Goal: Task Accomplishment & Management: Manage account settings

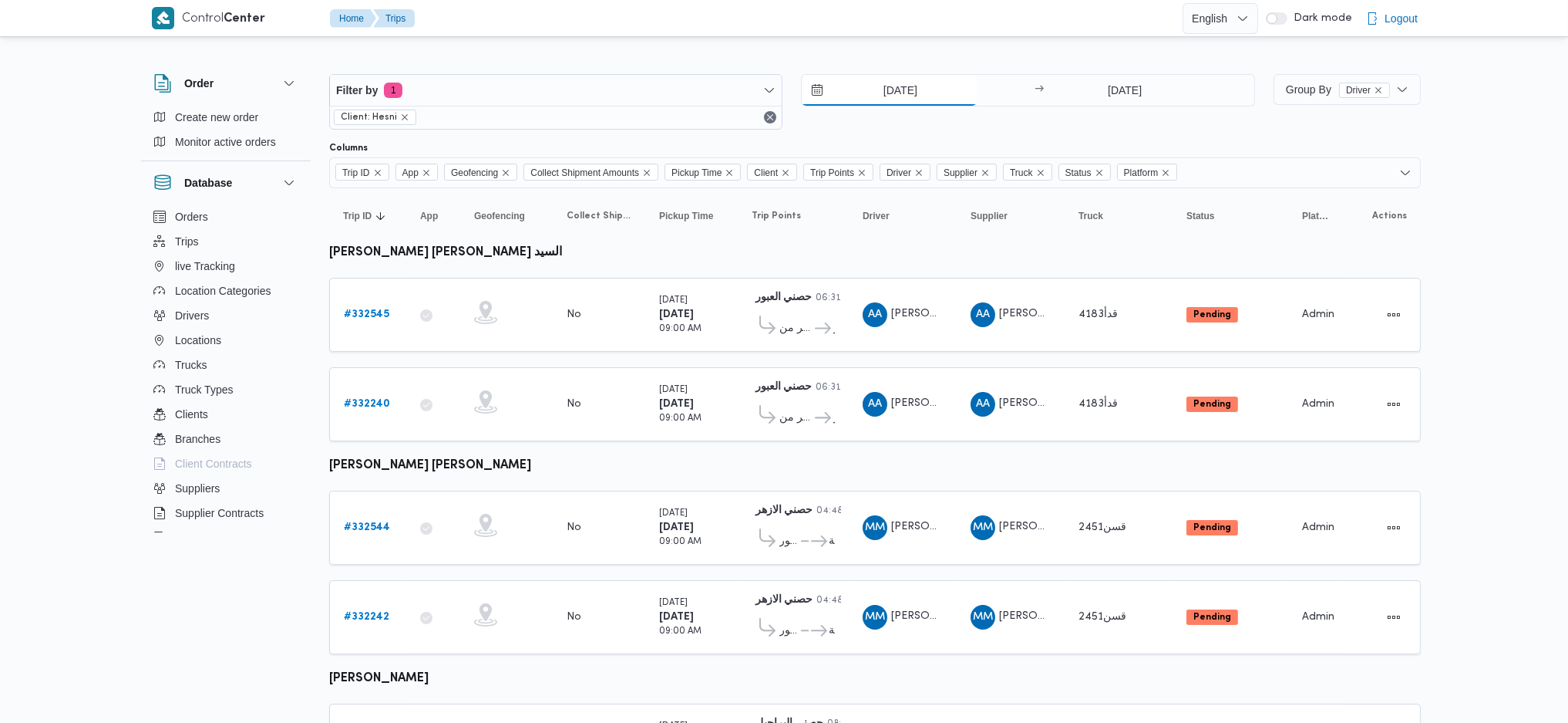
click at [899, 88] on input "[DATE]" at bounding box center [889, 90] width 175 height 31
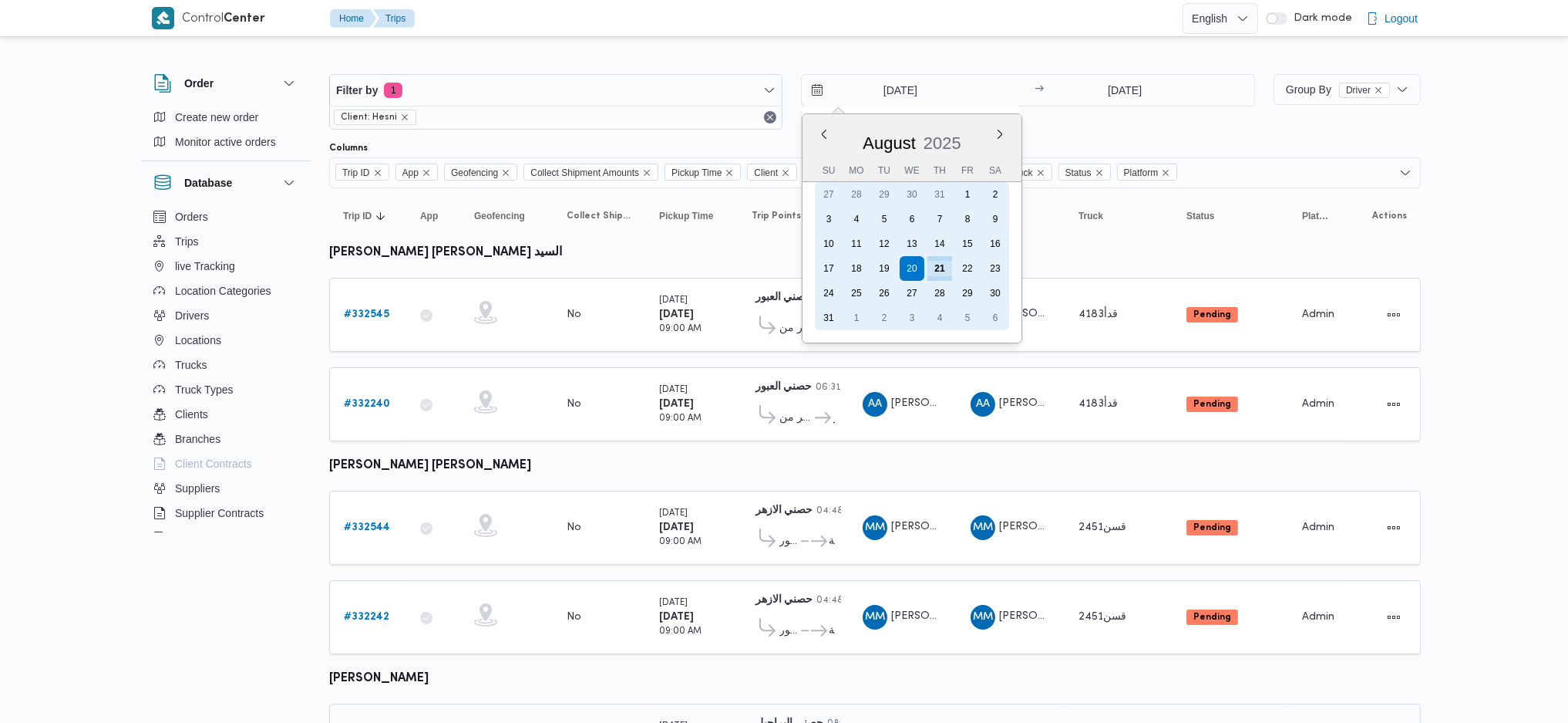
click at [939, 270] on div "21" at bounding box center [940, 269] width 25 height 25
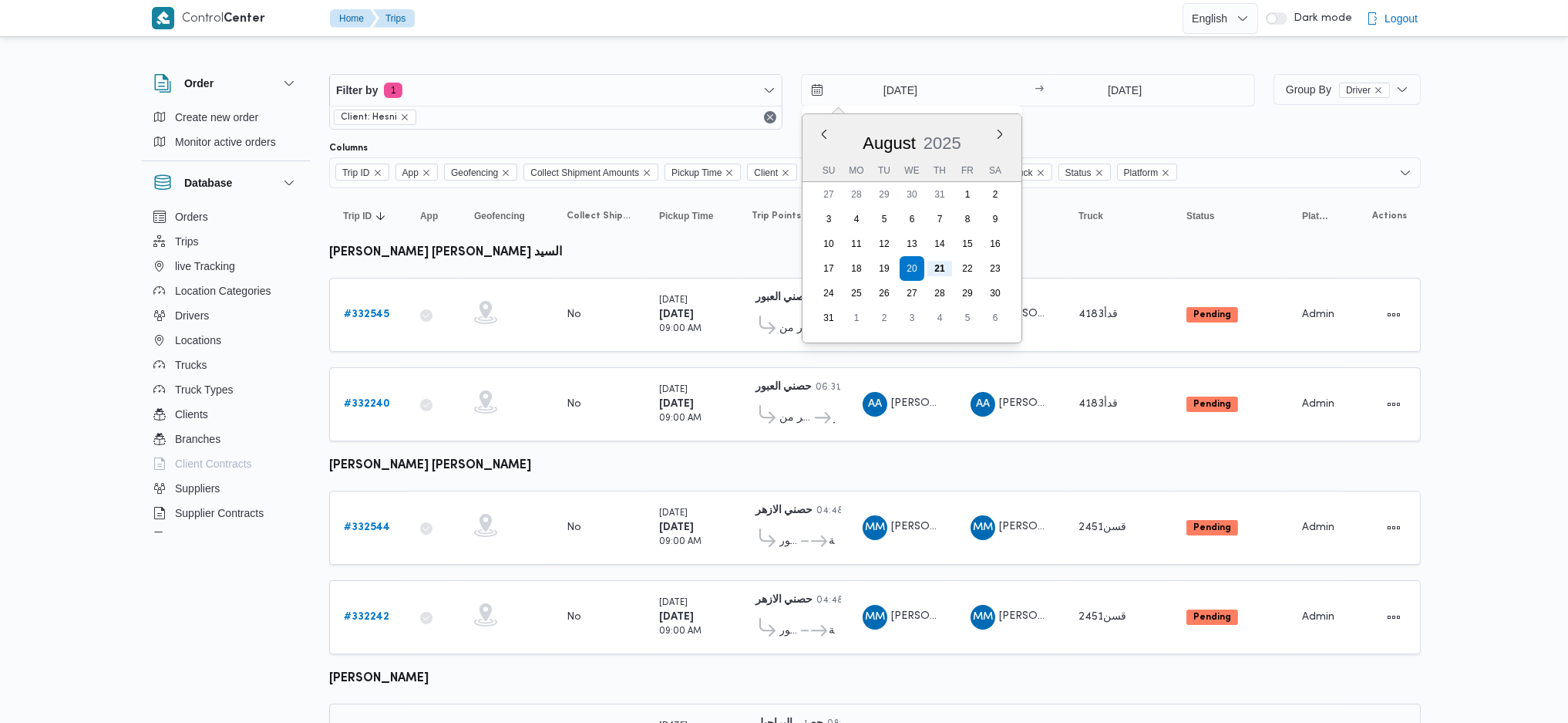
type input "[DATE]"
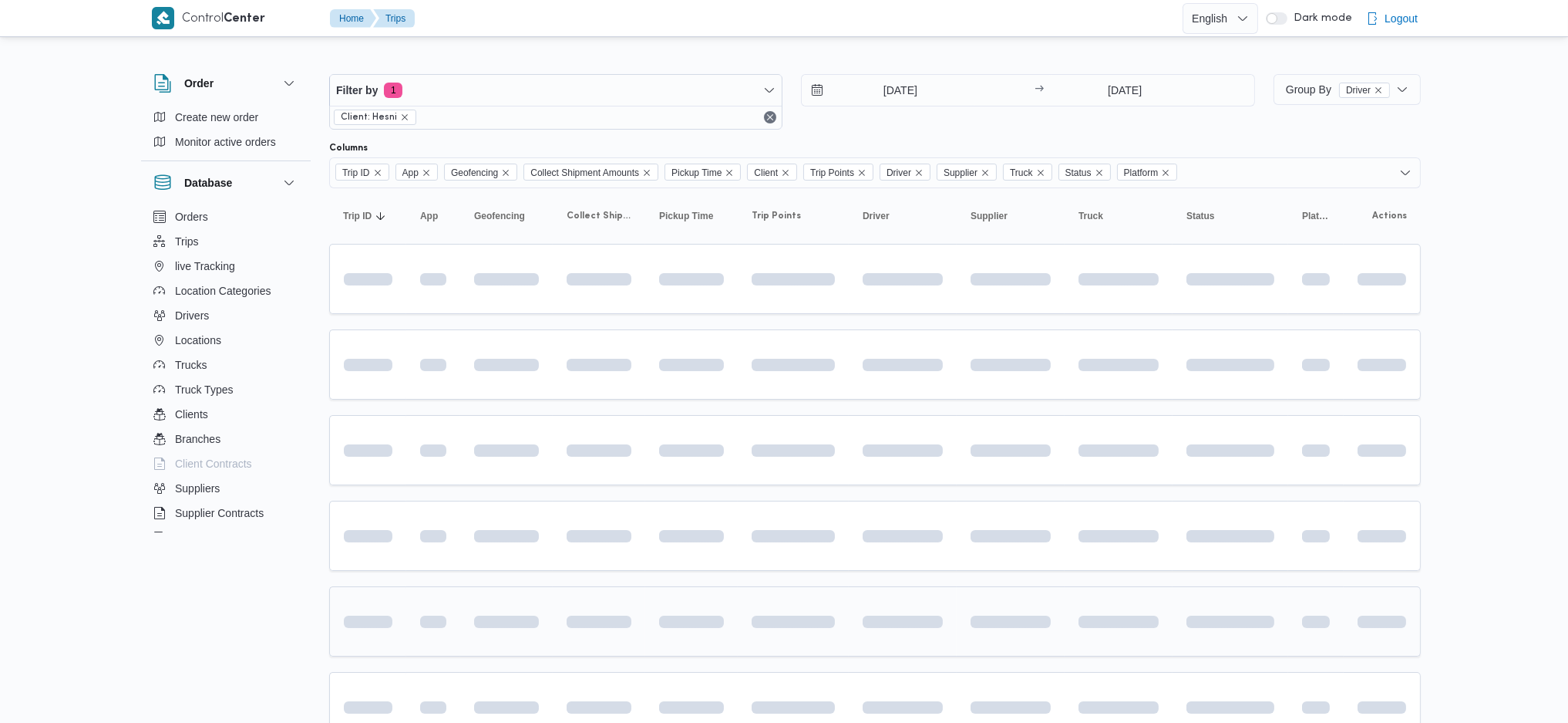
click at [880, 586] on td at bounding box center [903, 621] width 108 height 70
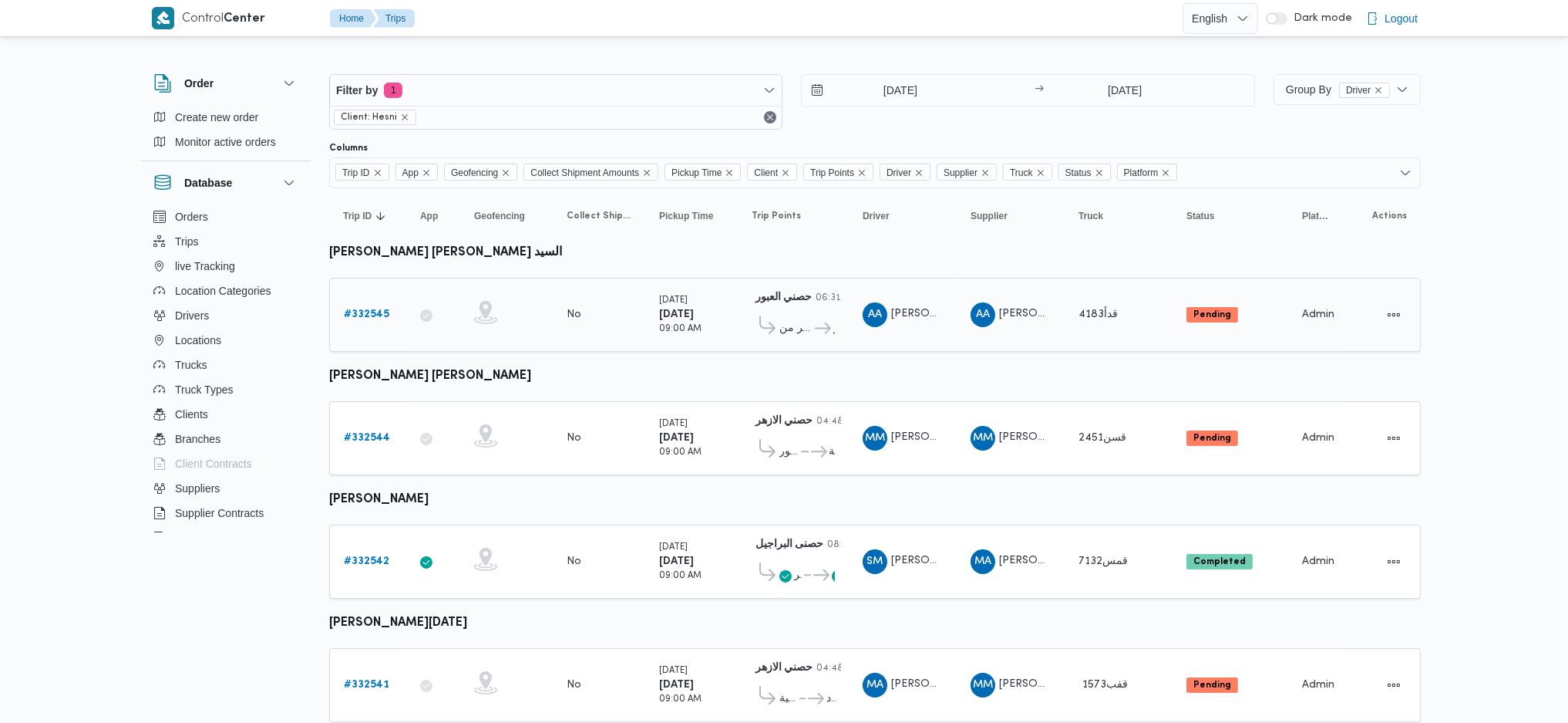
click at [367, 309] on b "# 332545" at bounding box center [366, 314] width 45 height 10
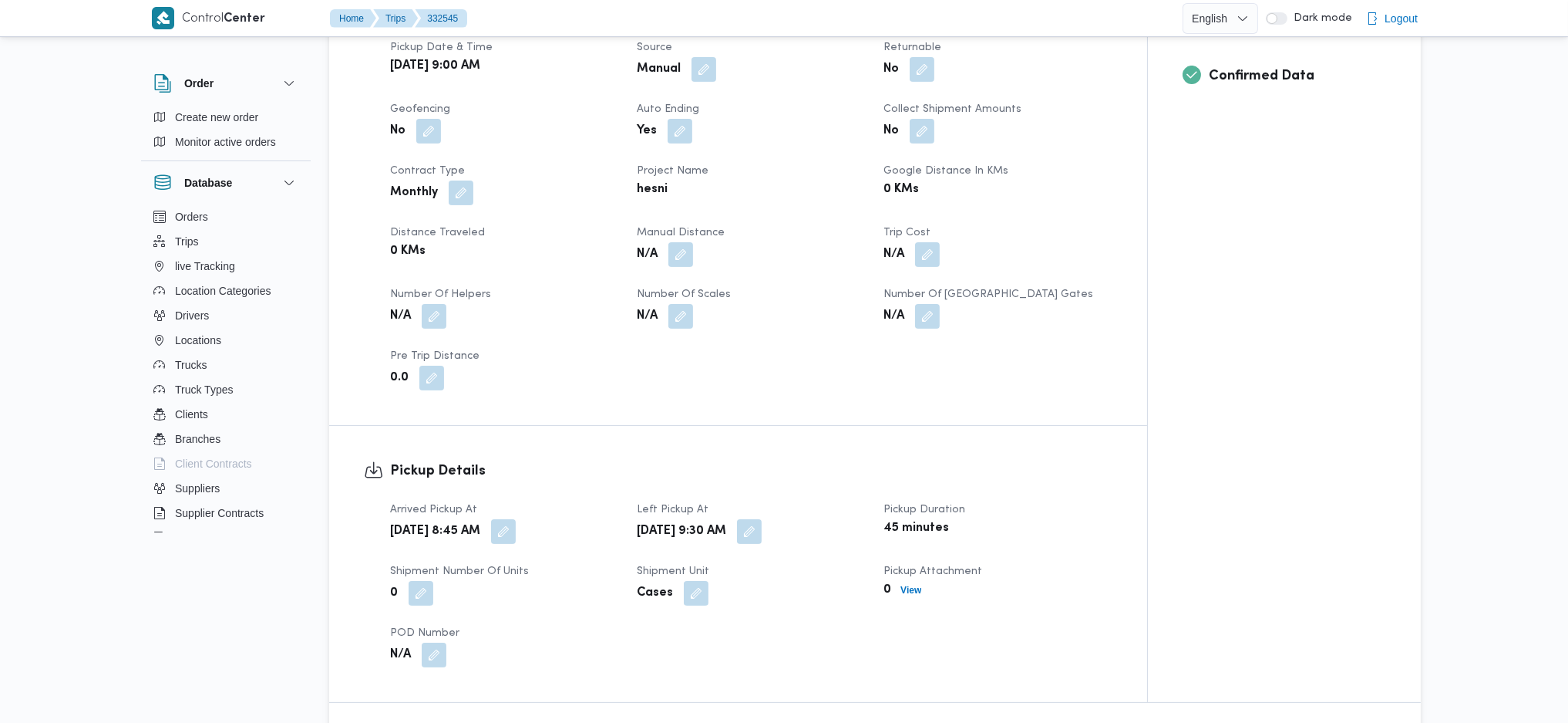
scroll to position [719, 0]
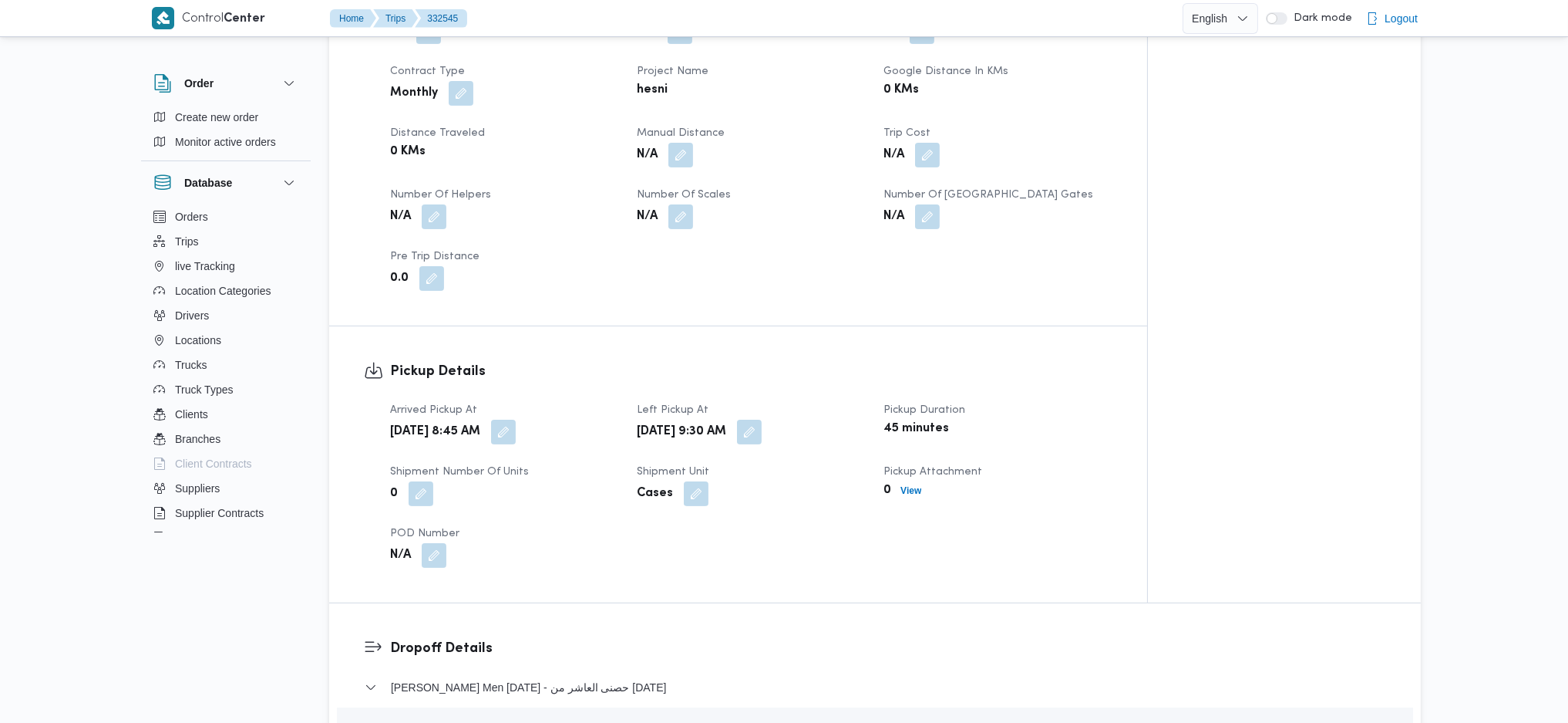
click at [696, 142] on div "N/A" at bounding box center [751, 155] width 231 height 28
click at [676, 142] on button "button" at bounding box center [681, 154] width 25 height 25
click at [626, 194] on input "Manual Distance" at bounding box center [639, 192] width 153 height 31
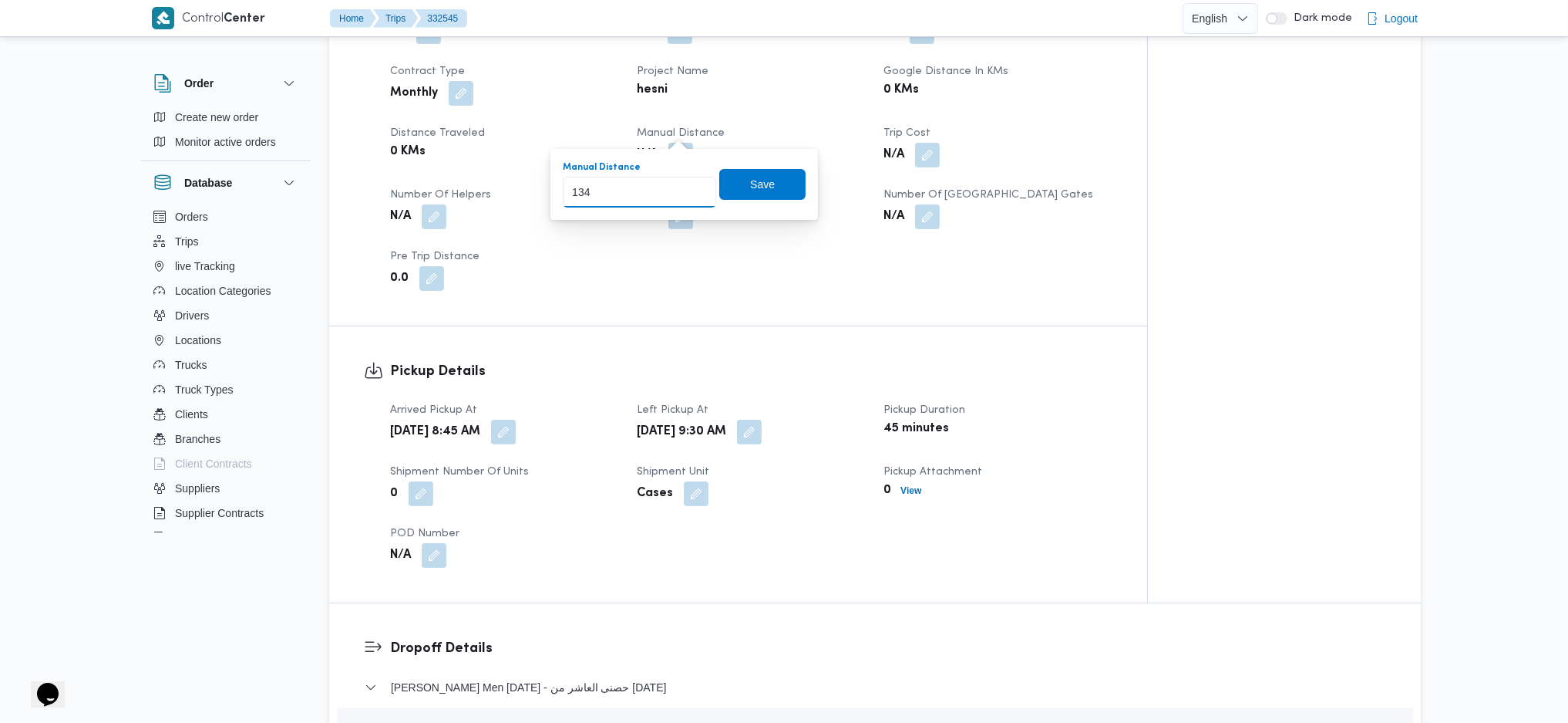
scroll to position [0, 0]
type input "145"
click button "Save" at bounding box center [762, 184] width 87 height 31
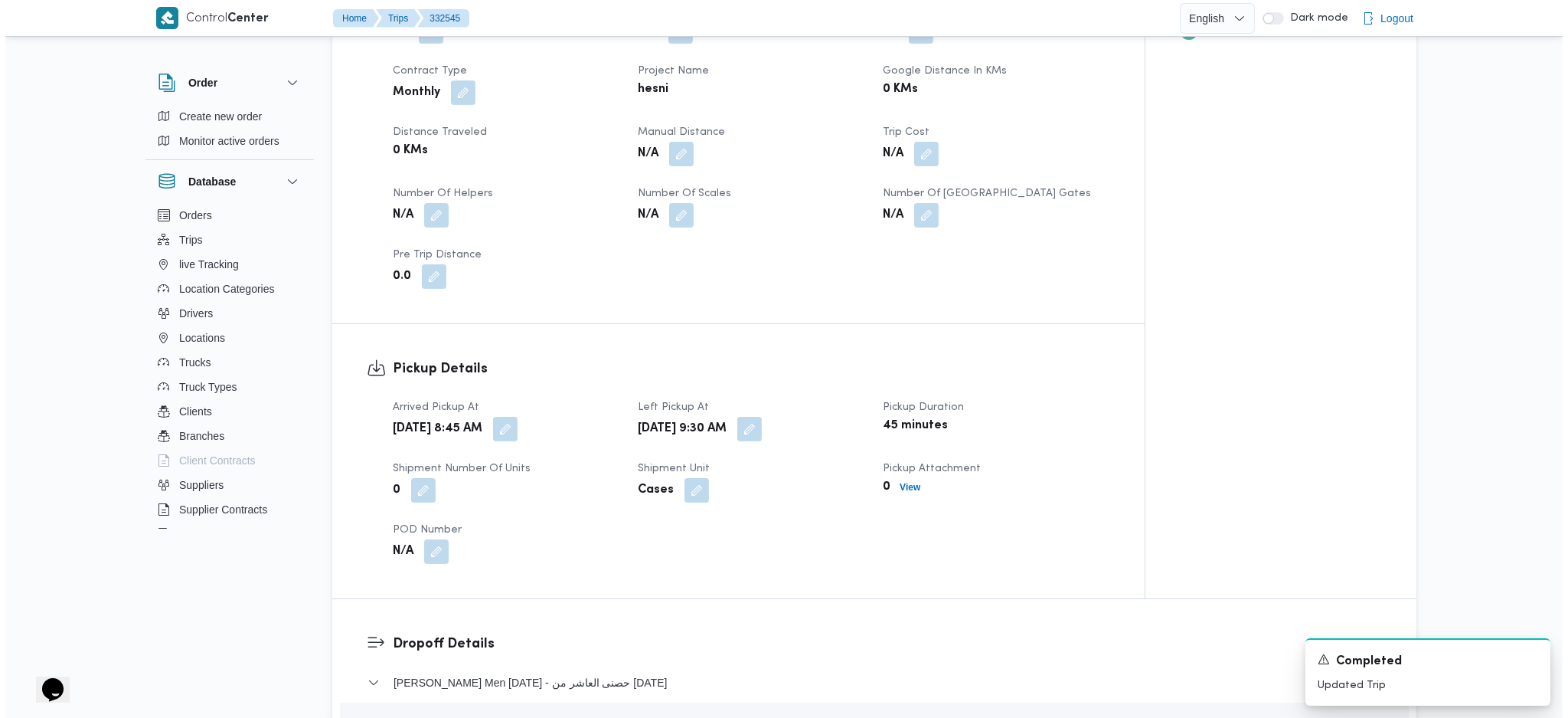
scroll to position [1327, 0]
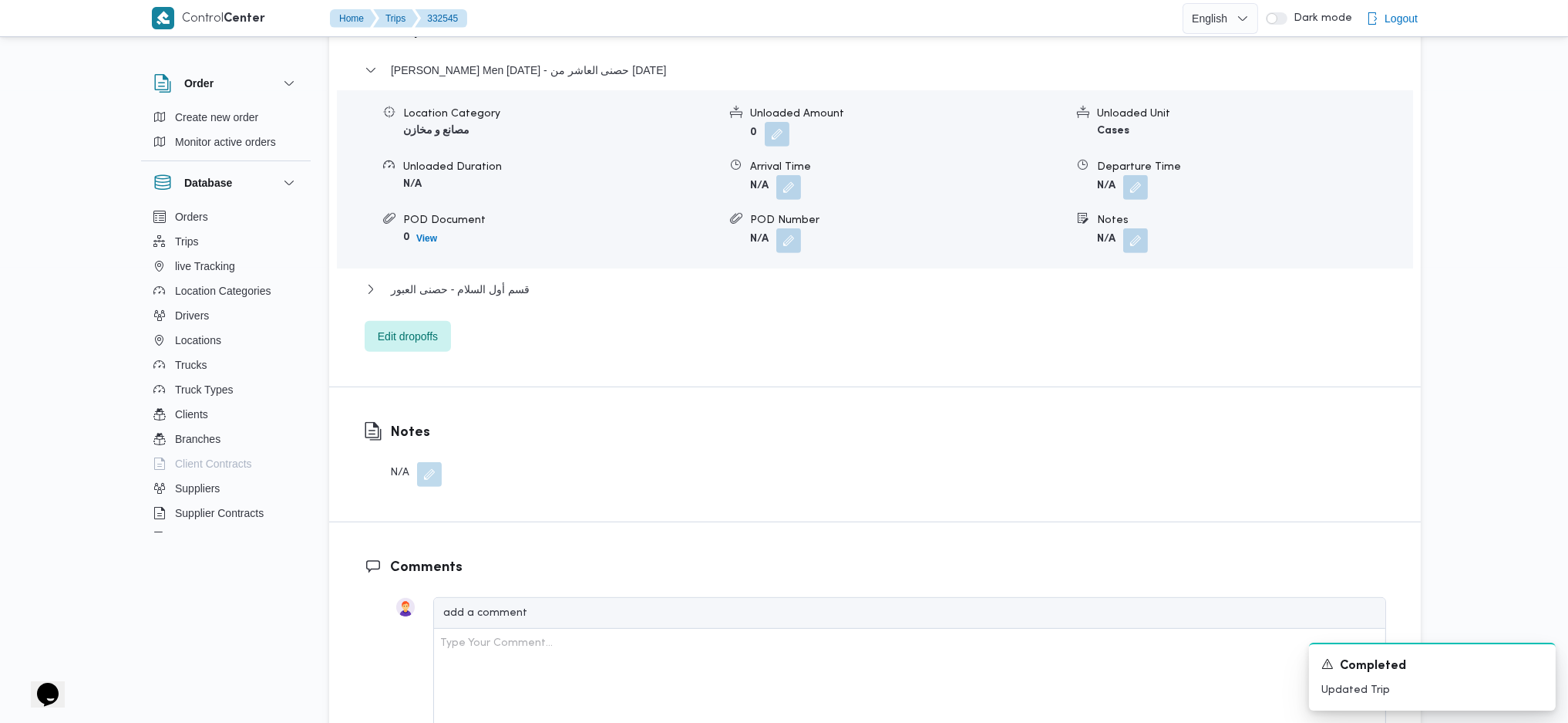
click at [449, 294] on div "Thany Ashr Men [DATE] - حصنى العاشر من [DATE] Location Category مصانع و مخازن U…" at bounding box center [875, 206] width 1021 height 291
click at [427, 320] on span "Edit dropoffs" at bounding box center [408, 335] width 87 height 31
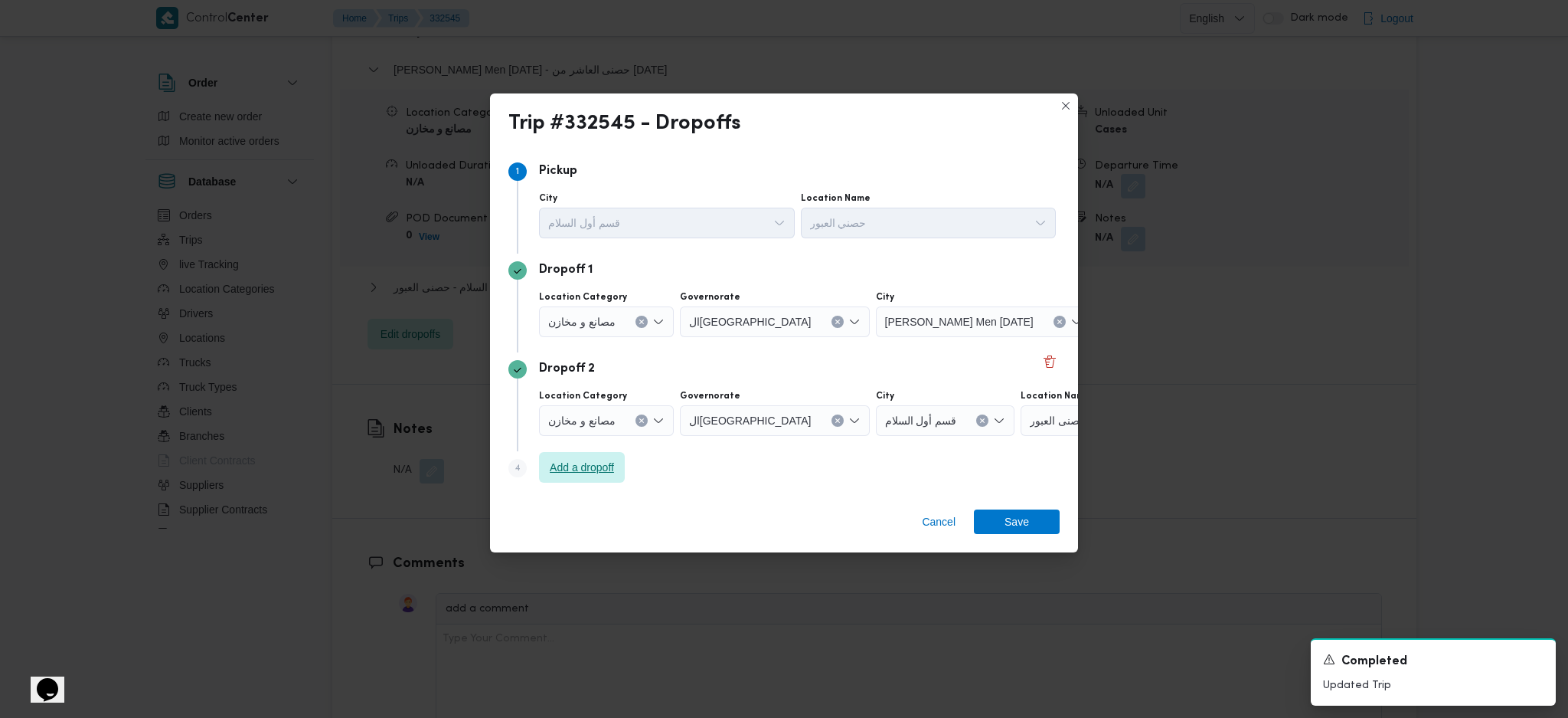
click at [591, 454] on span "Add a dropoff" at bounding box center [582, 468] width 86 height 31
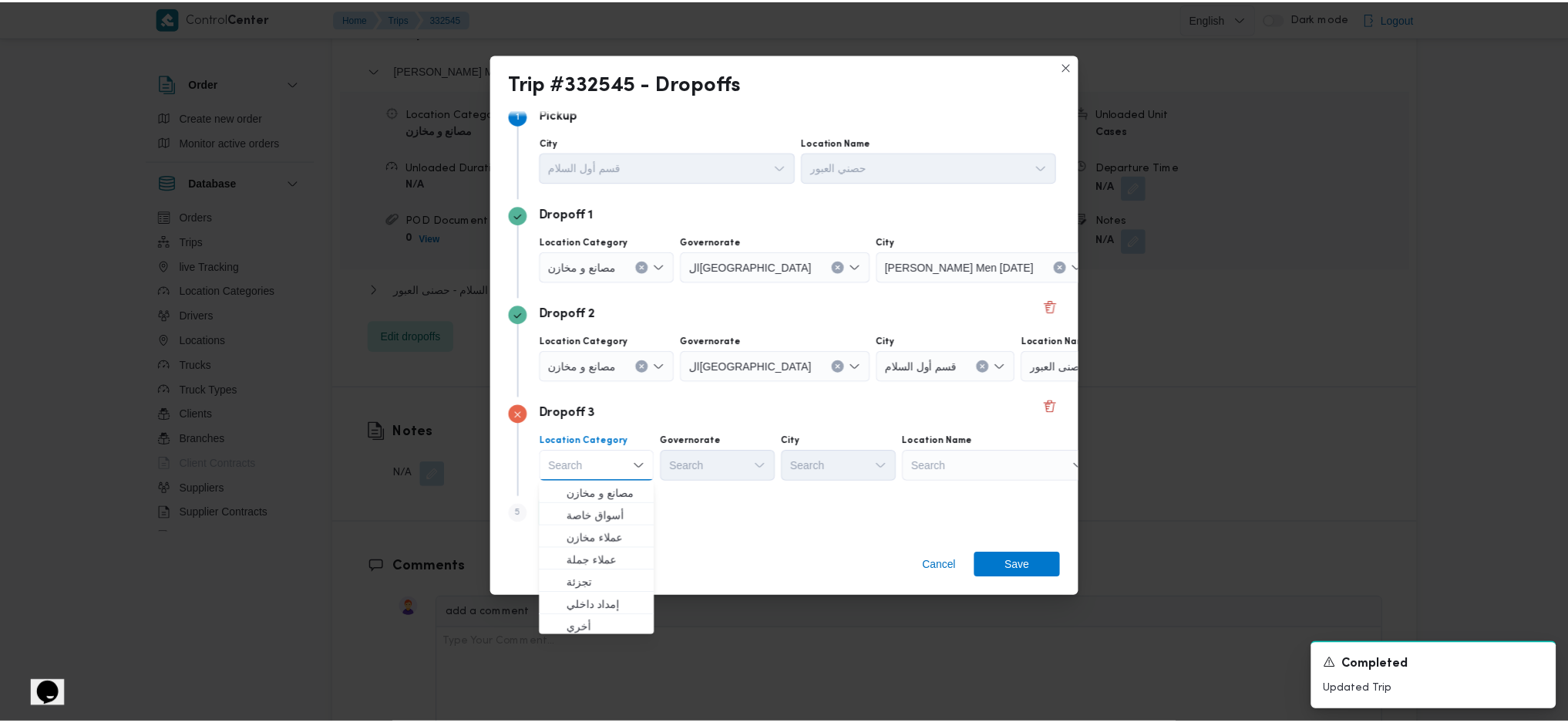
scroll to position [18, 0]
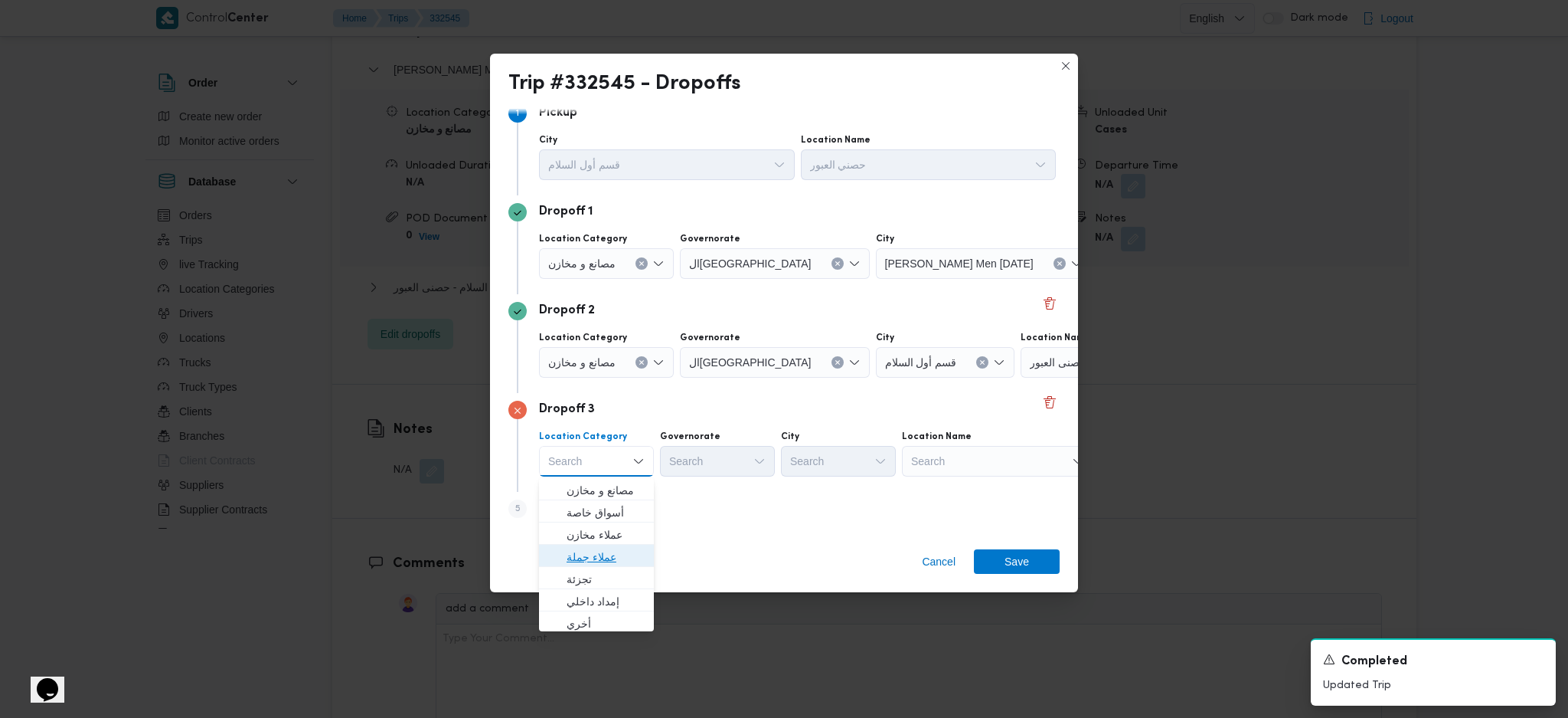
click at [601, 553] on span "عملاء جملة" at bounding box center [606, 556] width 78 height 18
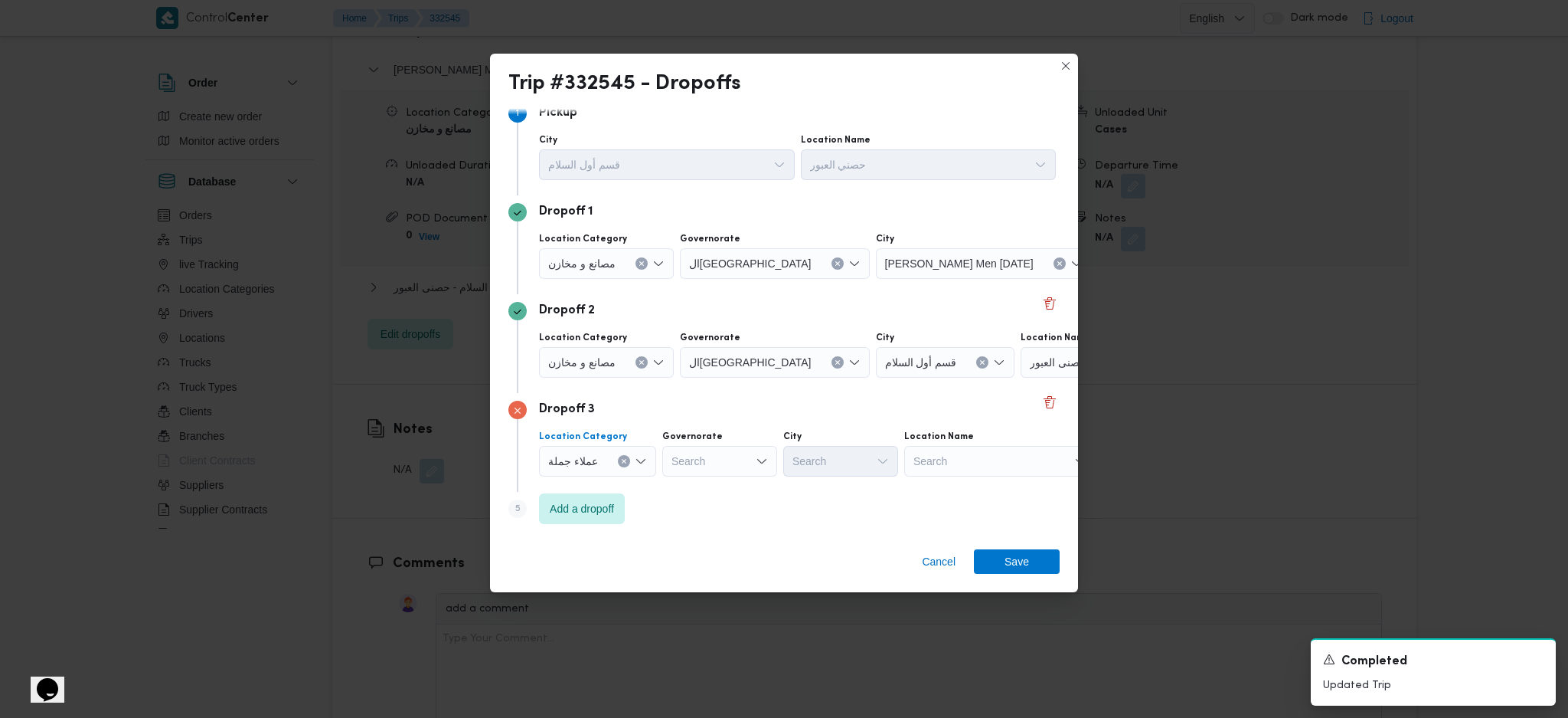
click at [641, 267] on icon "Clear input" at bounding box center [641, 263] width 6 height 6
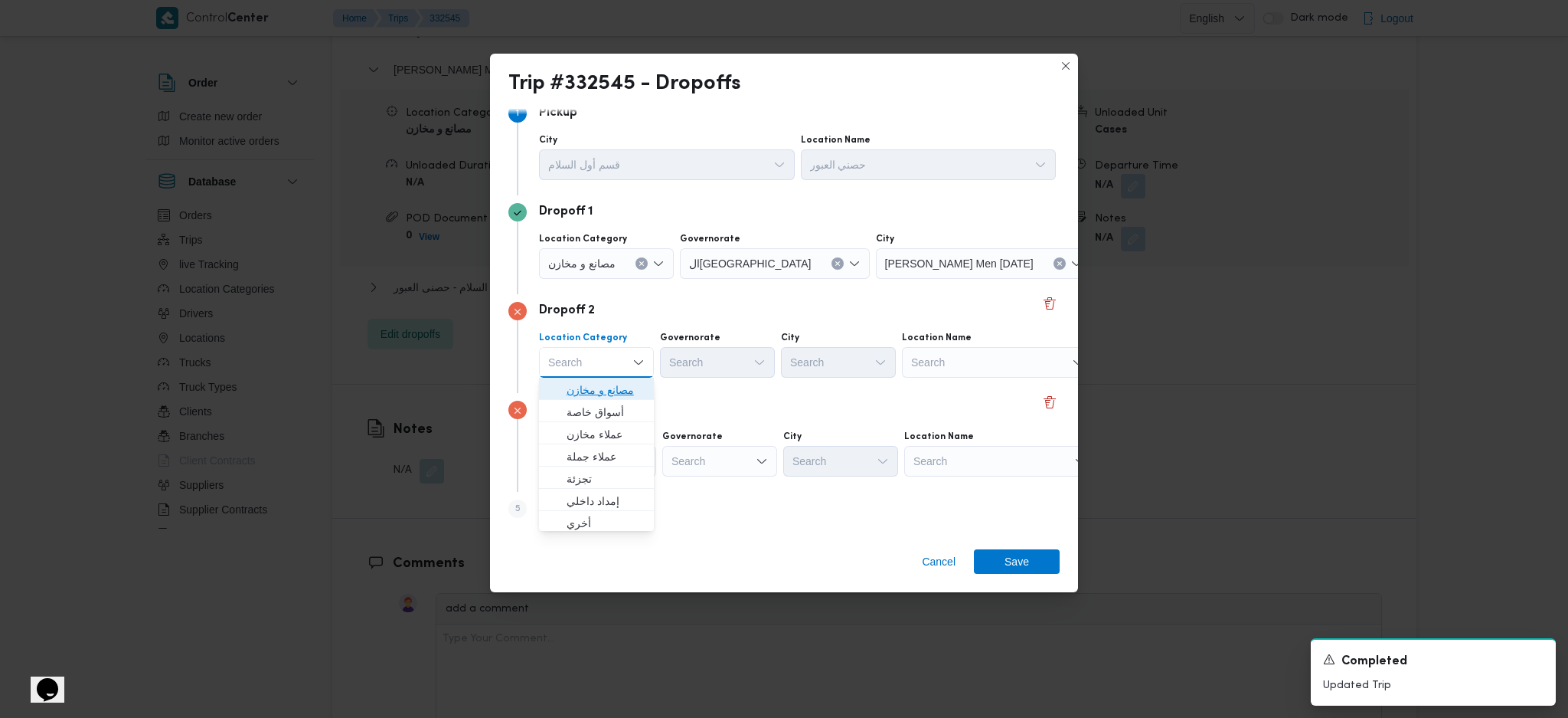
click at [618, 387] on span "مصانع و مخازن" at bounding box center [606, 389] width 78 height 18
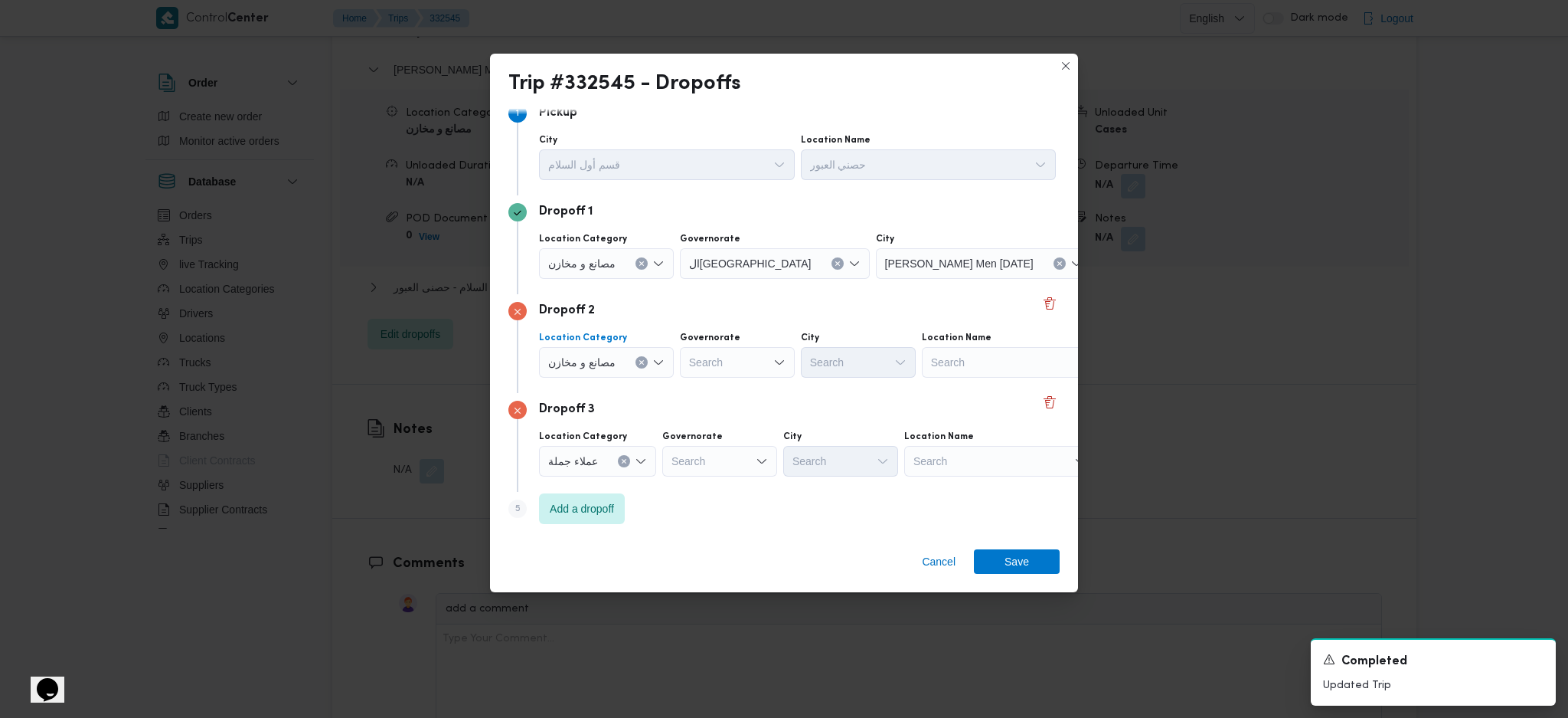
click at [1098, 279] on div "Search" at bounding box center [1193, 264] width 191 height 31
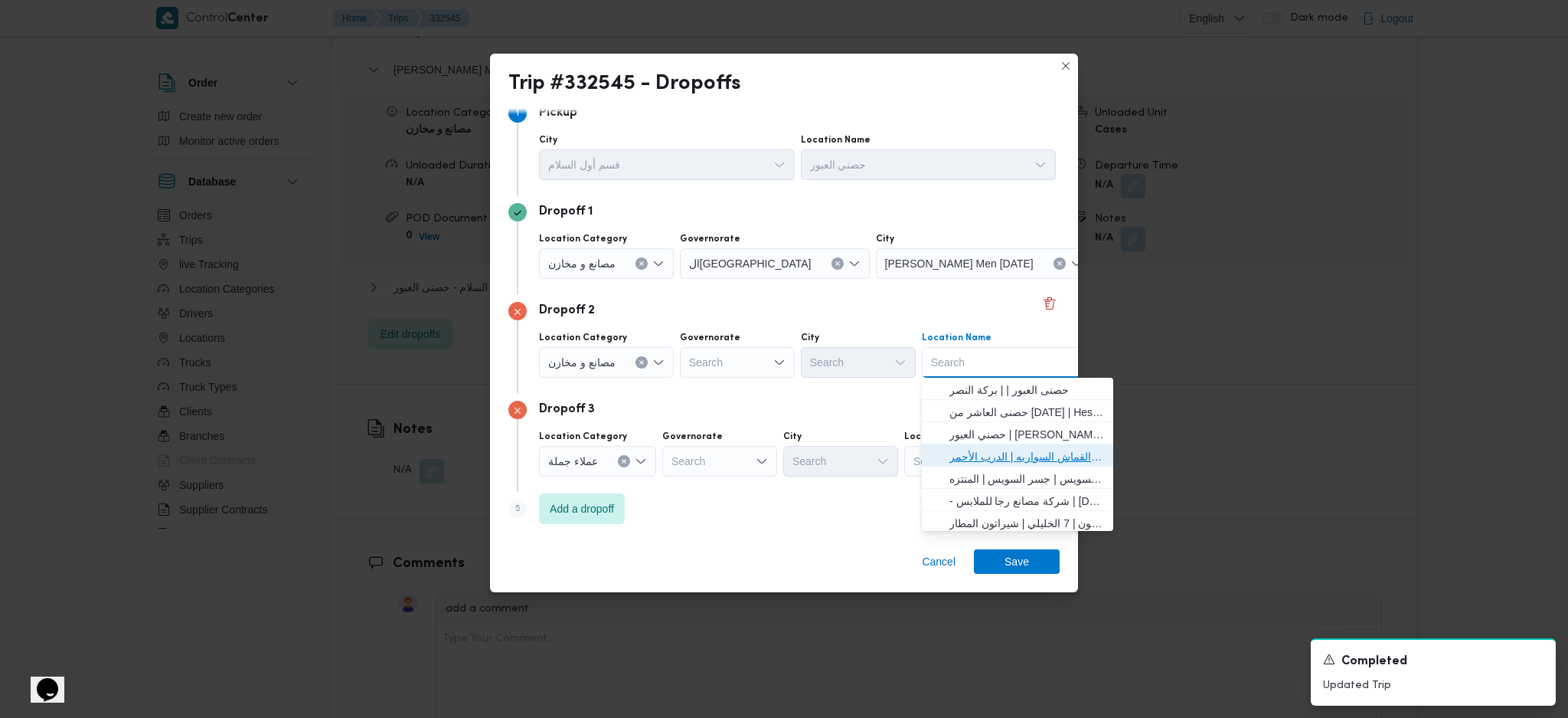
drag, startPoint x: 974, startPoint y: 450, endPoint x: 681, endPoint y: 526, distance: 302.7
click at [974, 452] on span "حصني الازهر | سوق الازهر كل انواع القماش السواريه | الدرب الأحمر" at bounding box center [1026, 456] width 155 height 18
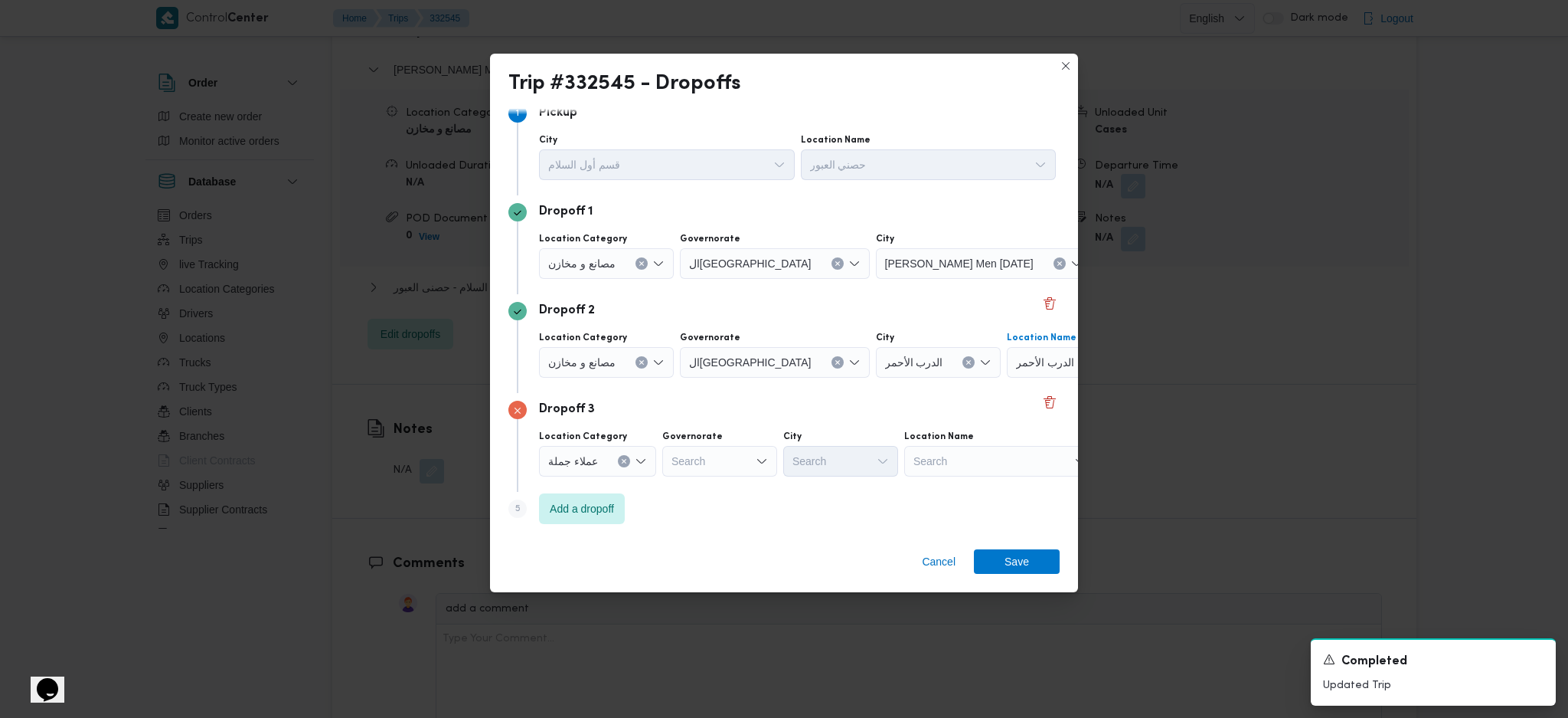
click at [727, 279] on div "Search" at bounding box center [774, 264] width 190 height 31
click at [717, 618] on span "الجيزة" at bounding box center [726, 621] width 78 height 18
click at [795, 180] on div "City Search" at bounding box center [667, 157] width 256 height 46
click at [875, 279] on div "Search" at bounding box center [983, 264] width 216 height 31
type input "ور"
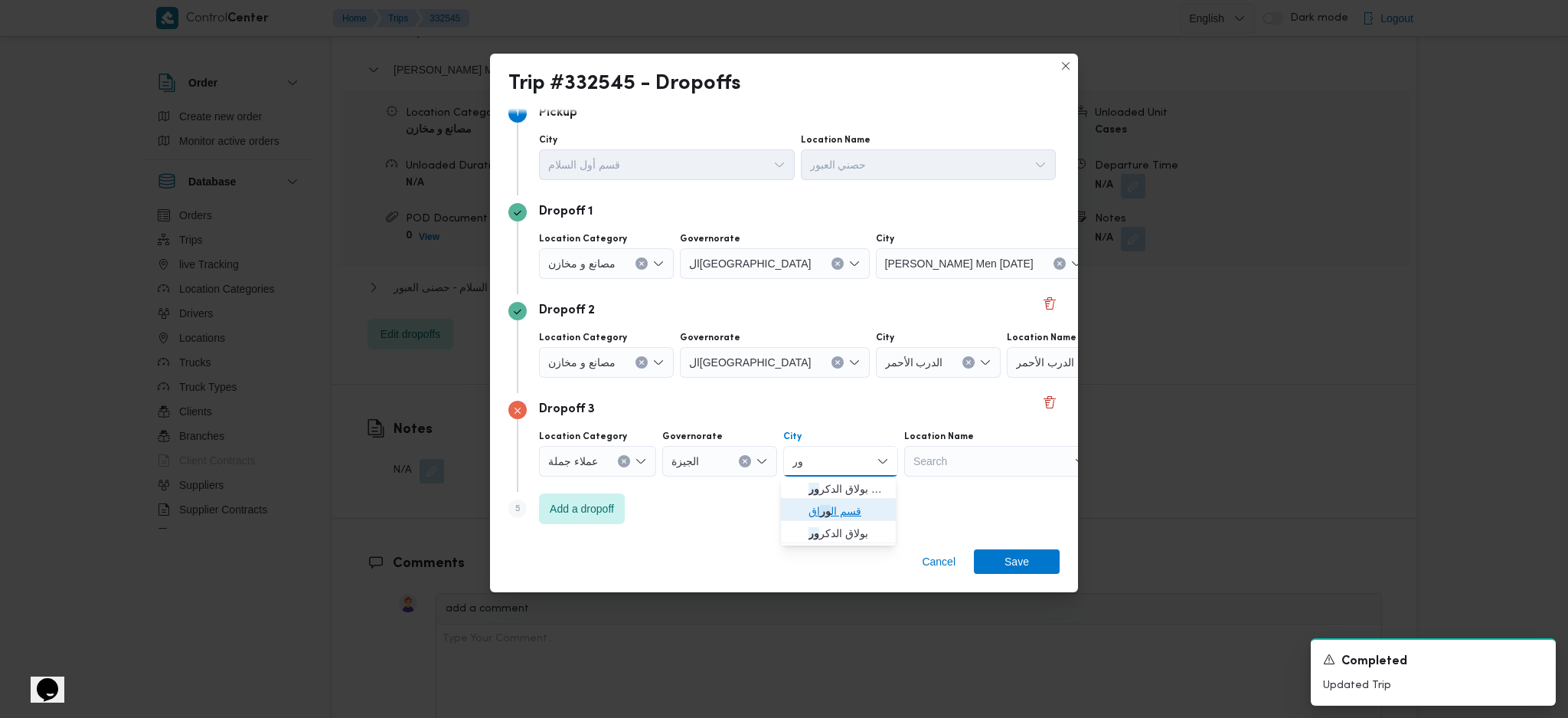
click at [841, 508] on span "قسم ال ور اق" at bounding box center [848, 511] width 78 height 18
click at [1043, 579] on div "Cancel Save" at bounding box center [784, 565] width 588 height 55
drag, startPoint x: 1026, startPoint y: 567, endPoint x: 908, endPoint y: 437, distance: 175.6
click at [1026, 568] on span "Save" at bounding box center [1017, 561] width 25 height 25
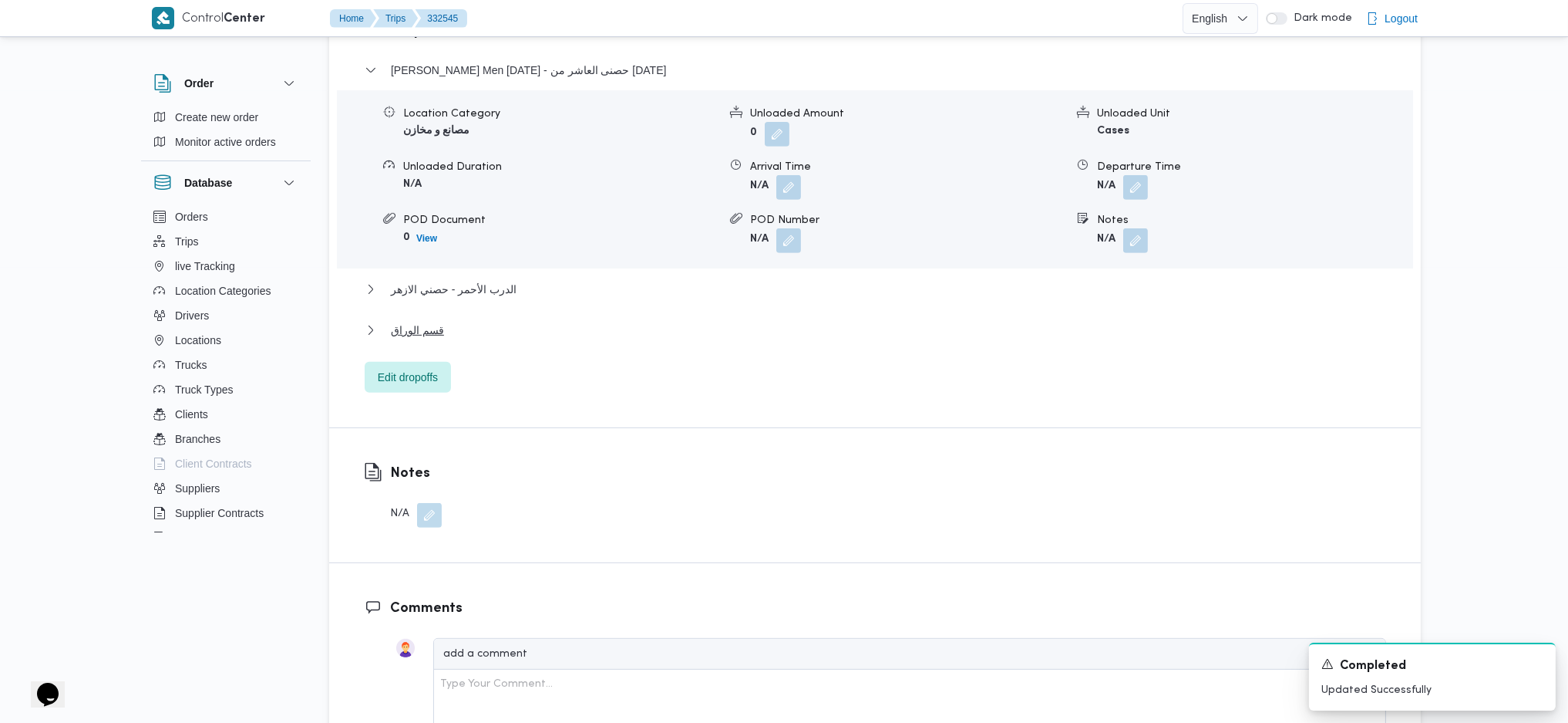
drag, startPoint x: 465, startPoint y: 315, endPoint x: 452, endPoint y: 308, distance: 14.8
click at [463, 321] on div "قسم الوراق" at bounding box center [875, 335] width 1021 height 29
click at [445, 321] on button "قسم الوراق" at bounding box center [875, 329] width 1021 height 18
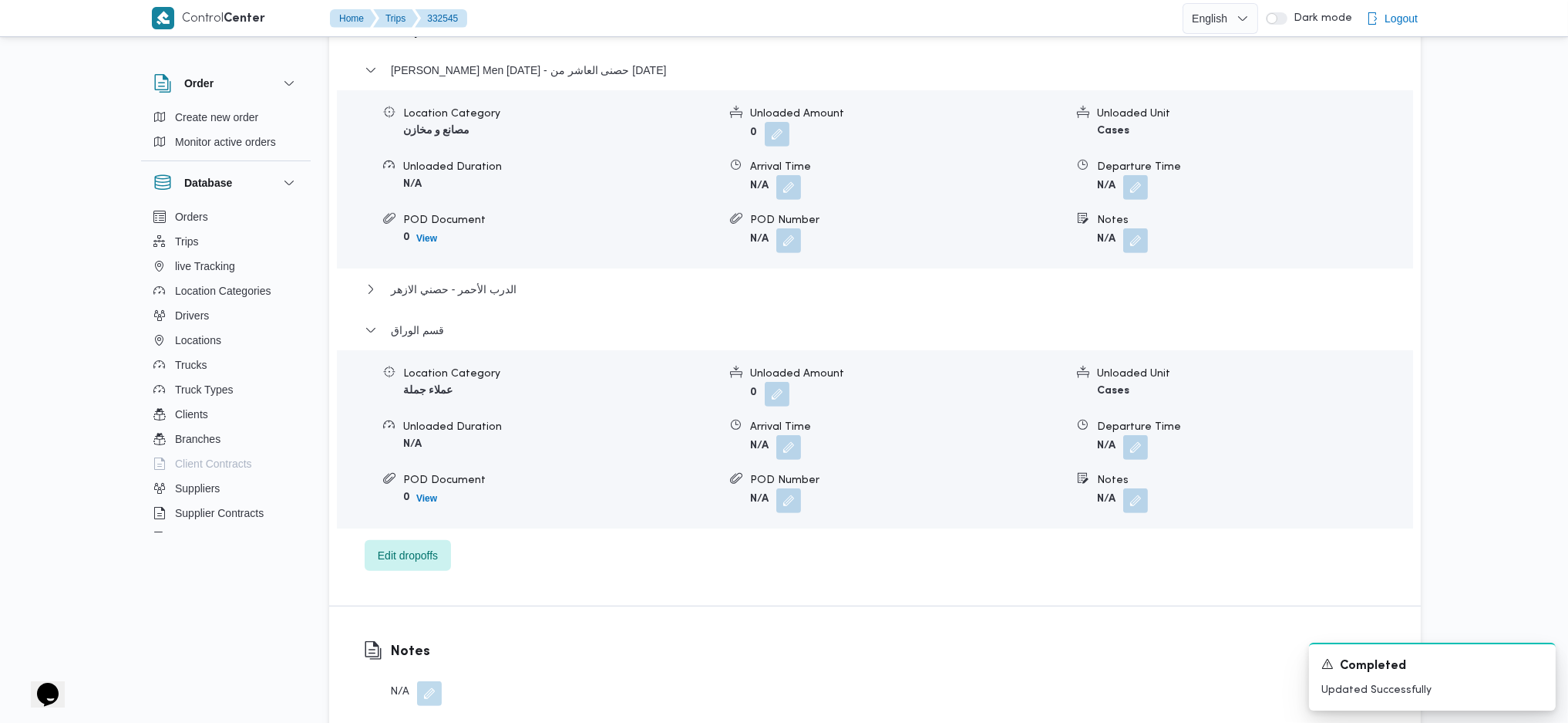
click at [1136, 435] on button "button" at bounding box center [1136, 448] width 25 height 25
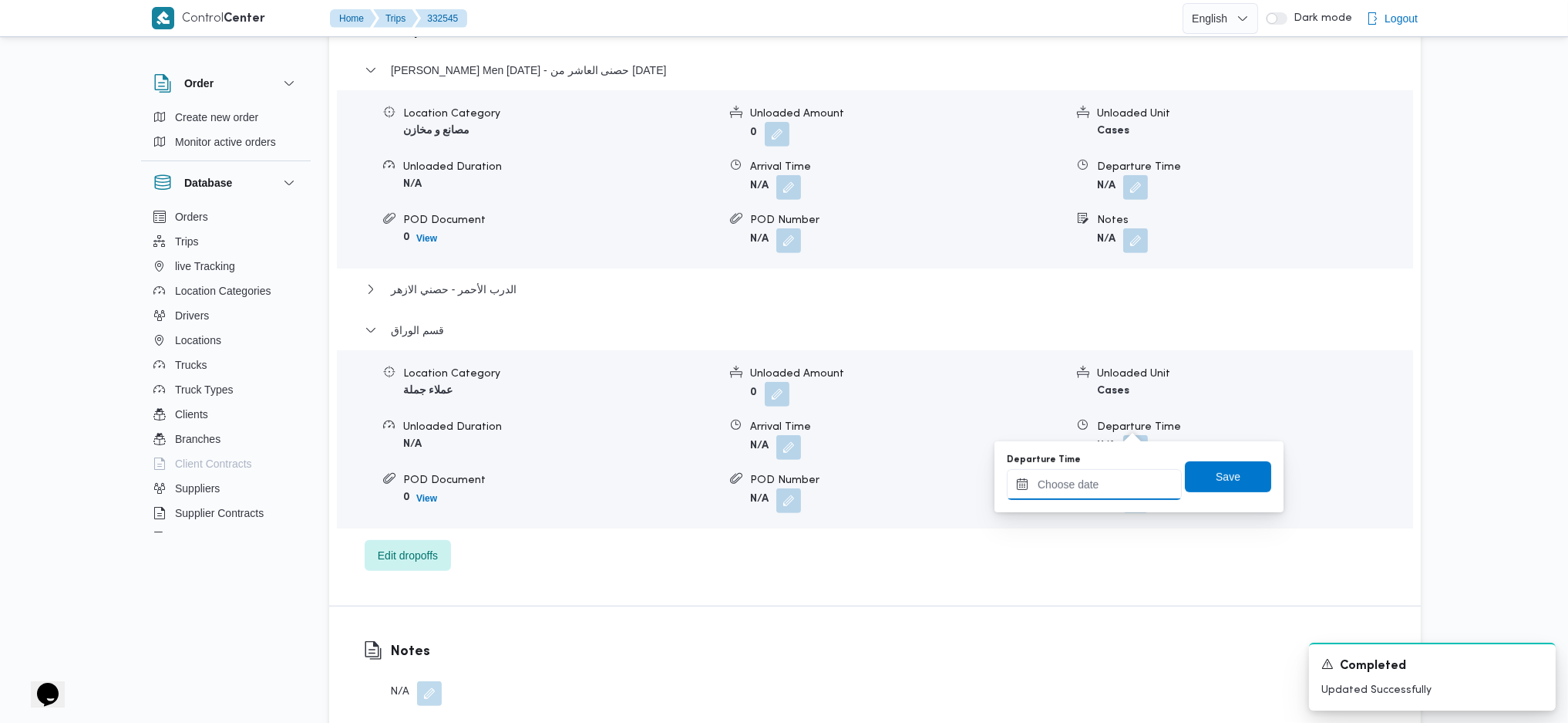
click at [1095, 482] on input "Departure Time" at bounding box center [1094, 484] width 175 height 31
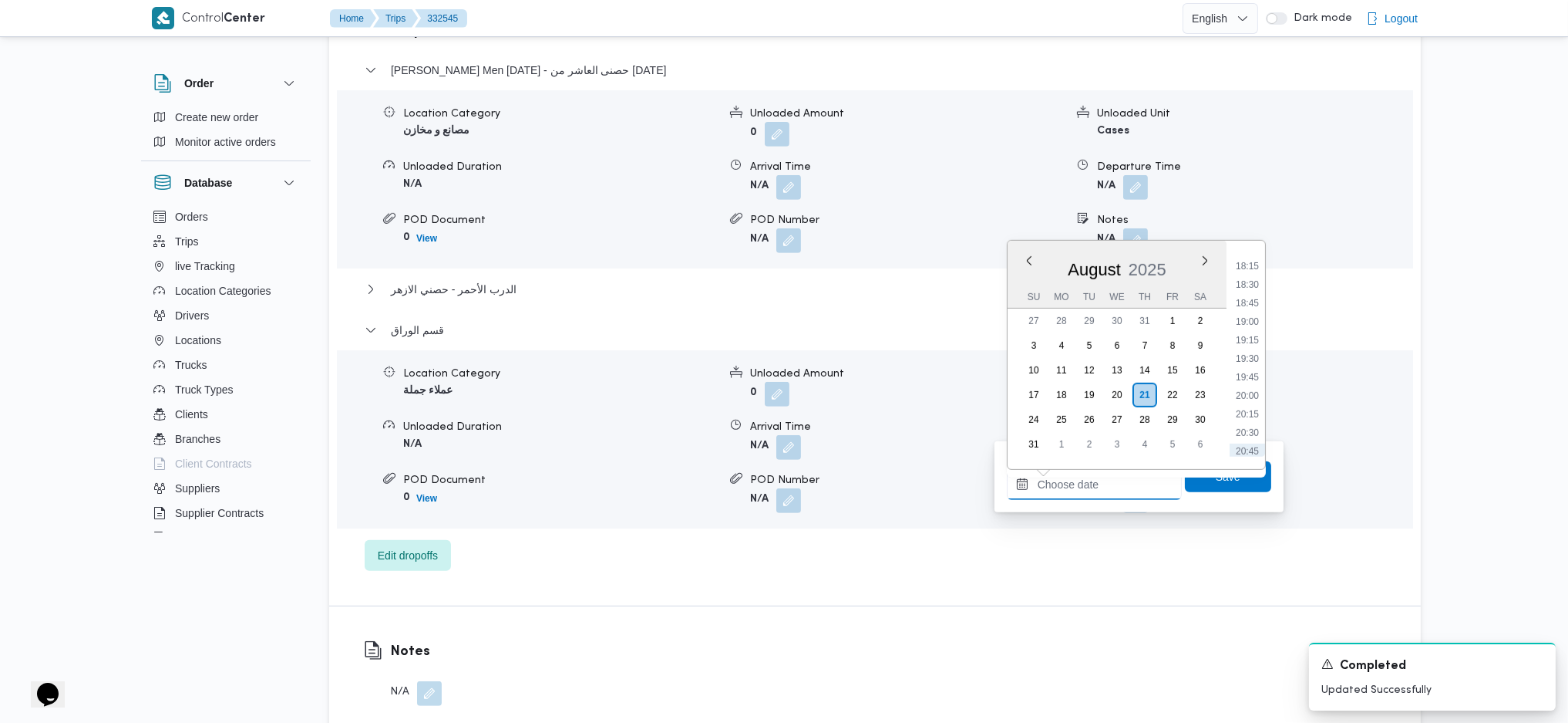
scroll to position [1227, 0]
click at [1243, 288] on li "17:00" at bounding box center [1247, 292] width 36 height 15
type input "[DATE] 17:00"
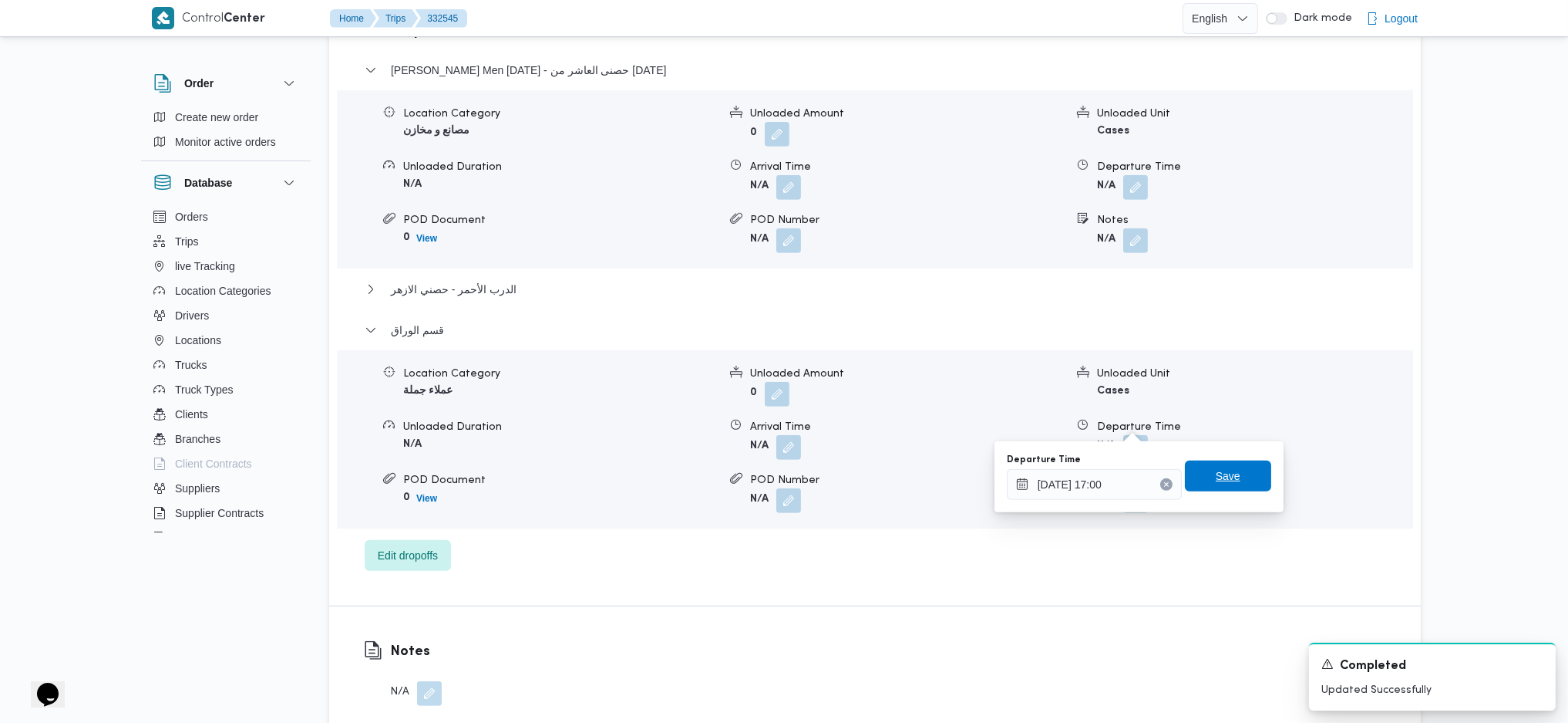
click at [1237, 471] on span "Save" at bounding box center [1228, 476] width 87 height 31
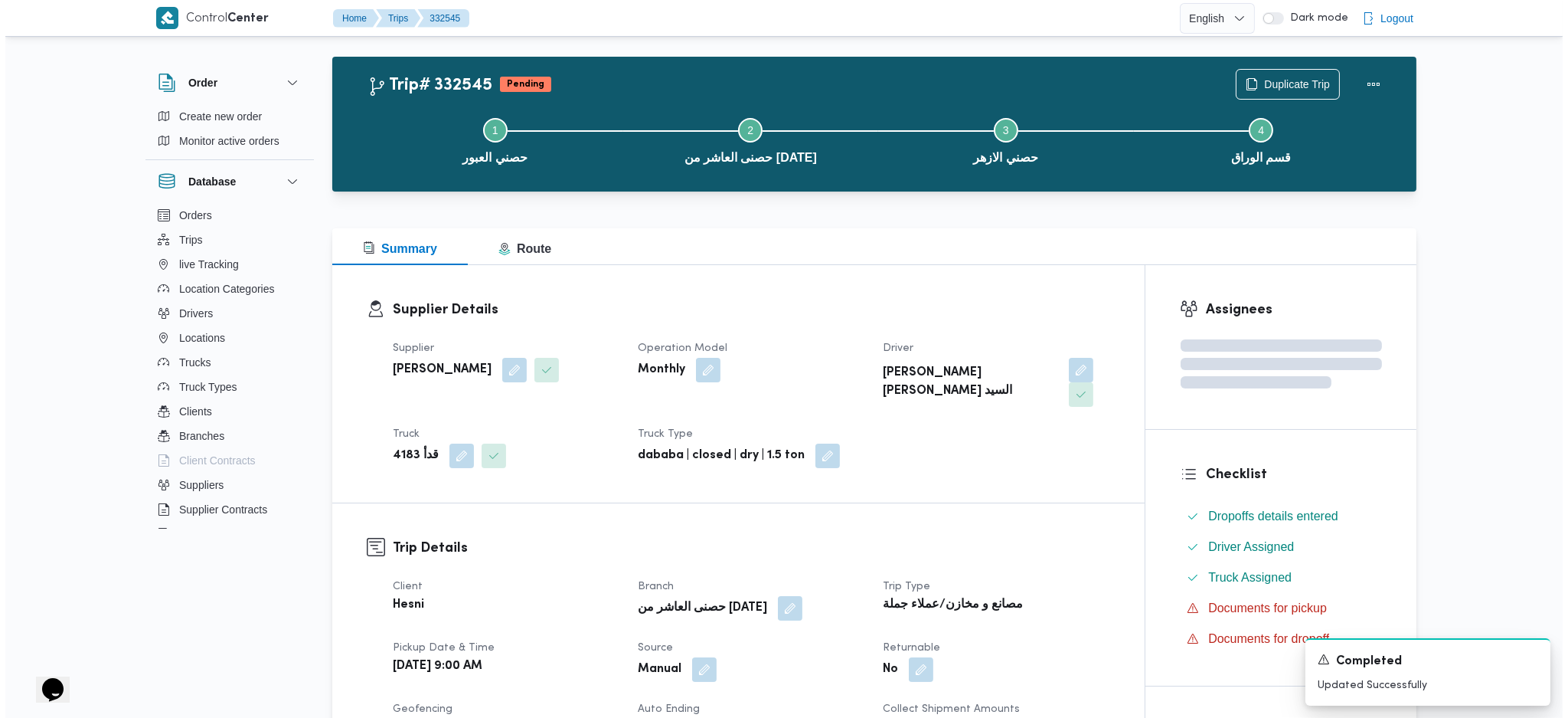
scroll to position [0, 0]
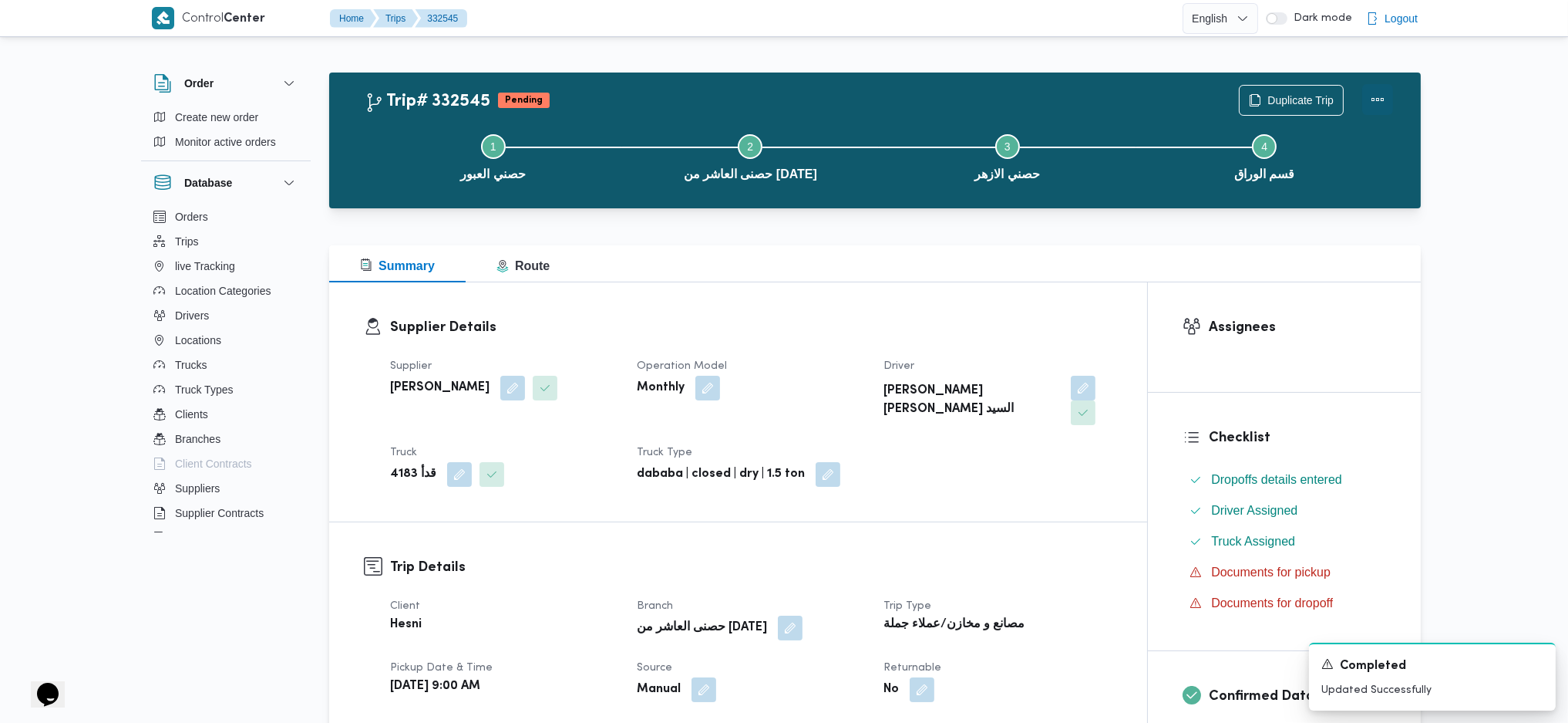
drag, startPoint x: 1380, startPoint y: 100, endPoint x: 1371, endPoint y: 102, distance: 9.2
click at [1380, 103] on button "Actions" at bounding box center [1377, 99] width 31 height 31
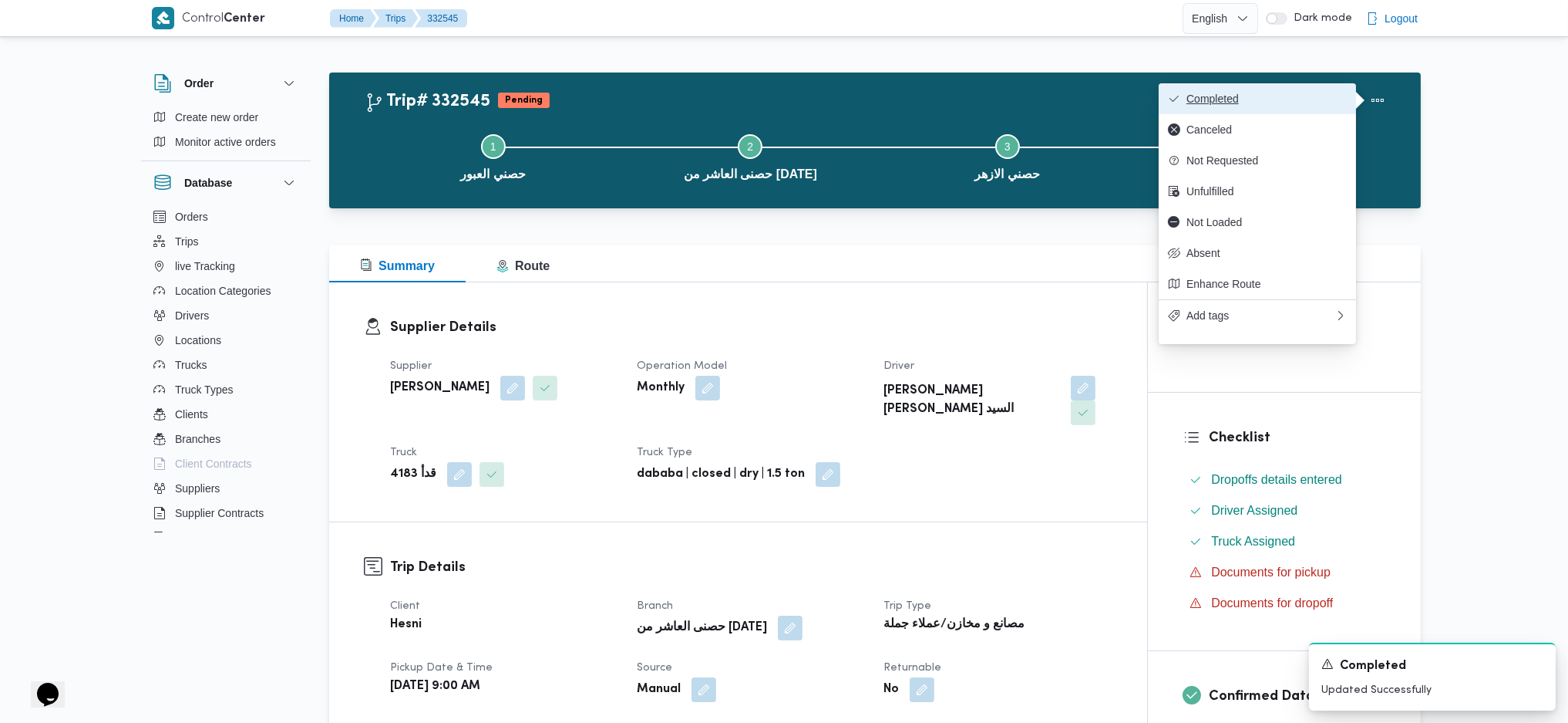
click at [1289, 97] on span "Completed" at bounding box center [1267, 98] width 161 height 13
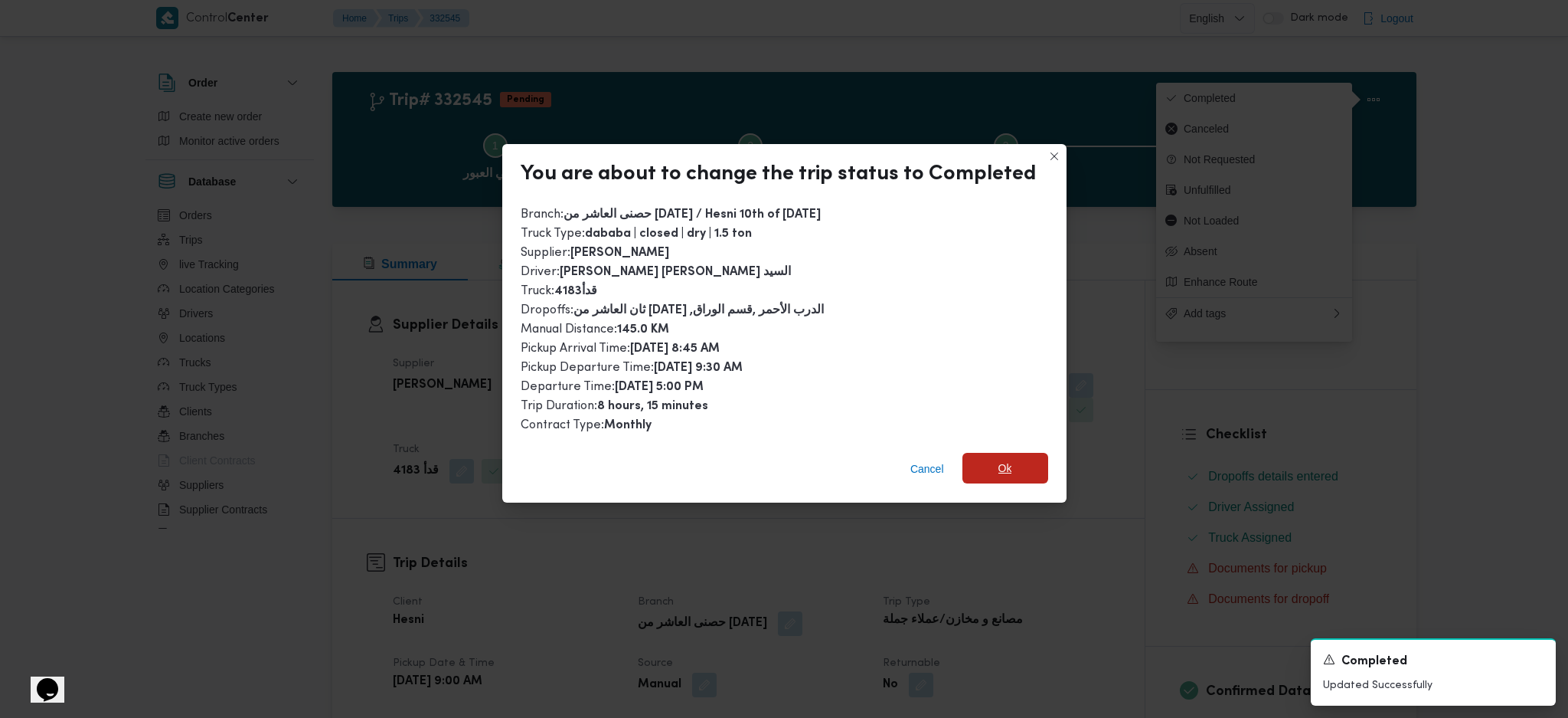
click at [1022, 461] on span "Ok" at bounding box center [1005, 468] width 86 height 31
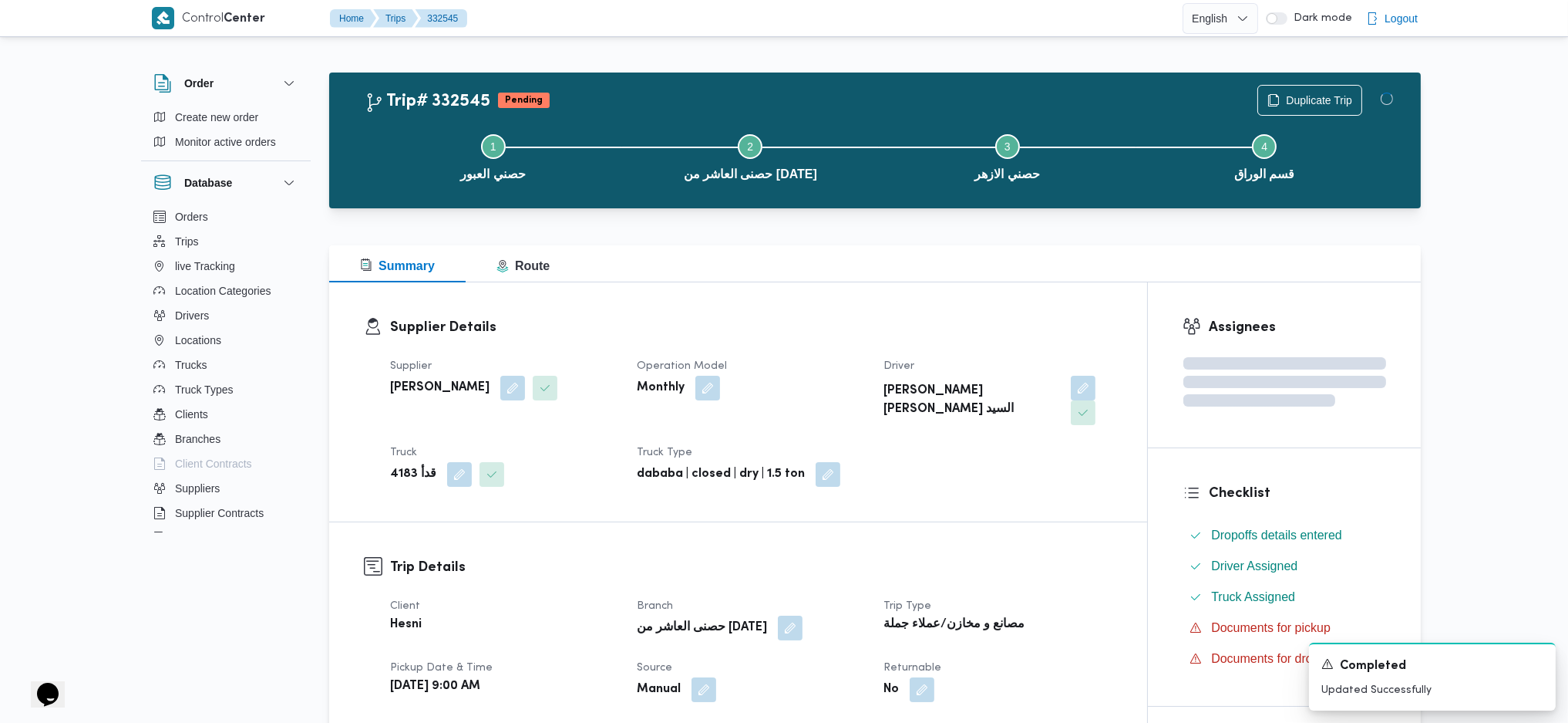
click at [1096, 493] on div "Supplier Details Supplier [PERSON_NAME] Operation Model Monthly Driver [PERSON_…" at bounding box center [738, 401] width 818 height 239
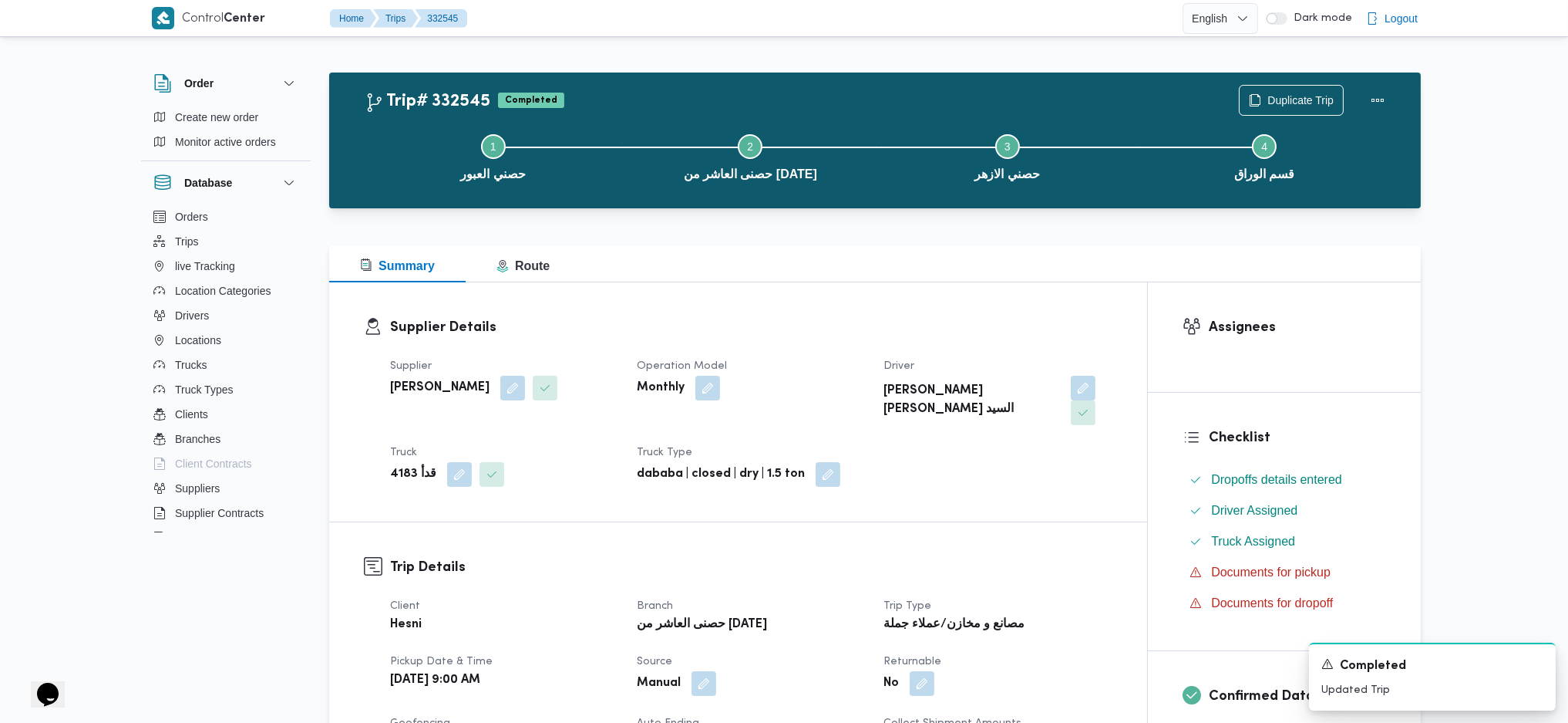
click at [992, 327] on h3 "Supplier Details" at bounding box center [751, 327] width 723 height 21
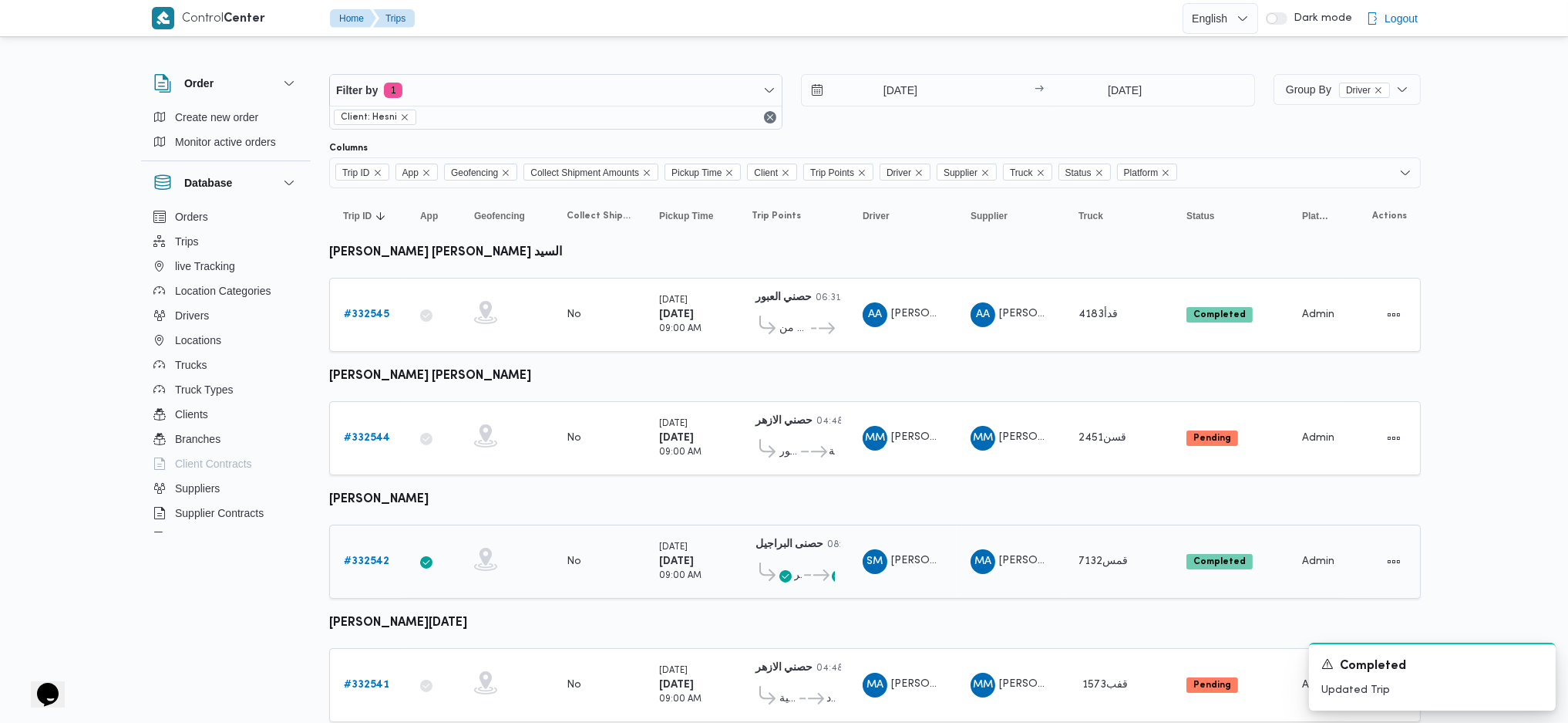
click at [362, 556] on b "# 332542" at bounding box center [366, 561] width 45 height 10
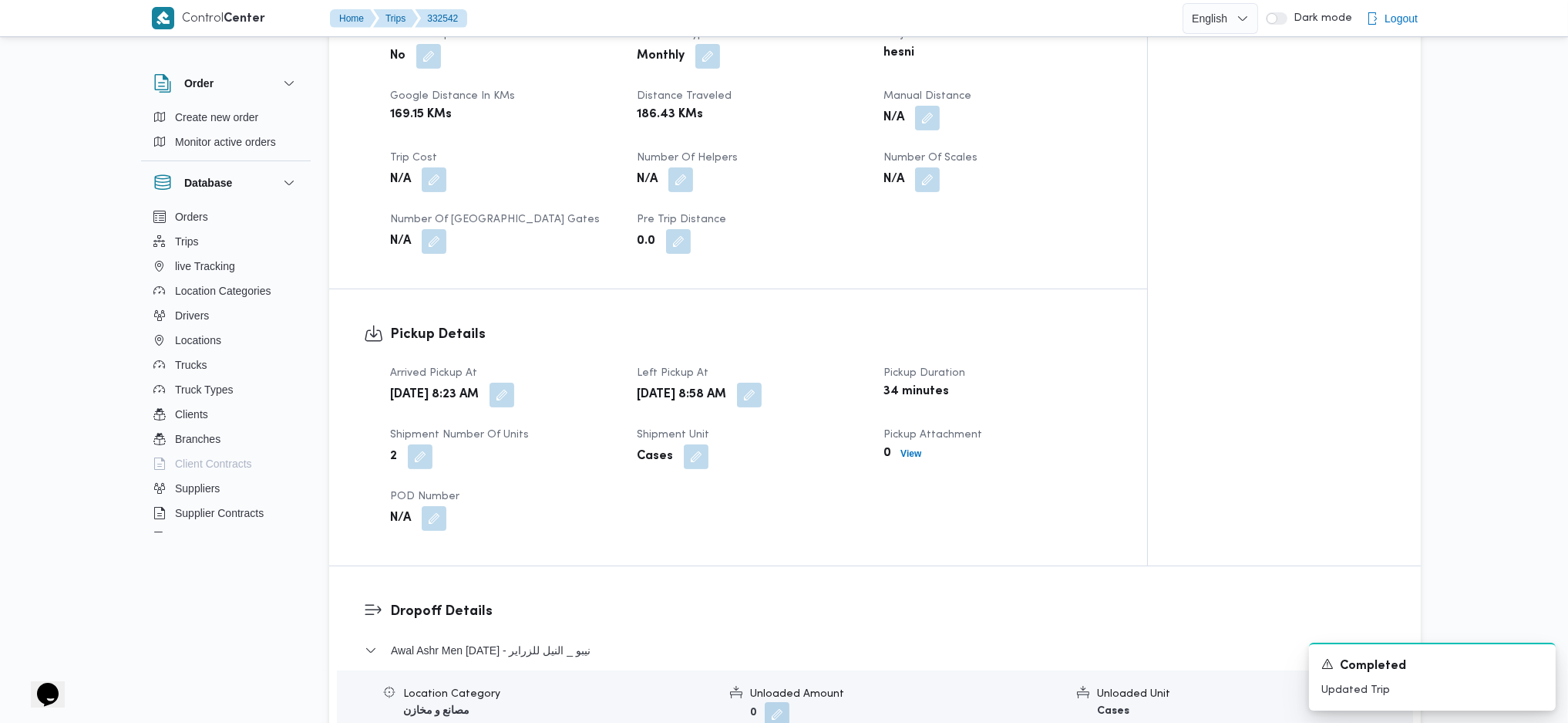
scroll to position [822, 0]
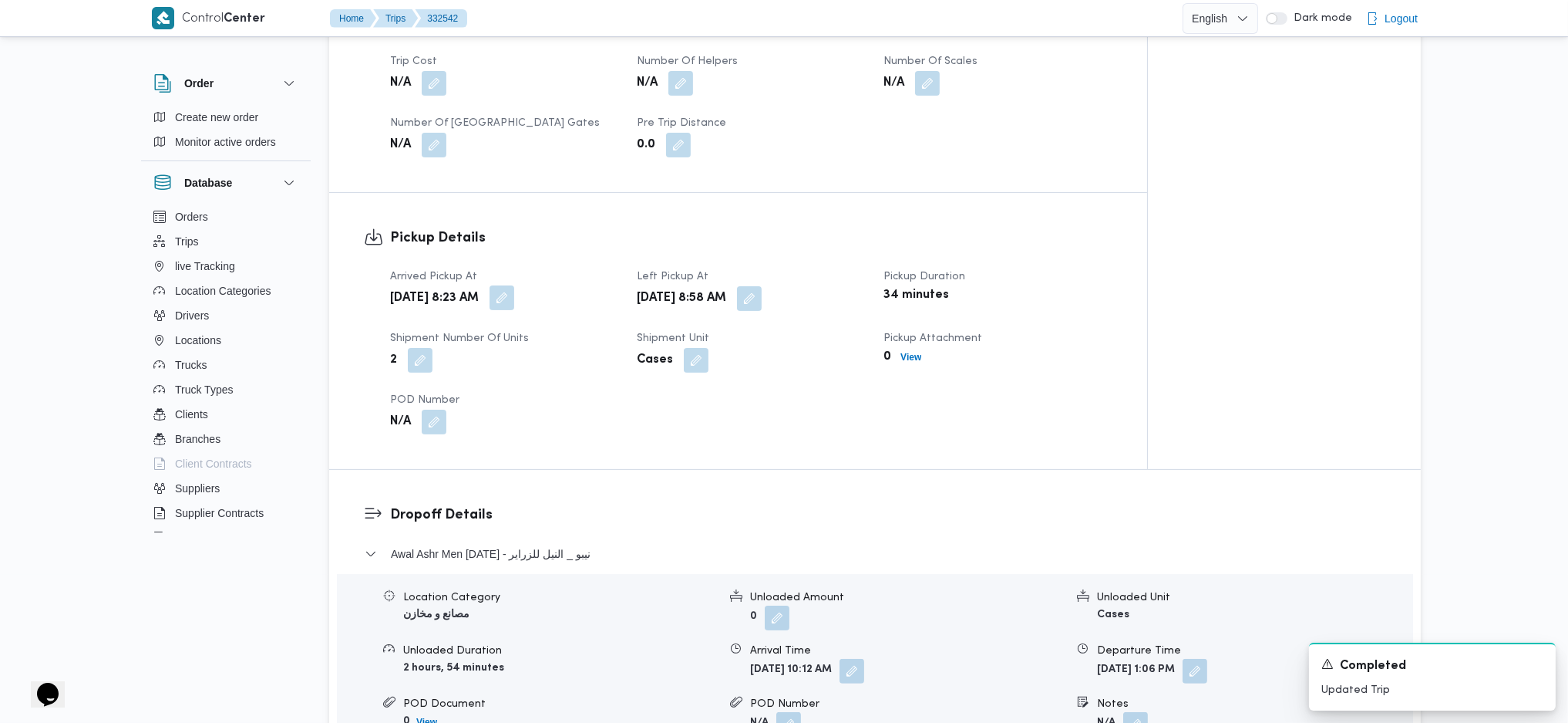
click at [514, 297] on span at bounding box center [499, 298] width 33 height 25
click at [514, 297] on button "button" at bounding box center [502, 297] width 25 height 25
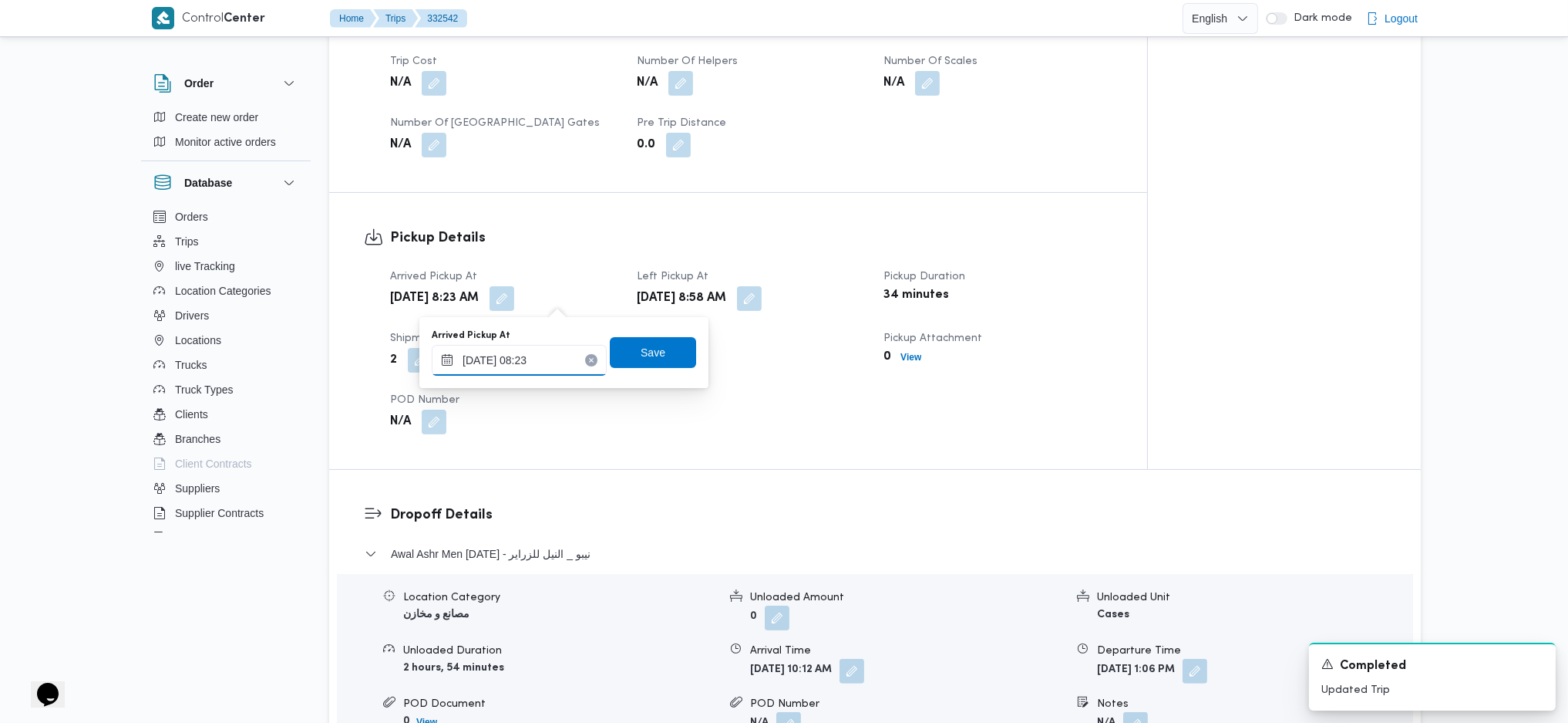
click at [548, 358] on input "[DATE] 08:23" at bounding box center [520, 360] width 175 height 31
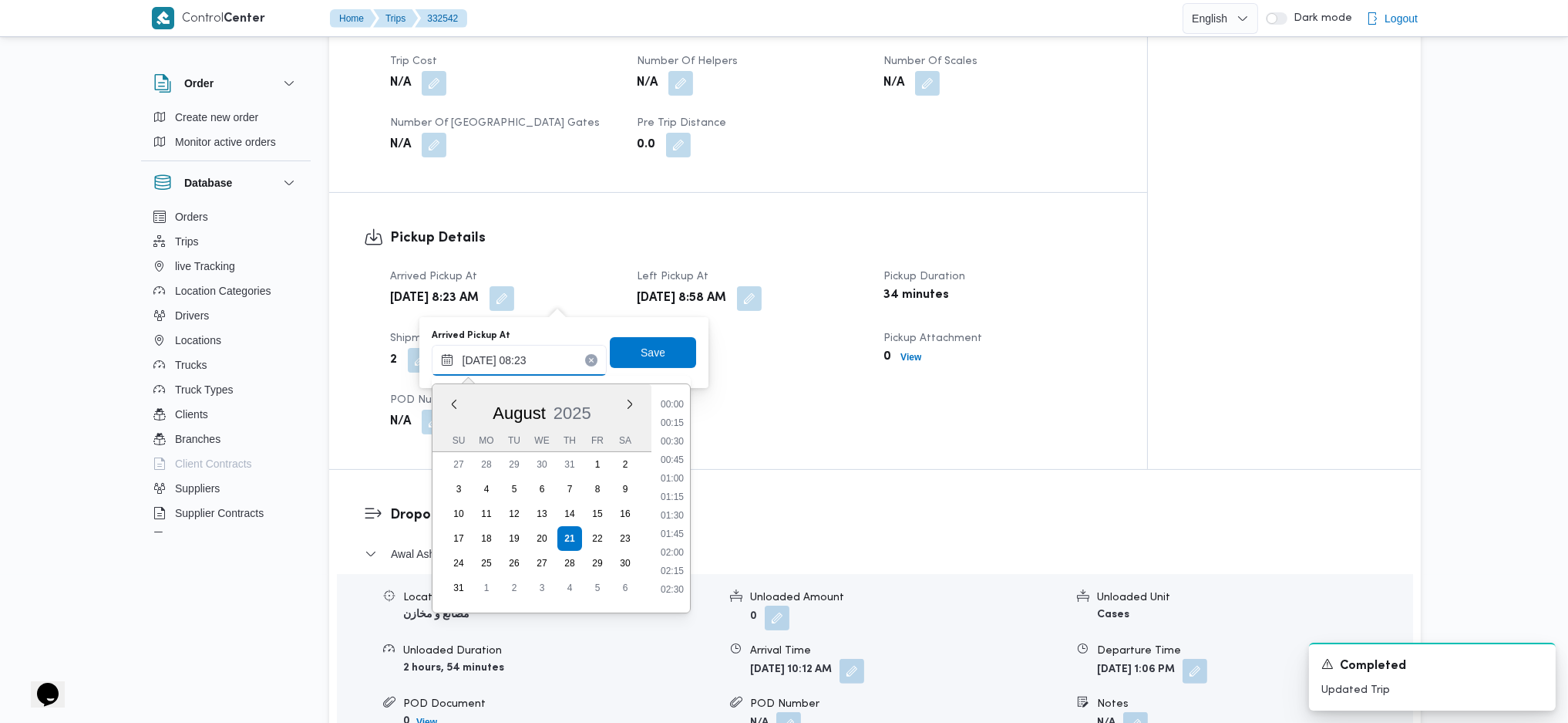
scroll to position [507, 0]
click at [684, 481] on li "08:00" at bounding box center [672, 489] width 36 height 15
type input "[DATE] 08:00"
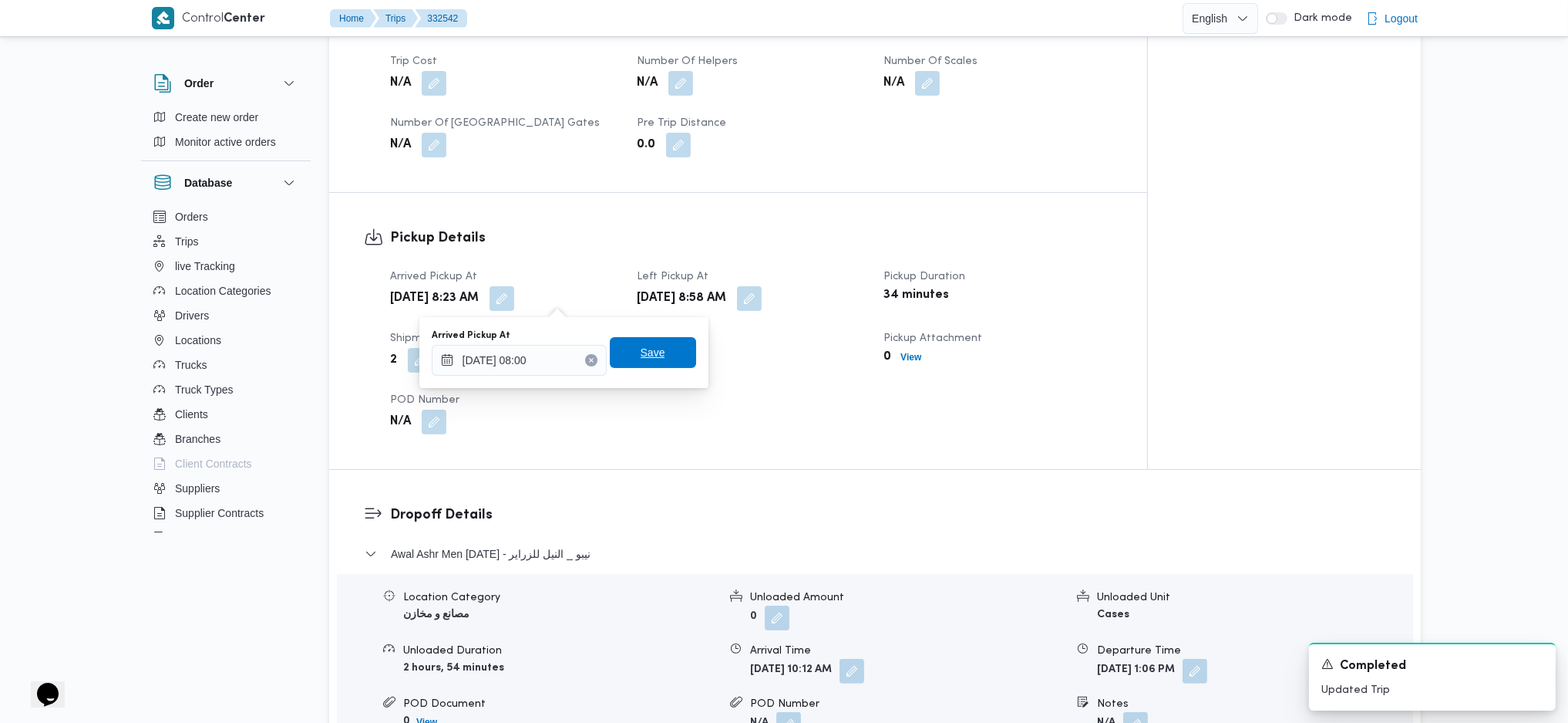
click at [626, 343] on span "Save" at bounding box center [654, 352] width 87 height 31
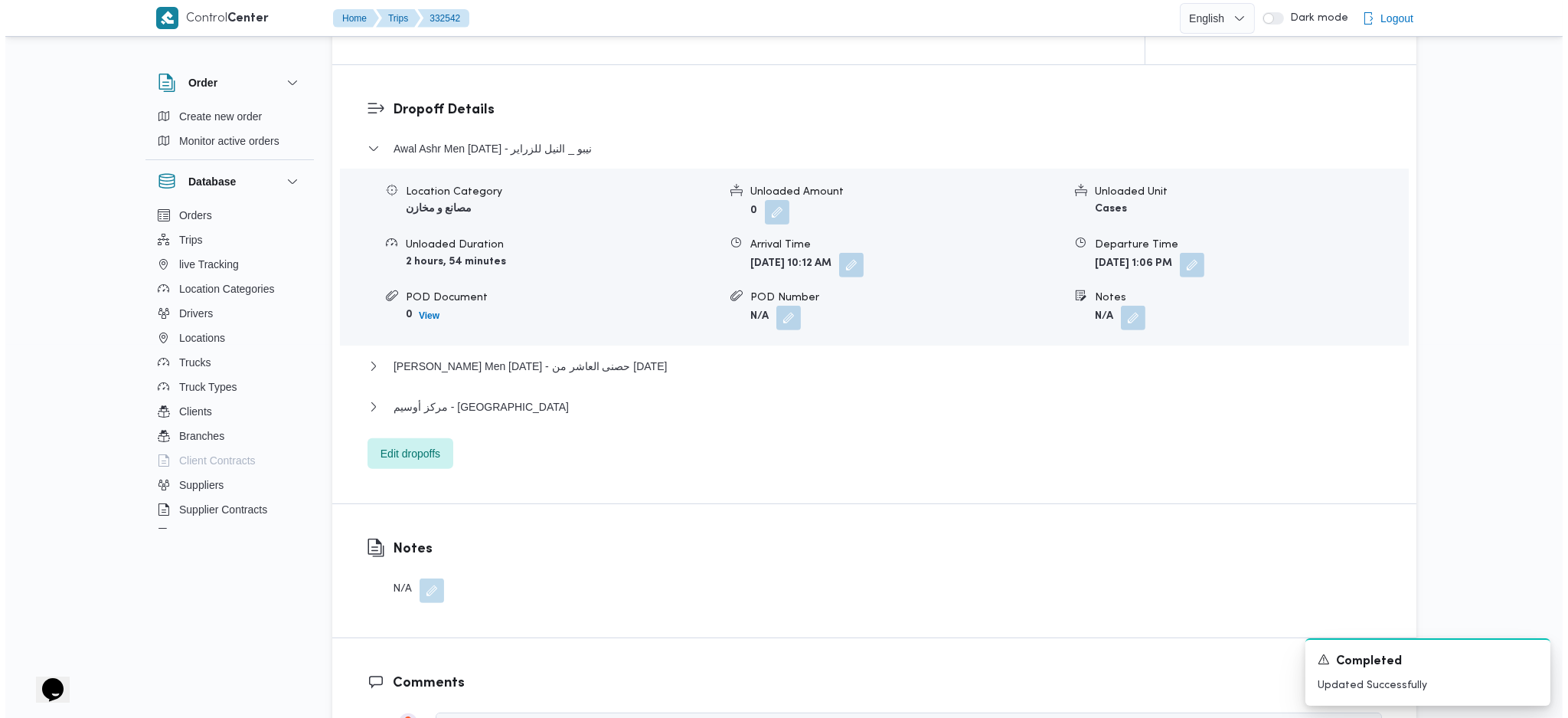
scroll to position [1327, 0]
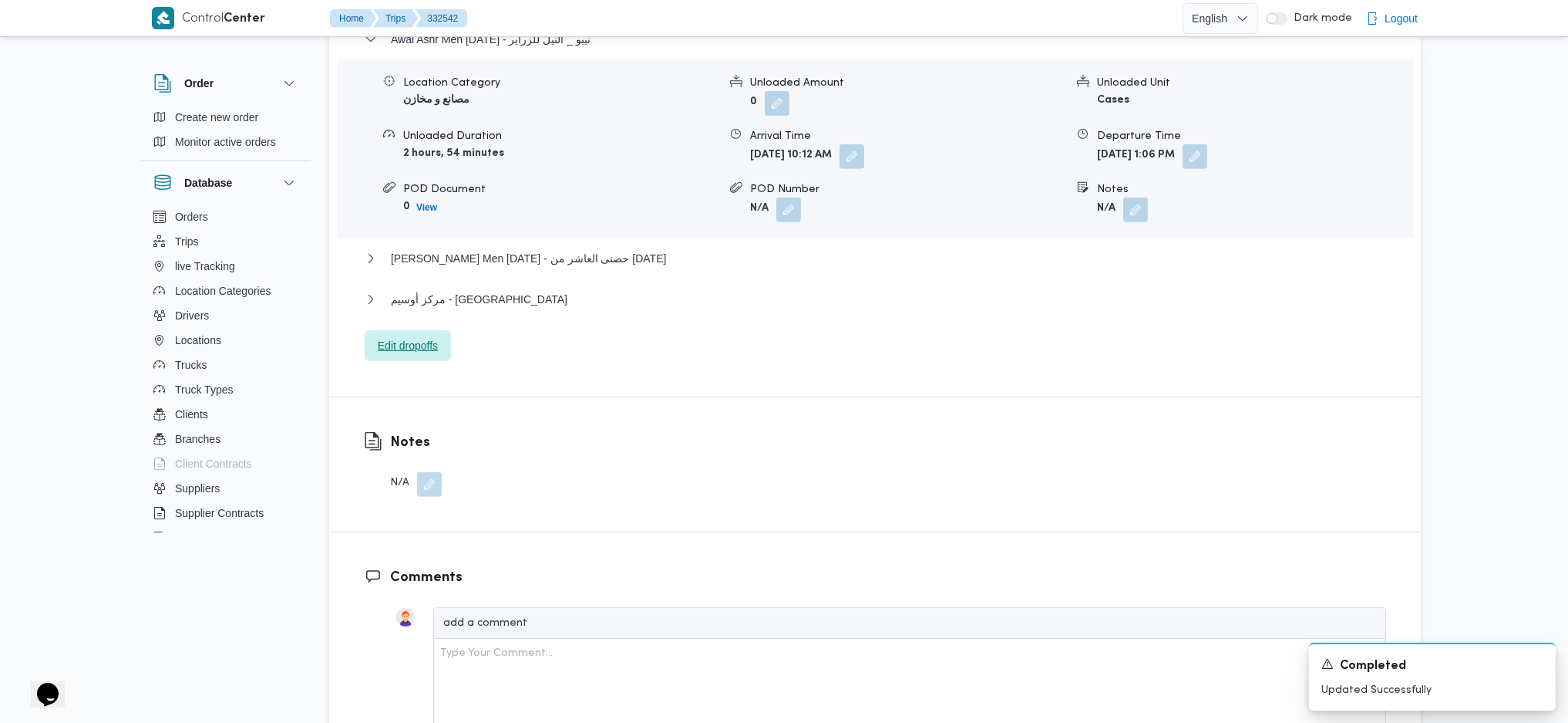
click at [414, 350] on span "Edit dropoffs" at bounding box center [408, 345] width 60 height 18
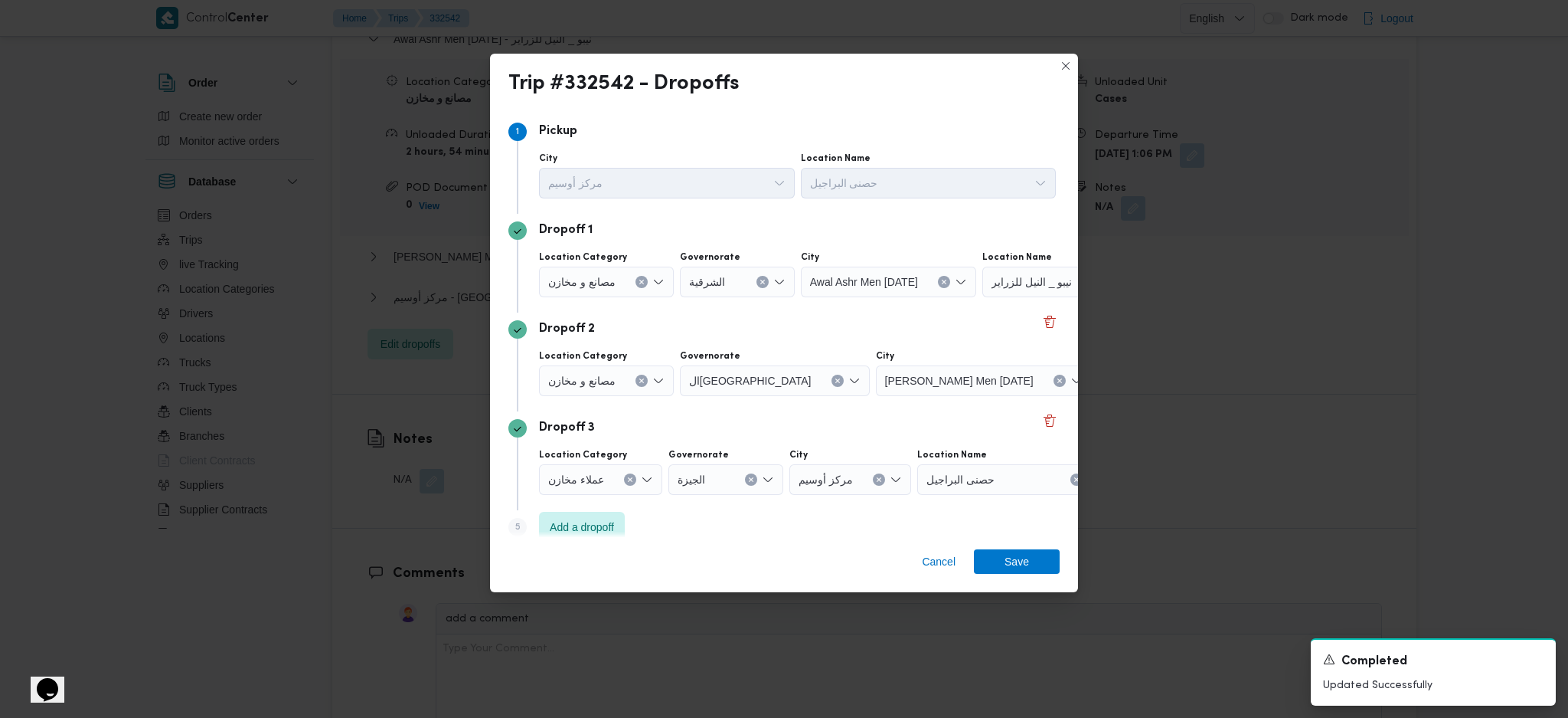
click at [1033, 283] on span "نيبو _ النيل للزراير" at bounding box center [1031, 281] width 80 height 17
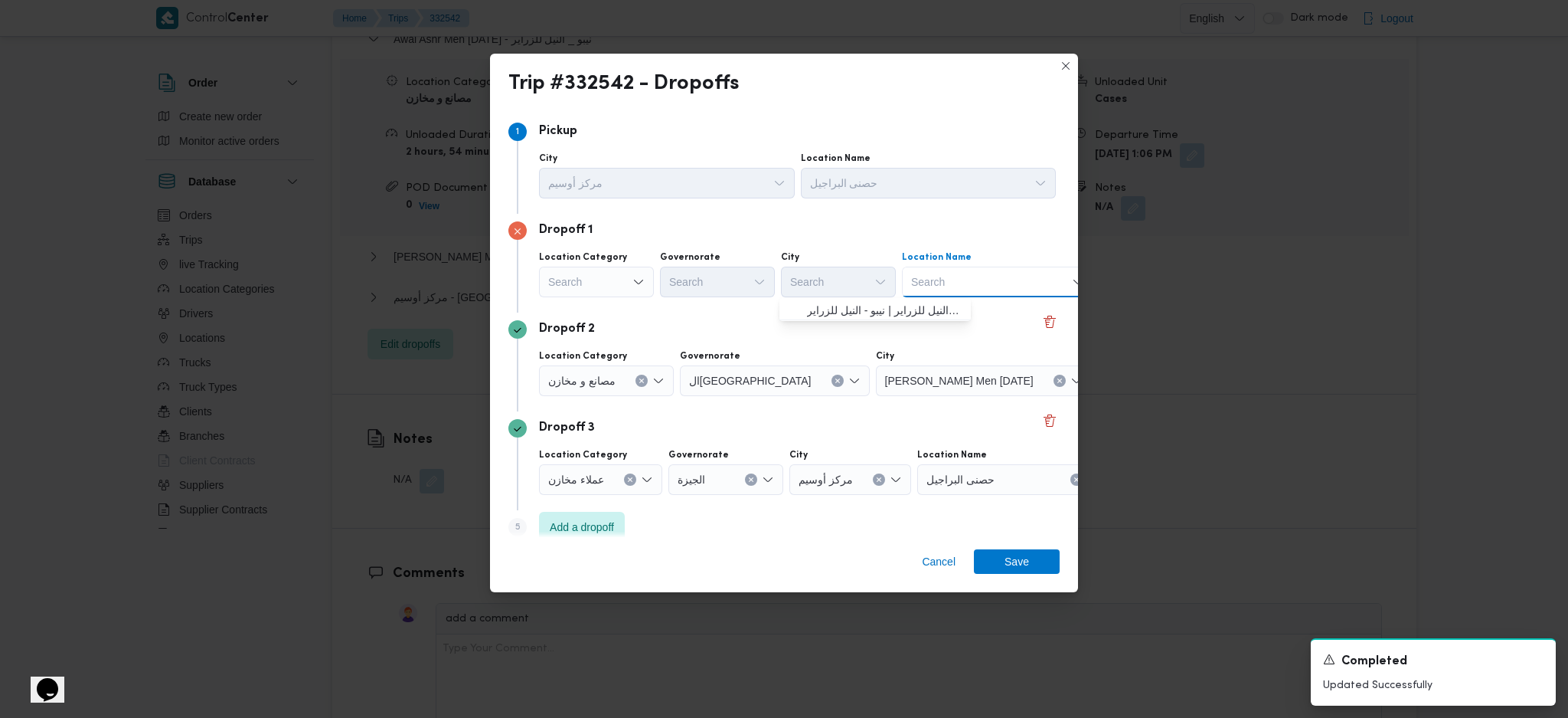
scroll to position [0, 122]
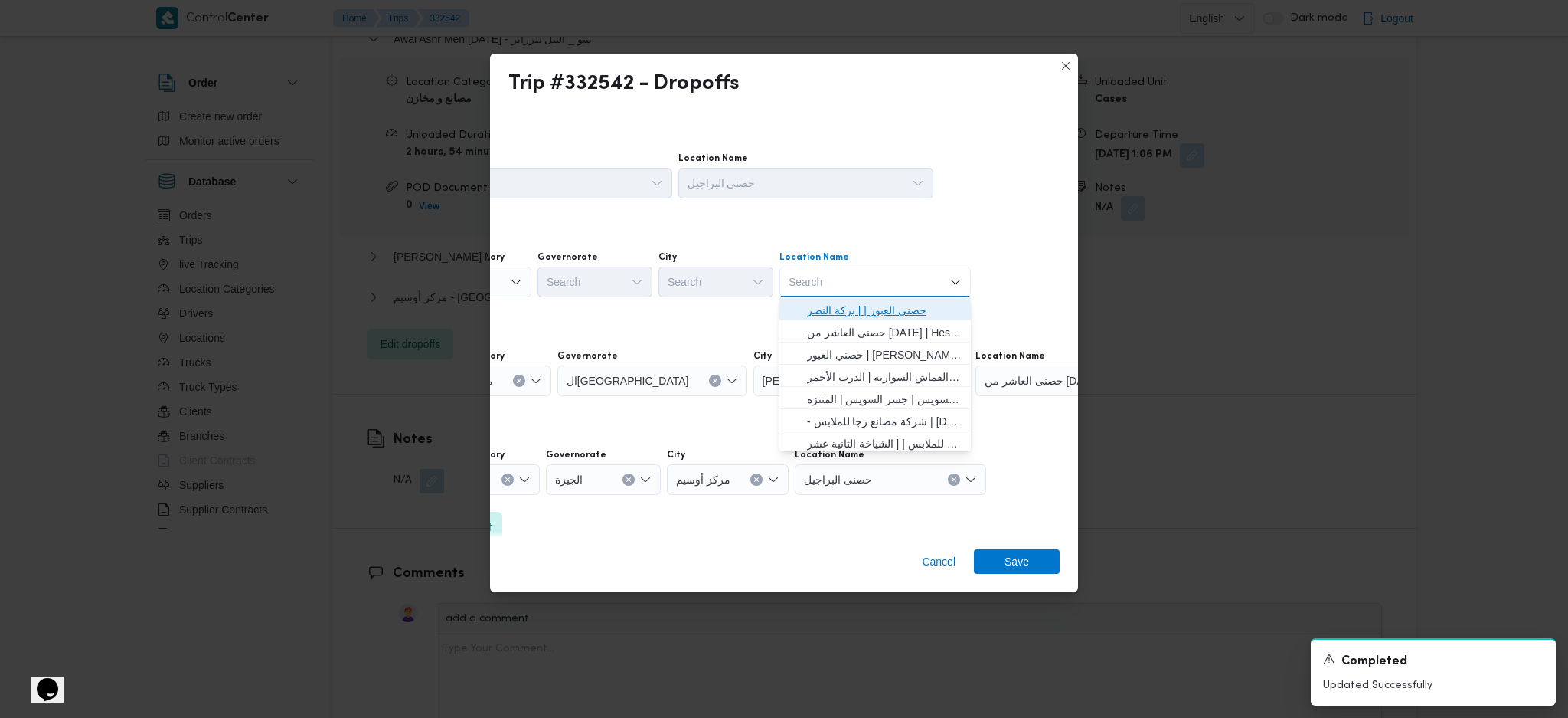
click at [902, 315] on span "حصنى العبور | | بركة النصر" at bounding box center [884, 310] width 155 height 18
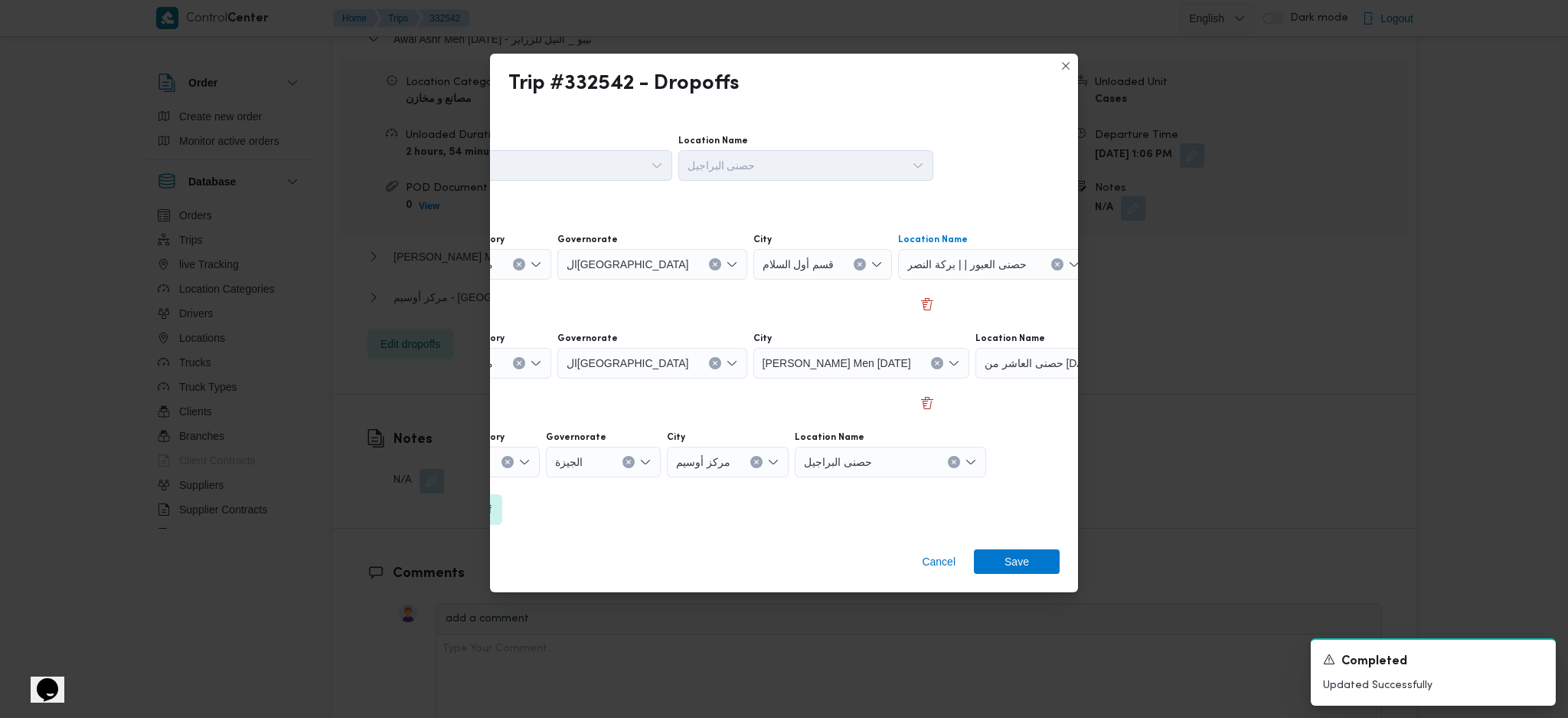
scroll to position [18, 122]
click at [898, 279] on div "حصنى البراجيل" at bounding box center [994, 264] width 191 height 31
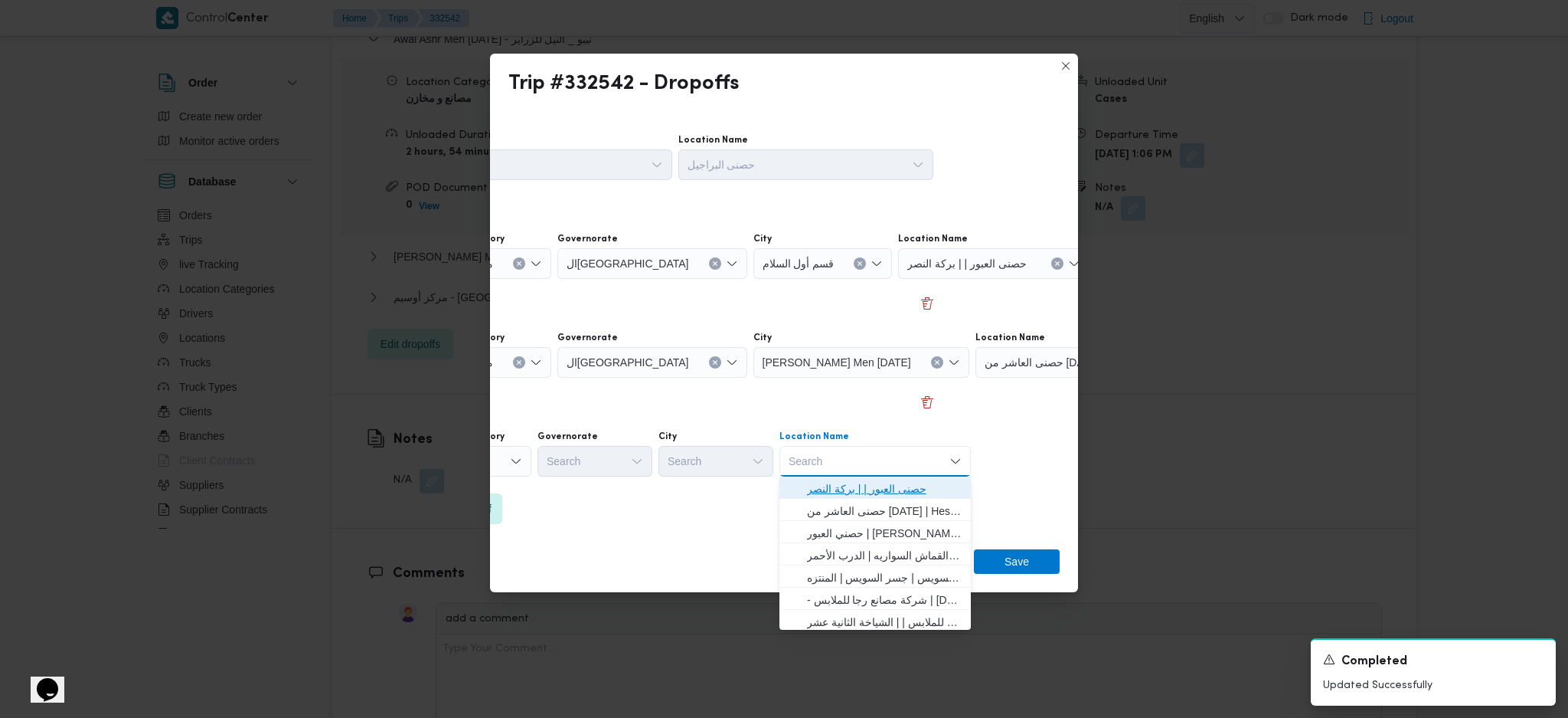
click at [857, 494] on span "حصنى العبور | | بركة النصر" at bounding box center [884, 488] width 155 height 18
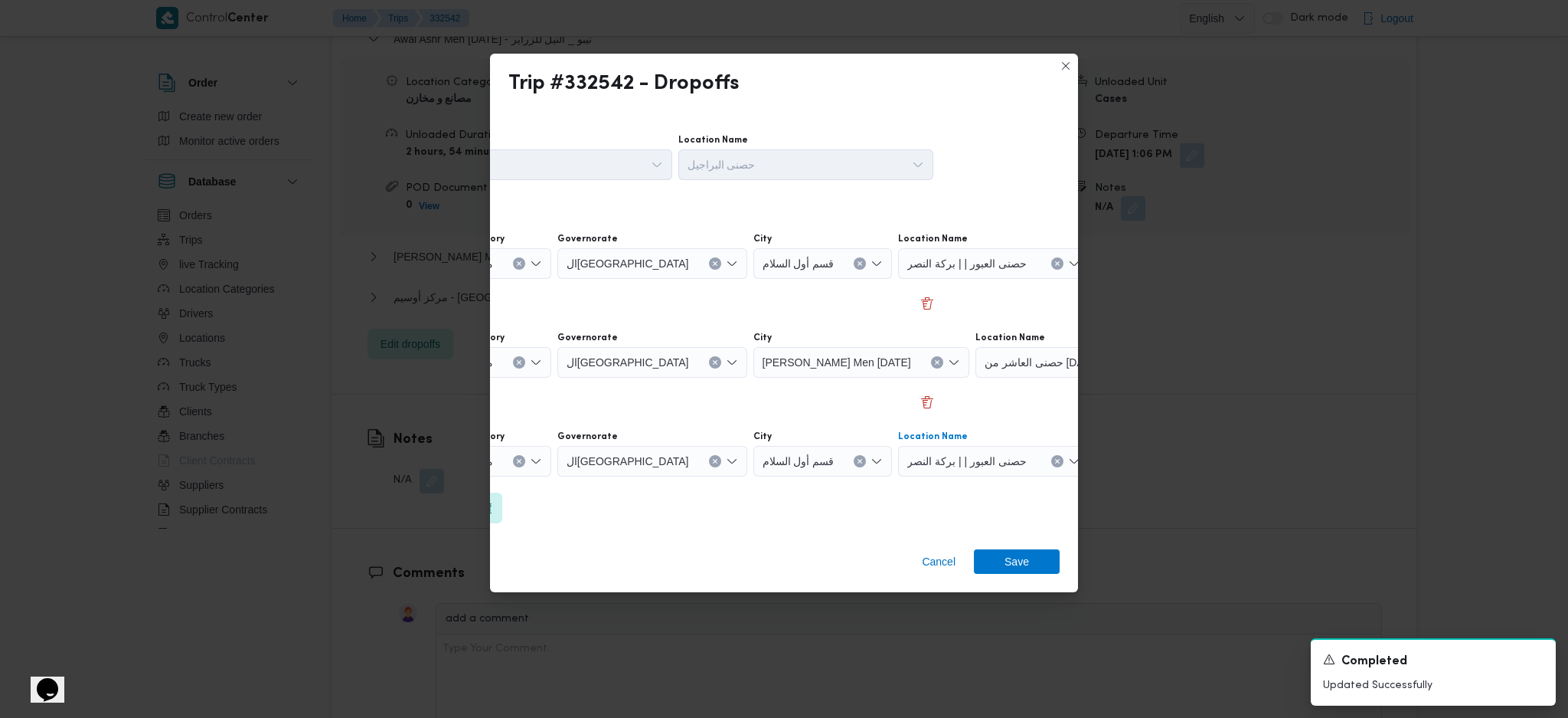
click at [497, 515] on span "Add a dropoff" at bounding box center [460, 508] width 86 height 31
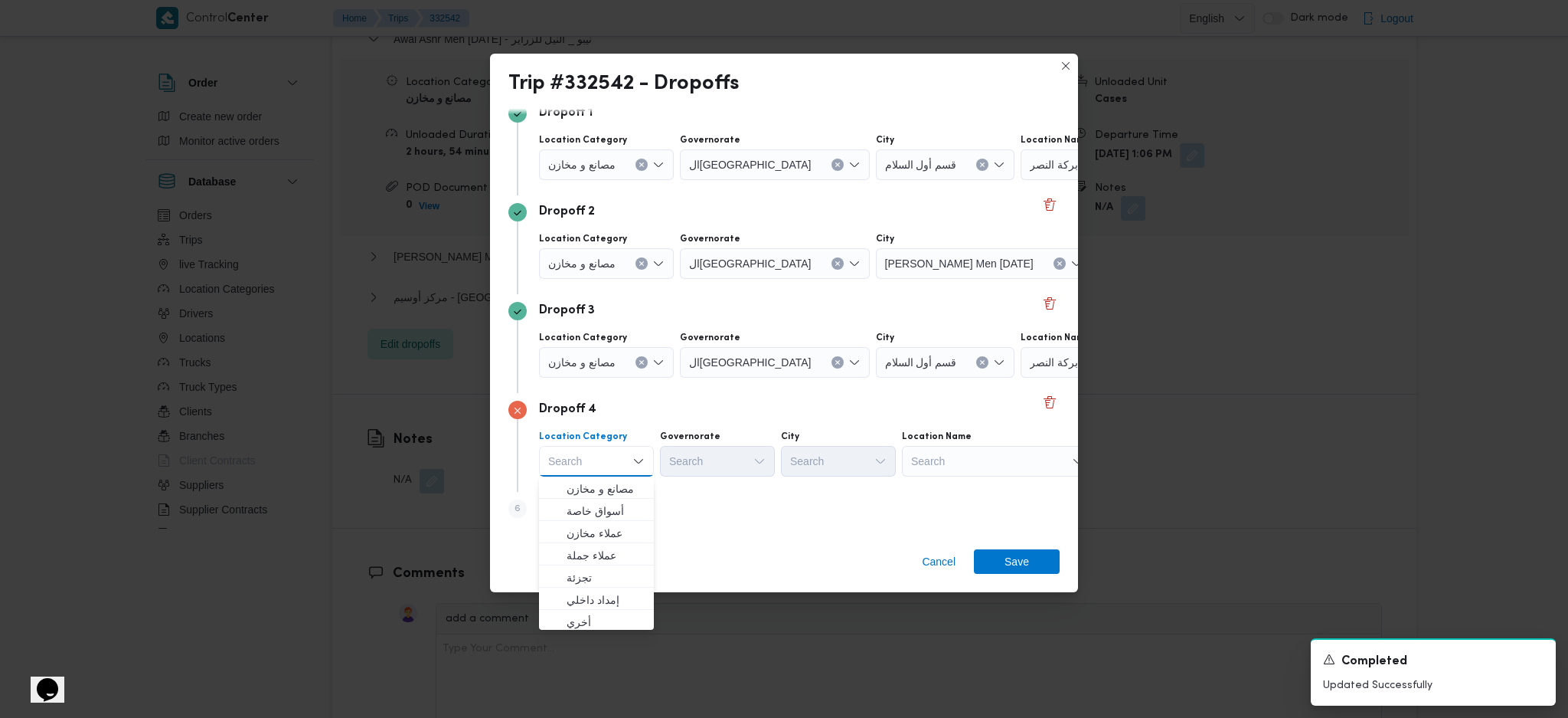
click at [687, 514] on div "Step 6 is disabled 6 Add a dropoff" at bounding box center [784, 511] width 551 height 40
click at [591, 511] on span "Add a dropoff" at bounding box center [581, 507] width 64 height 18
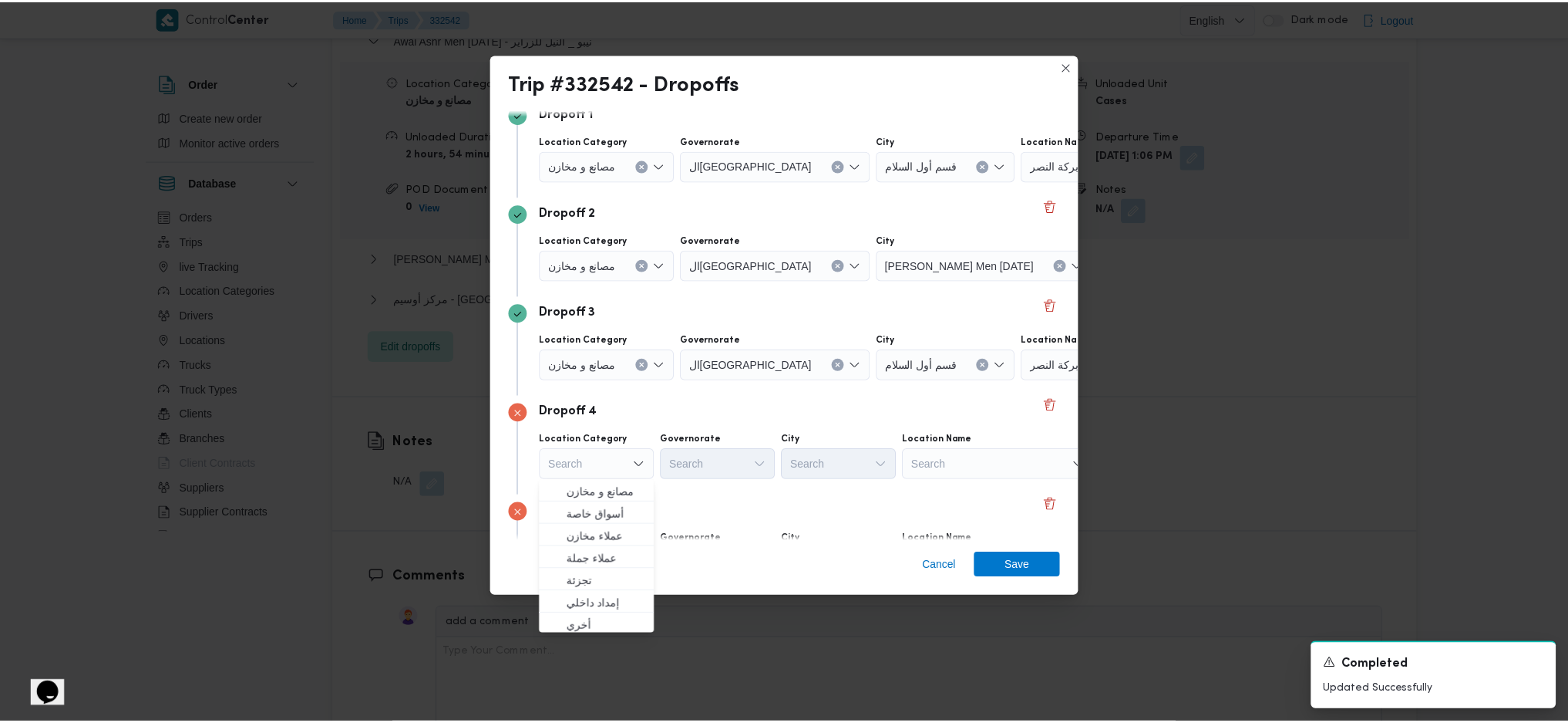
scroll to position [218, 0]
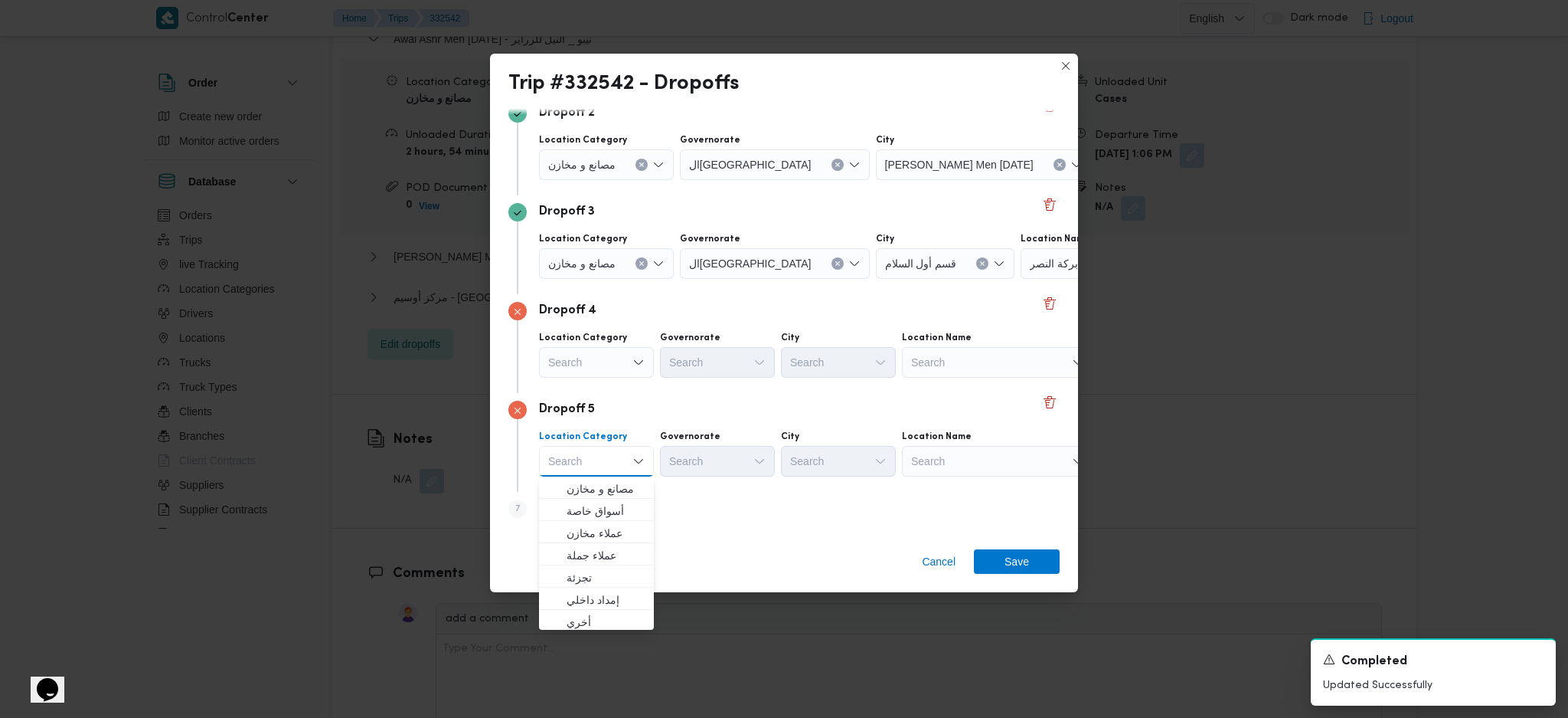
click at [1020, 81] on div "Search" at bounding box center [1116, 66] width 191 height 31
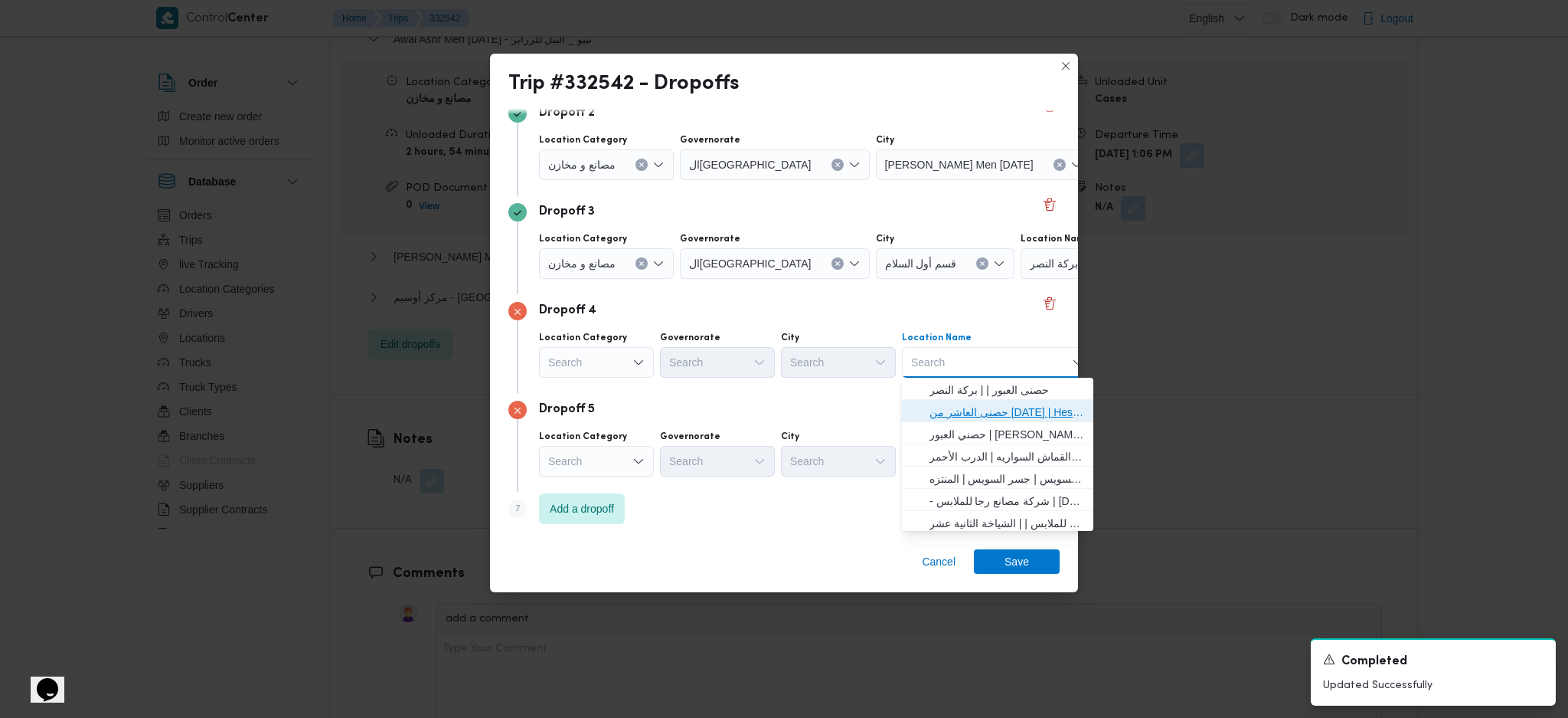
click at [964, 412] on span "حصنى العاشر من [DATE] | Hesni Textiles Factory | جزء من مدينة العاشر-مجاورات" at bounding box center [1006, 411] width 155 height 18
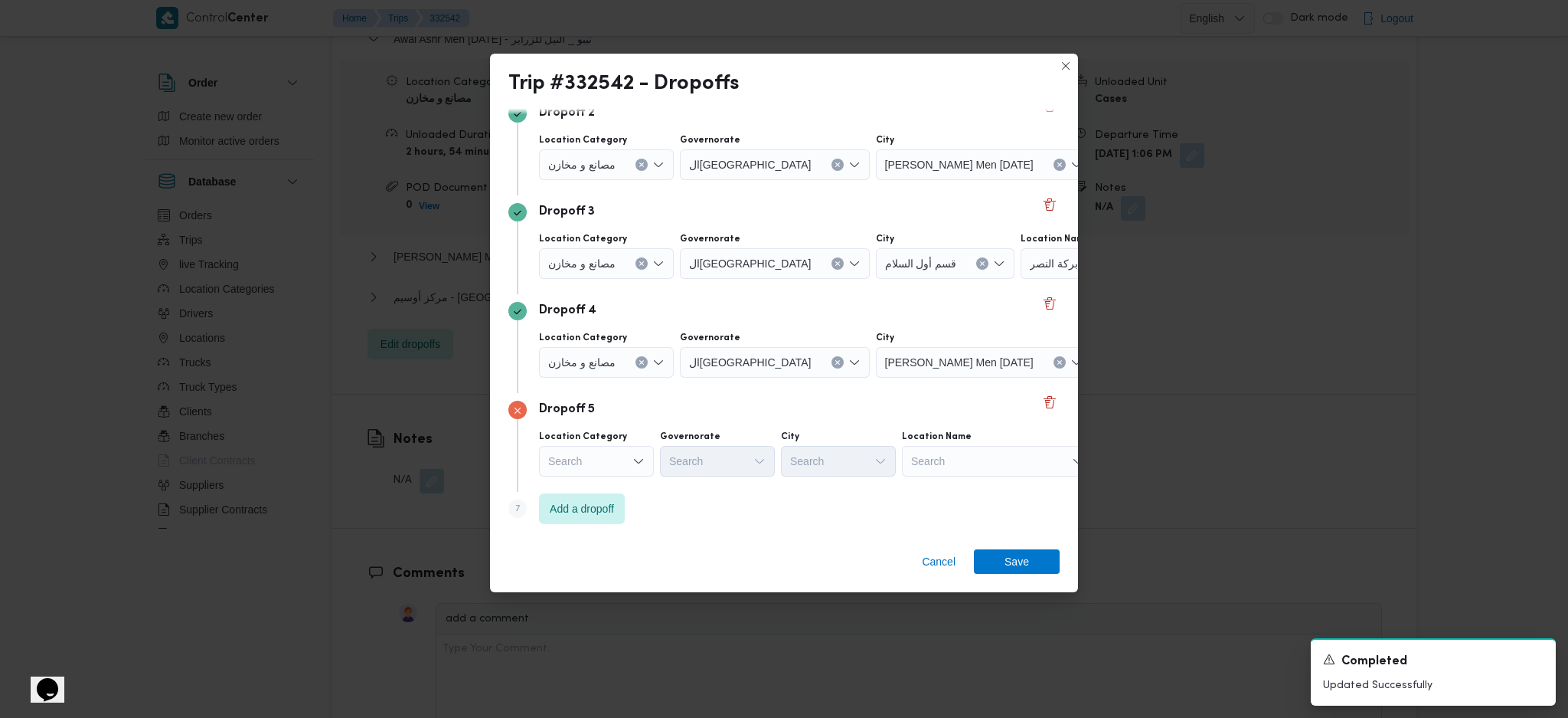
click at [1020, 81] on div "Search" at bounding box center [1116, 66] width 191 height 31
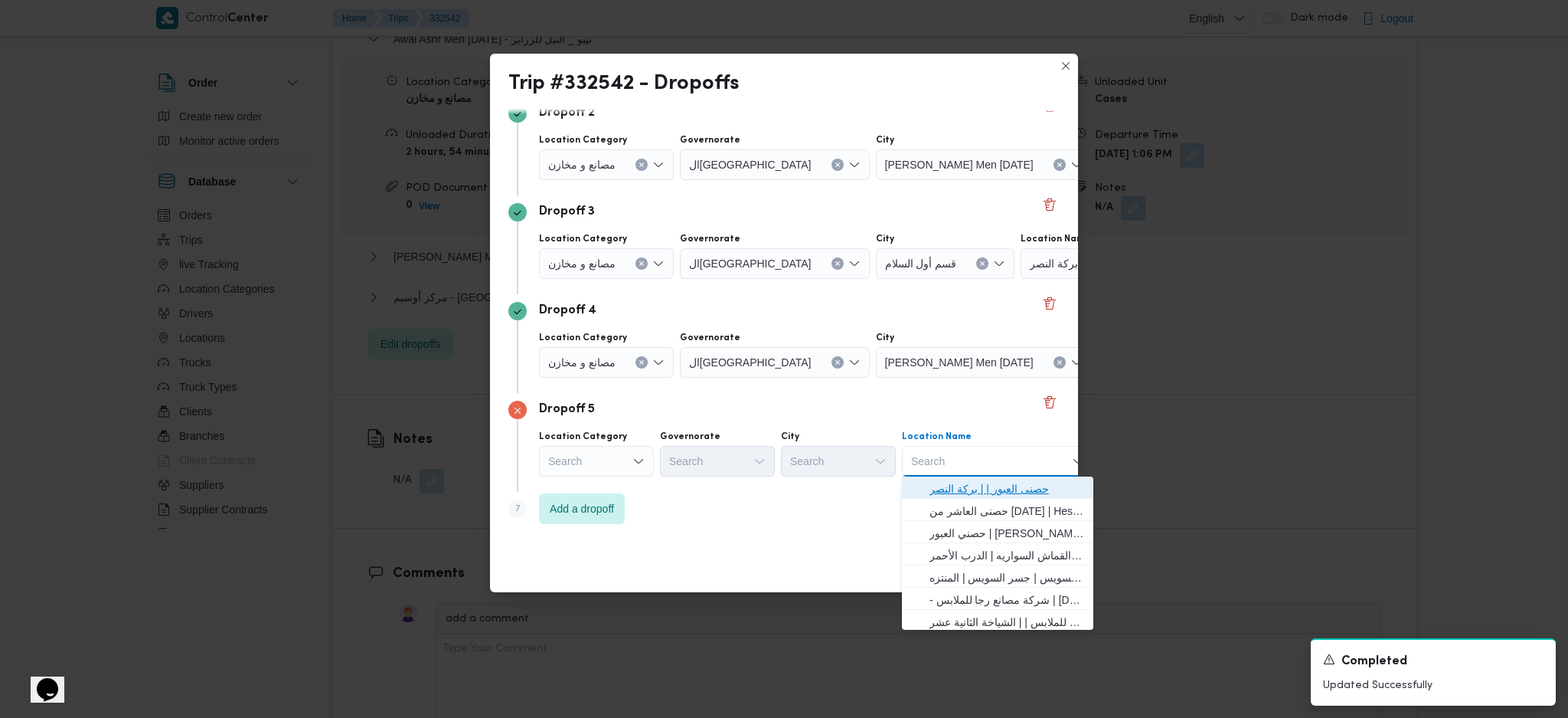
click at [963, 486] on span "حصنى العبور | | بركة النصر" at bounding box center [1006, 488] width 155 height 18
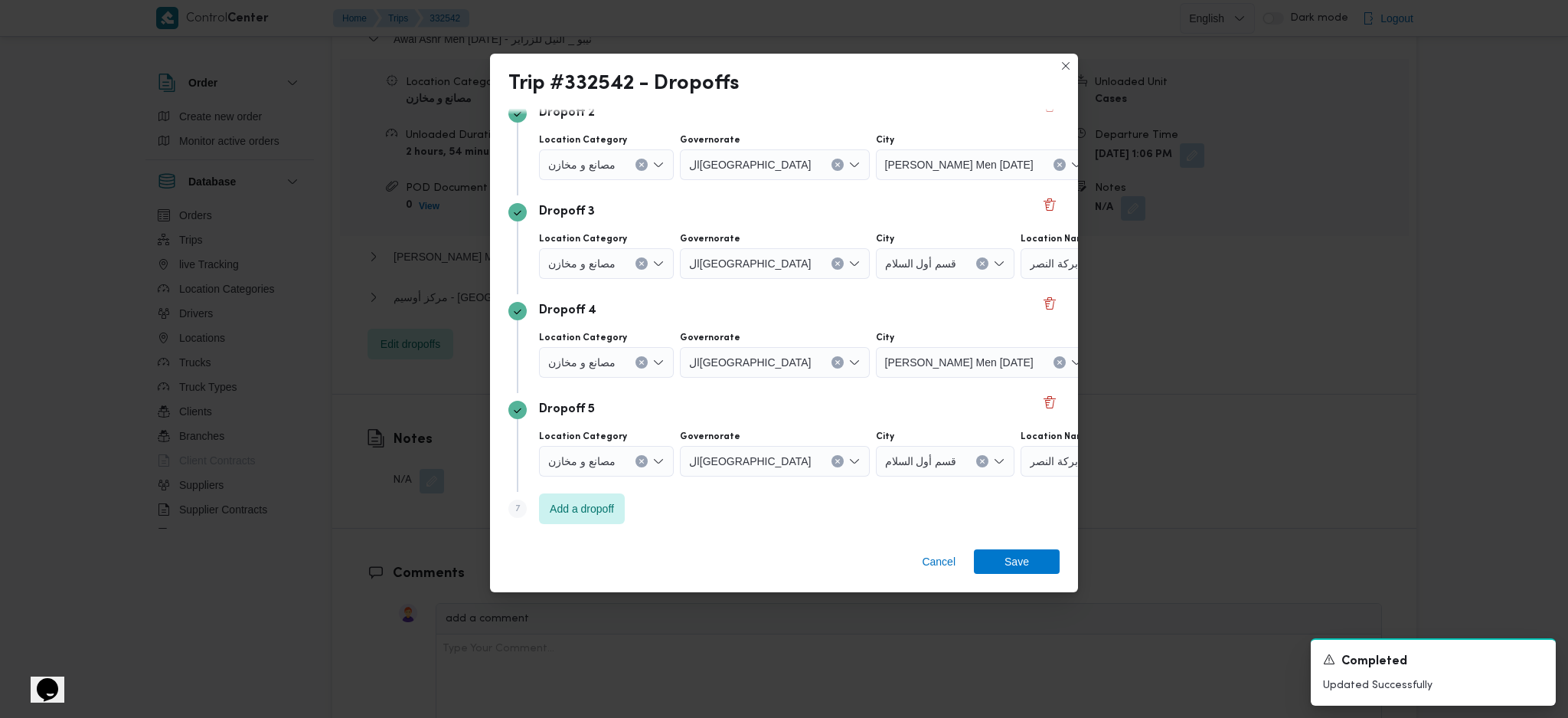
click at [1032, 588] on div "Cancel Save" at bounding box center [784, 565] width 588 height 55
click at [1022, 564] on span "Save" at bounding box center [1017, 561] width 25 height 25
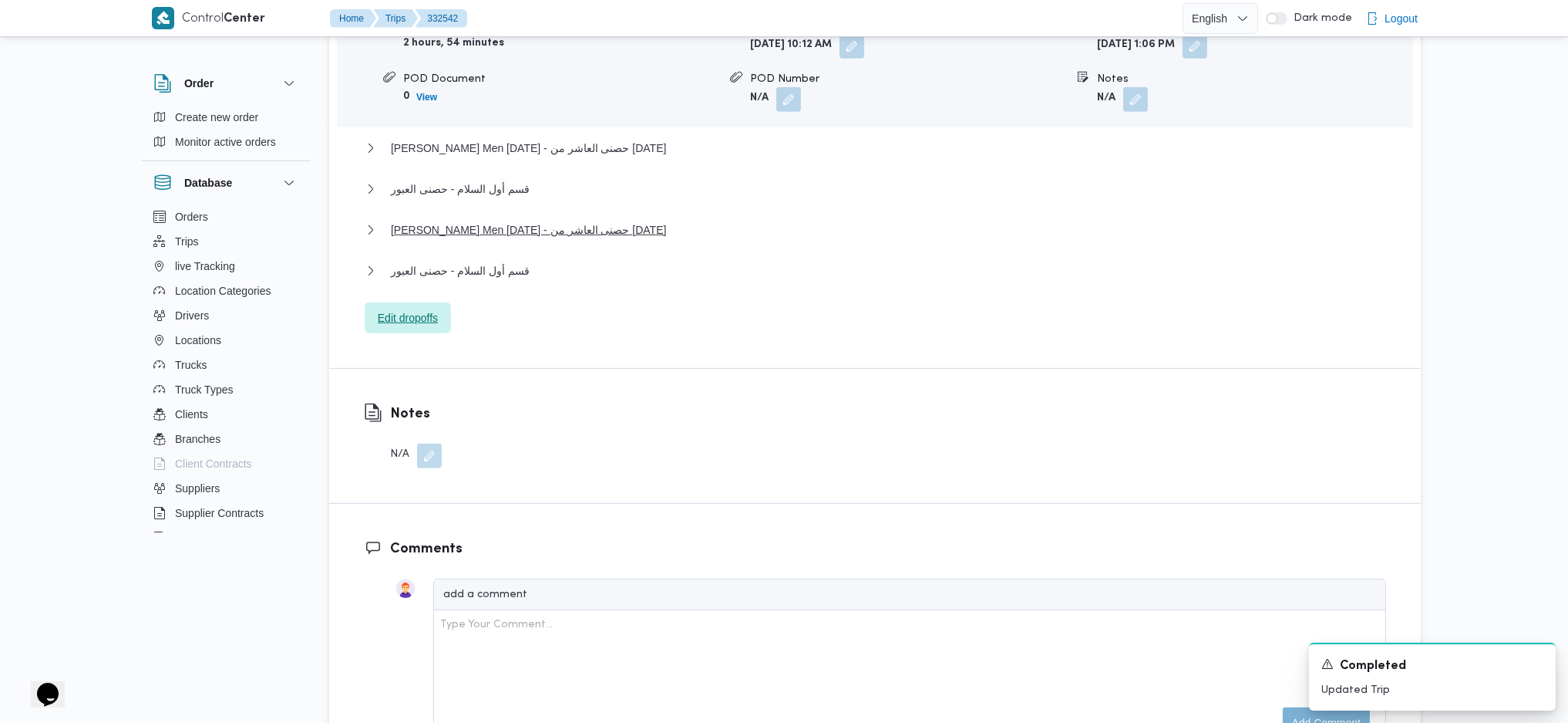
scroll to position [1439, 0]
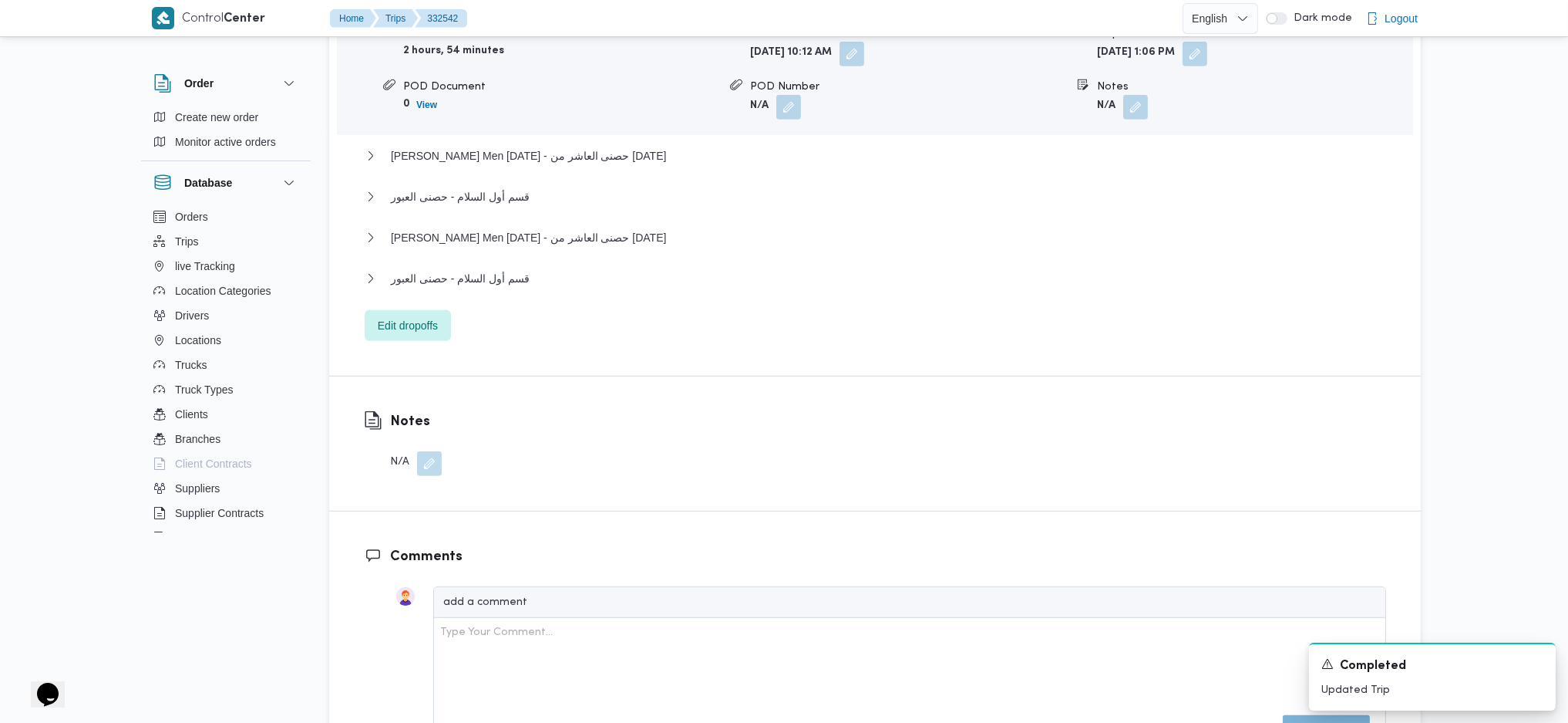
drag, startPoint x: 514, startPoint y: 306, endPoint x: 516, endPoint y: 293, distance: 13.2
click at [514, 305] on div "قسم أول السلام - حصنى العبور Location Category مصانع و مخازن Unloaded Amount 0 …" at bounding box center [875, 134] width 1021 height 413
click at [521, 282] on span "قسم أول السلام - حصنى العبور" at bounding box center [460, 278] width 139 height 18
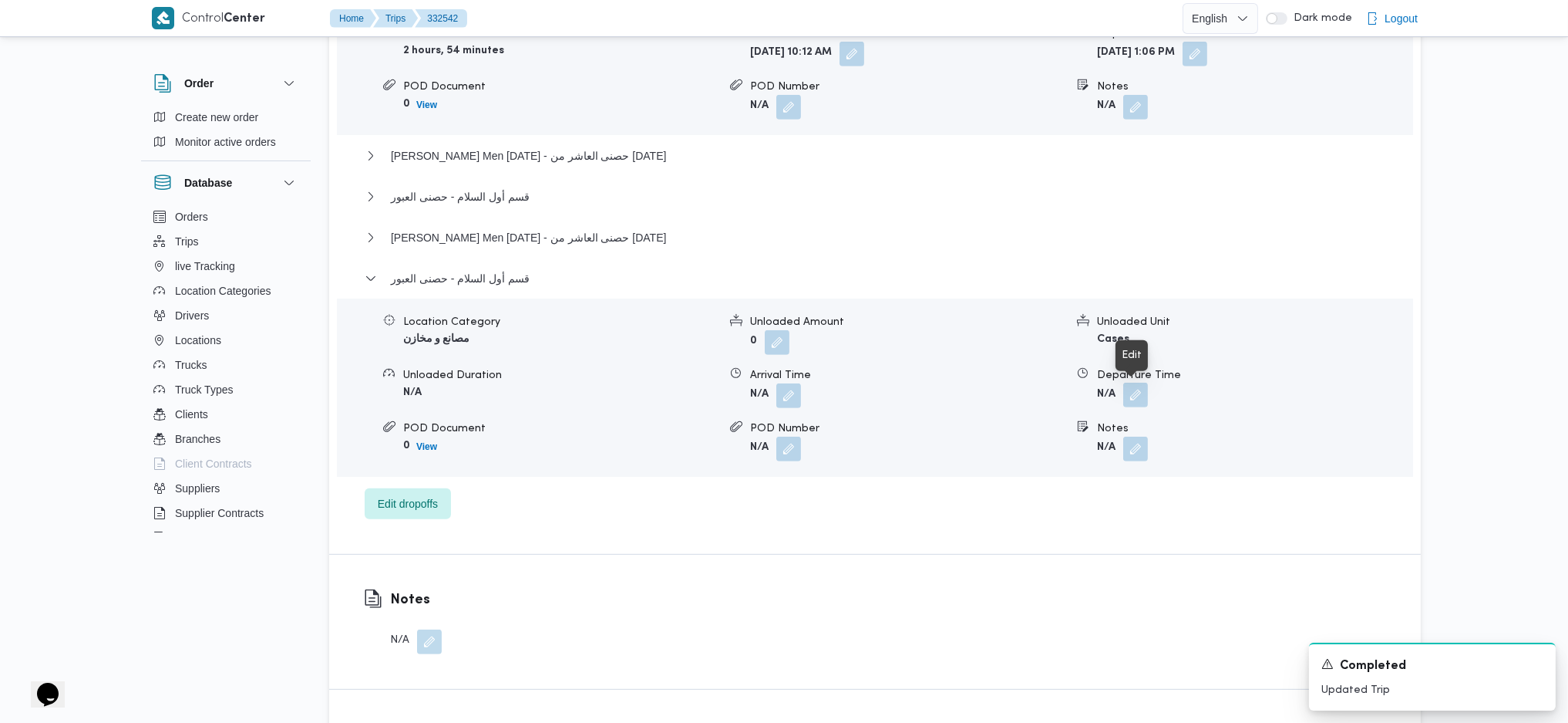
click at [1137, 389] on button "button" at bounding box center [1136, 395] width 25 height 25
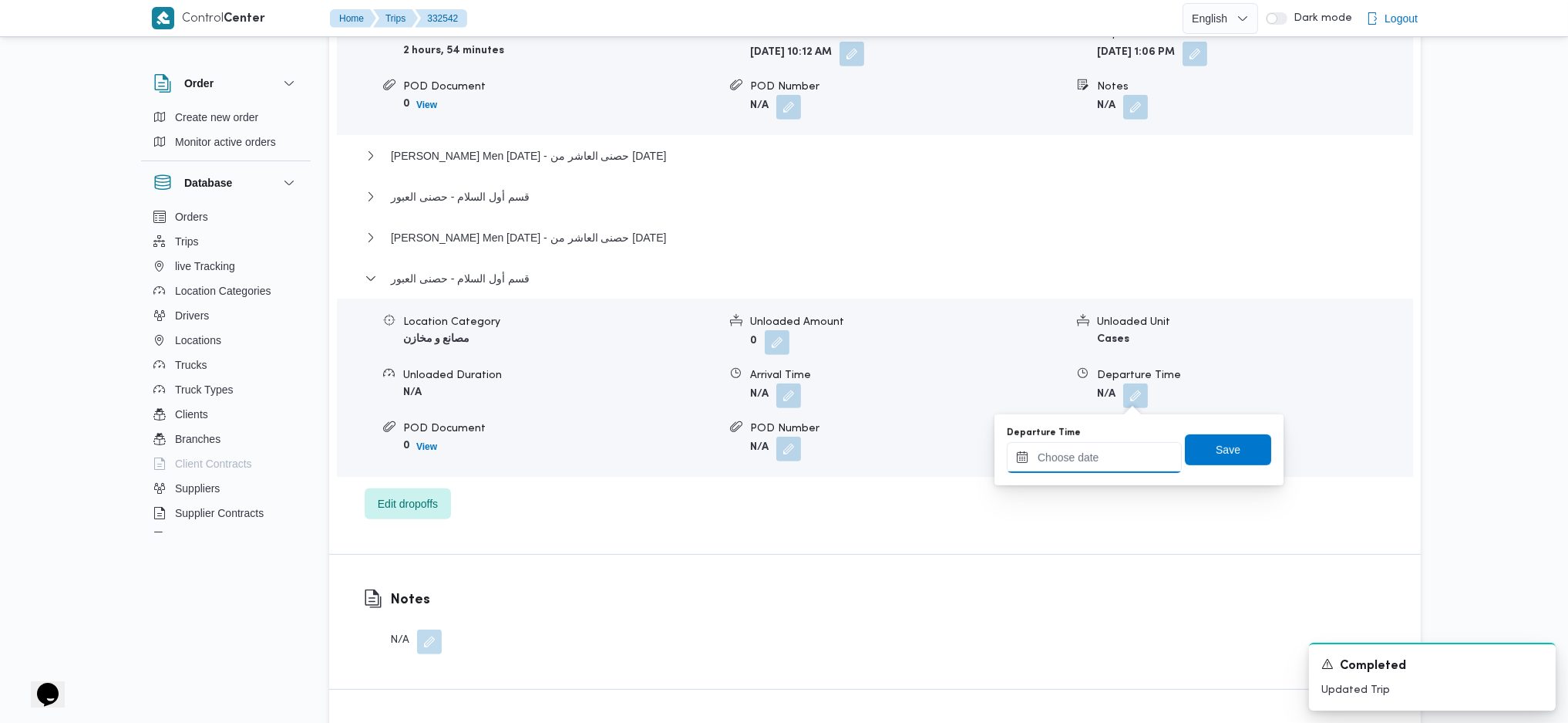
drag, startPoint x: 1132, startPoint y: 402, endPoint x: 1111, endPoint y: 444, distance: 47.0
click at [1111, 444] on input "Departure Time" at bounding box center [1094, 457] width 175 height 31
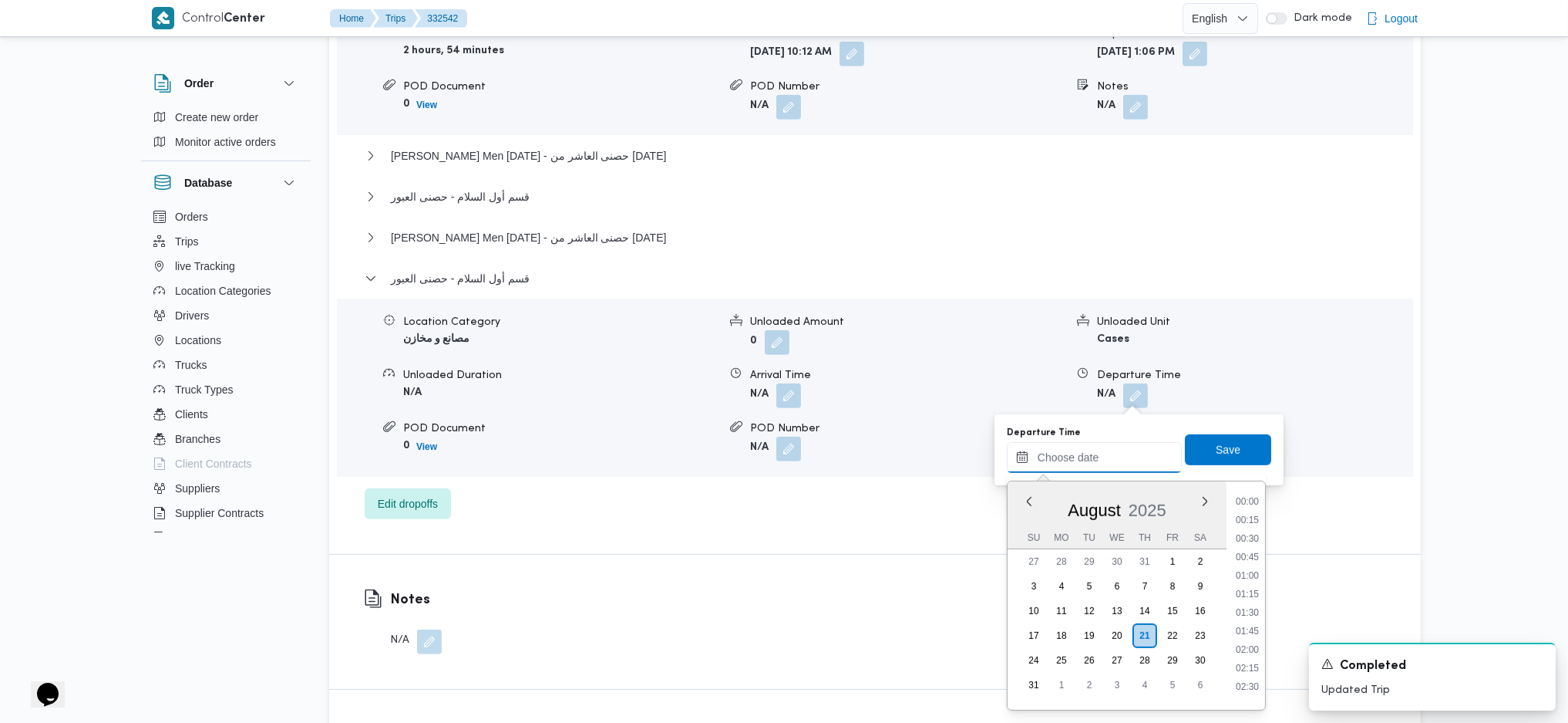
scroll to position [1433, 0]
click at [1253, 587] on li "20:30" at bounding box center [1247, 585] width 36 height 15
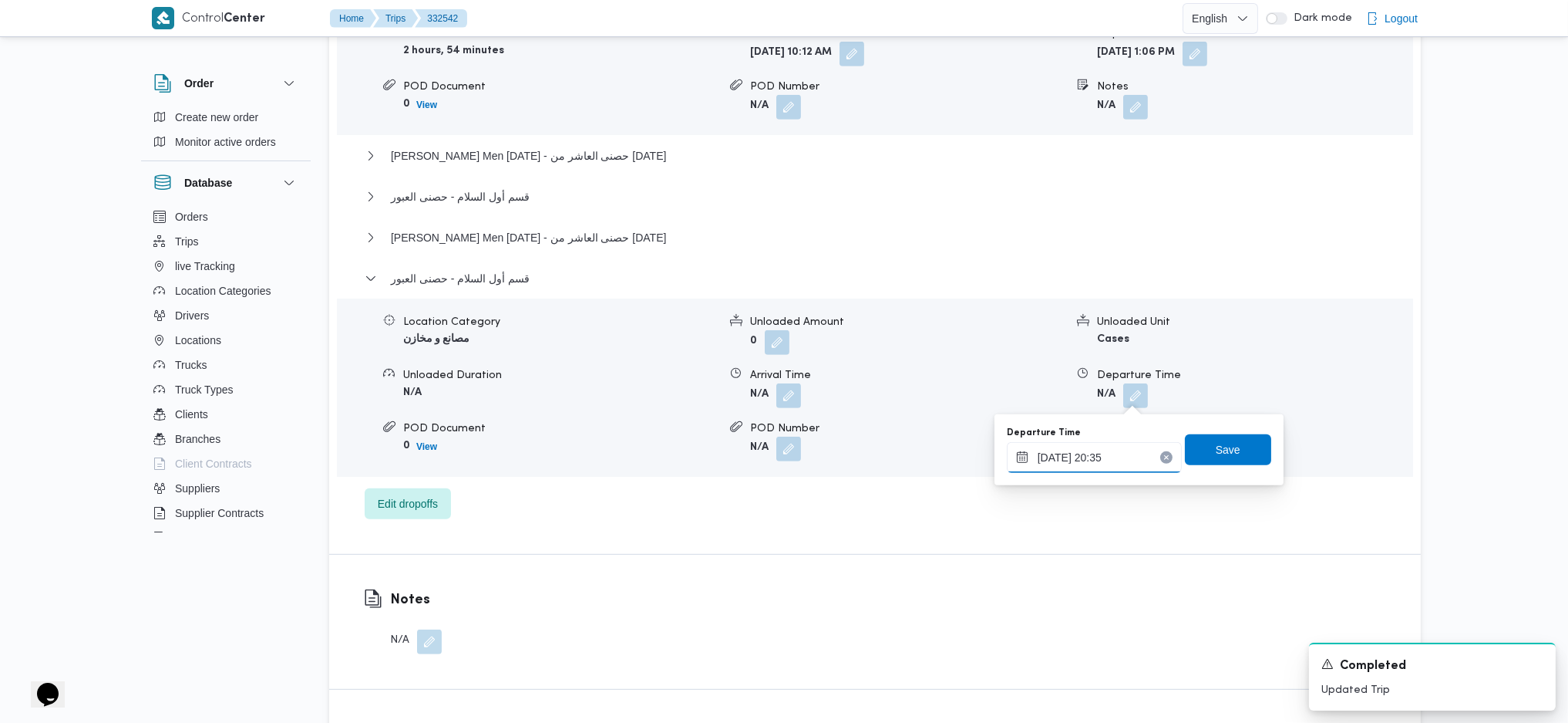
type input "[DATE] 20:35"
click at [1219, 455] on span "Save" at bounding box center [1228, 449] width 25 height 18
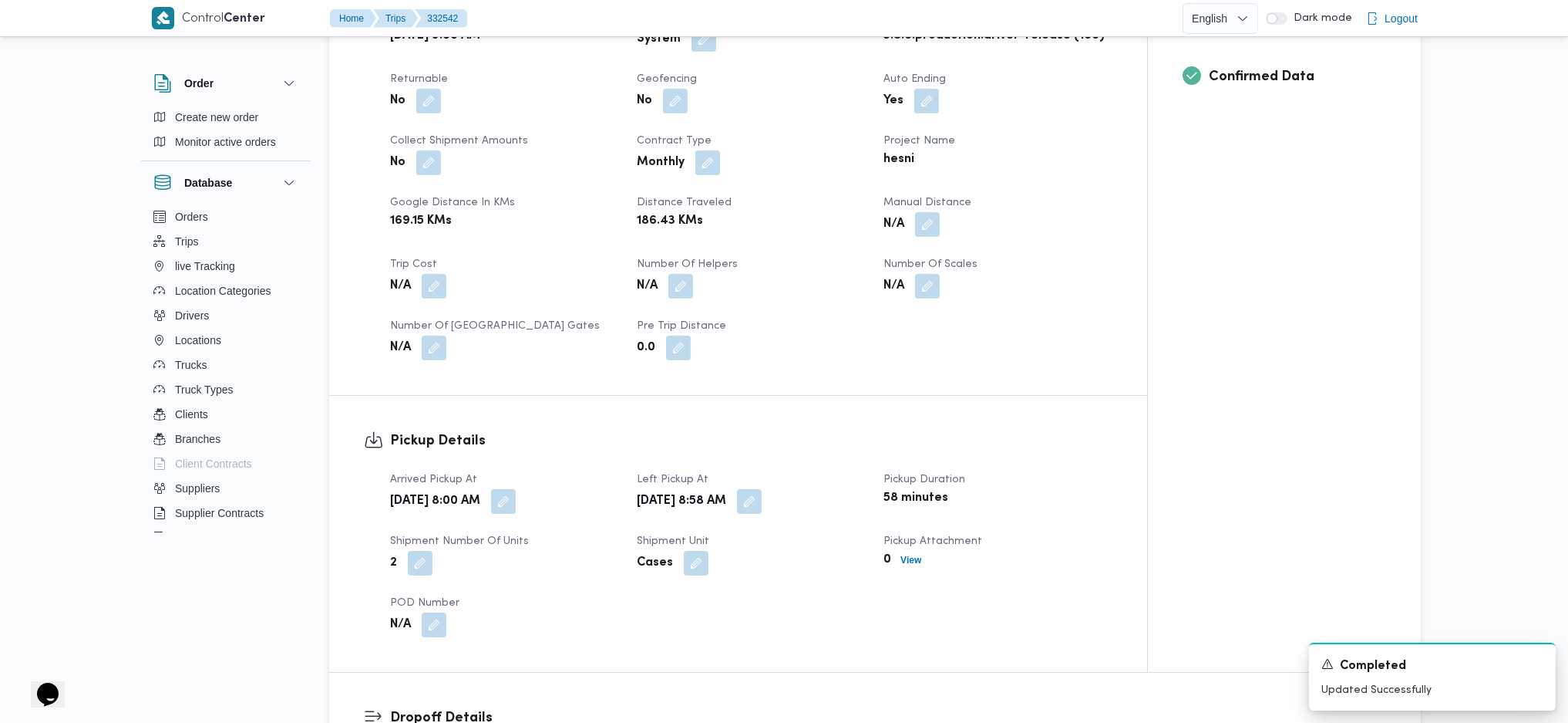
scroll to position [617, 0]
drag, startPoint x: 960, startPoint y: 242, endPoint x: 938, endPoint y: 232, distance: 24.2
click at [954, 239] on div "Client Hesni Branch حصنى البراجيل Trip Type مصانع و مخازن Pickup date & time [D…" at bounding box center [752, 159] width 741 height 426
click at [933, 228] on button "button" at bounding box center [928, 226] width 25 height 25
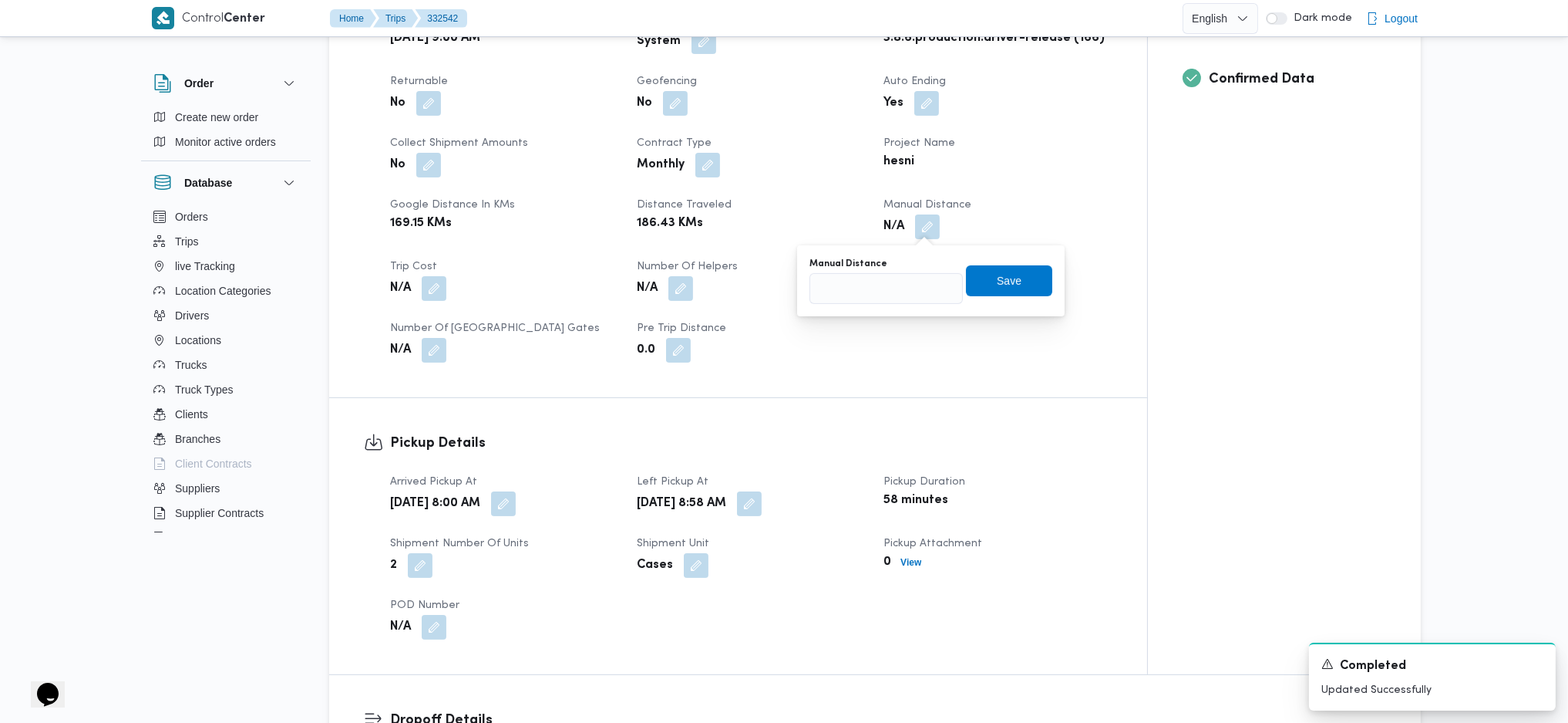
click at [883, 316] on div "Client Hesni Branch حصنى البراجيل Trip Type مصانع و مخازن Pickup date & time [D…" at bounding box center [752, 159] width 741 height 426
click at [889, 283] on b "N/A" at bounding box center [894, 288] width 21 height 18
click at [933, 219] on button "button" at bounding box center [928, 226] width 25 height 25
click at [903, 266] on div "Manual Distance" at bounding box center [886, 264] width 153 height 13
click at [897, 281] on input "Manual Distance" at bounding box center [886, 289] width 153 height 31
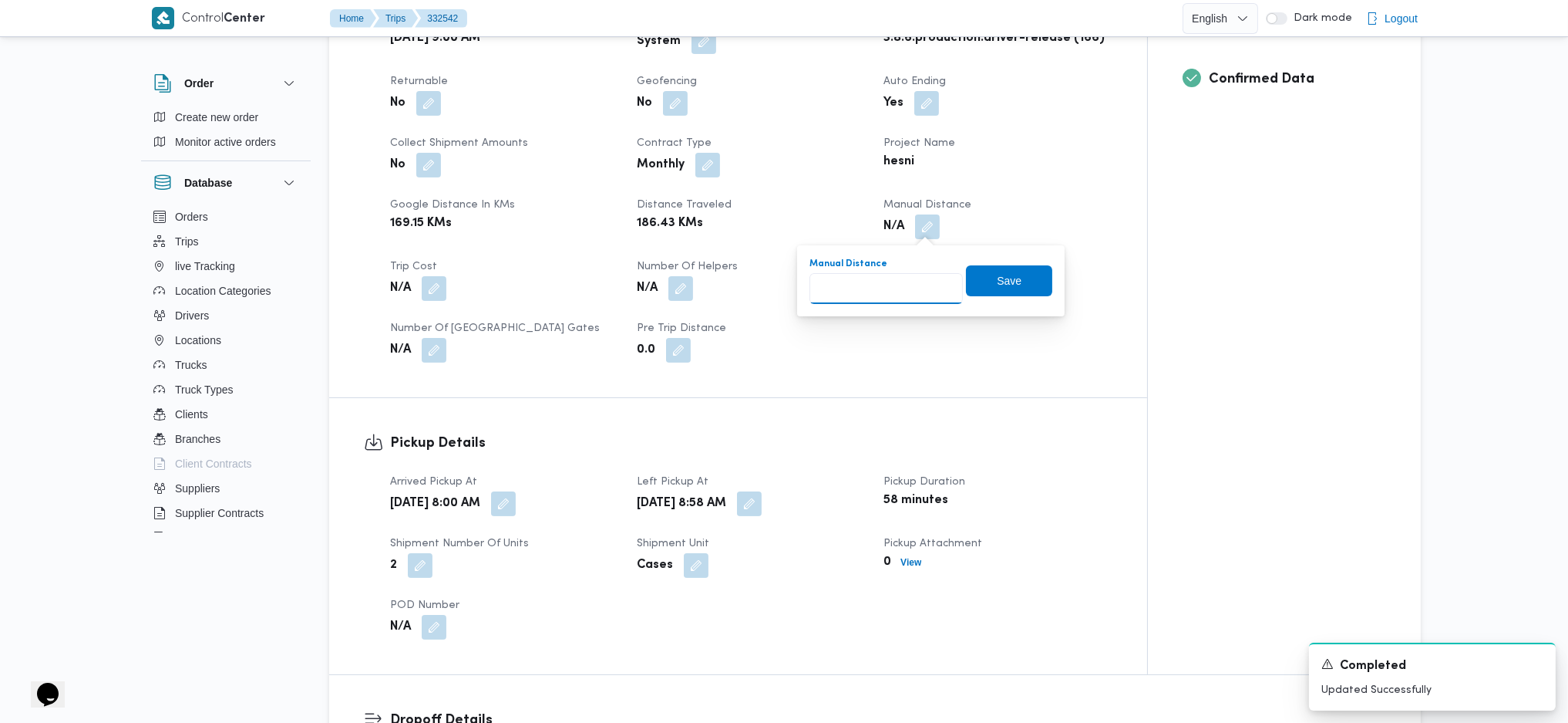
click at [890, 289] on input "Manual Distance" at bounding box center [886, 289] width 153 height 31
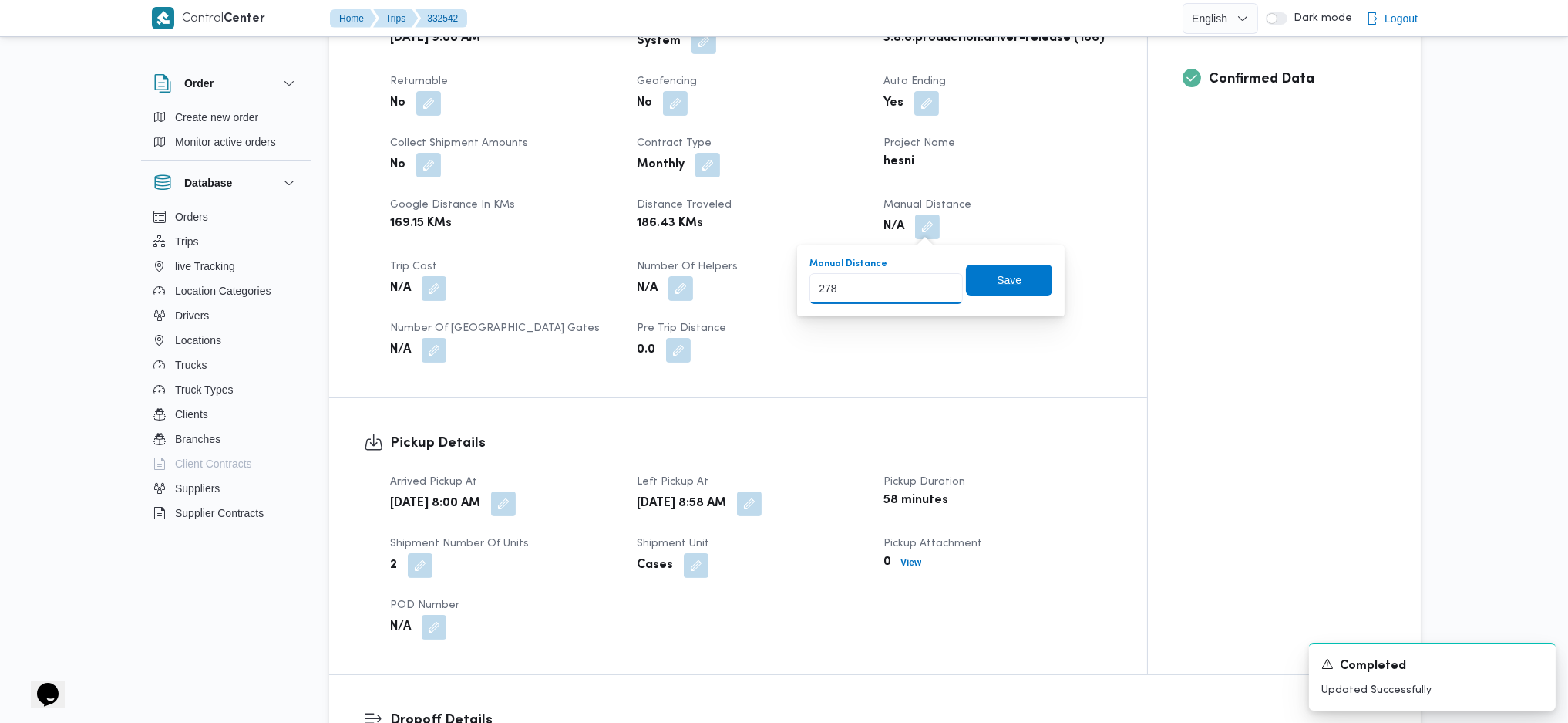
type input "278"
click at [1000, 280] on span "Save" at bounding box center [1010, 279] width 25 height 18
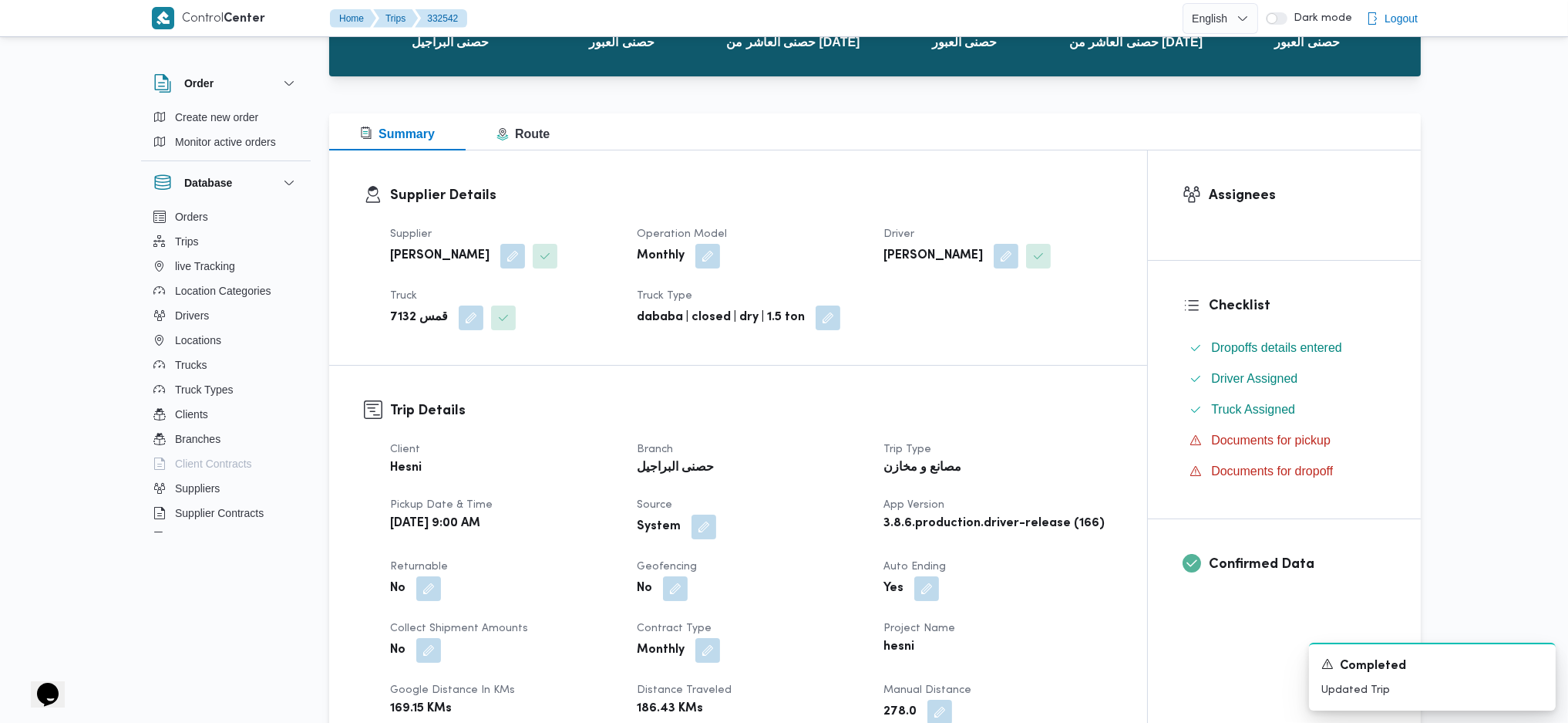
scroll to position [0, 0]
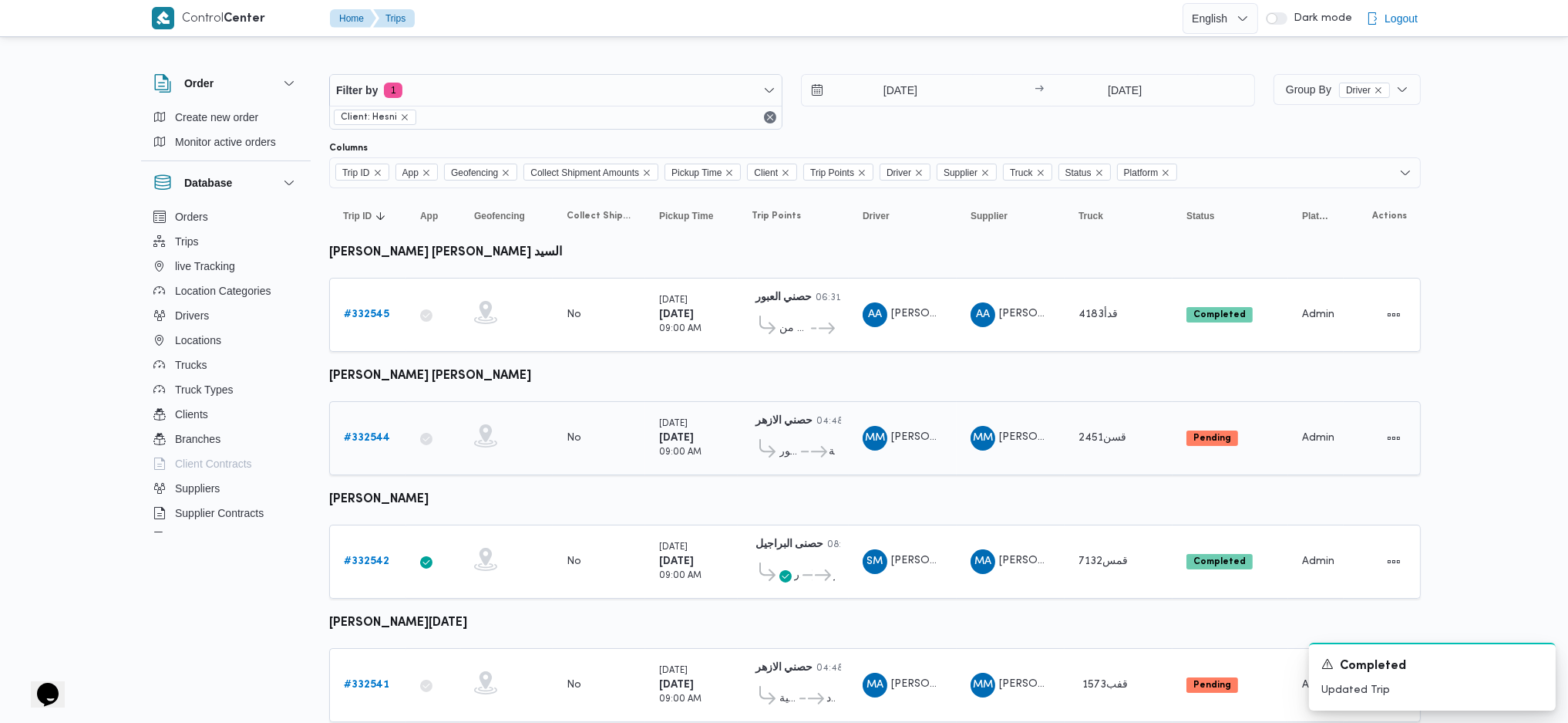
click at [367, 453] on td "Trip ID # 332544" at bounding box center [368, 438] width 77 height 74
click at [374, 438] on b "# 332544" at bounding box center [367, 437] width 46 height 10
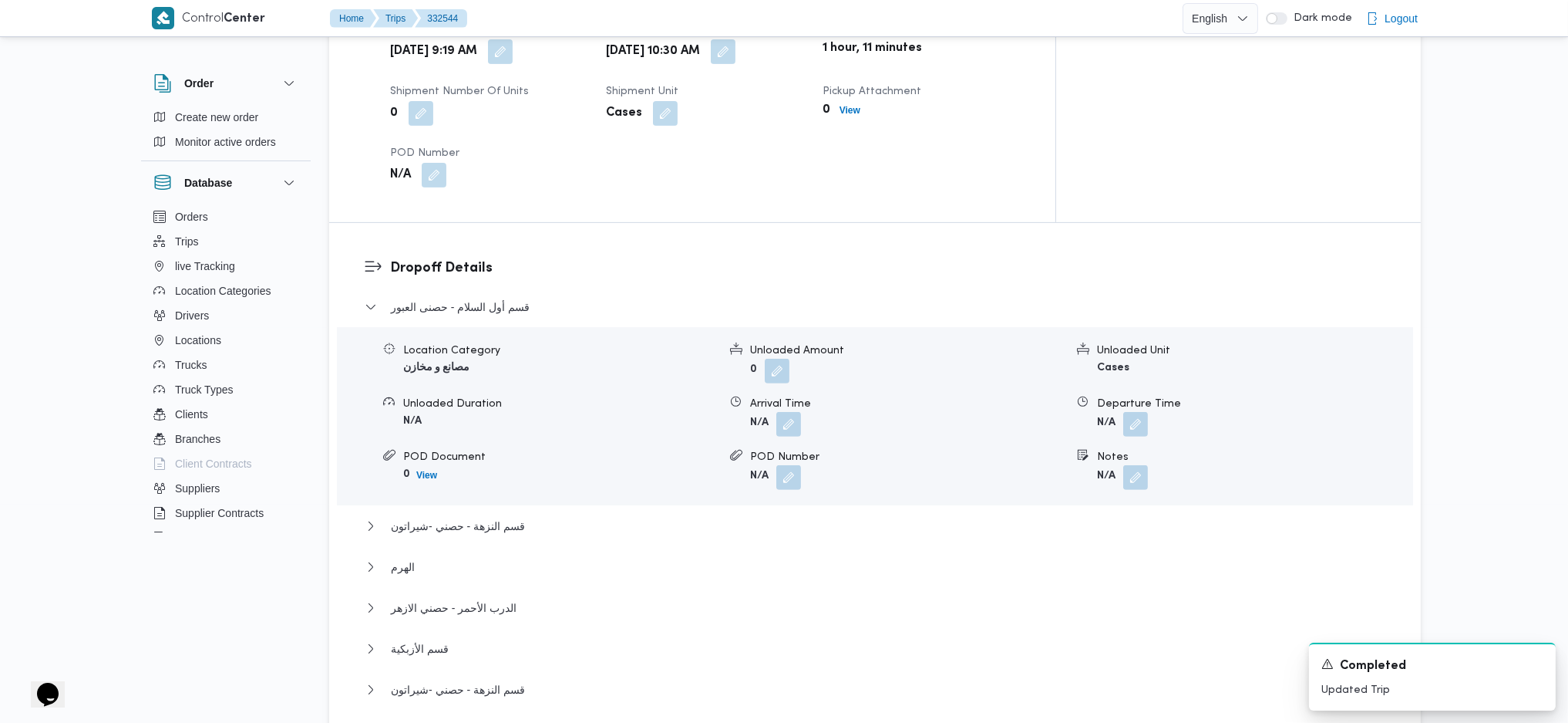
scroll to position [1542, 0]
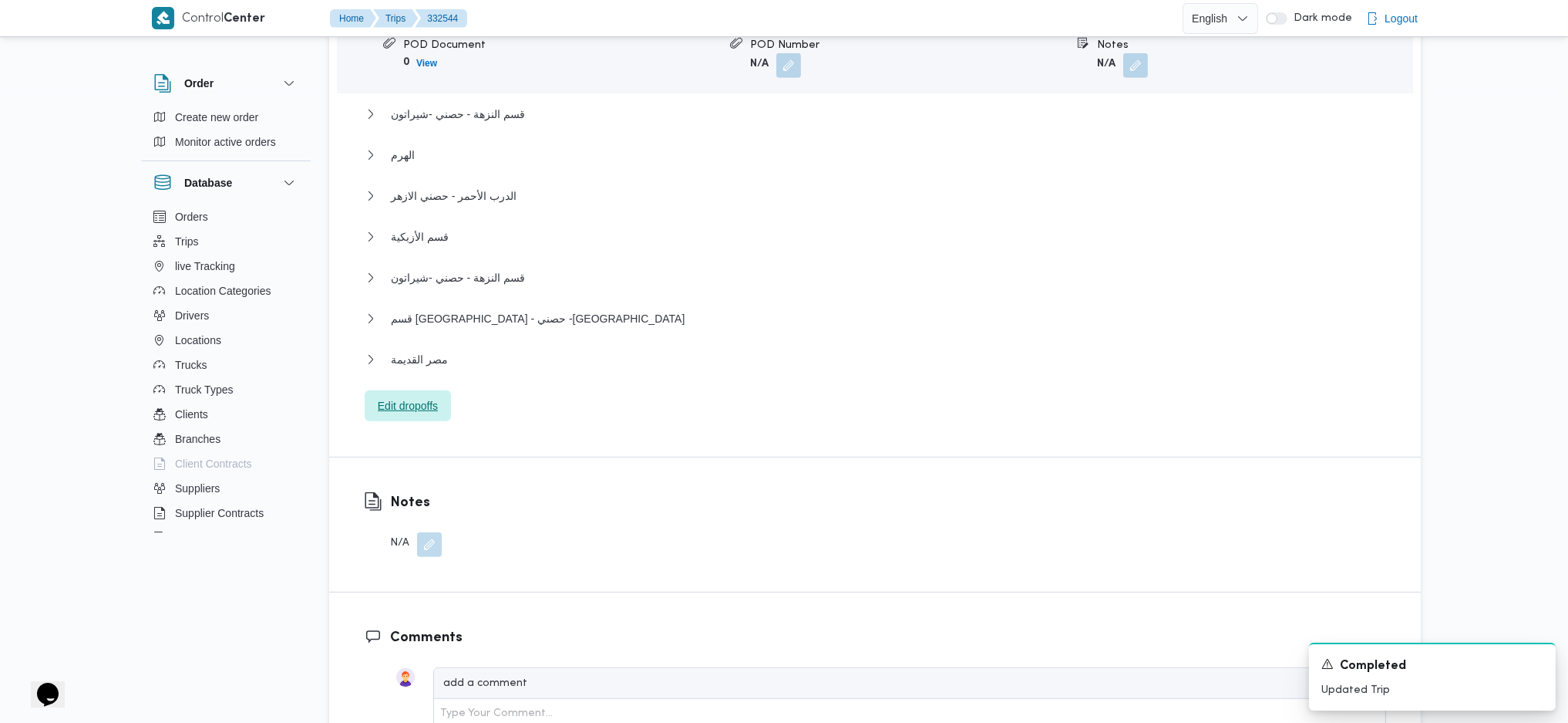
click at [418, 397] on span "Edit dropoffs" at bounding box center [408, 405] width 60 height 18
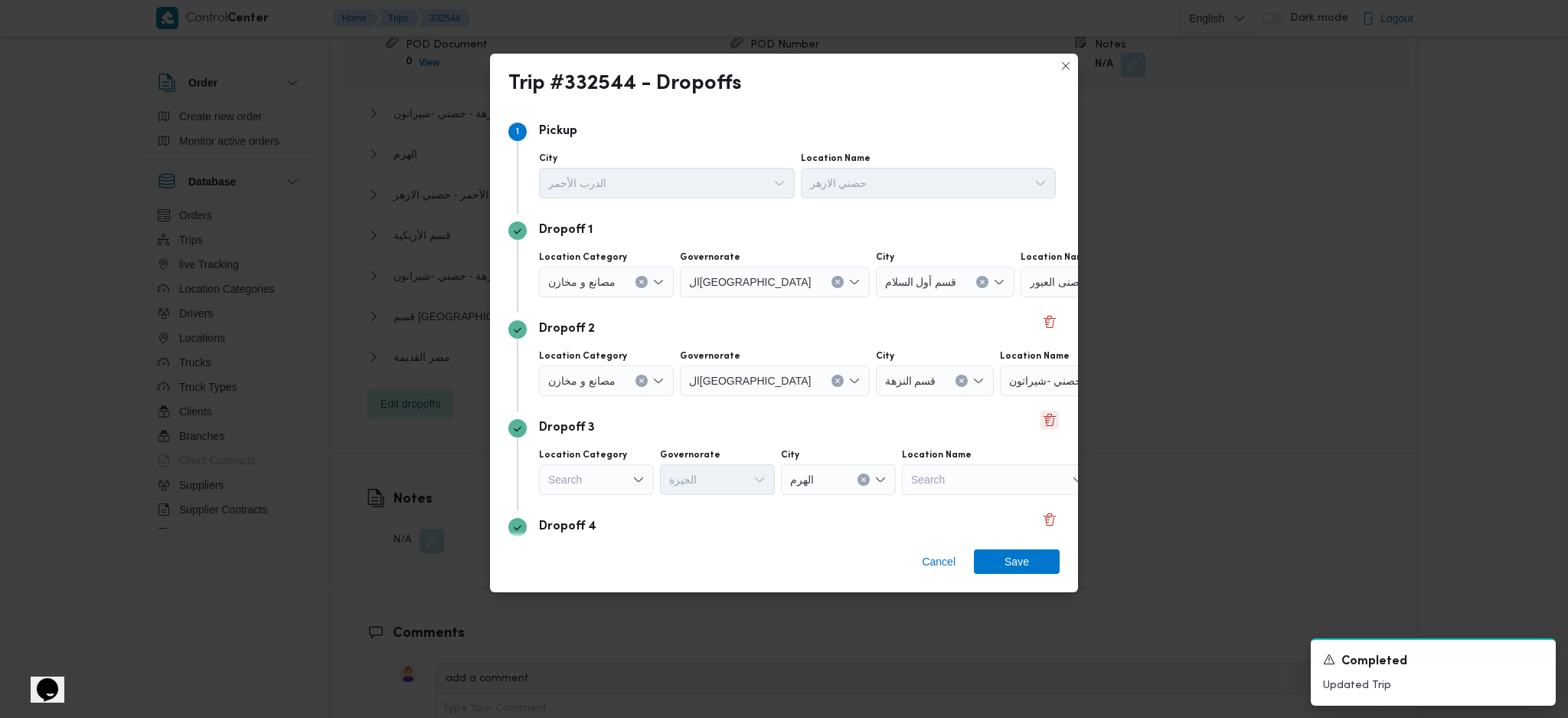
click at [1044, 416] on button "Delete" at bounding box center [1049, 419] width 18 height 18
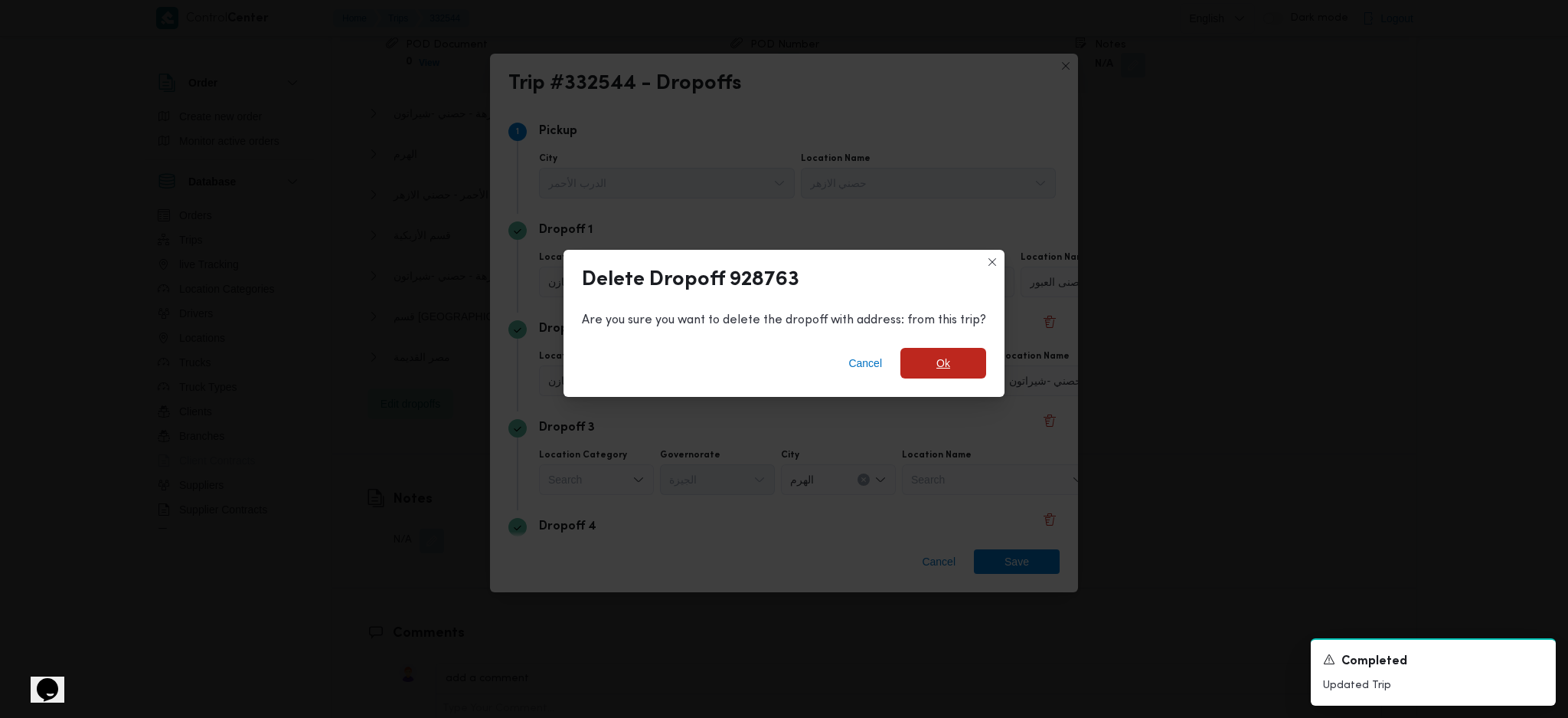
click at [948, 348] on span "Ok" at bounding box center [943, 363] width 86 height 31
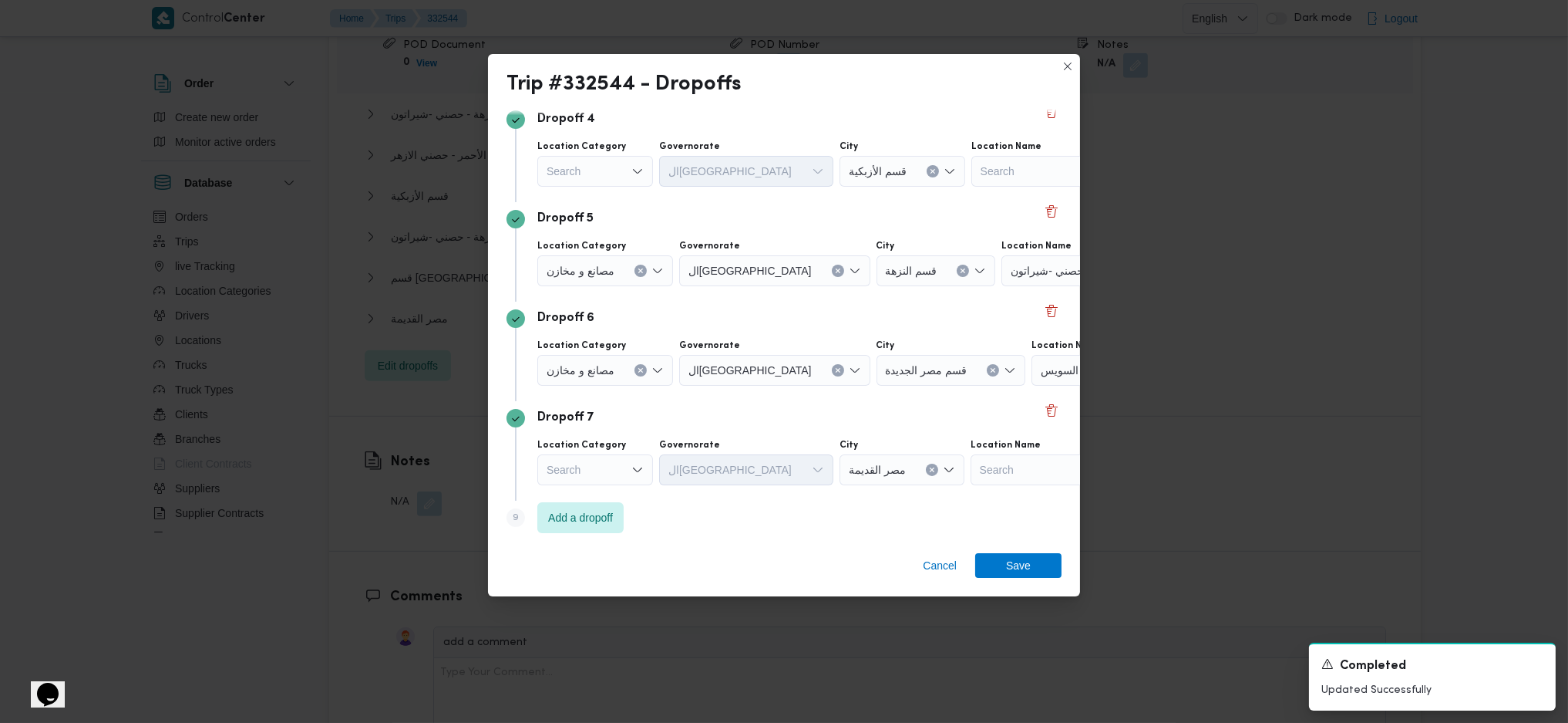
scroll to position [417, 0]
click at [1044, 404] on button "Delete" at bounding box center [1051, 403] width 18 height 18
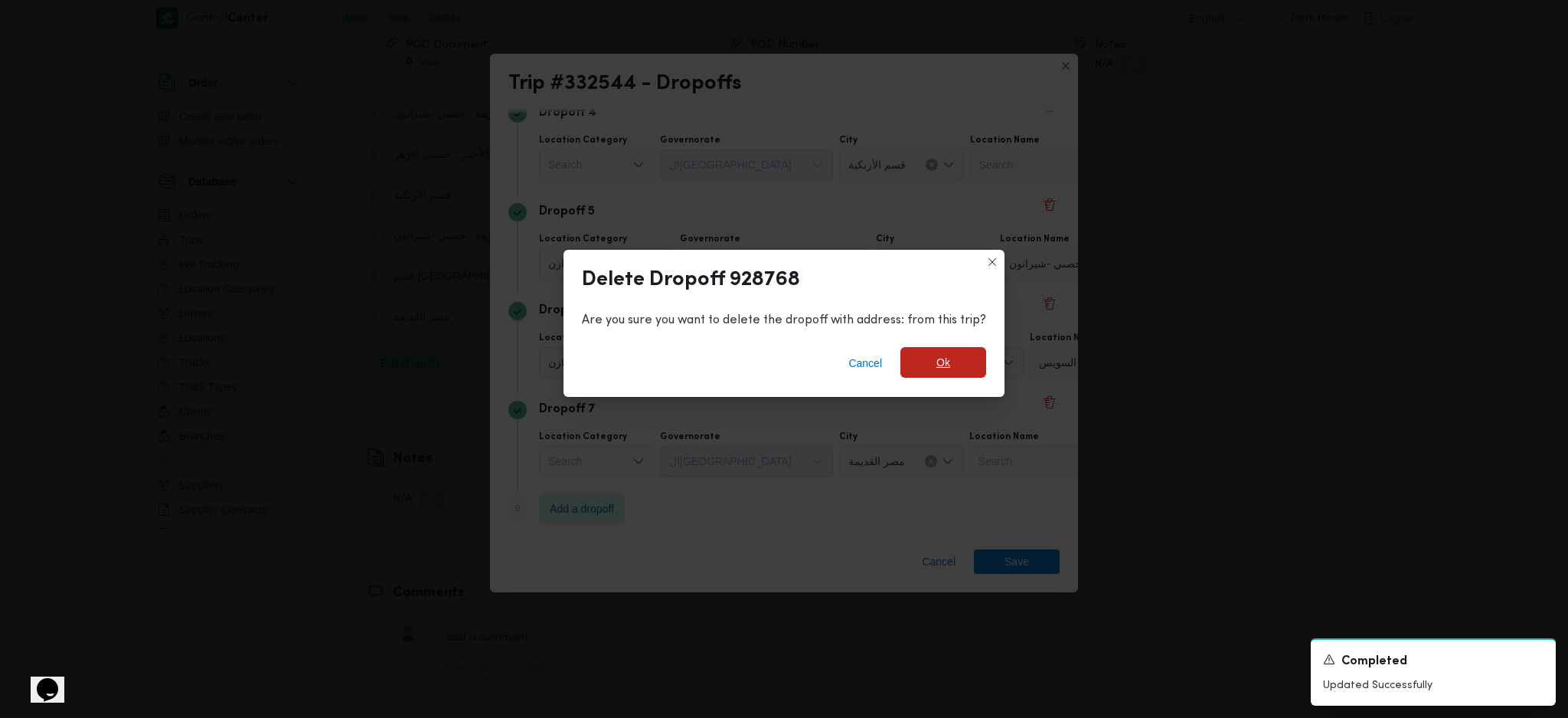
click at [944, 369] on span "Ok" at bounding box center [943, 361] width 13 height 18
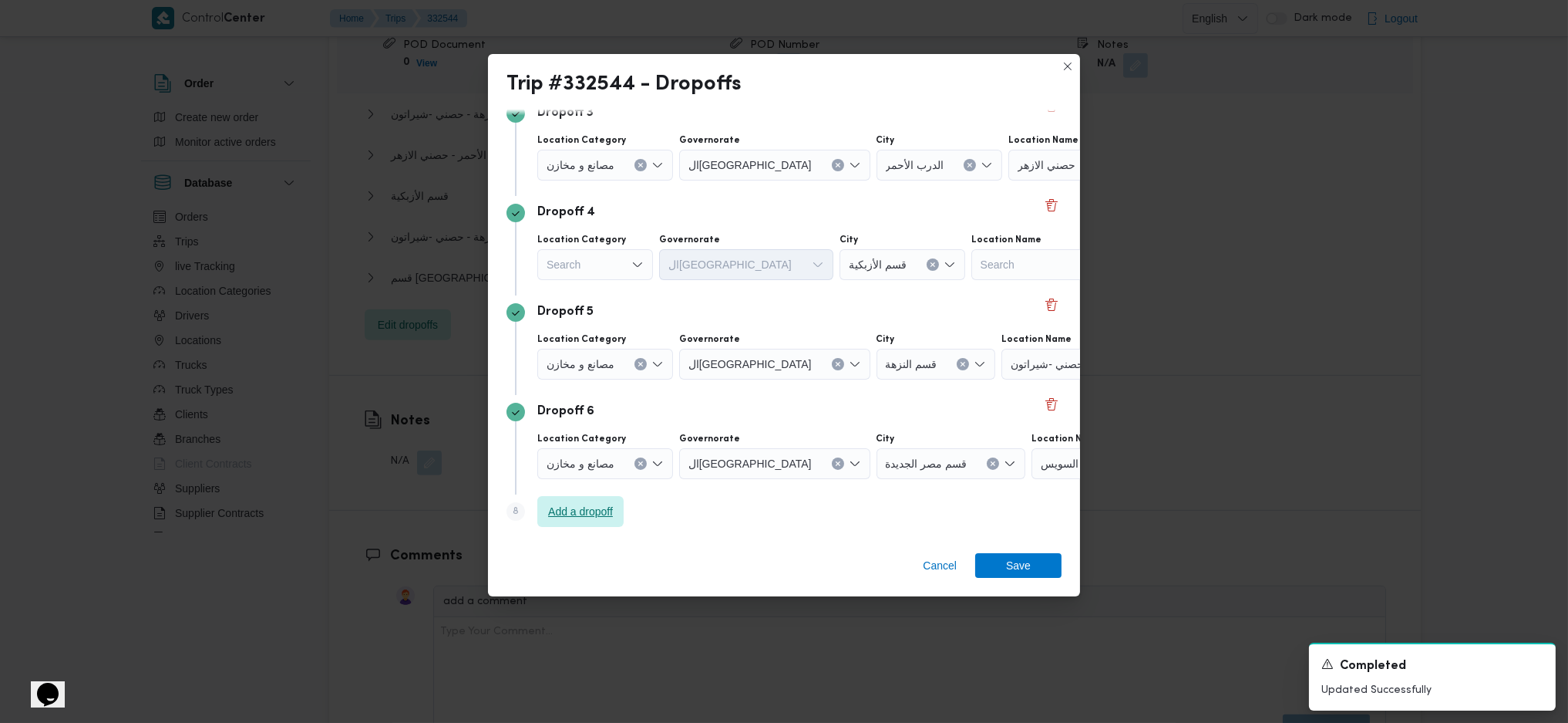
scroll to position [317, 0]
click at [1042, 203] on button "Delete" at bounding box center [1051, 204] width 18 height 18
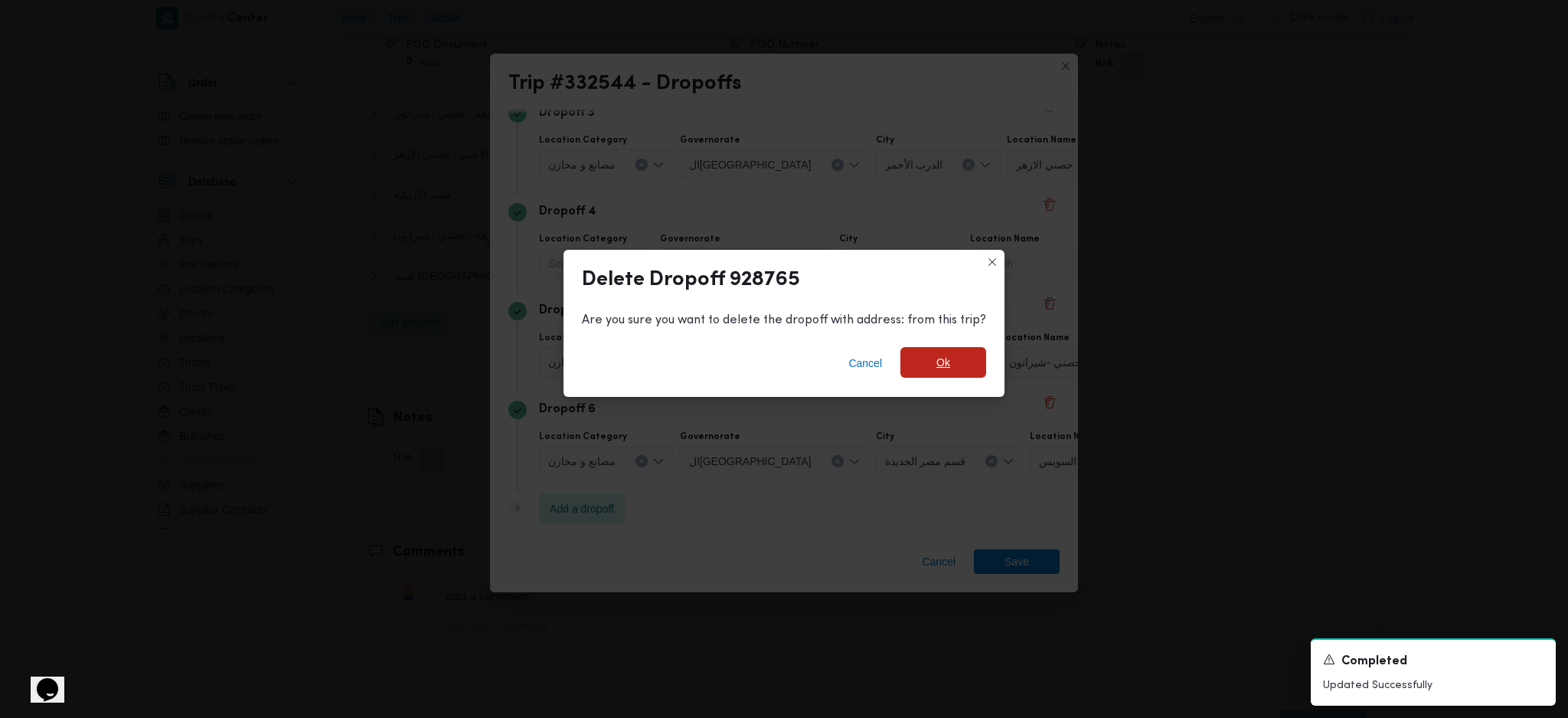
click at [953, 359] on span "Ok" at bounding box center [943, 362] width 86 height 31
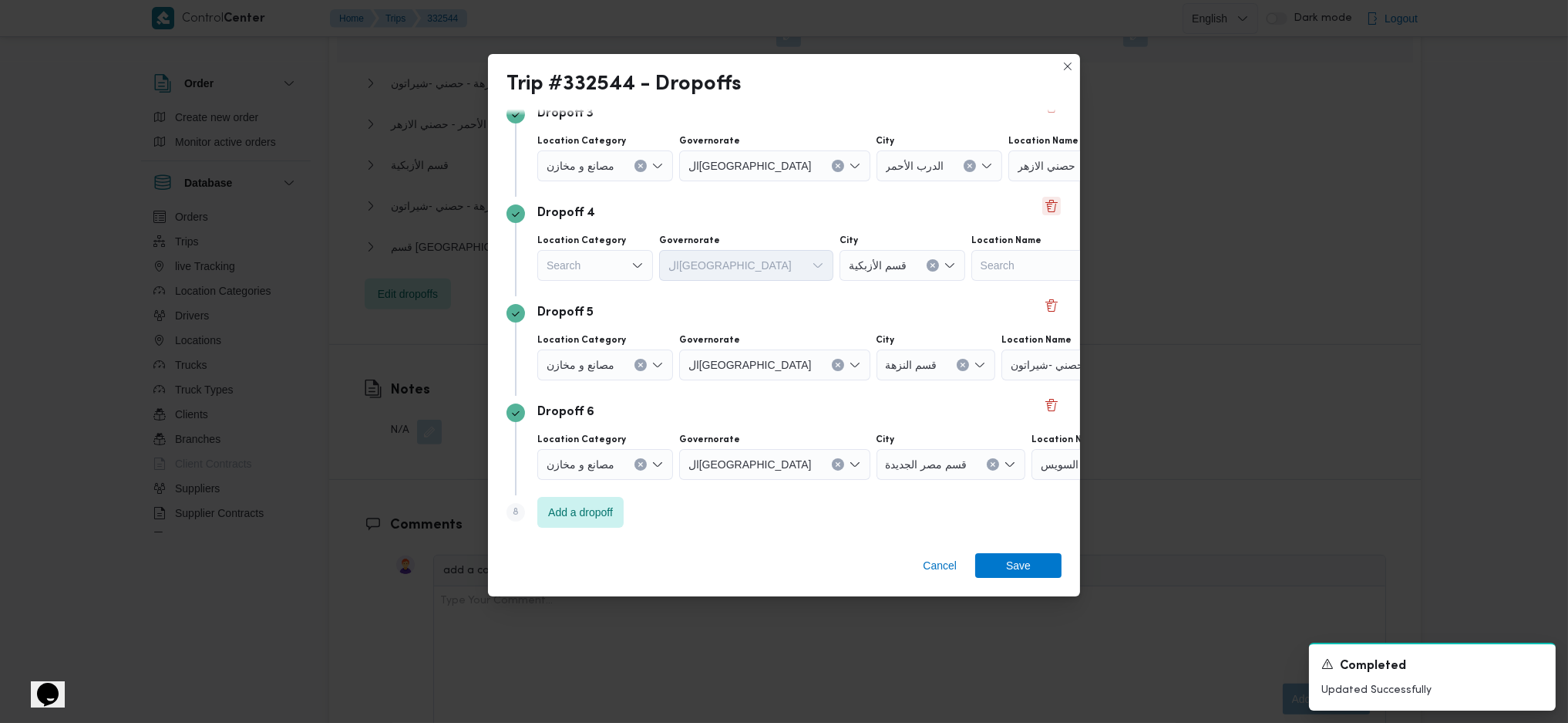
scroll to position [0, 0]
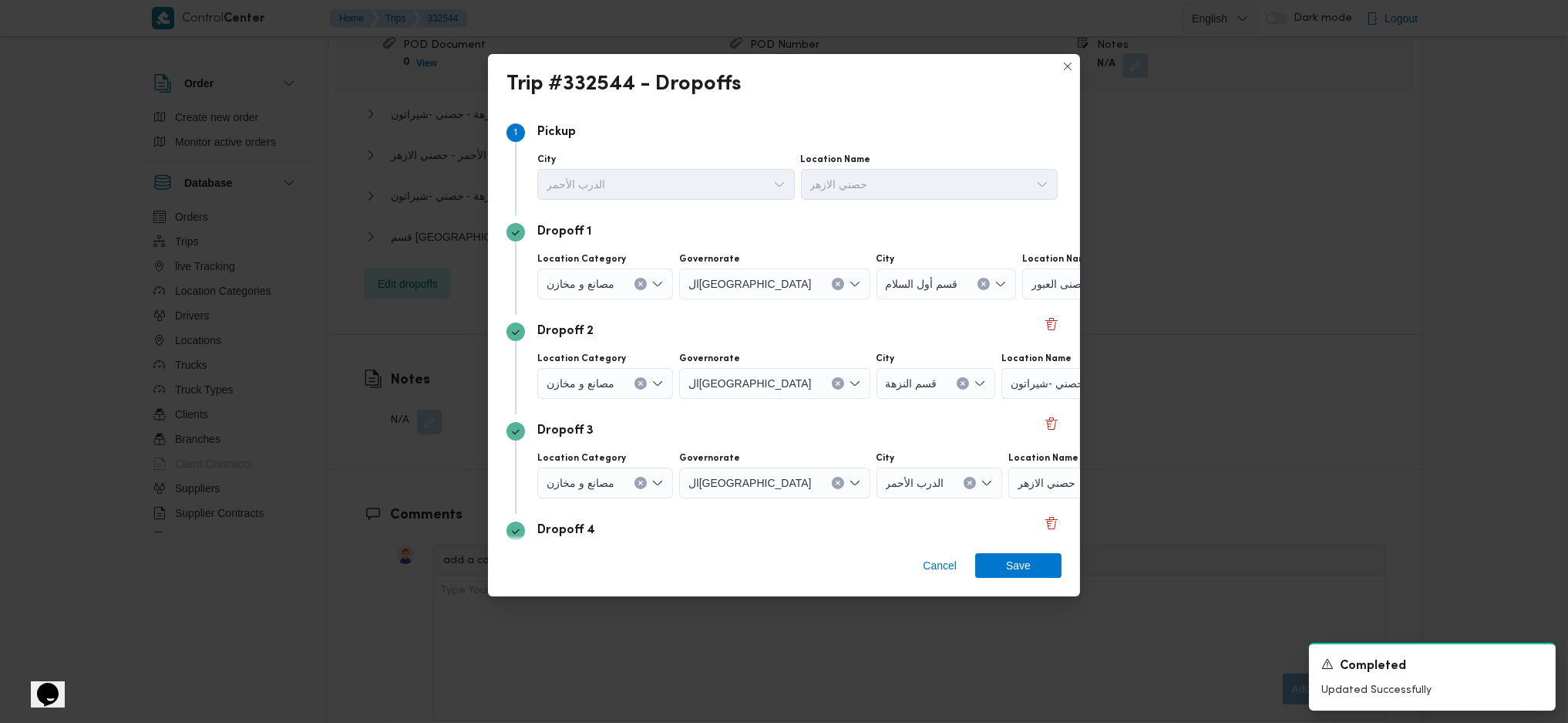
click at [1095, 287] on input "Location Name" at bounding box center [1096, 283] width 2 height 18
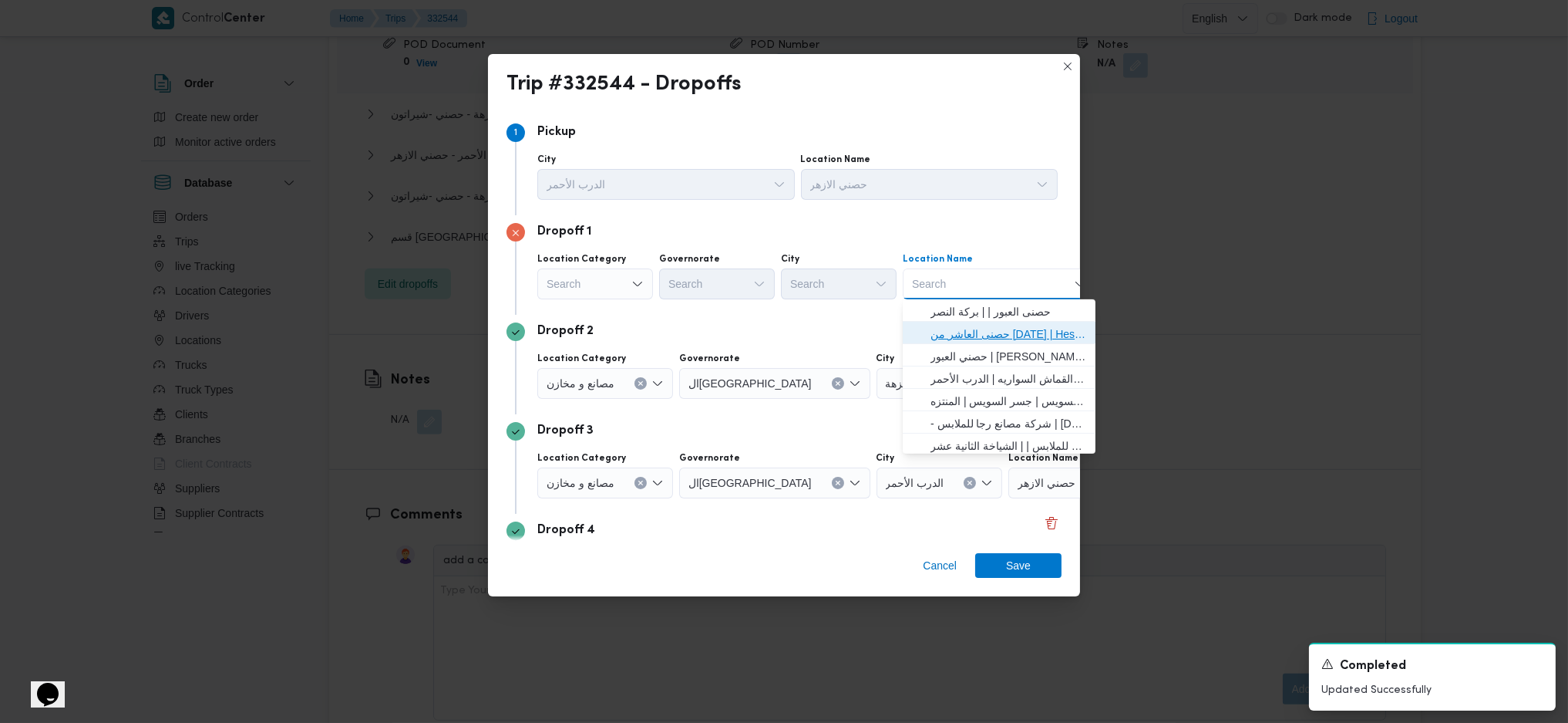
drag, startPoint x: 928, startPoint y: 331, endPoint x: 759, endPoint y: 363, distance: 172.0
click at [928, 330] on span "حصنى العاشر من [DATE] | Hesni Textiles Factory | جزء من مدينة العاشر-مجاورات" at bounding box center [998, 334] width 180 height 25
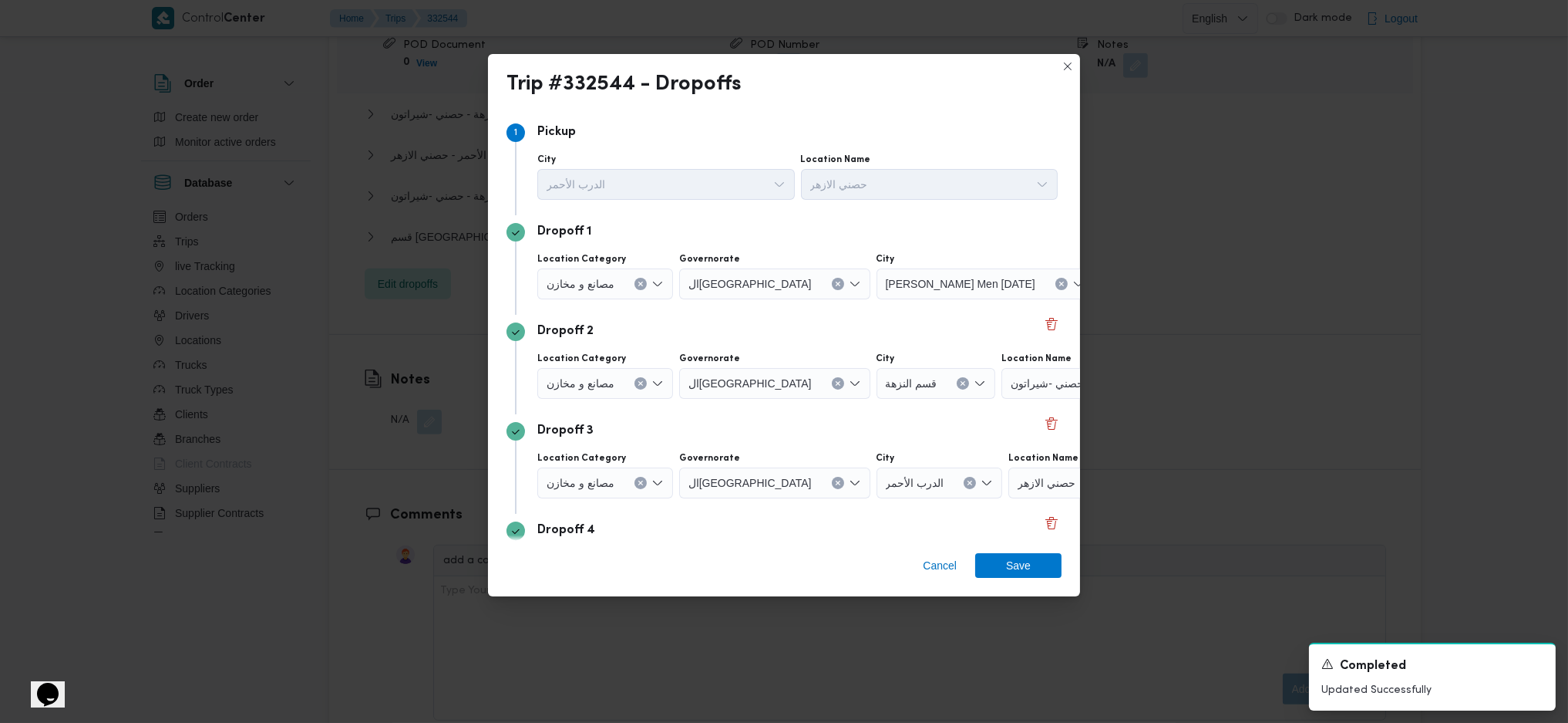
click at [646, 290] on button "Clear input" at bounding box center [640, 283] width 13 height 13
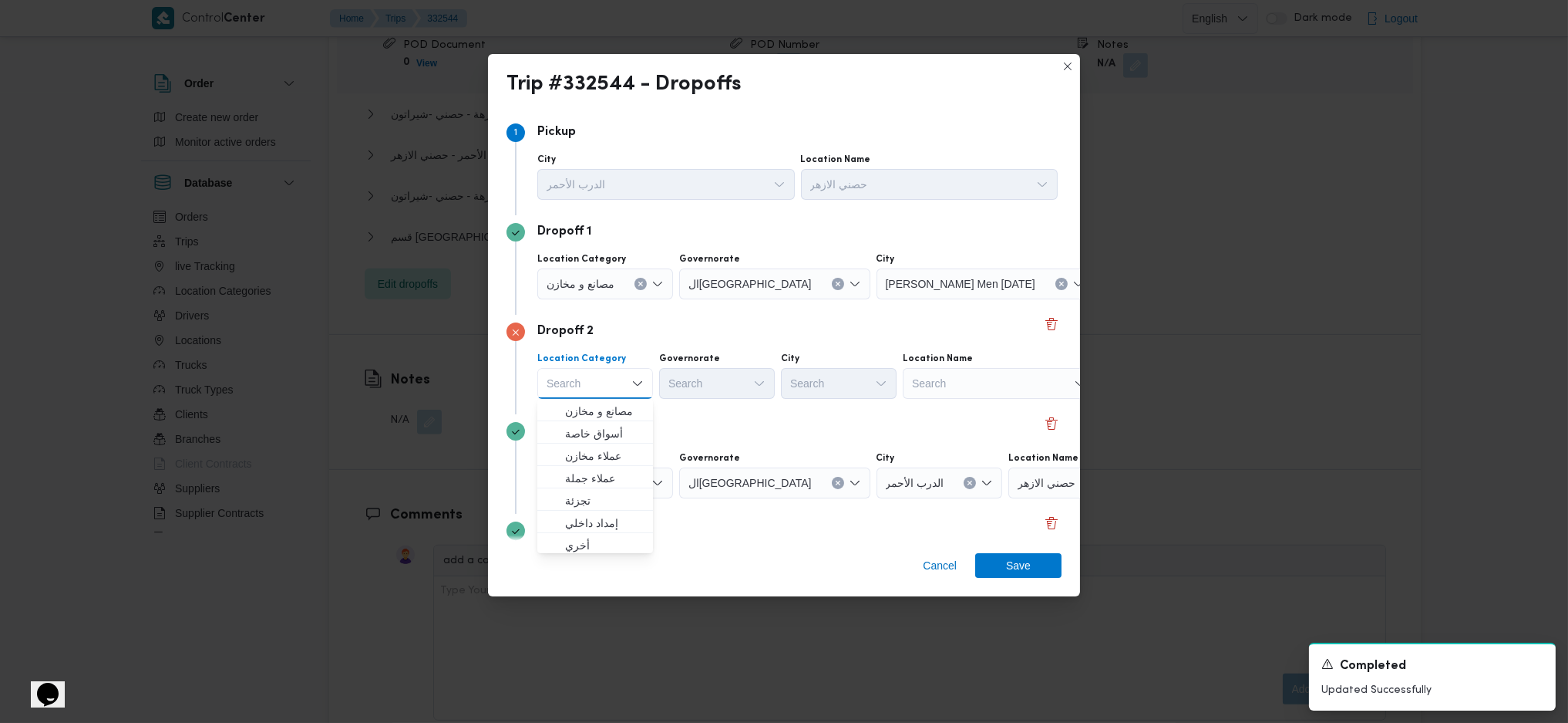
click at [1019, 390] on div "Location Category Search Combo box. Selected. Combo box input. Search. Type som…" at bounding box center [797, 375] width 527 height 52
click at [1100, 299] on div "Search" at bounding box center [1196, 284] width 193 height 31
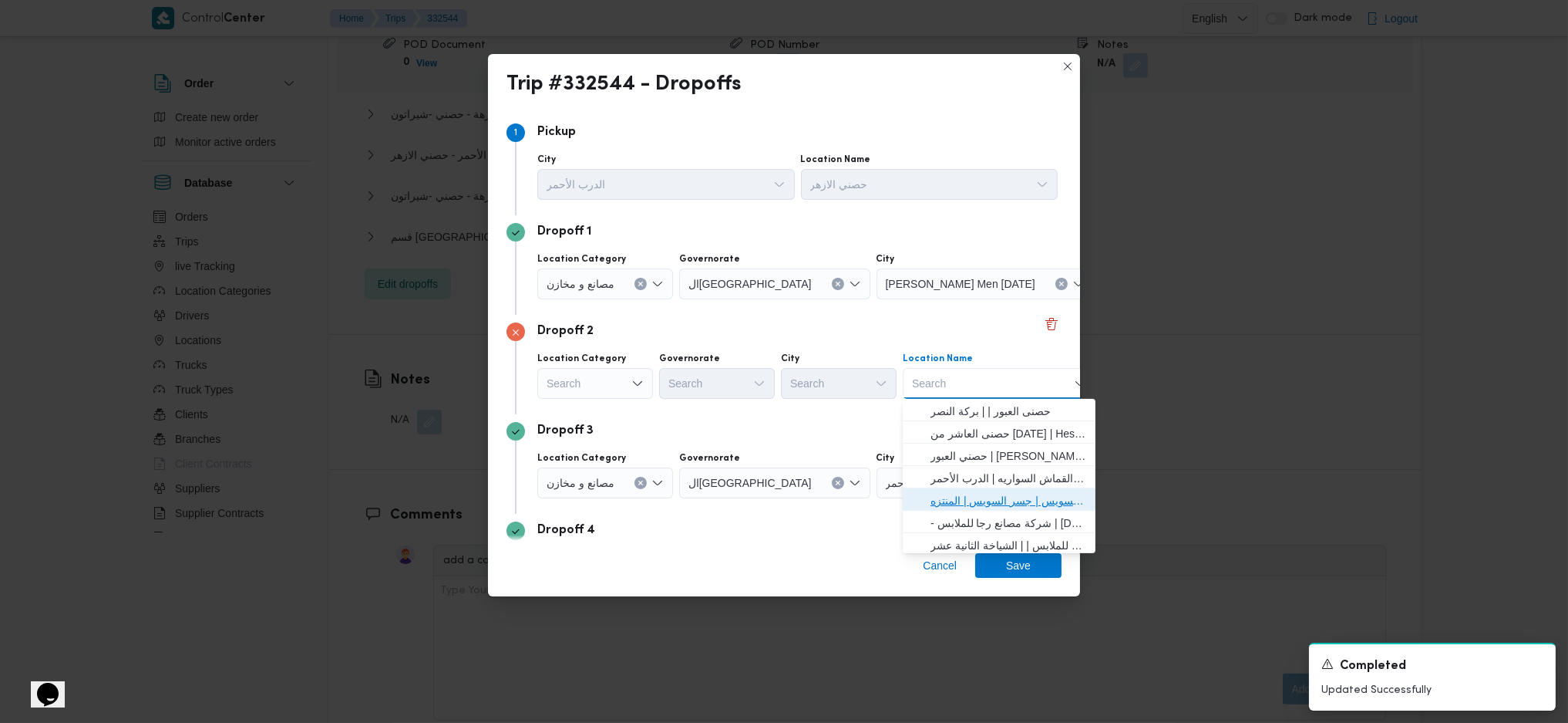
click at [968, 502] on span "حصني -جسر السويس | جسر السويس | المنتزه" at bounding box center [1009, 500] width 156 height 18
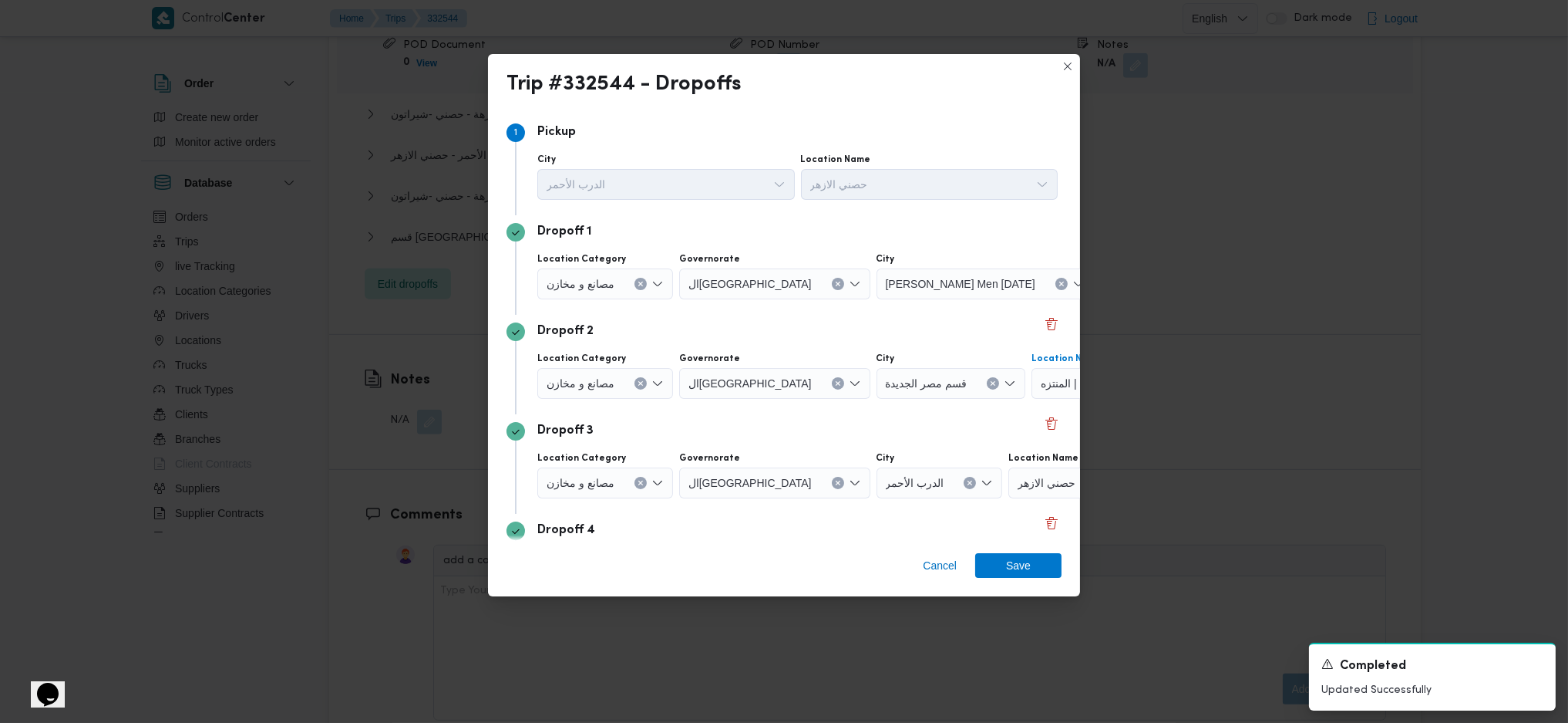
drag, startPoint x: 648, startPoint y: 489, endPoint x: 642, endPoint y: 478, distance: 12.5
click at [648, 299] on div "مصانع و مخازن" at bounding box center [604, 284] width 136 height 31
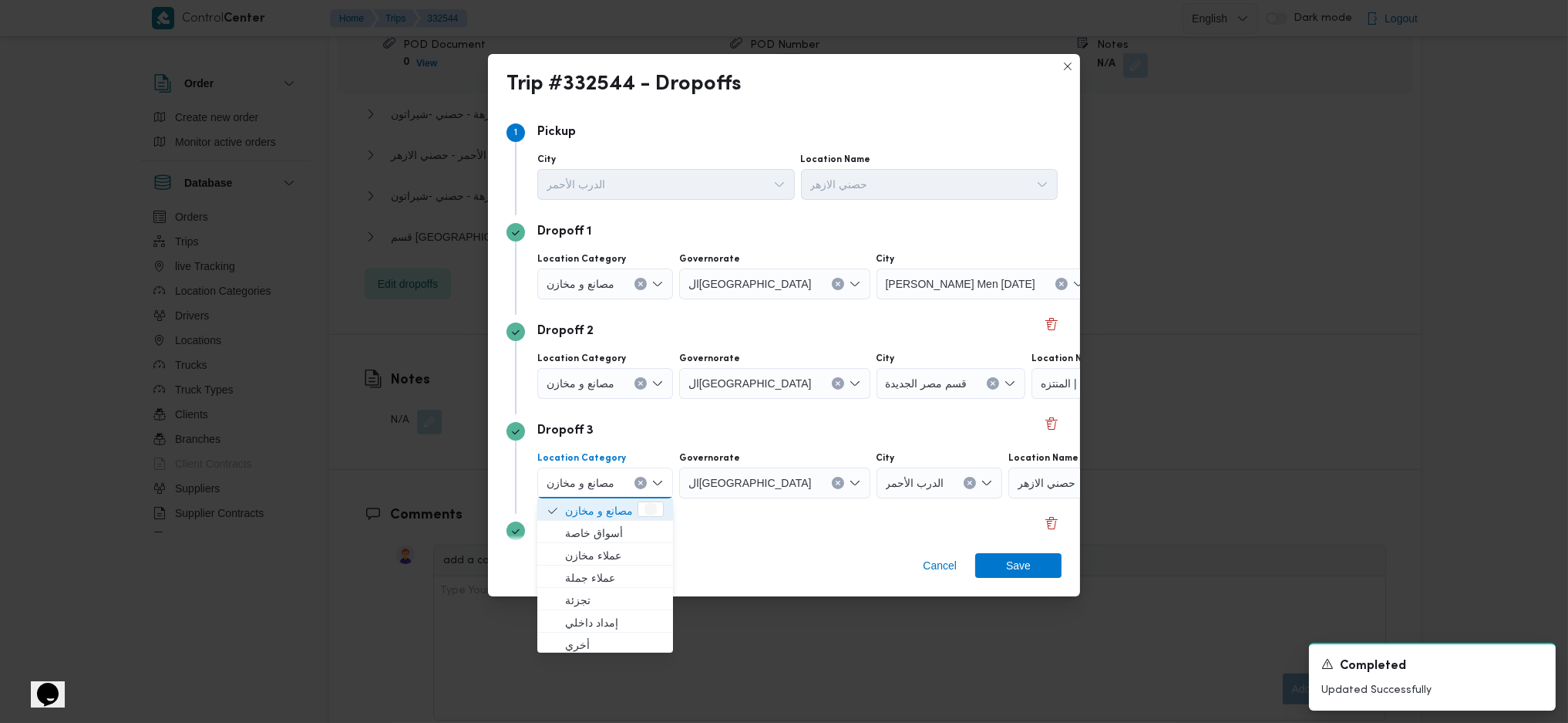
click at [642, 478] on button "Clear input" at bounding box center [640, 482] width 13 height 13
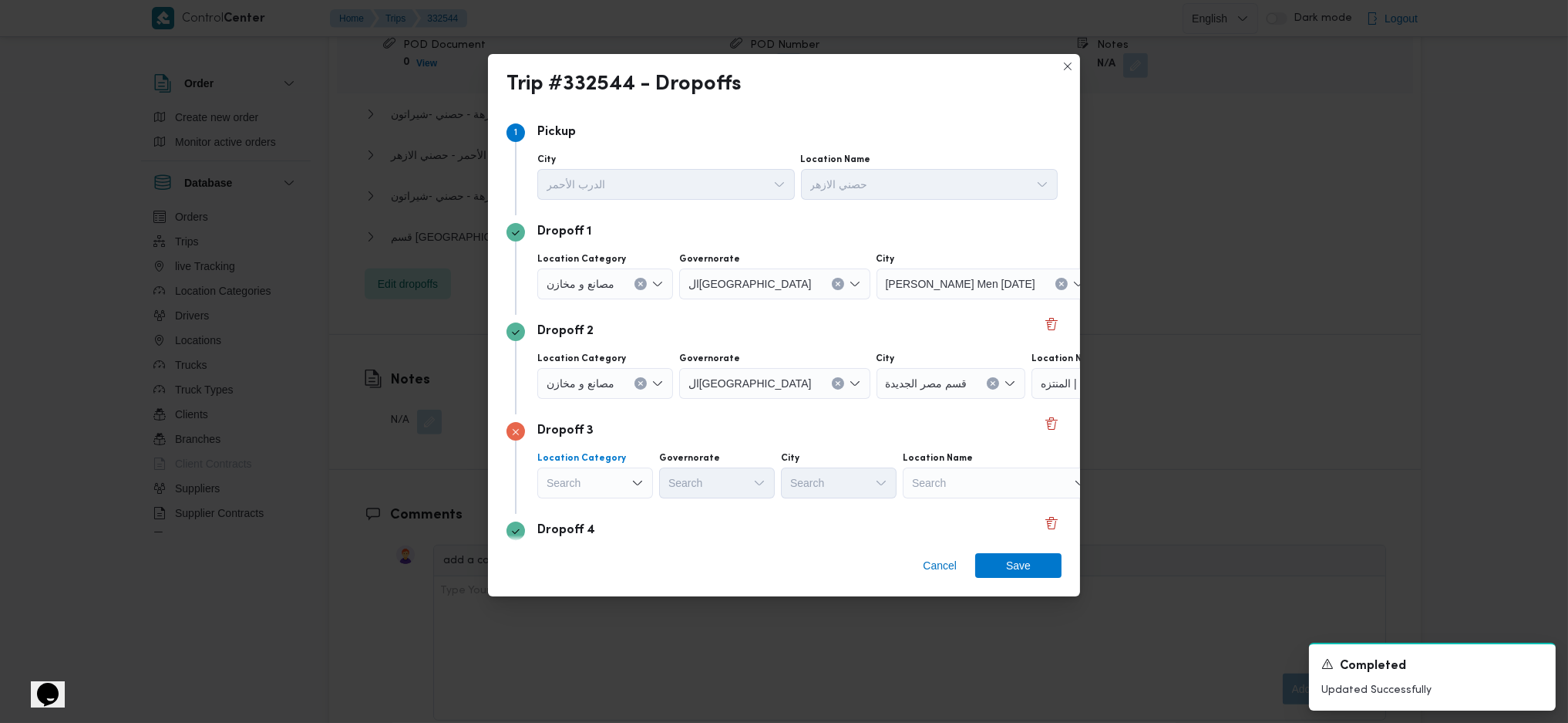
scroll to position [205, 0]
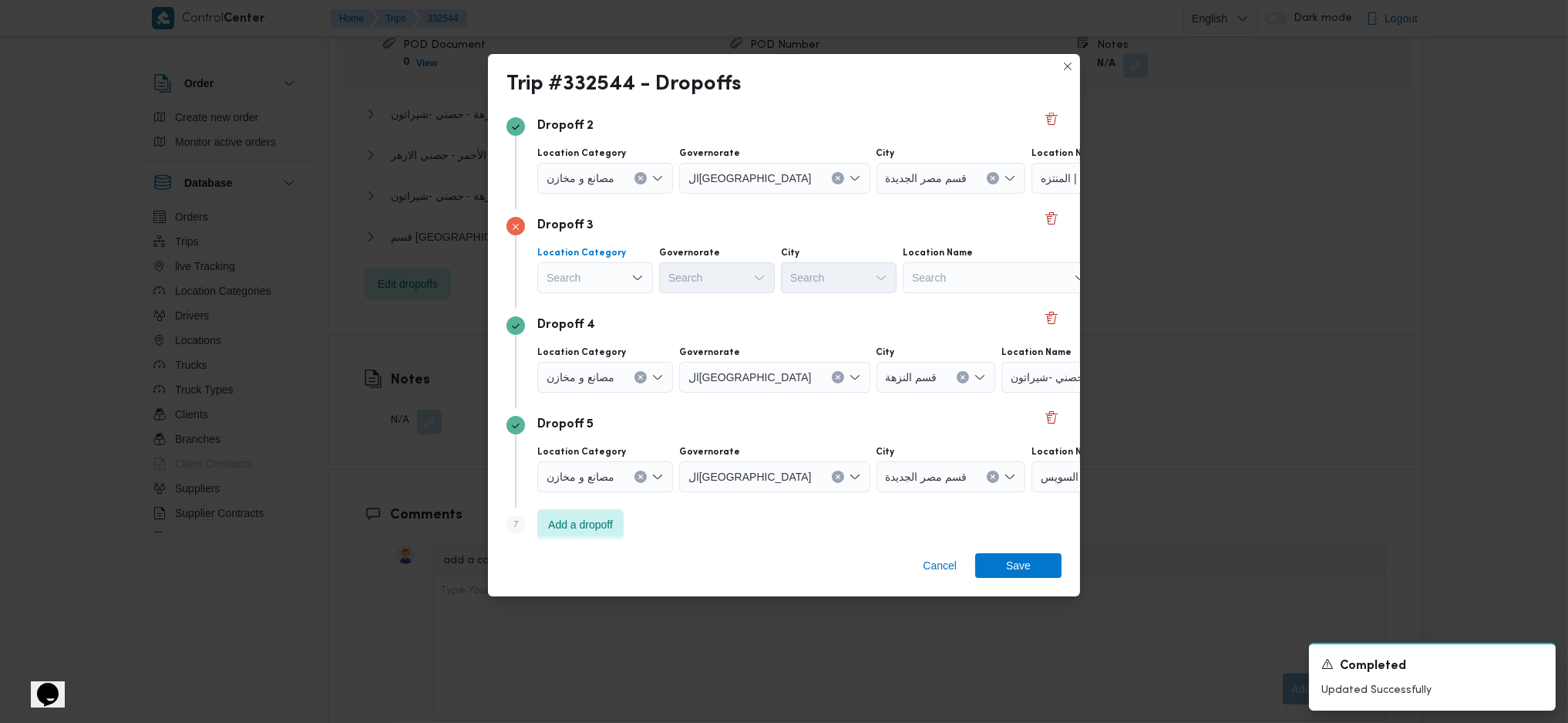
click at [614, 94] on div "Search Combo box. Selected. Combo box input. Search. Type some text or, to disp…" at bounding box center [604, 79] width 136 height 31
click at [613, 367] on span "عملاء جملة" at bounding box center [604, 372] width 79 height 18
click at [684, 94] on div "Search" at bounding box center [775, 79] width 192 height 31
type input "قاه"
click at [704, 312] on span "ال قاه رة" at bounding box center [727, 305] width 79 height 18
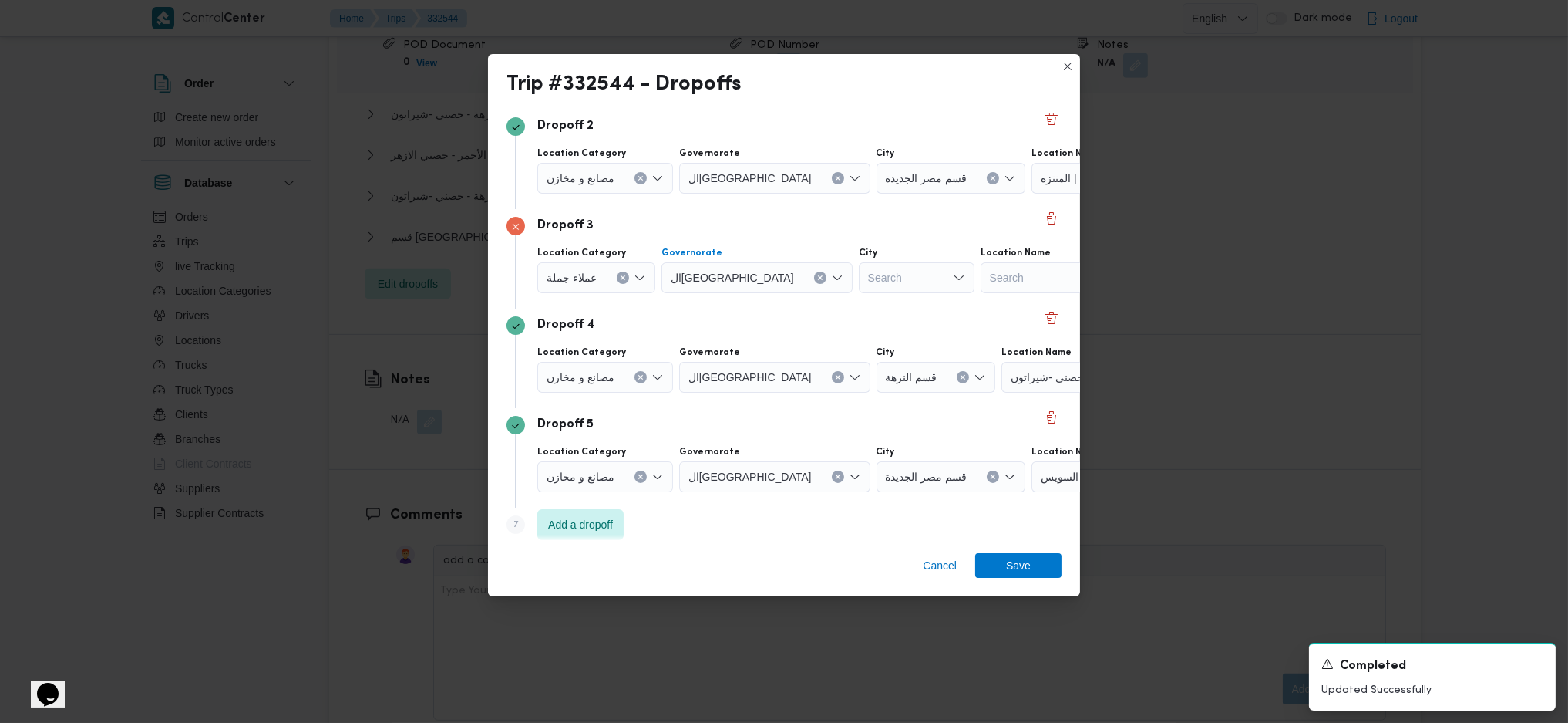
click at [877, 94] on div "Search" at bounding box center [986, 79] width 218 height 31
type input "عين"
click at [801, 300] on icon "button" at bounding box center [796, 305] width 13 height 13
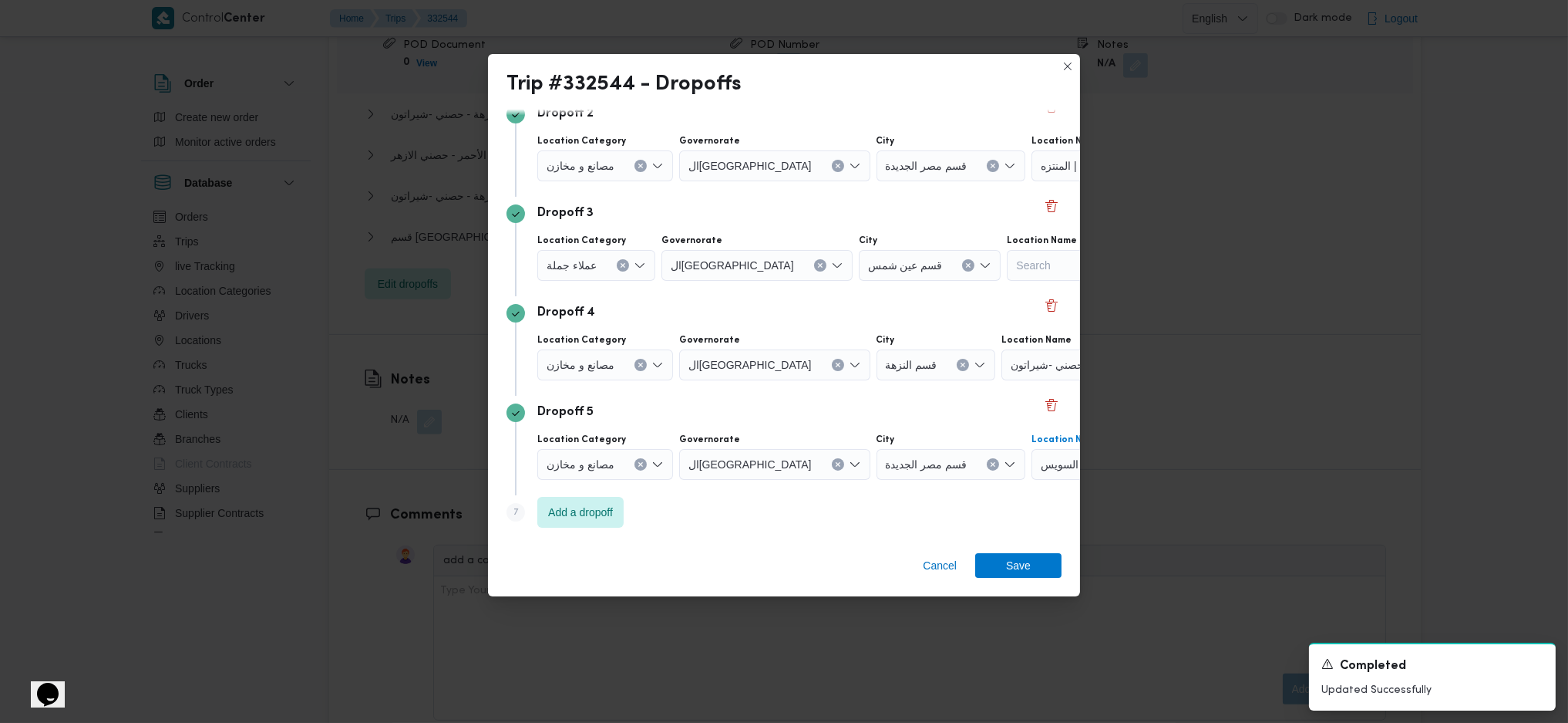
click at [1110, 74] on span "حصني -جسر السويس" at bounding box center [1172, 65] width 125 height 17
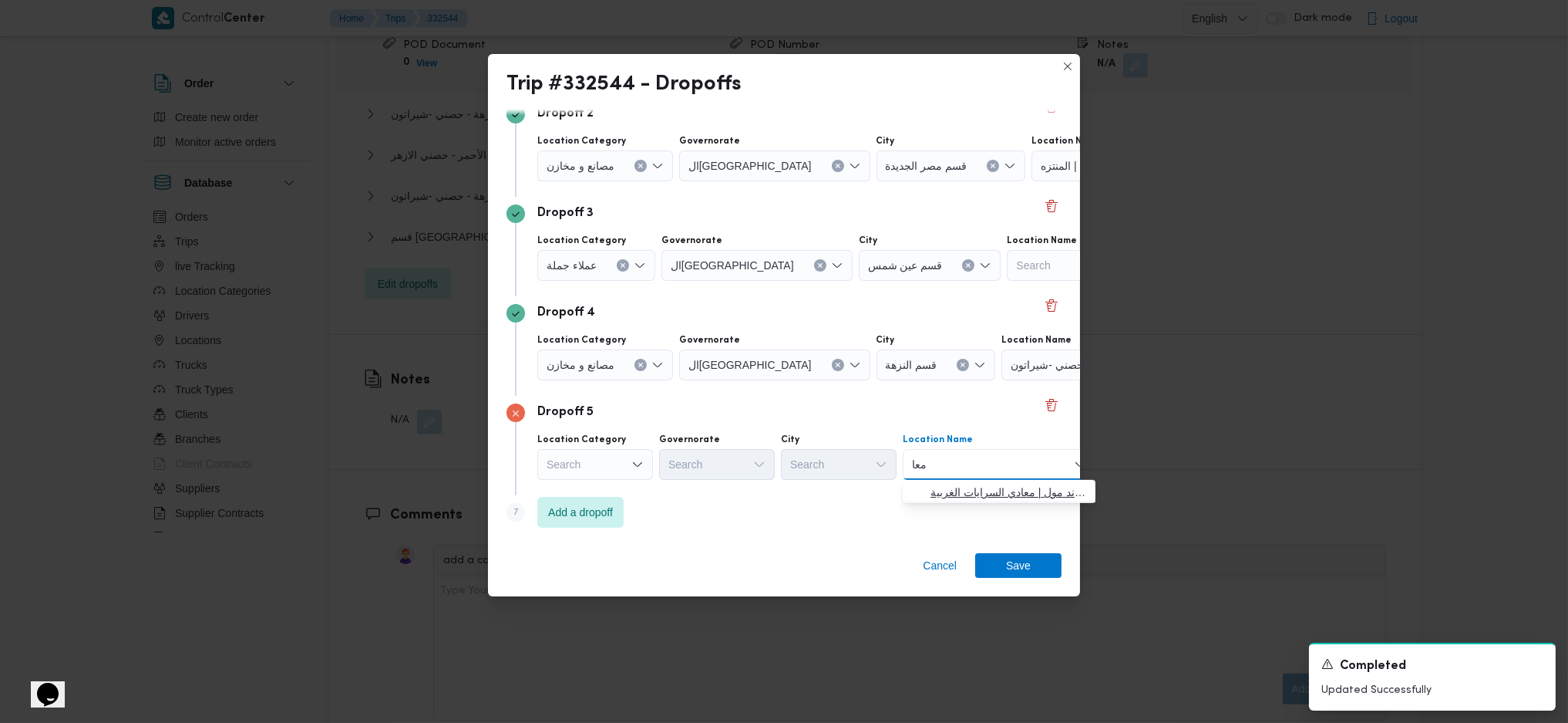
type input "معا"
drag, startPoint x: 911, startPoint y: 485, endPoint x: 990, endPoint y: 537, distance: 94.6
click at [911, 485] on span "حصني -ال معا دي | ميدان المعادي جراند مول | معادي السرايات الغربية" at bounding box center [998, 492] width 180 height 25
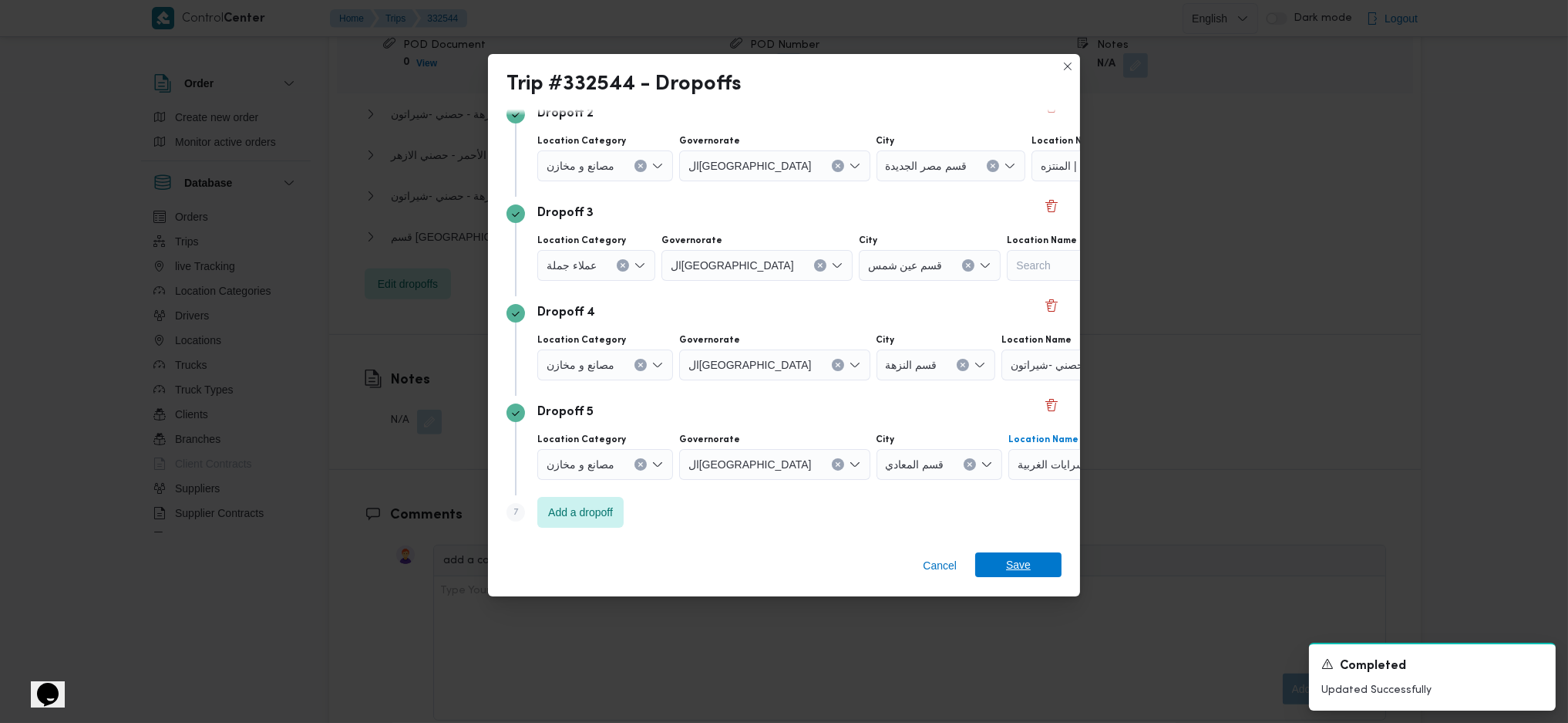
click at [1017, 571] on span "Save" at bounding box center [1018, 565] width 25 height 25
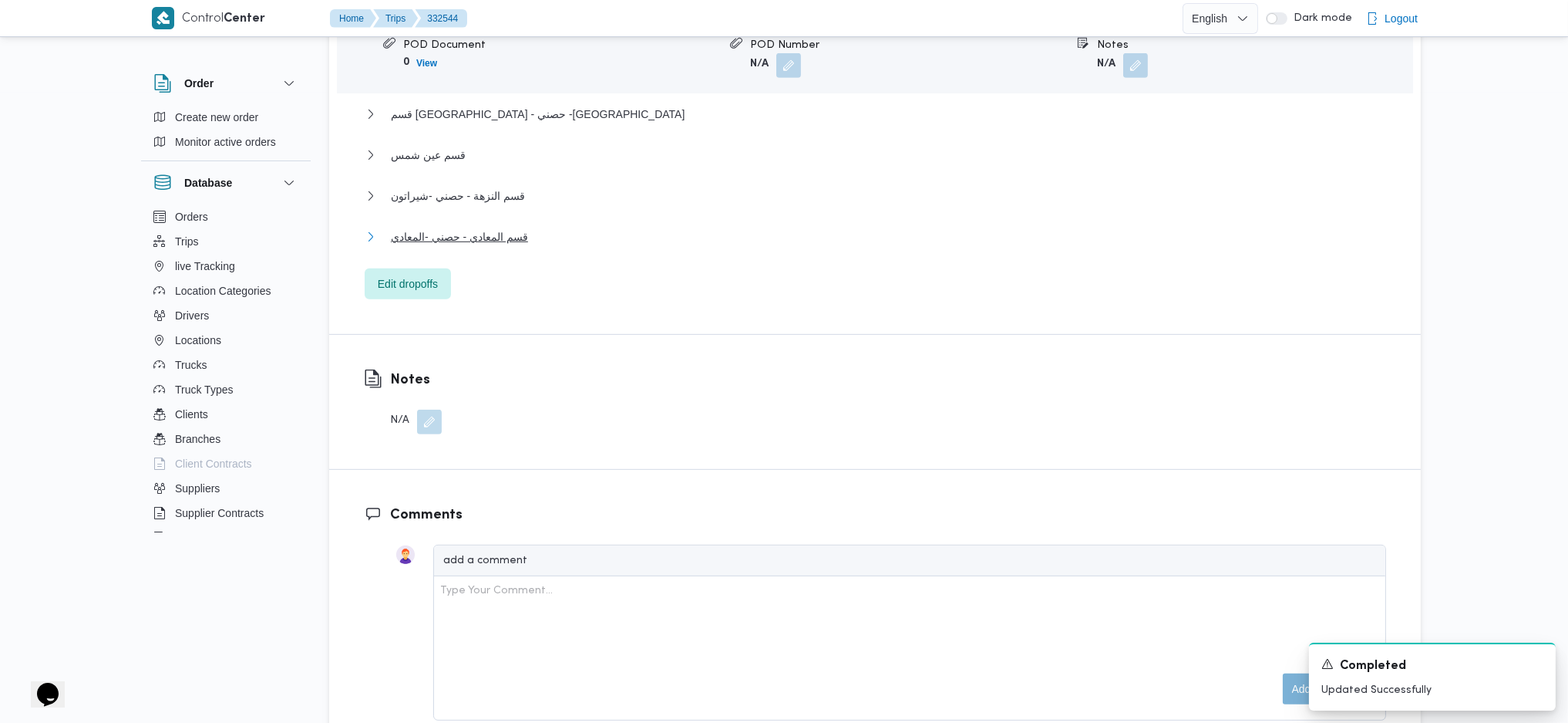
click at [514, 227] on span "قسم المعادي - حصني -المعادي" at bounding box center [459, 236] width 138 height 18
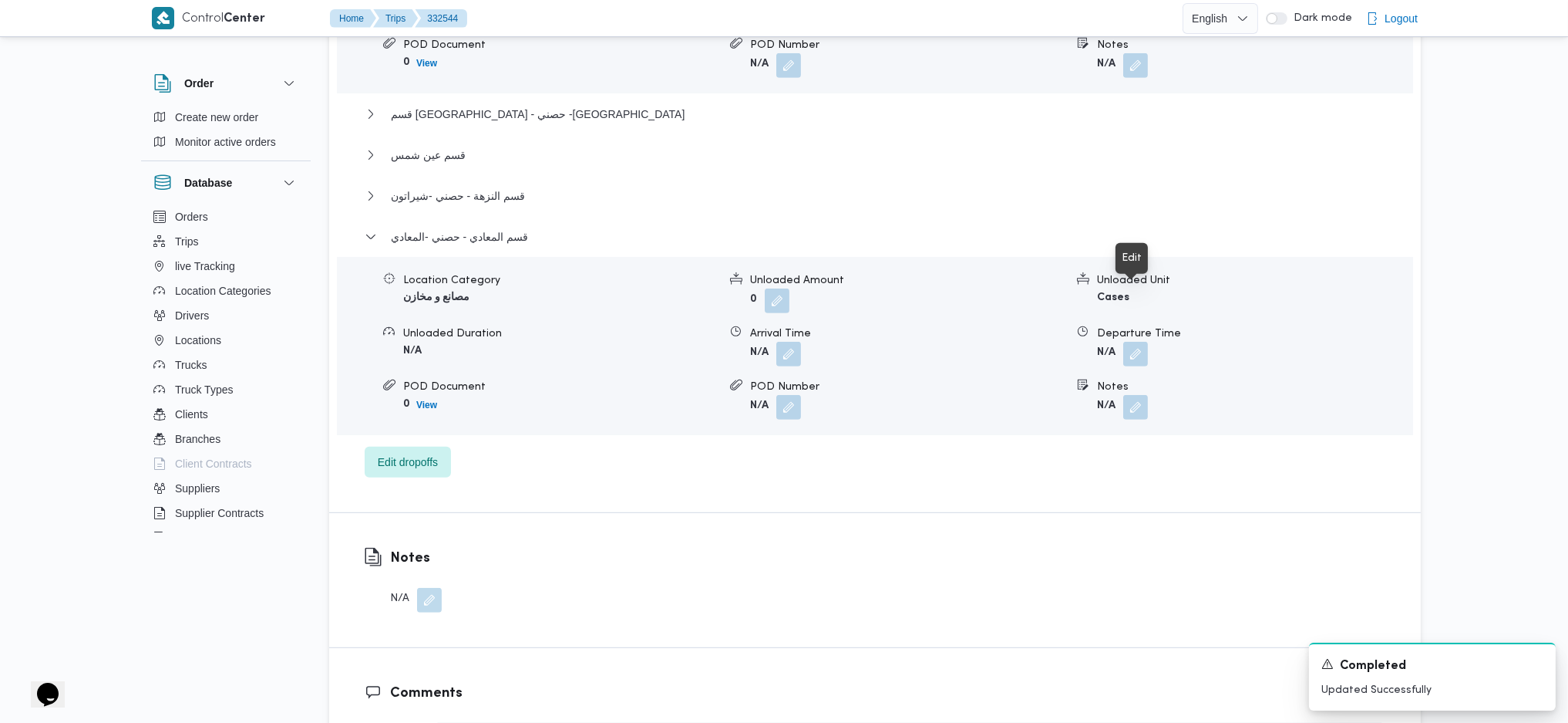
drag, startPoint x: 1138, startPoint y: 302, endPoint x: 990, endPoint y: 459, distance: 215.8
click at [1138, 342] on button "button" at bounding box center [1136, 354] width 25 height 25
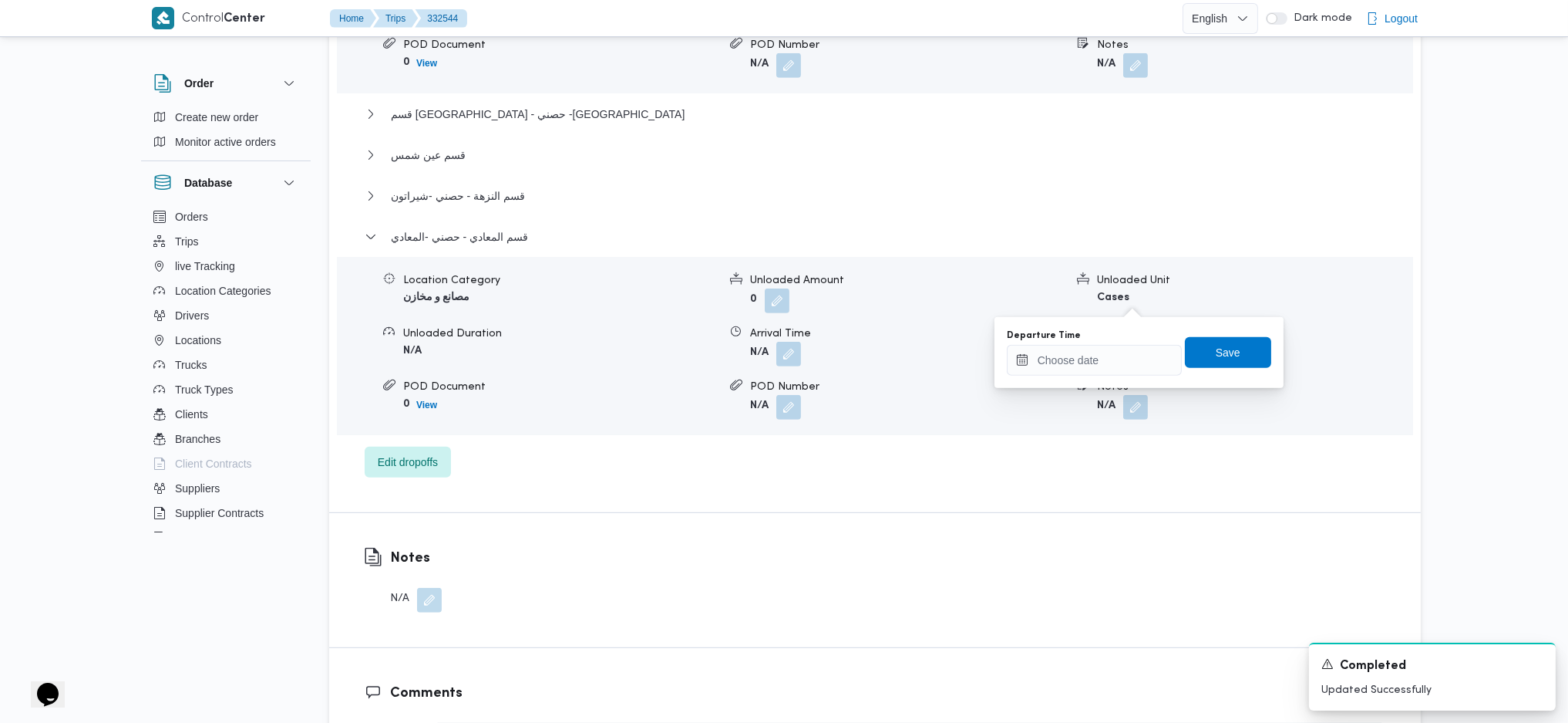
click at [1059, 335] on label "Departure Time" at bounding box center [1043, 335] width 74 height 13
click at [1059, 345] on input "Departure Time" at bounding box center [1094, 360] width 175 height 31
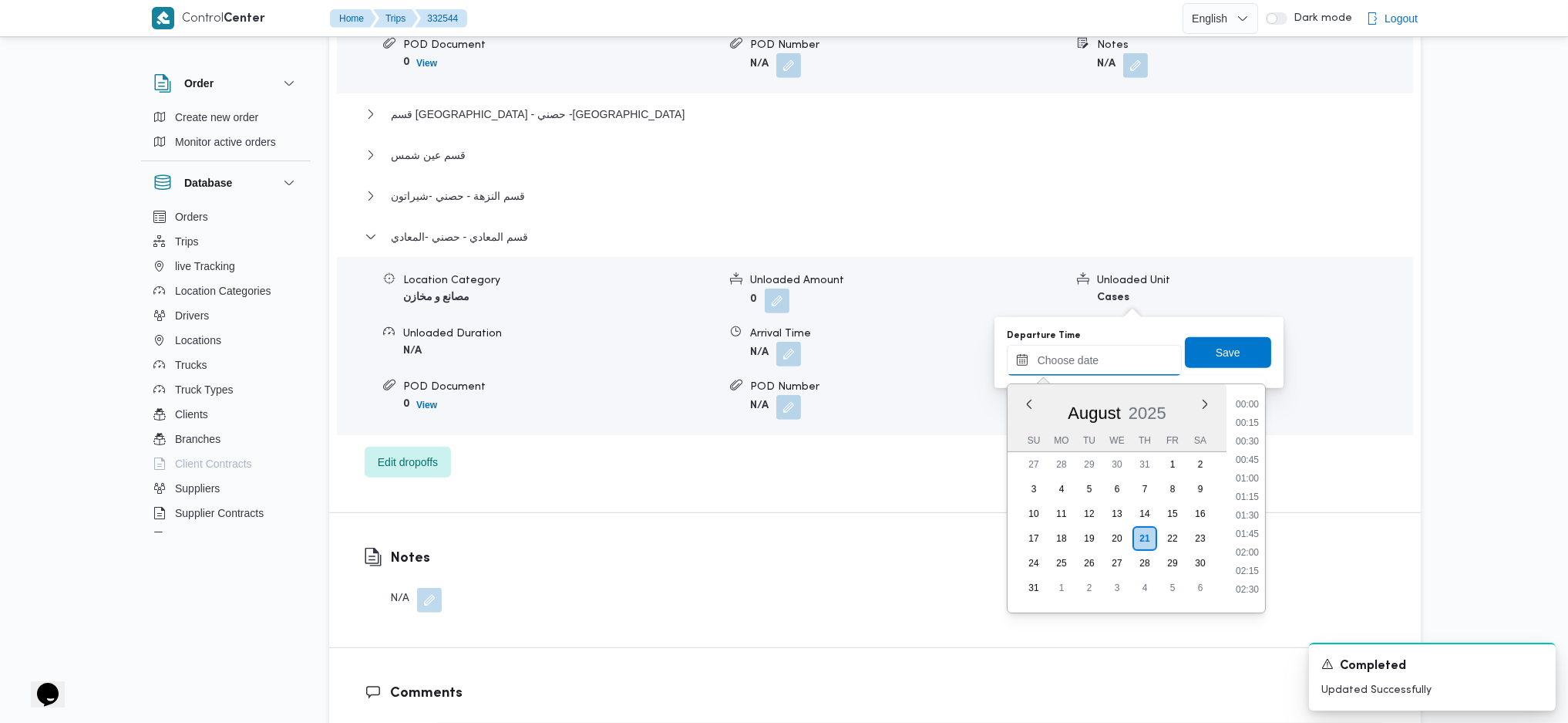
scroll to position [1452, 0]
click at [1054, 363] on input "Departure Time" at bounding box center [1094, 360] width 175 height 31
click at [1258, 487] on li "18:00" at bounding box center [1247, 490] width 36 height 15
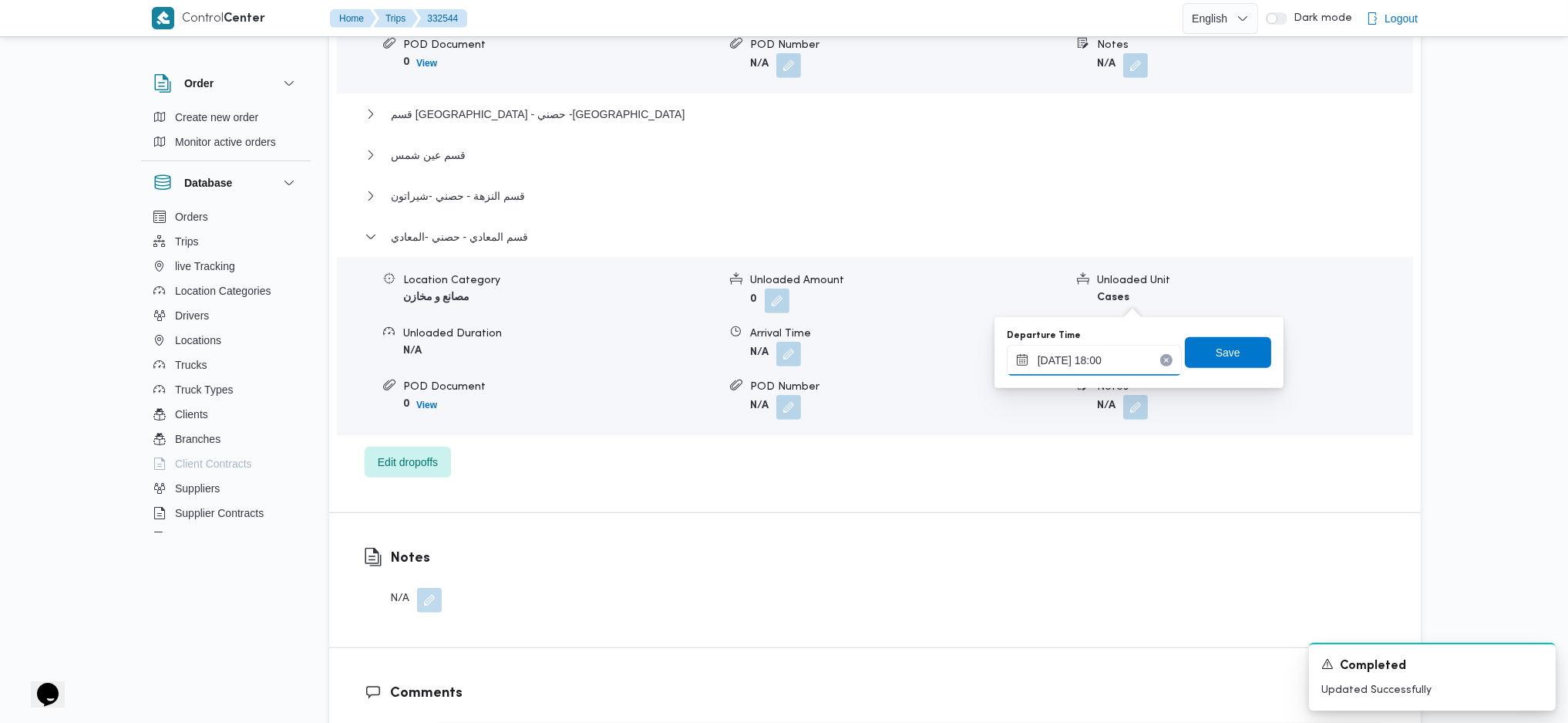
type input "[DATE] 18:00"
click at [1226, 346] on span "Save" at bounding box center [1228, 352] width 87 height 31
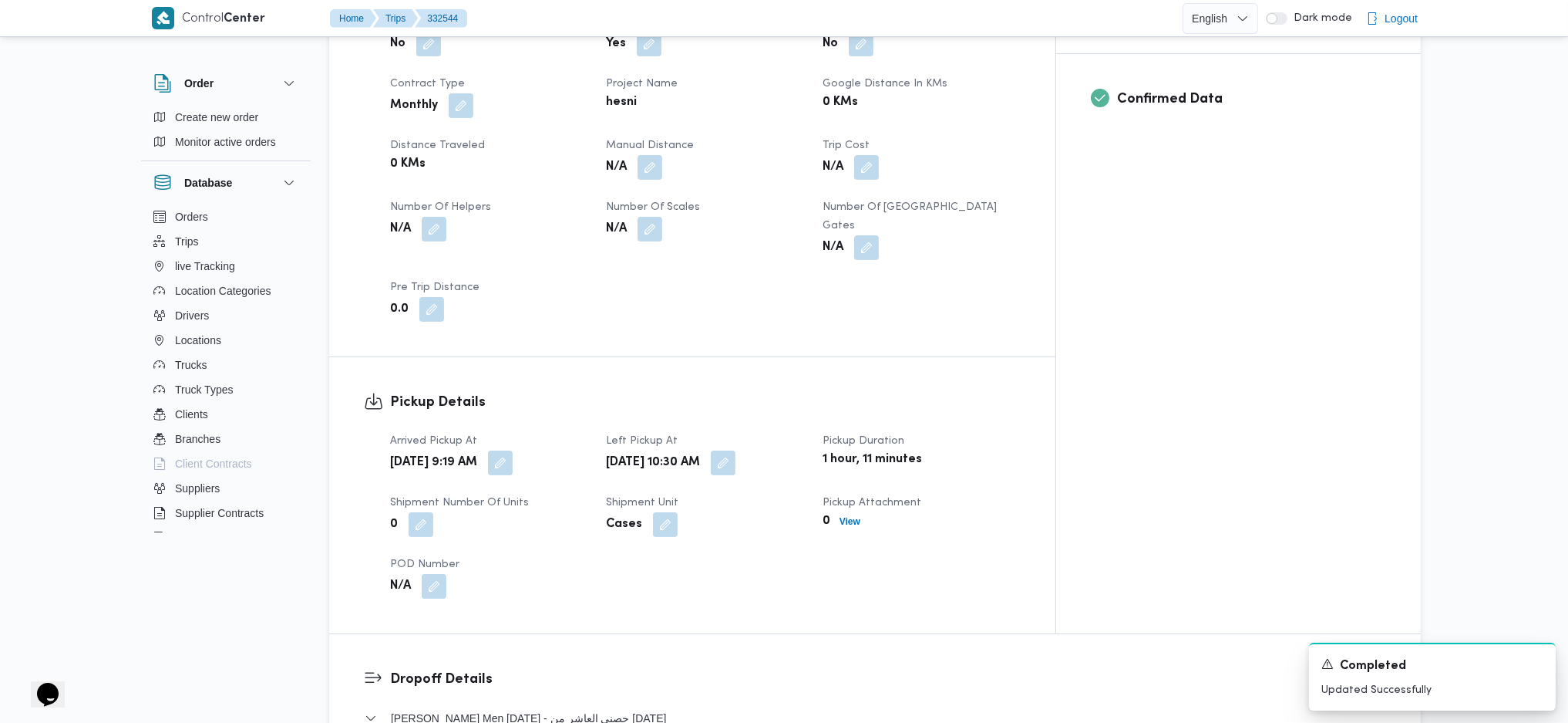
scroll to position [617, 0]
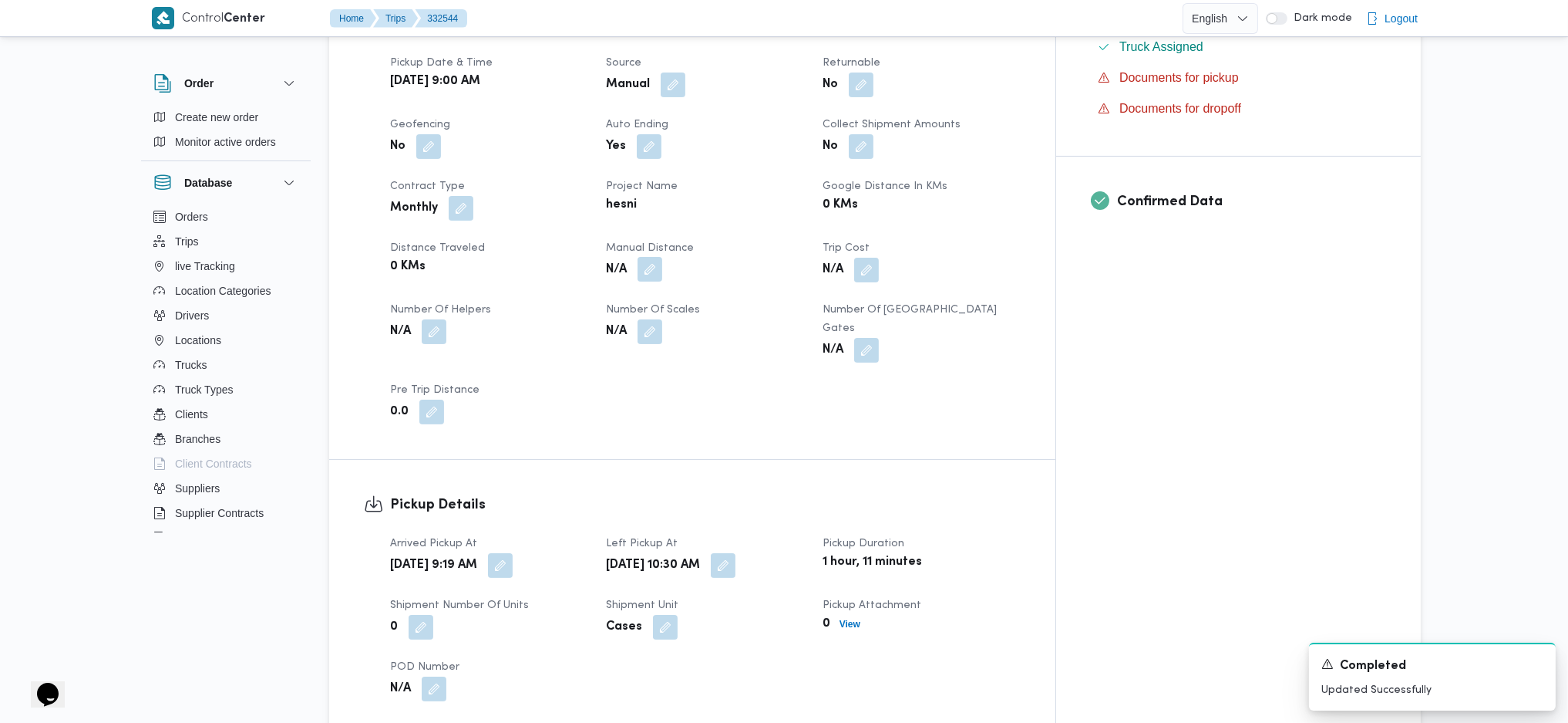
click at [662, 257] on button "button" at bounding box center [650, 270] width 25 height 25
drag, startPoint x: 622, startPoint y: 310, endPoint x: 630, endPoint y: 306, distance: 8.9
click at [627, 307] on div "Manual Distance Save" at bounding box center [684, 286] width 246 height 49
click at [631, 302] on input "Manual Distance" at bounding box center [639, 295] width 153 height 31
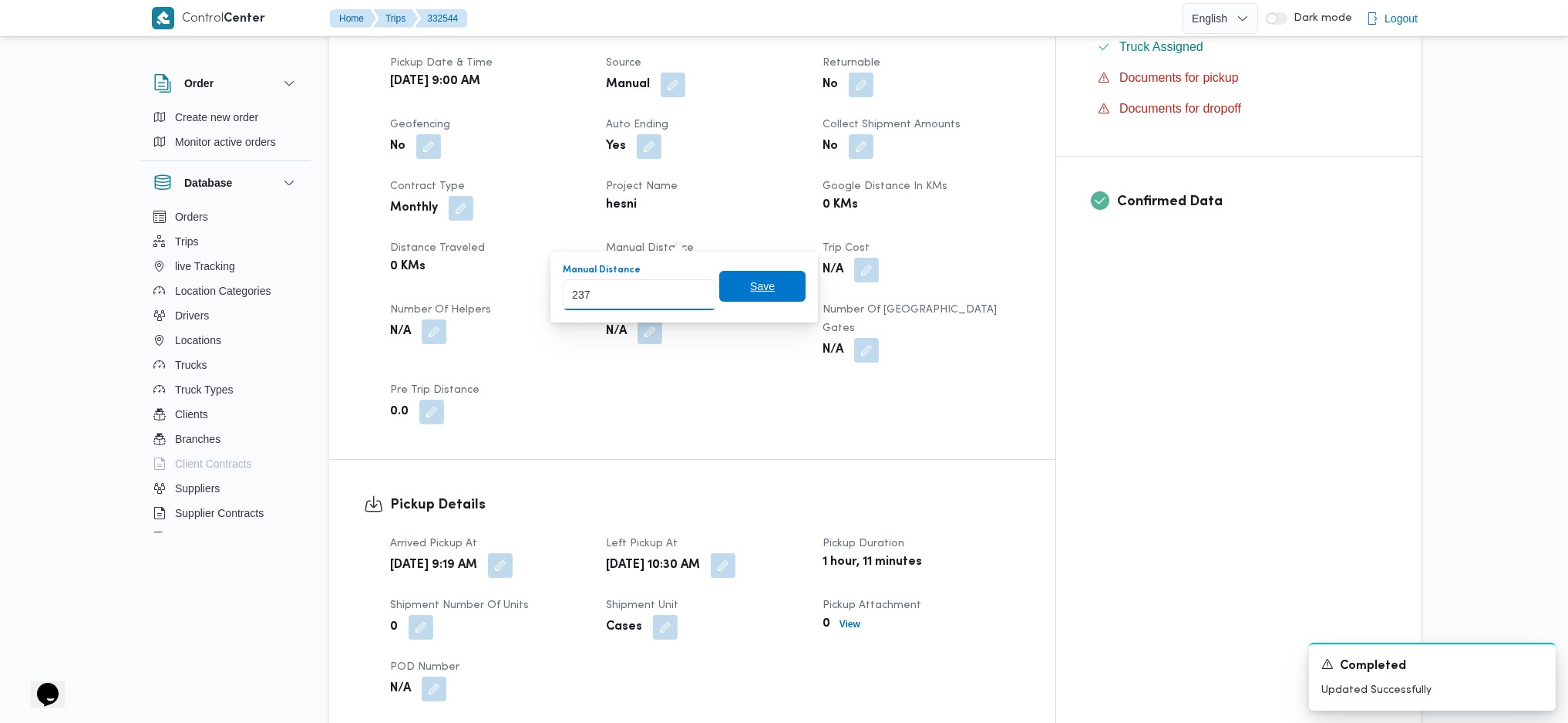
type input "237"
click at [775, 281] on span "Save" at bounding box center [762, 286] width 87 height 31
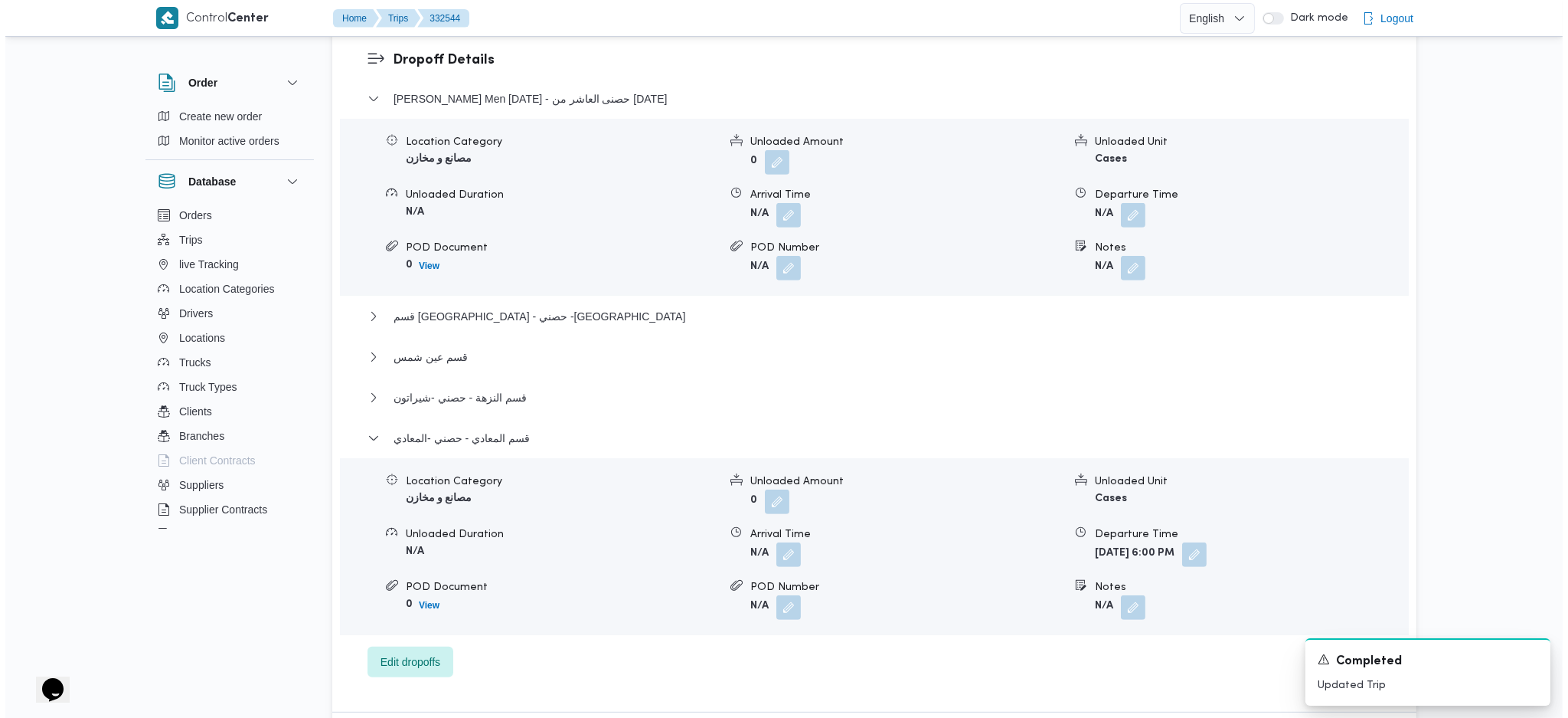
scroll to position [1327, 0]
click at [437, 647] on span "Edit dropoffs" at bounding box center [405, 663] width 86 height 31
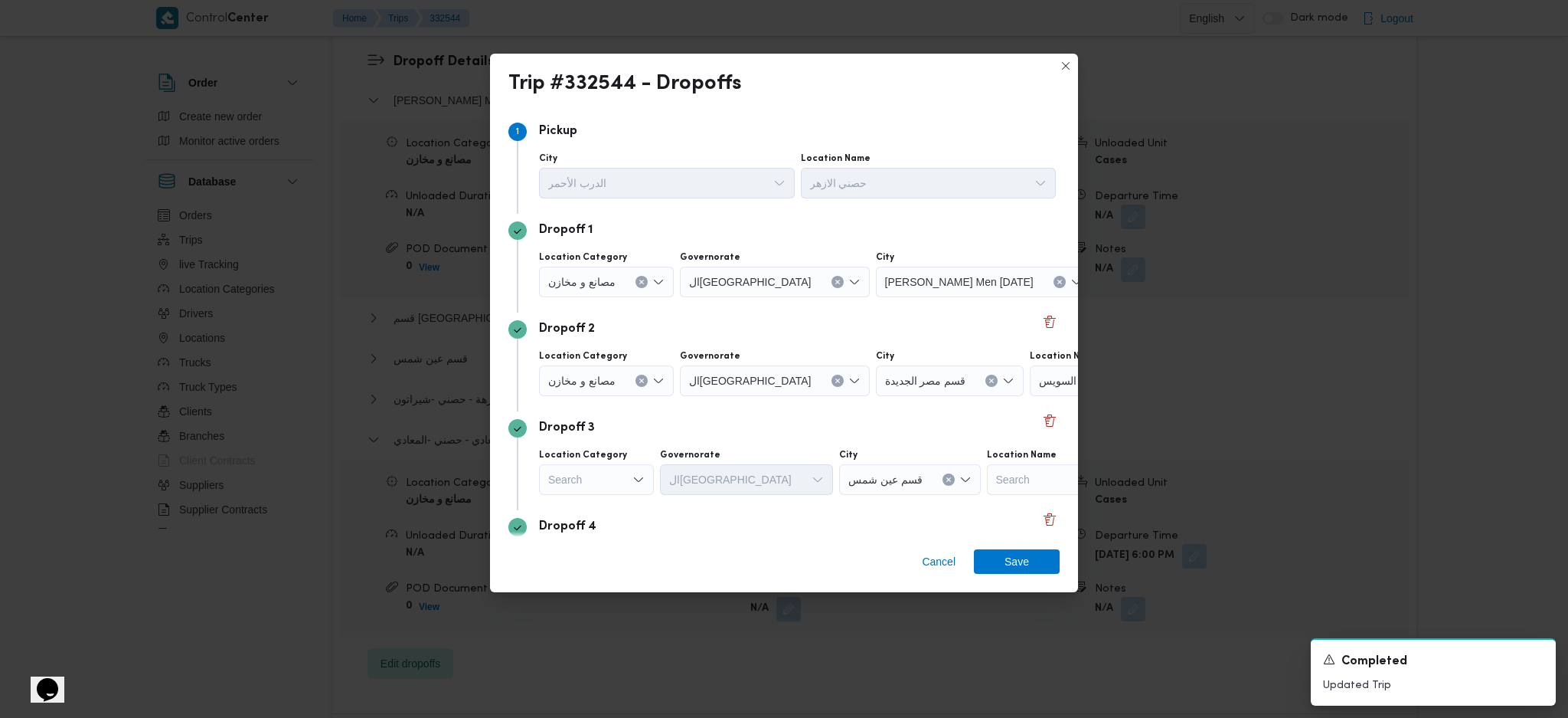
click at [644, 283] on icon "Clear input" at bounding box center [641, 282] width 6 height 6
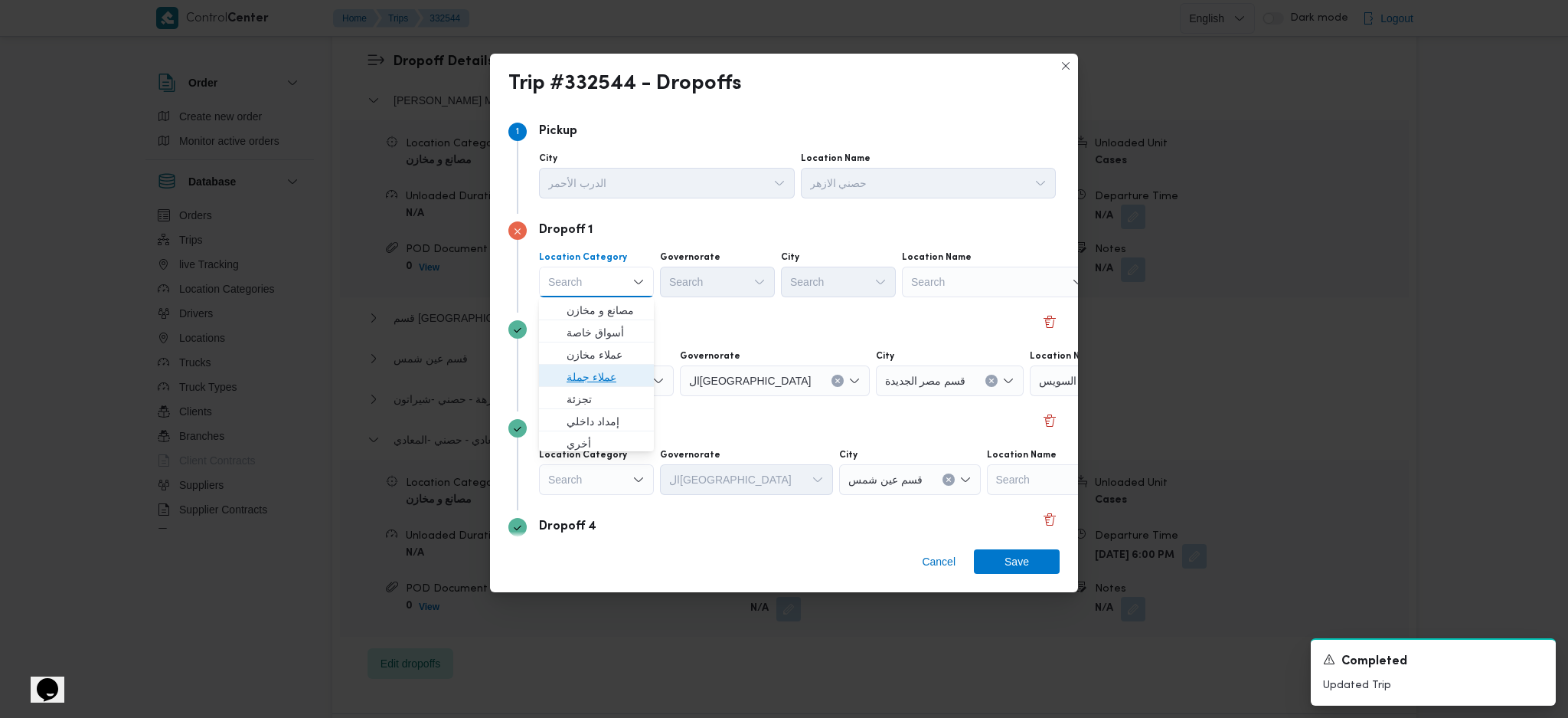
click at [625, 371] on span "عملاء جملة" at bounding box center [606, 377] width 78 height 18
click at [703, 283] on div "Search" at bounding box center [720, 282] width 115 height 31
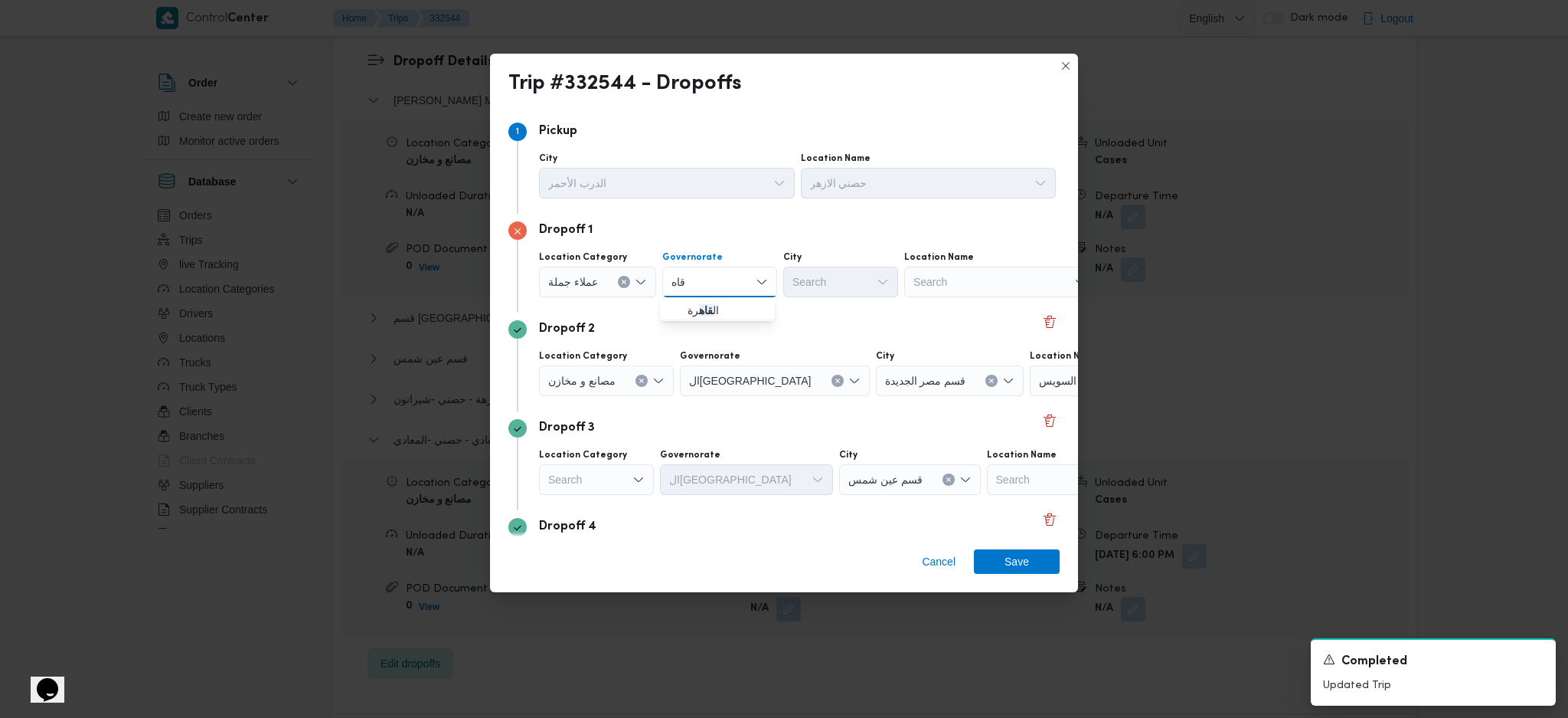
type input "قاه"
click at [714, 315] on span "ال قاه رة" at bounding box center [726, 310] width 78 height 18
click at [858, 291] on div "Search" at bounding box center [915, 282] width 115 height 31
type input "مرج"
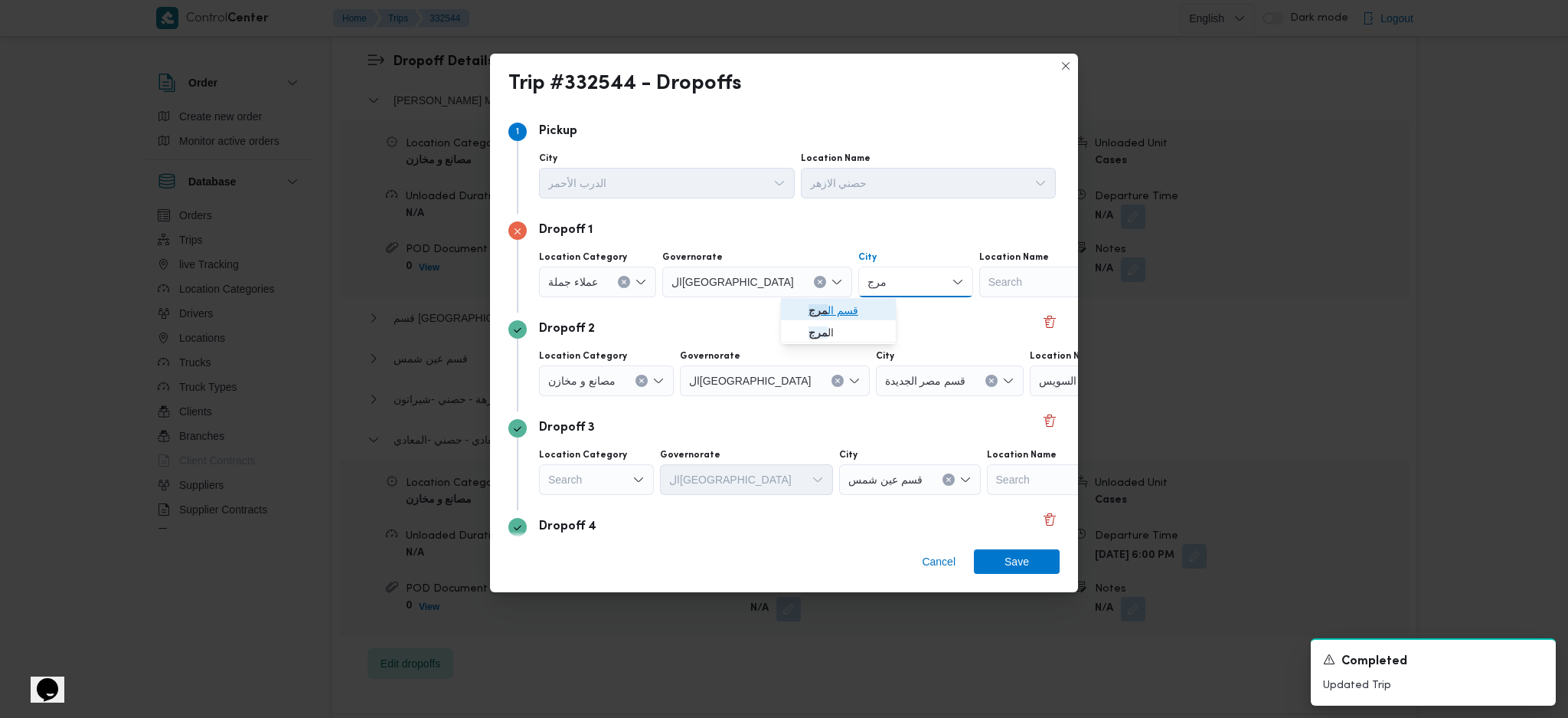
click at [854, 306] on span "قسم ال مرج" at bounding box center [848, 310] width 78 height 18
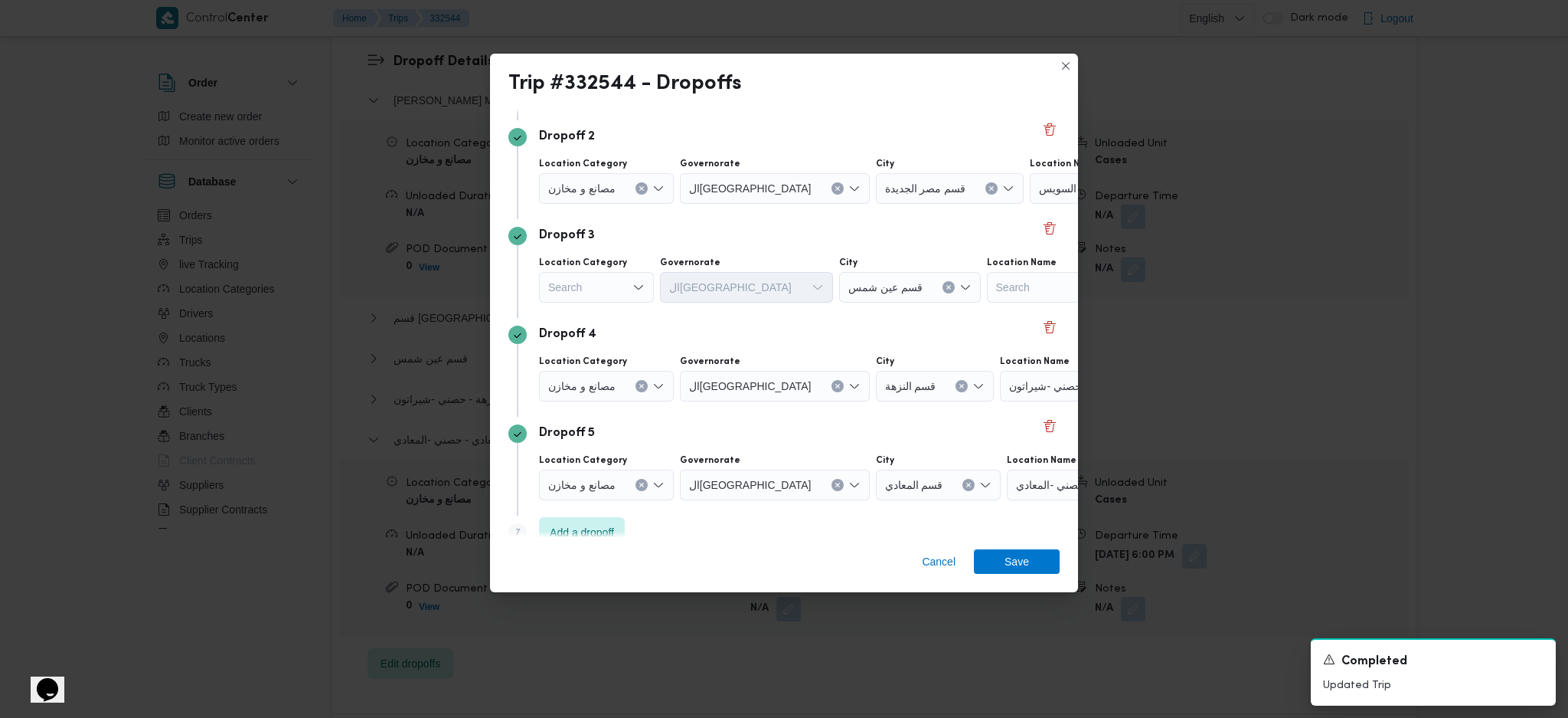
scroll to position [204, 0]
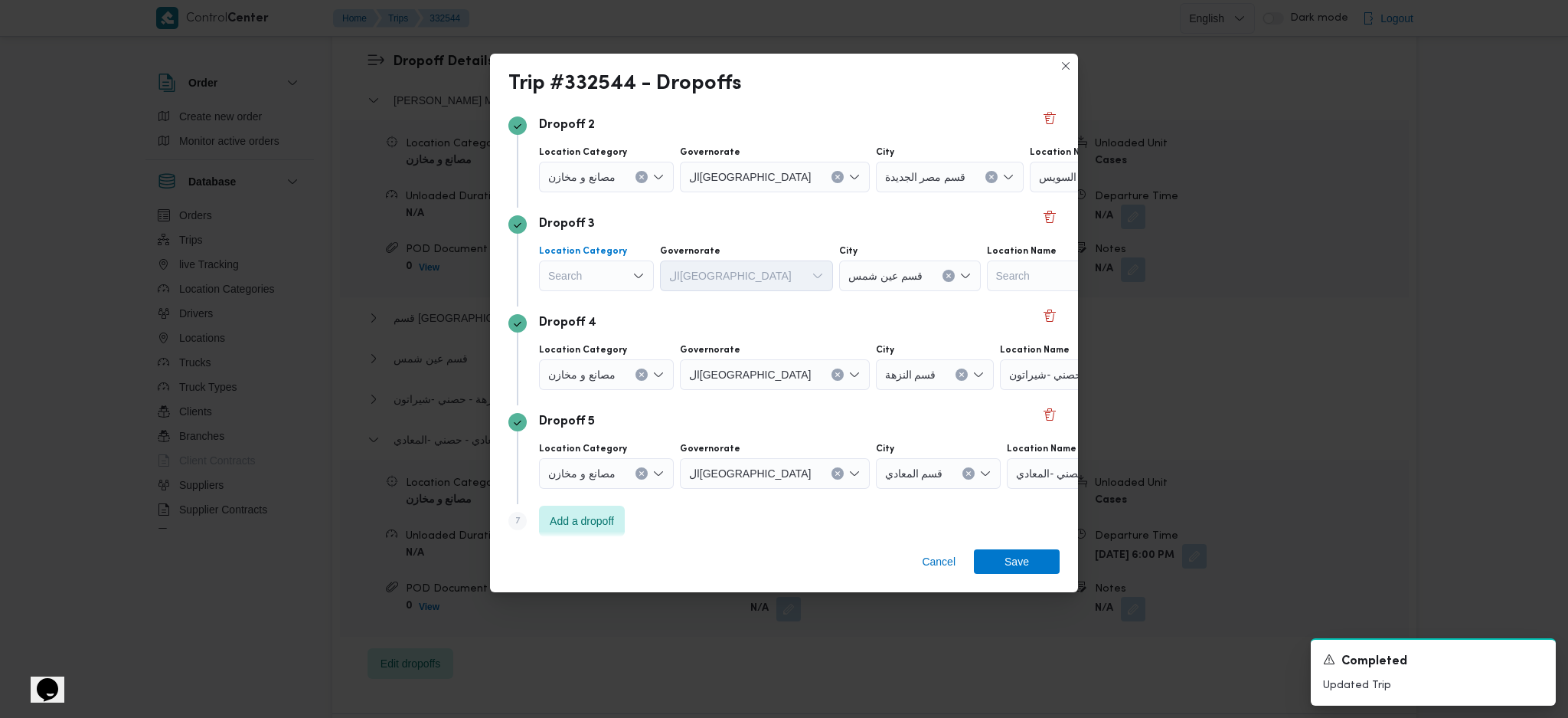
click at [613, 94] on div "Search" at bounding box center [597, 78] width 118 height 31
click at [618, 301] on span "مصانع و مخازن" at bounding box center [606, 303] width 78 height 18
click at [996, 94] on div "Search" at bounding box center [1077, 78] width 191 height 31
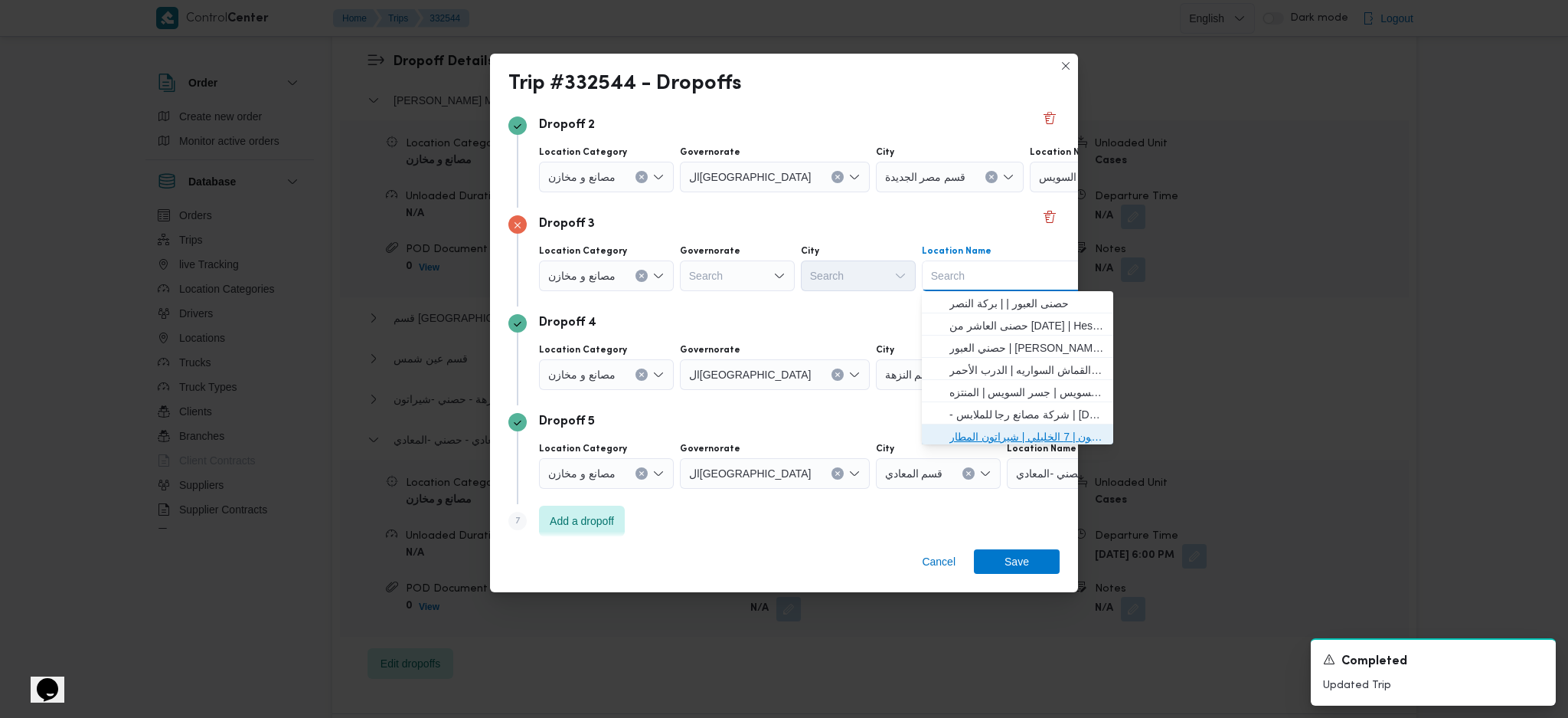
click at [972, 436] on span "حصني -شيراتون | 7 الخليلي | شيراتون المطار" at bounding box center [1026, 436] width 155 height 18
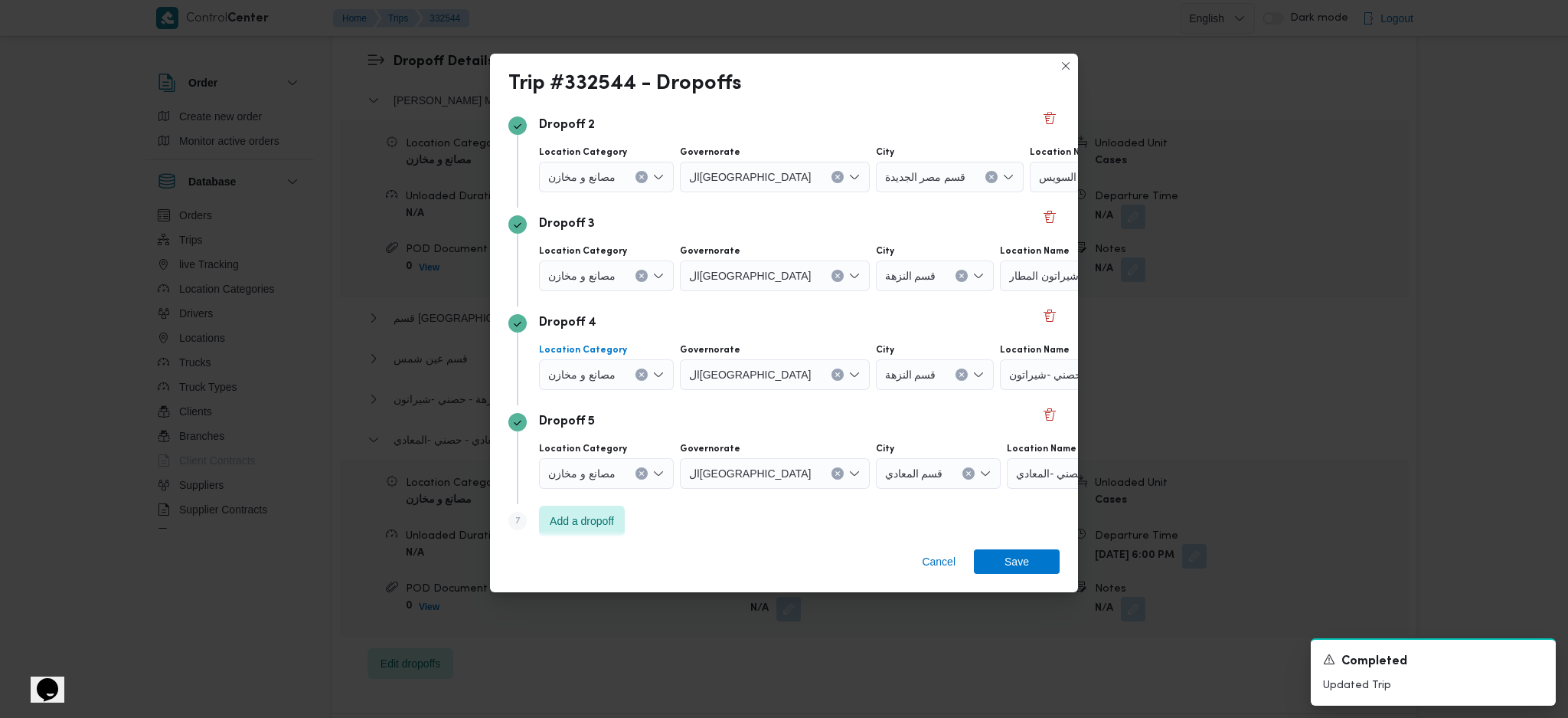
click at [648, 94] on div "مصانع و مخازن" at bounding box center [597, 78] width 118 height 31
click at [606, 460] on span "عملاء جملة" at bounding box center [615, 468] width 98 height 18
drag, startPoint x: 747, startPoint y: 363, endPoint x: 738, endPoint y: 388, distance: 26.6
click at [744, 94] on div "Search" at bounding box center [757, 78] width 190 height 31
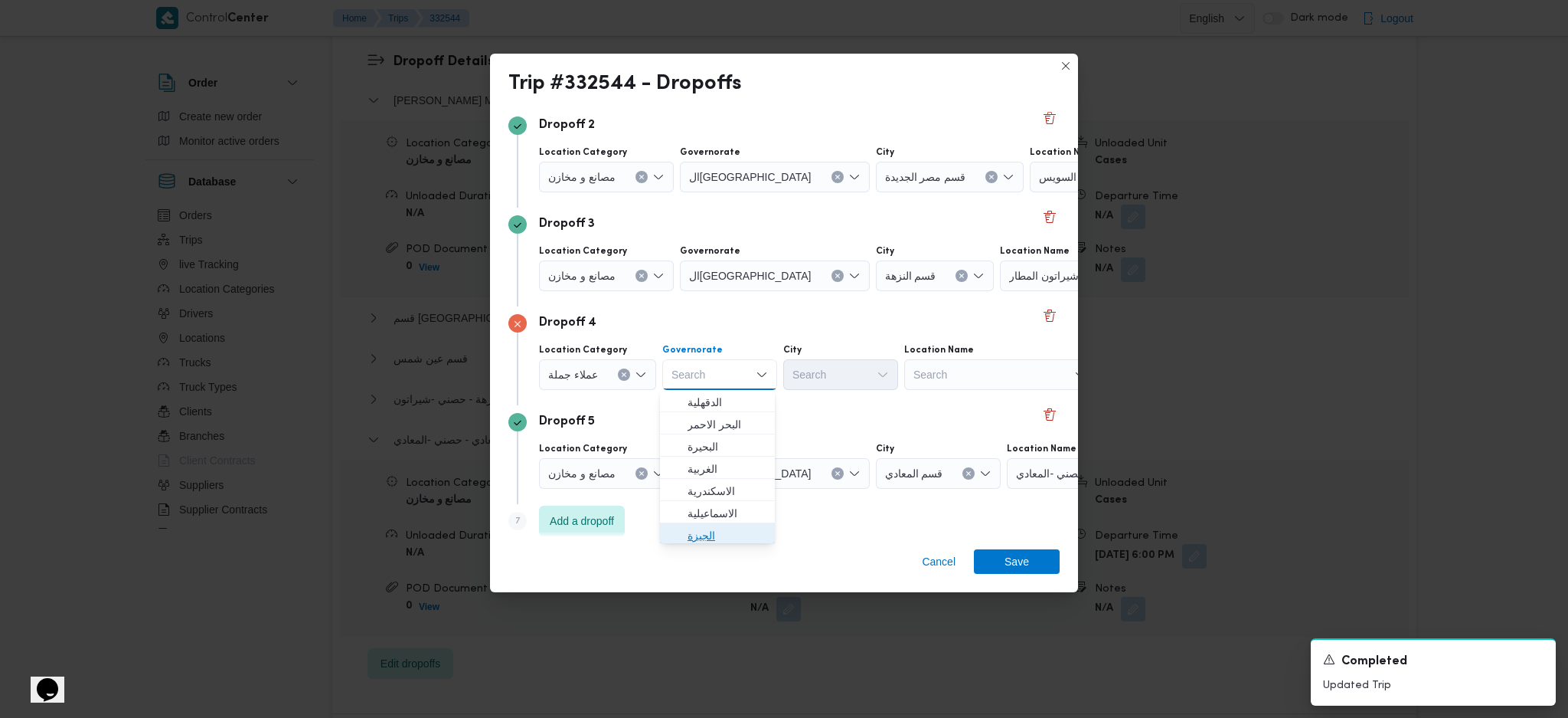
click at [710, 537] on span "الجيزة" at bounding box center [726, 534] width 78 height 18
click at [858, 94] on div "Search" at bounding box center [916, 78] width 118 height 31
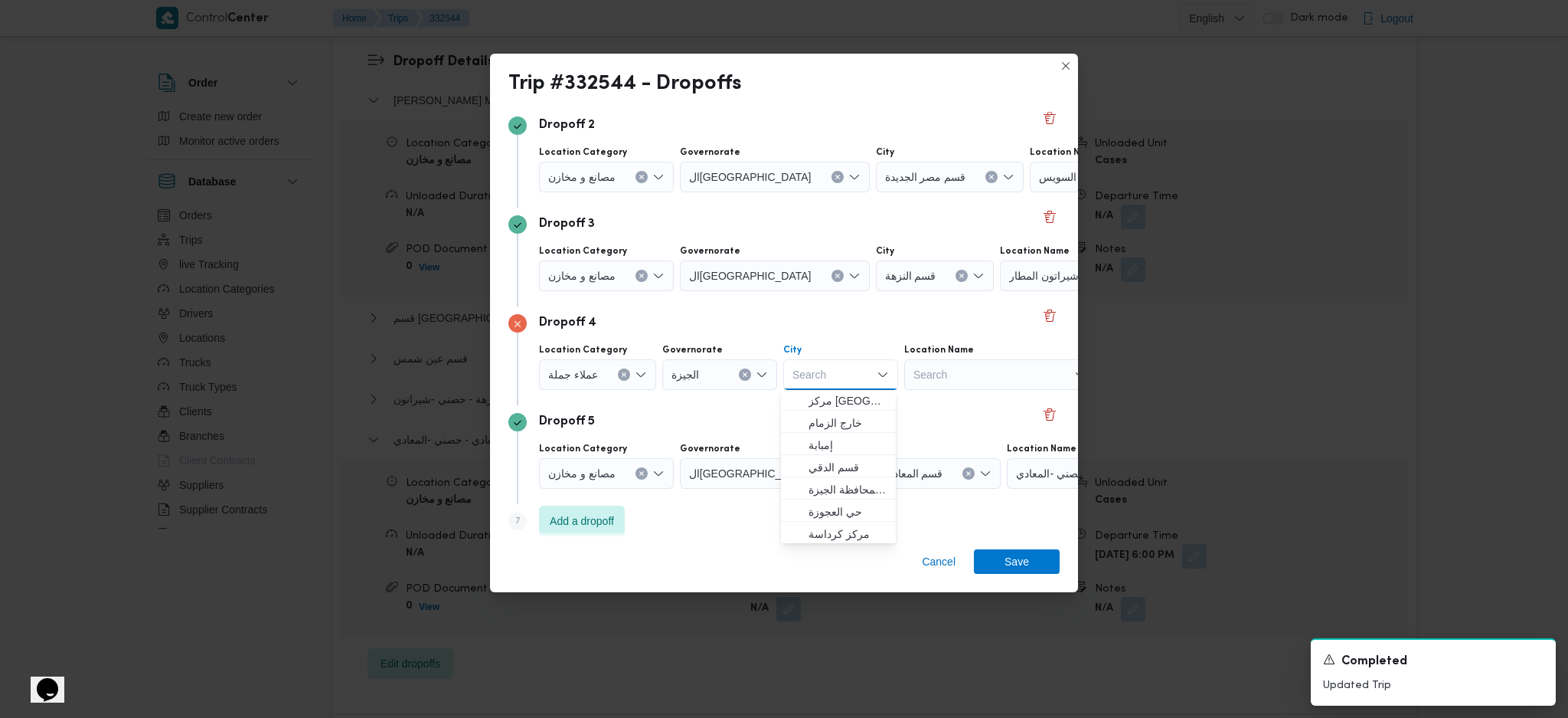
scroll to position [404, 0]
click at [838, 512] on span "حي العجوزة" at bounding box center [848, 508] width 78 height 18
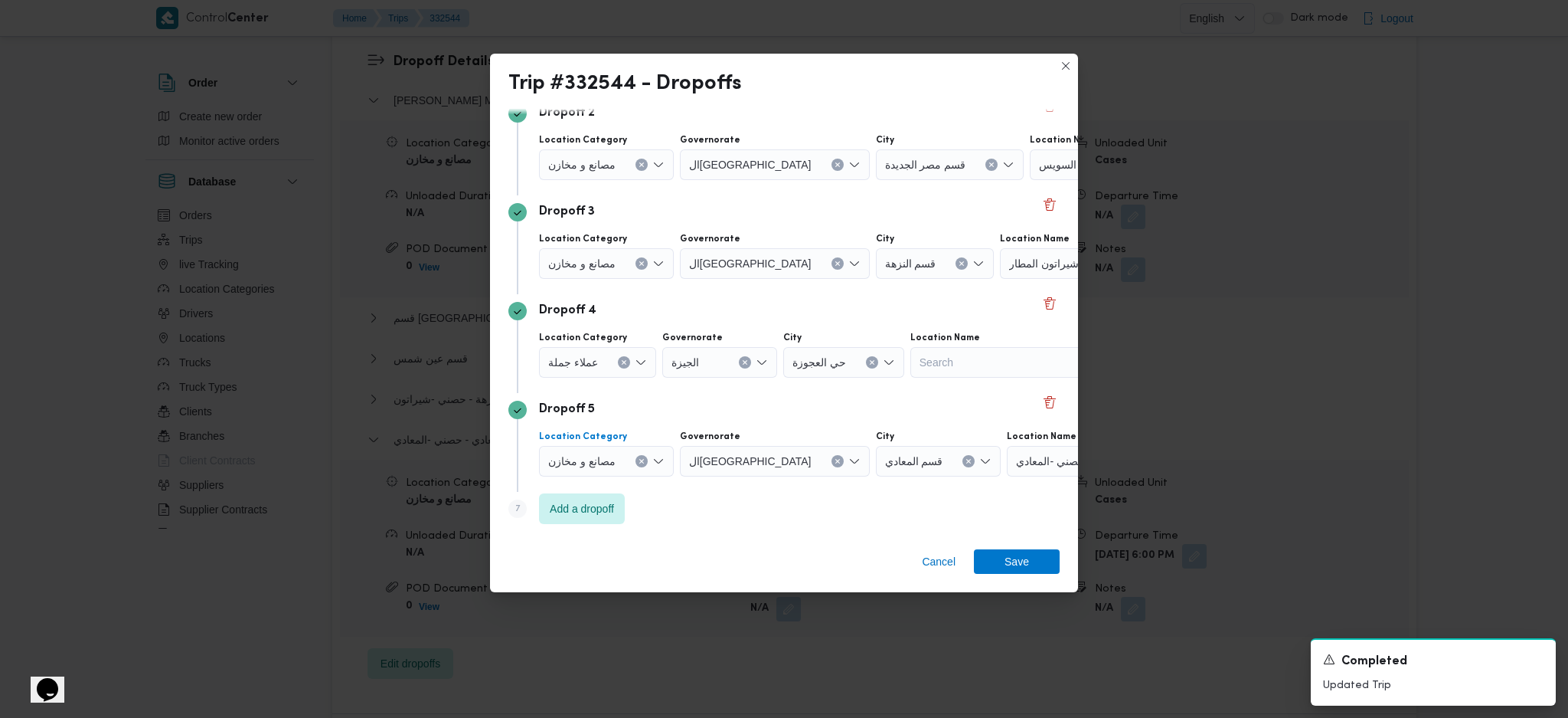
click at [638, 81] on div "مصانع و مخازن" at bounding box center [597, 66] width 118 height 31
click at [640, 460] on icon "Clear input" at bounding box center [641, 461] width 6 height 6
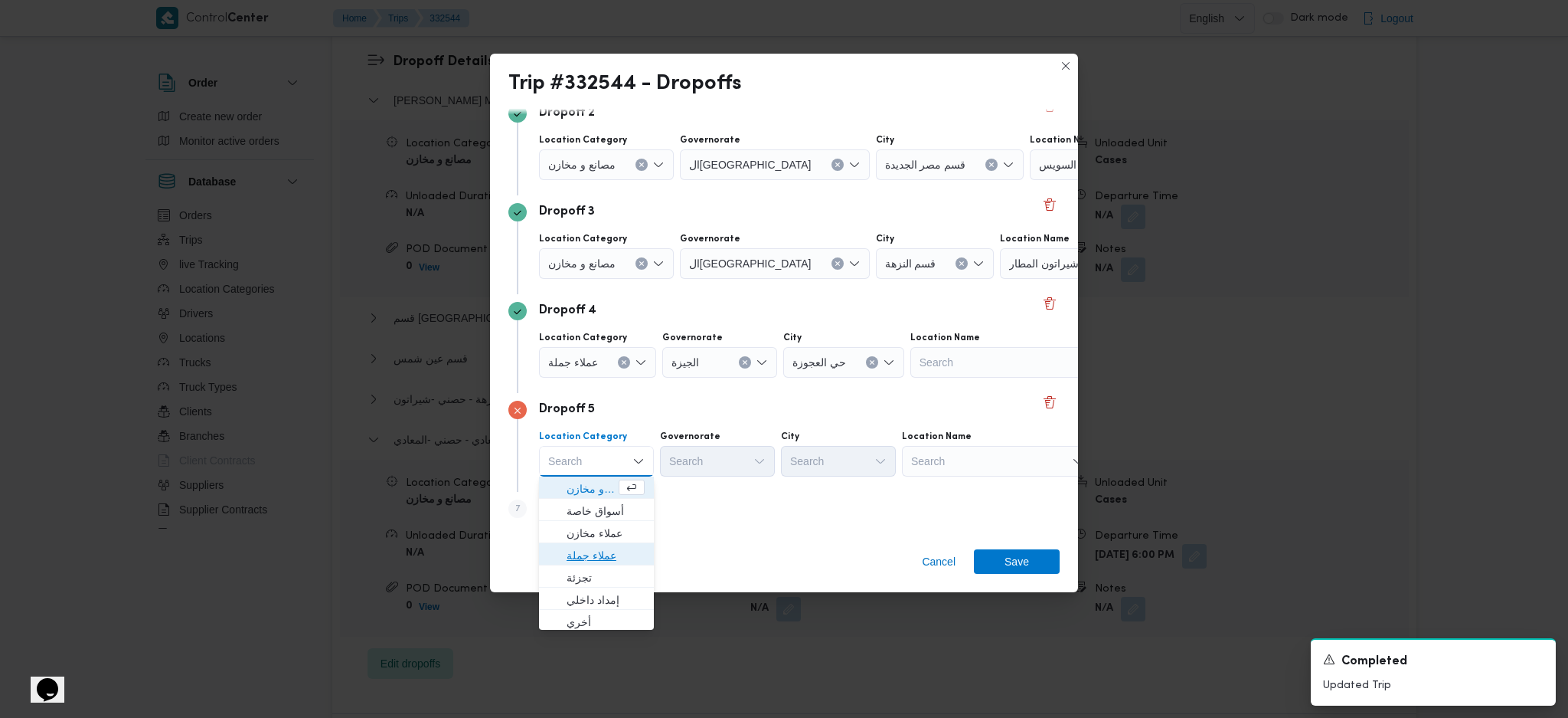
click at [607, 547] on span "عملاء جملة" at bounding box center [606, 555] width 78 height 18
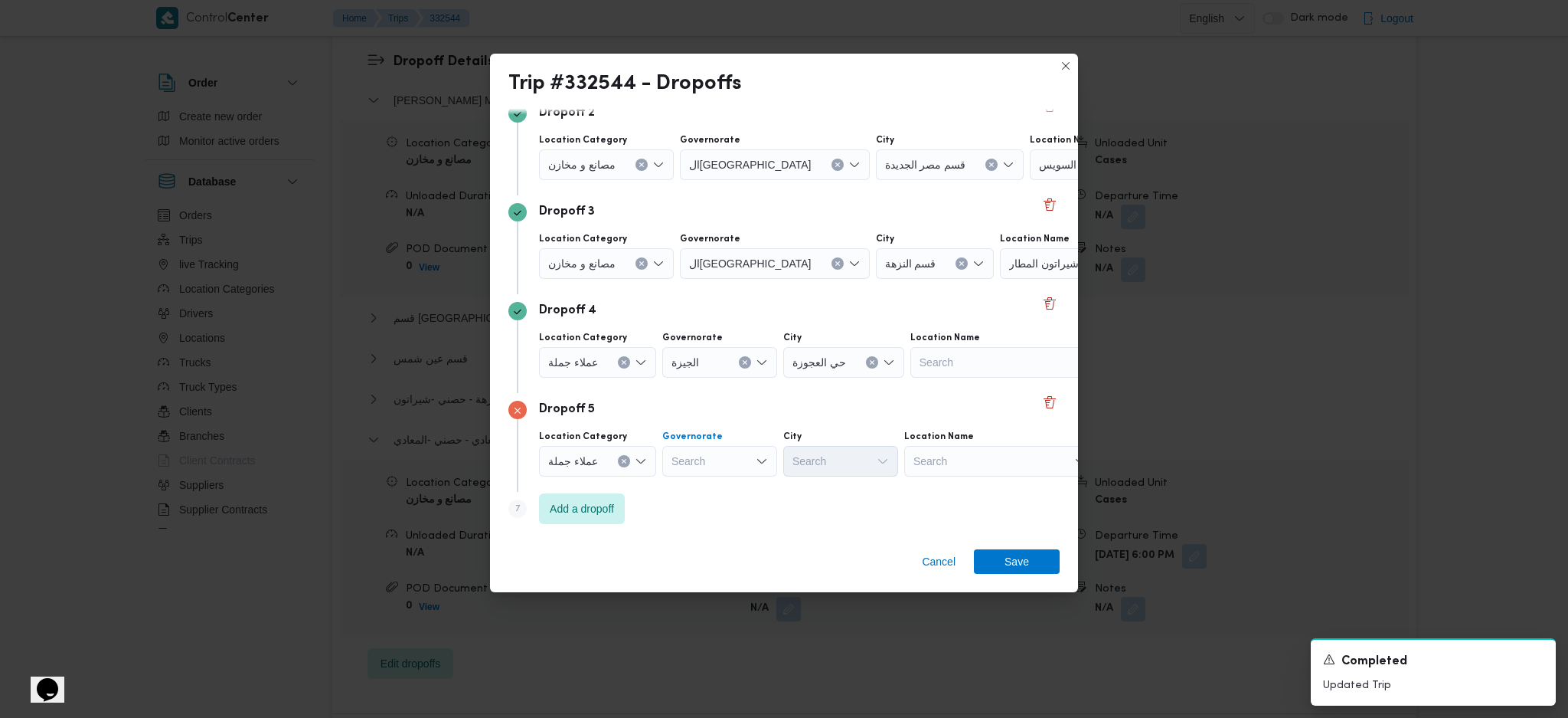
click at [714, 81] on div "Search" at bounding box center [757, 66] width 190 height 31
click at [718, 602] on span "ال[GEOGRAPHIC_DATA]" at bounding box center [726, 608] width 78 height 18
click at [858, 81] on div "Search" at bounding box center [916, 66] width 118 height 31
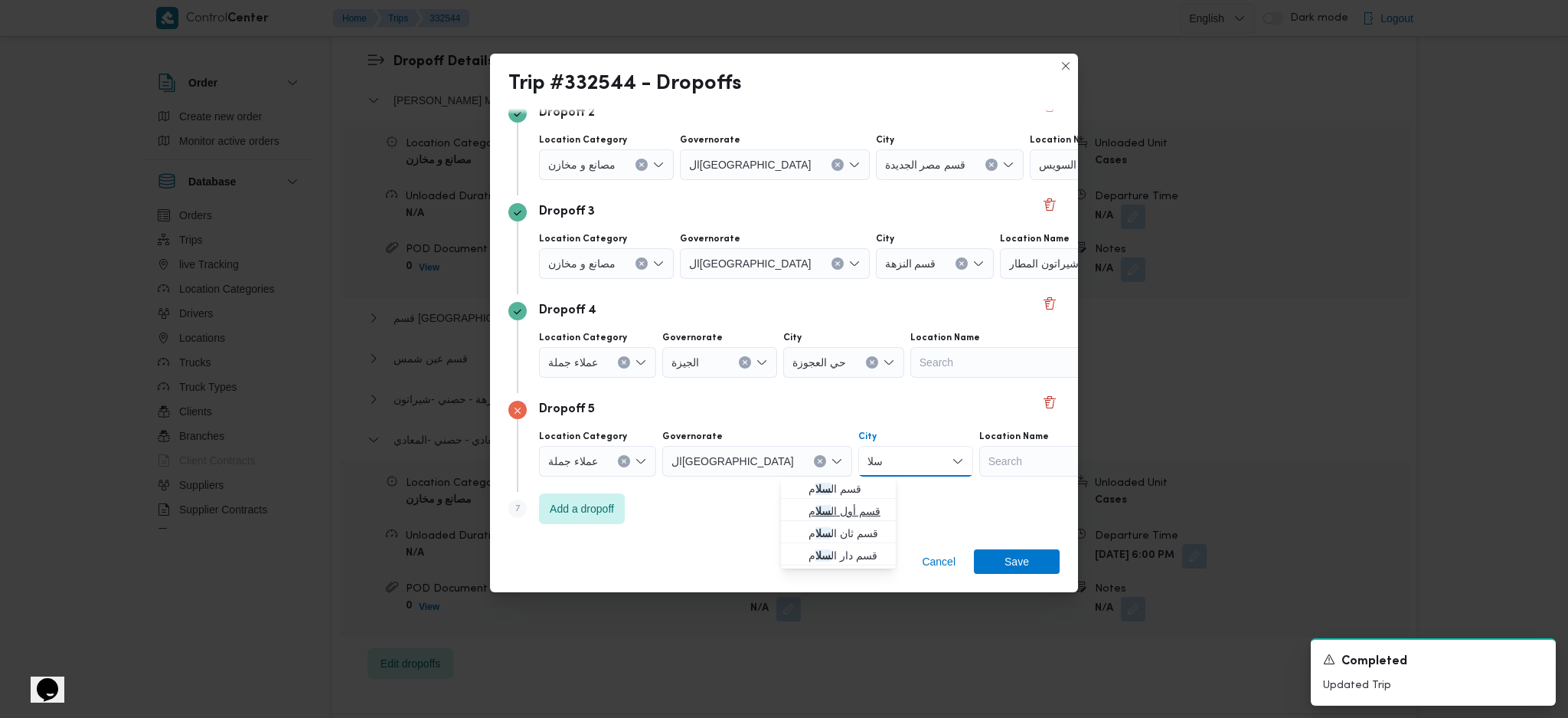
type input "سلا"
drag, startPoint x: 795, startPoint y: 501, endPoint x: 827, endPoint y: 498, distance: 32.1
click at [795, 501] on span "قسم أول ال سلا م" at bounding box center [837, 511] width 102 height 25
click at [1004, 562] on span "Save" at bounding box center [1017, 561] width 86 height 25
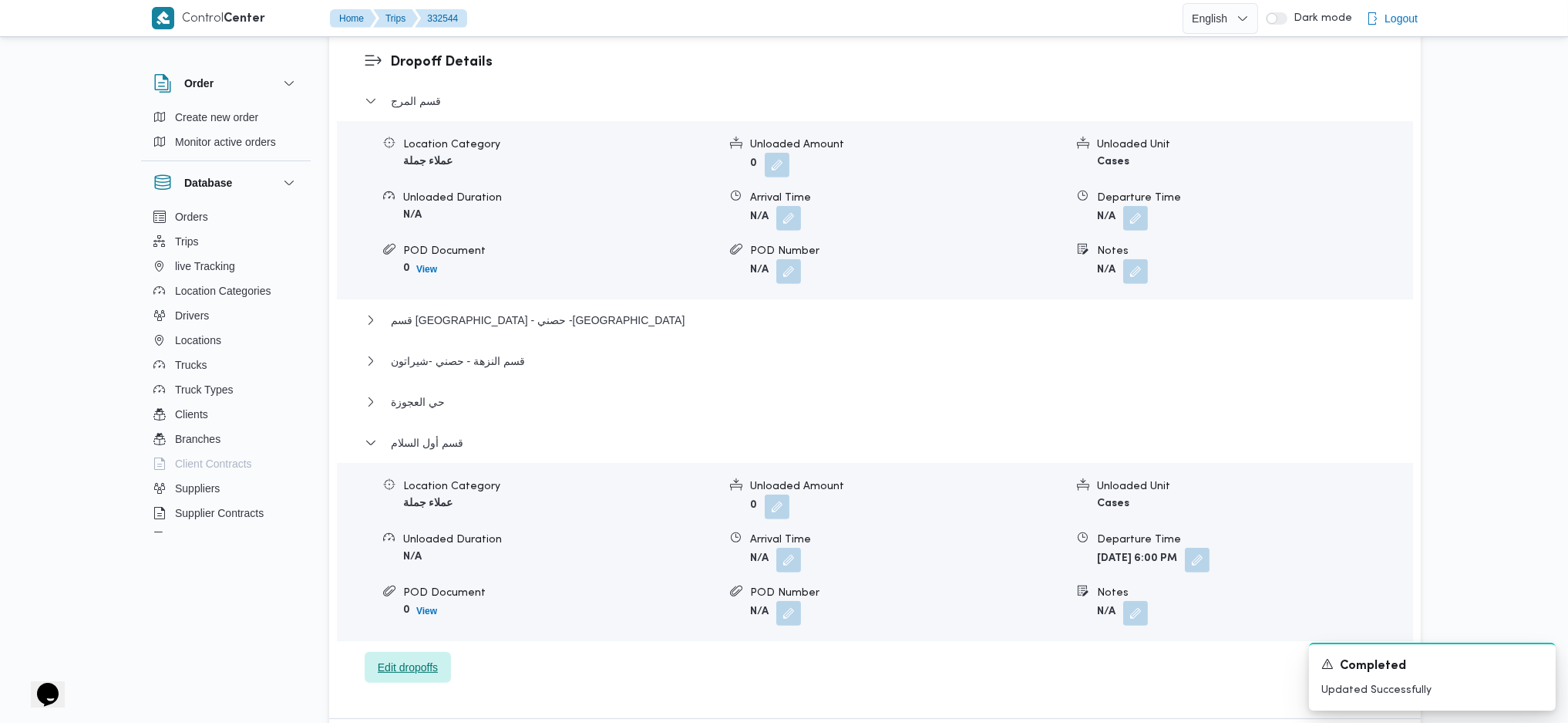
click at [417, 658] on span "Edit dropoffs" at bounding box center [408, 666] width 60 height 18
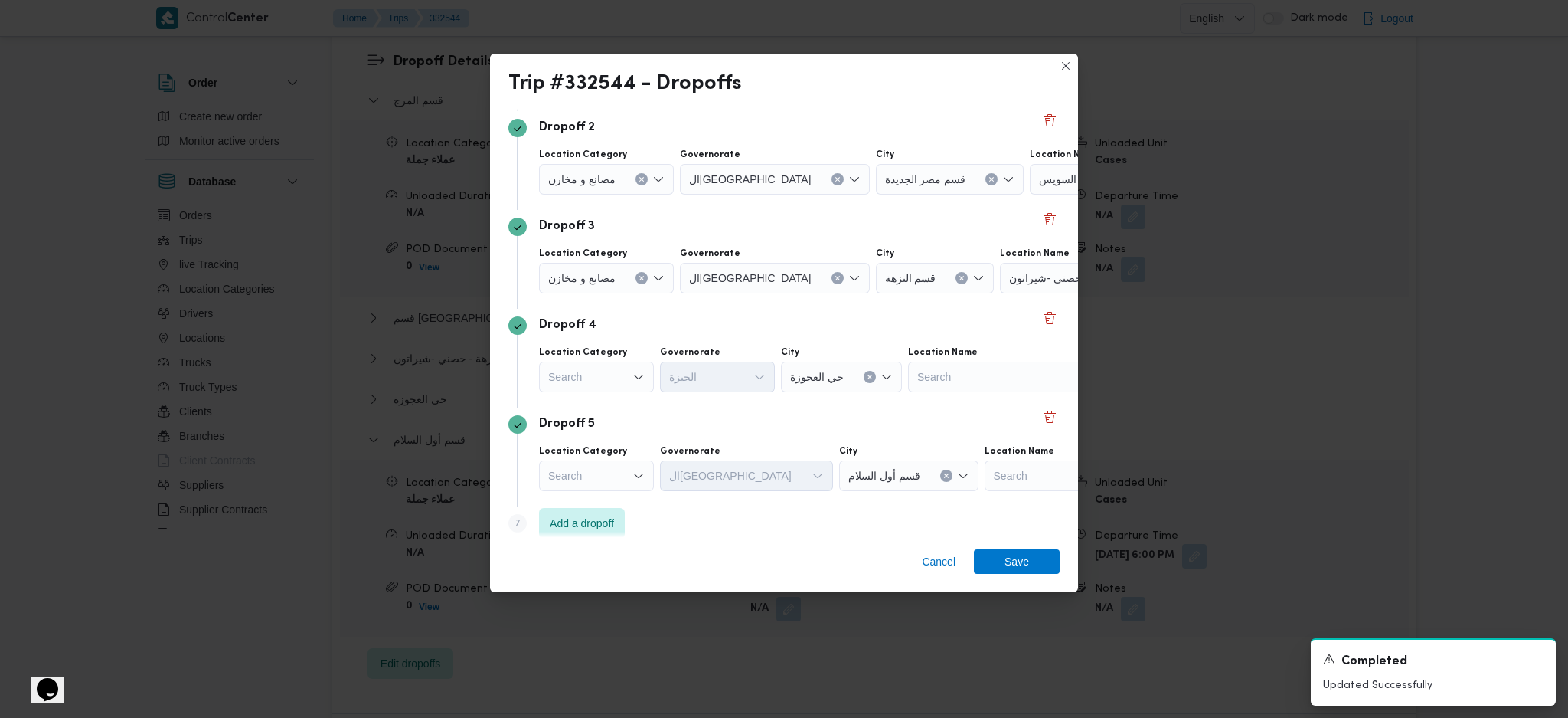
scroll to position [216, 0]
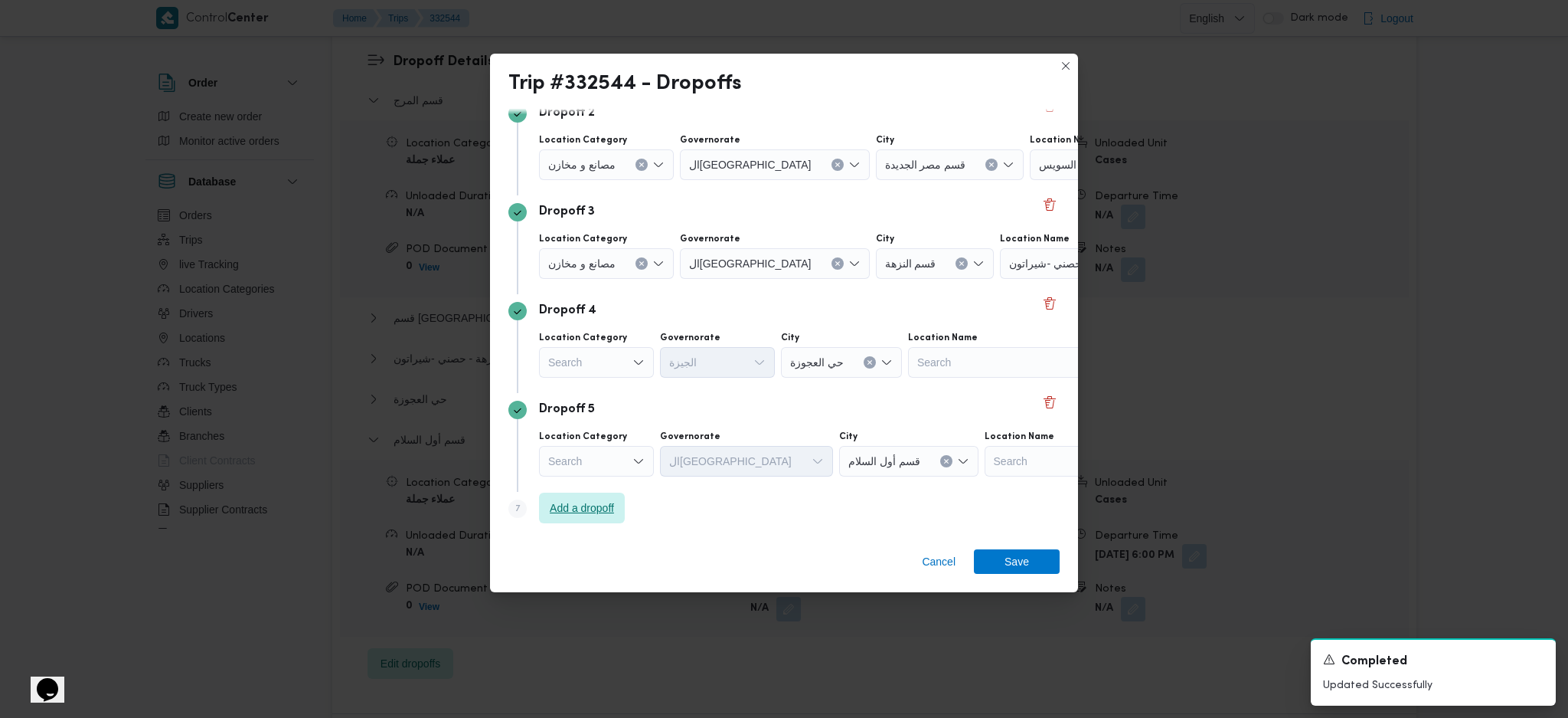
click at [586, 515] on span "Add a dropoff" at bounding box center [581, 507] width 64 height 18
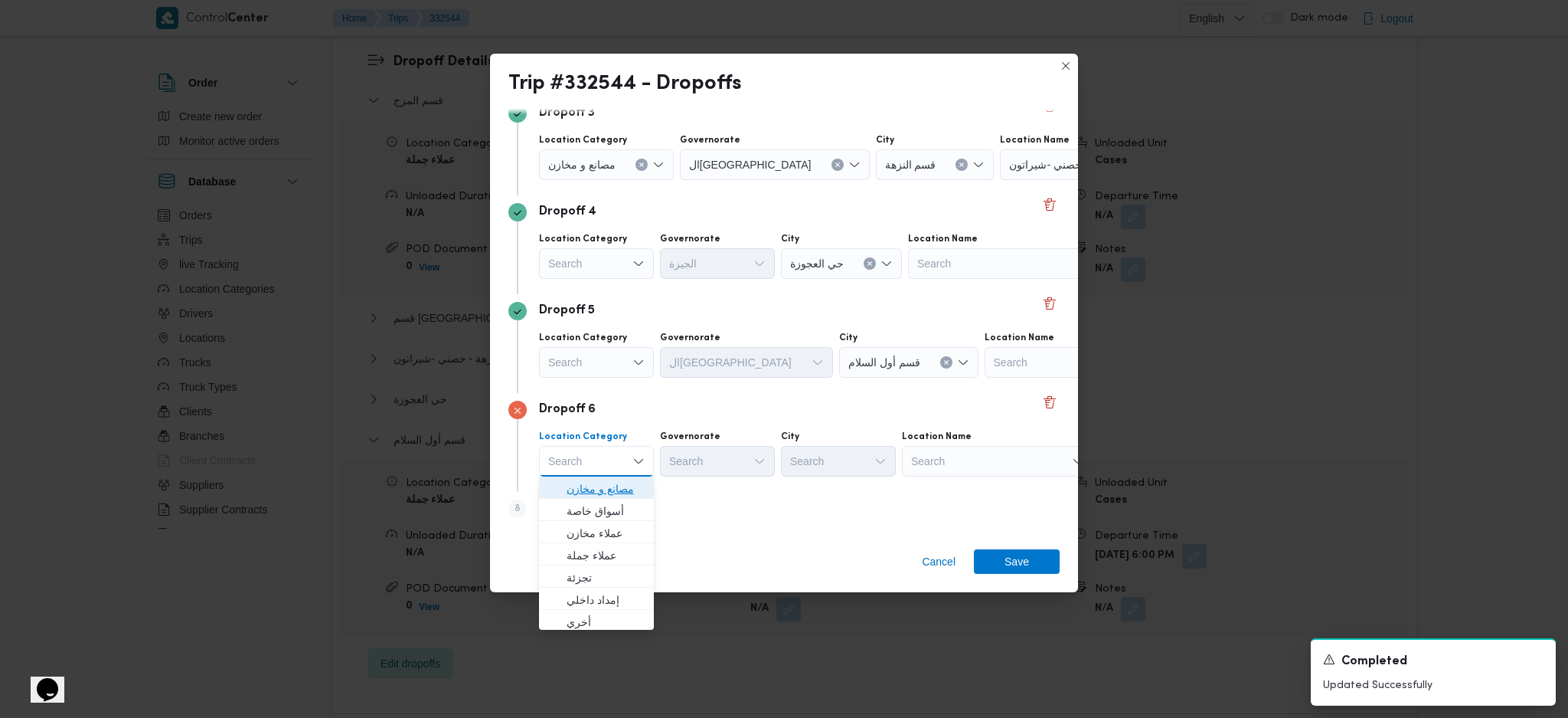
click at [604, 485] on span "مصانع و مخازن" at bounding box center [606, 488] width 78 height 18
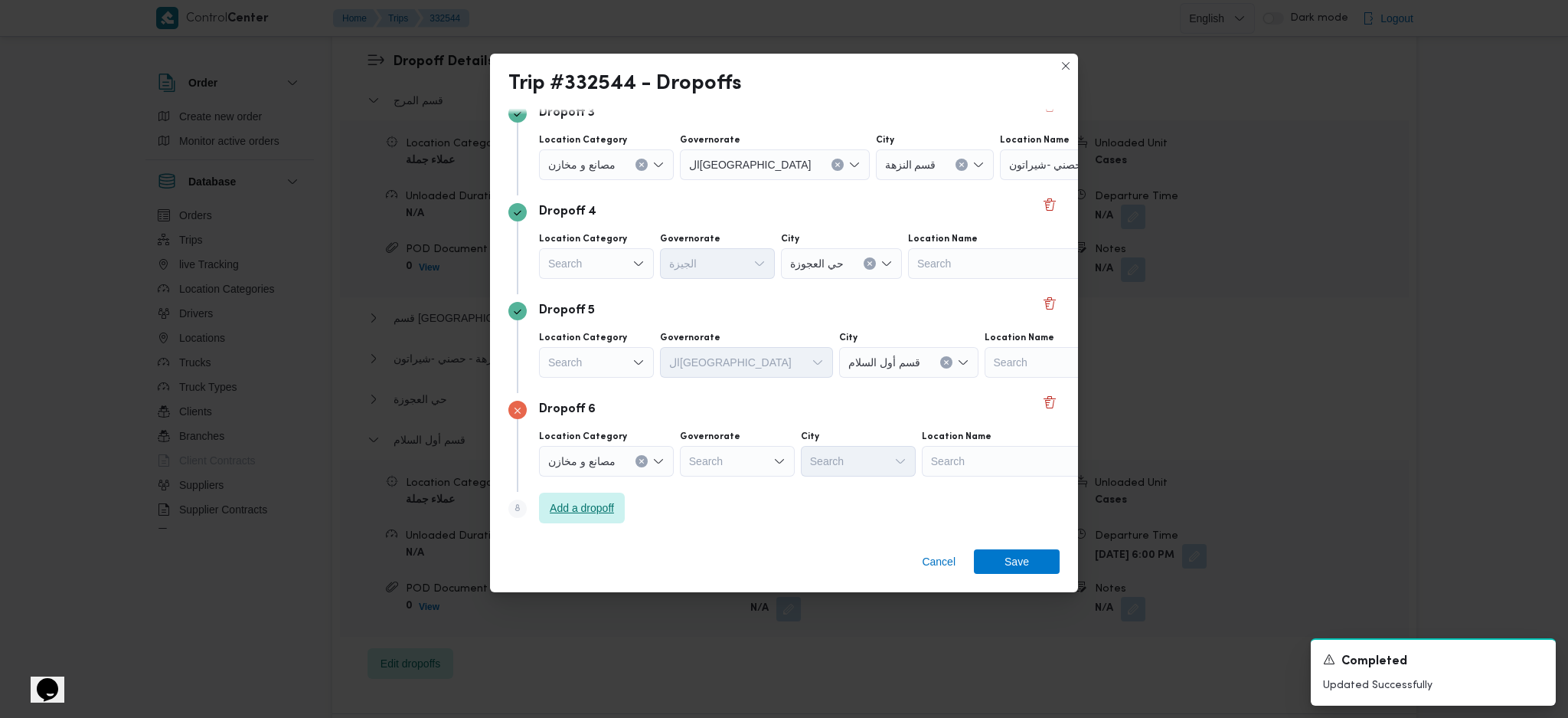
click at [569, 516] on span "Add a dropoff" at bounding box center [582, 508] width 86 height 31
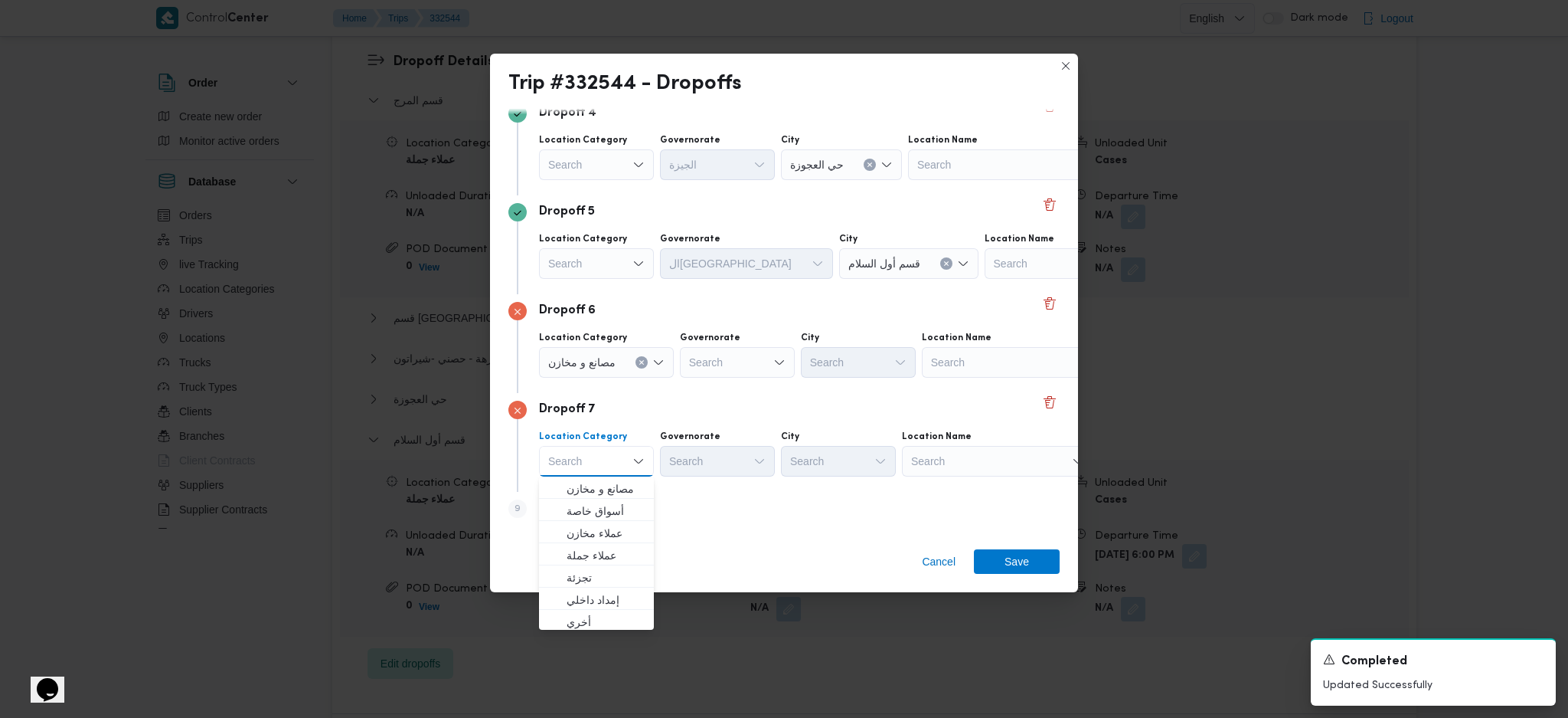
click at [761, 515] on div "Step 9 is disabled 9 Add a dropoff" at bounding box center [784, 511] width 551 height 40
drag, startPoint x: 593, startPoint y: 499, endPoint x: 640, endPoint y: 488, distance: 48.3
click at [592, 499] on span "Add a dropoff" at bounding box center [581, 508] width 64 height 18
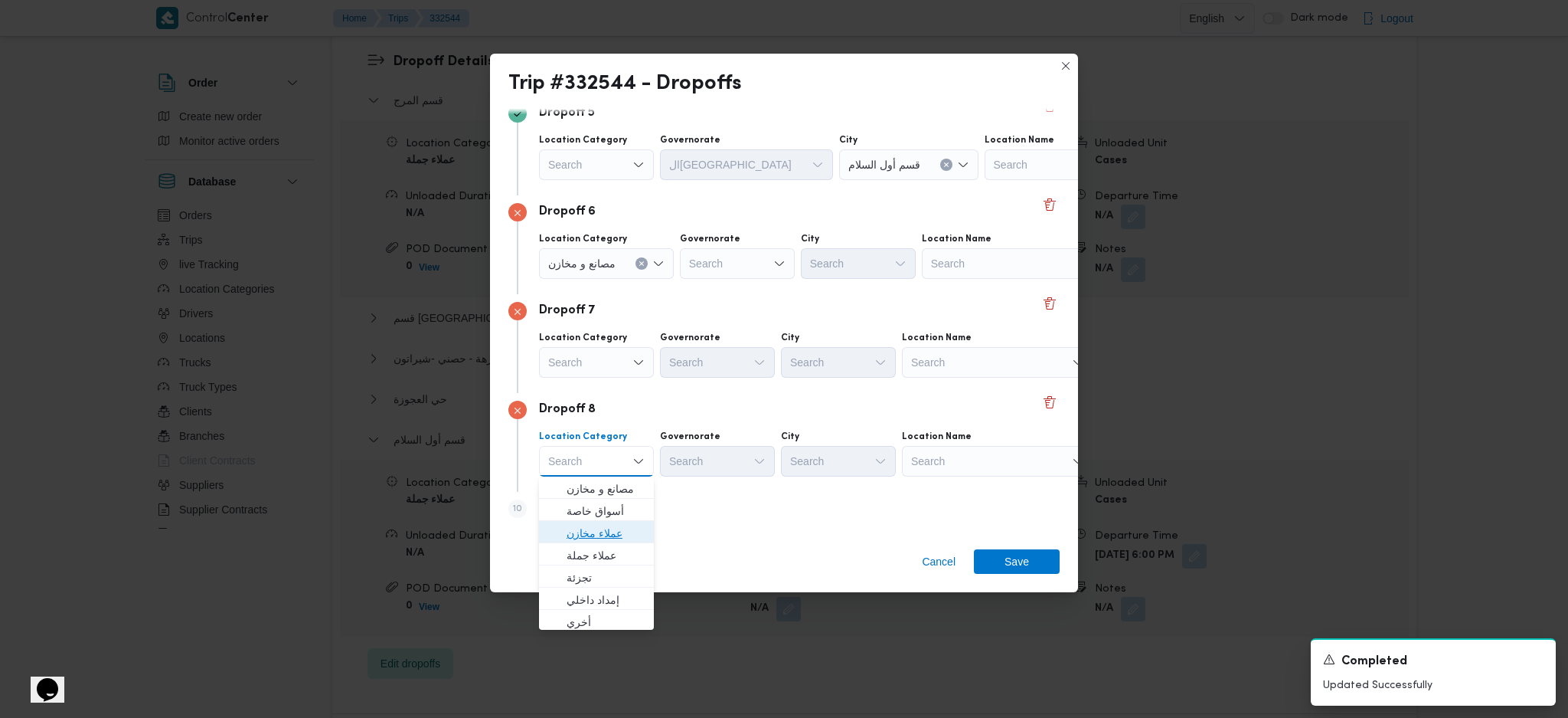
drag, startPoint x: 596, startPoint y: 526, endPoint x: 996, endPoint y: 500, distance: 400.8
click at [597, 528] on span "عملاء مخازن" at bounding box center [606, 533] width 78 height 18
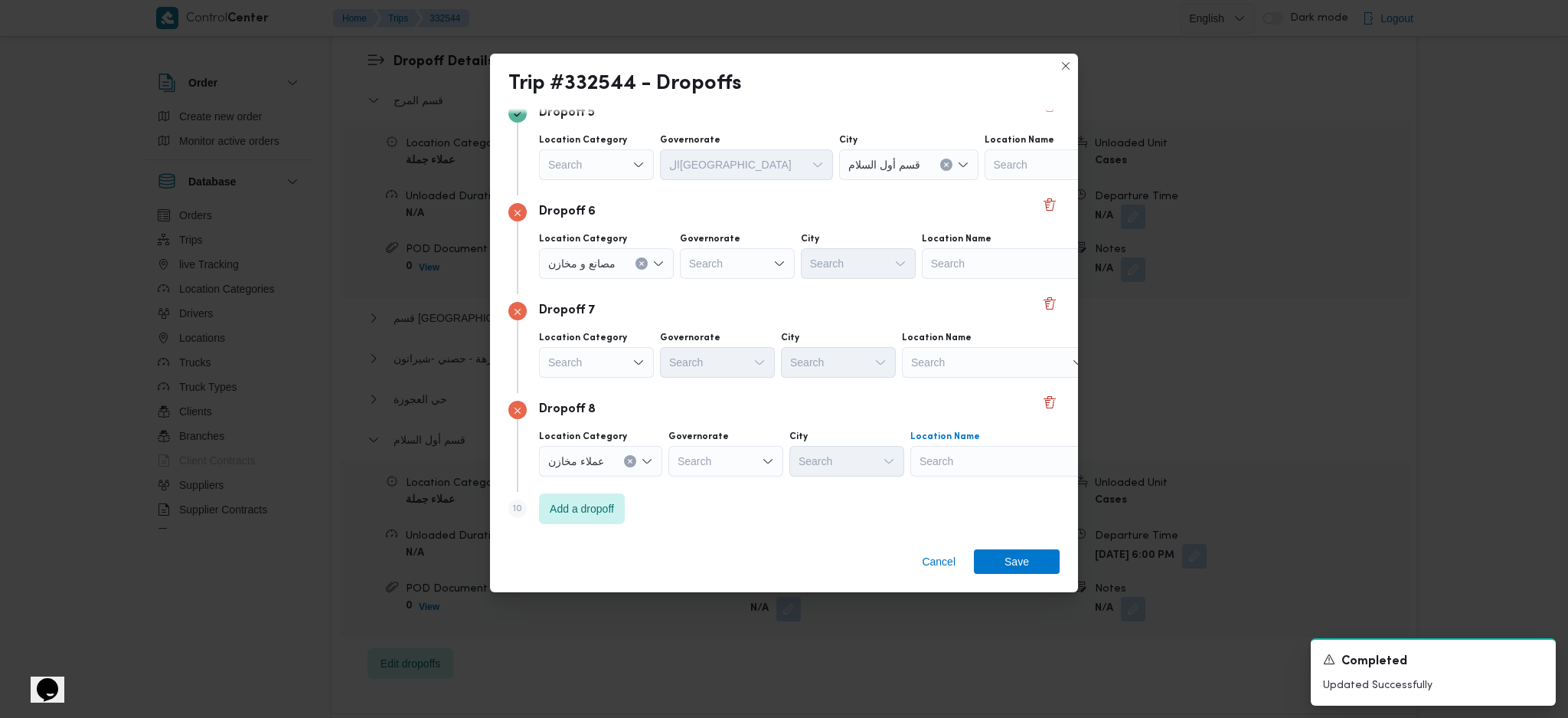
click at [987, 514] on span "مخزن المستقبل _ القومية امبابة | كافيتريا السندباد | وراق العرب" at bounding box center [1012, 511] width 155 height 18
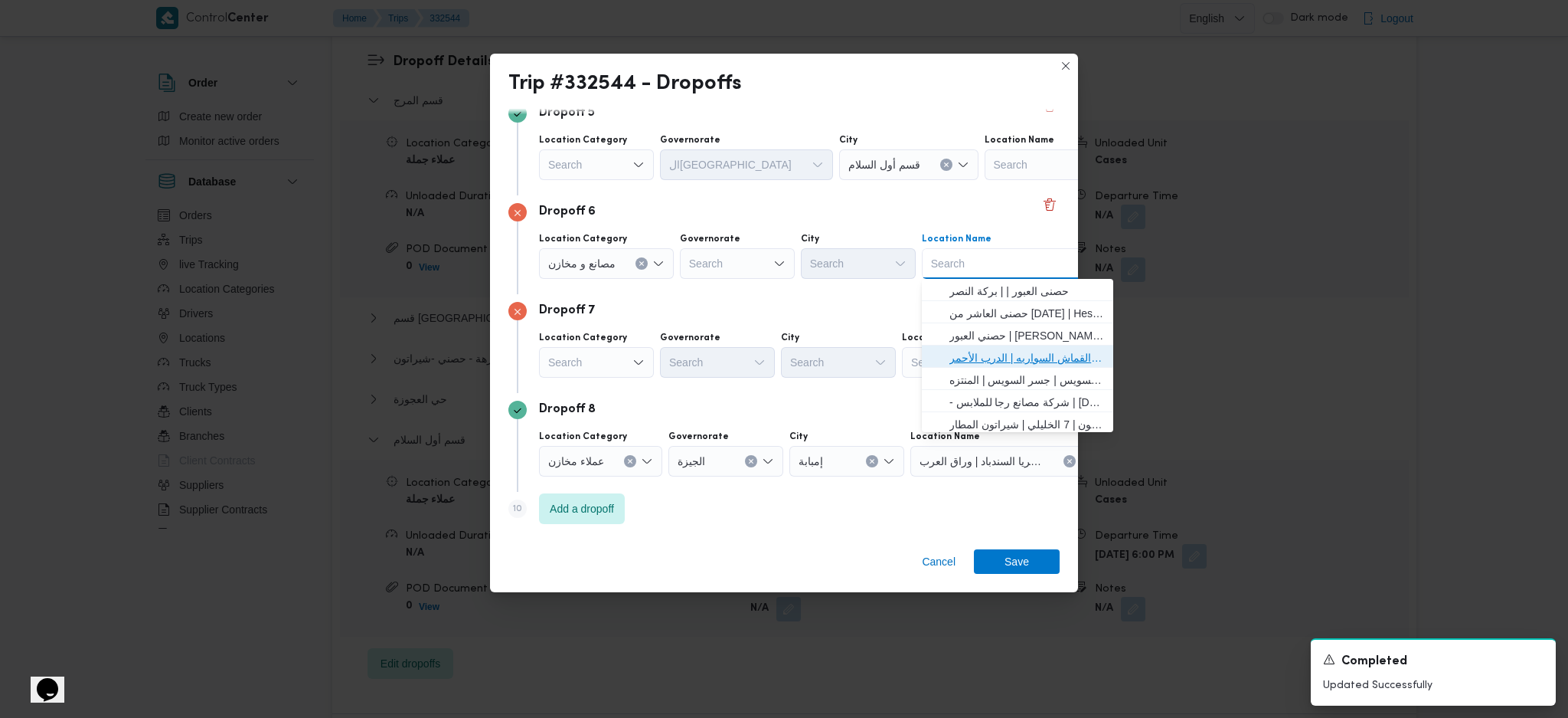
click at [991, 349] on span "حصني الازهر | سوق الازهر كل انواع القماش السواريه | الدرب الأحمر" at bounding box center [1026, 357] width 155 height 18
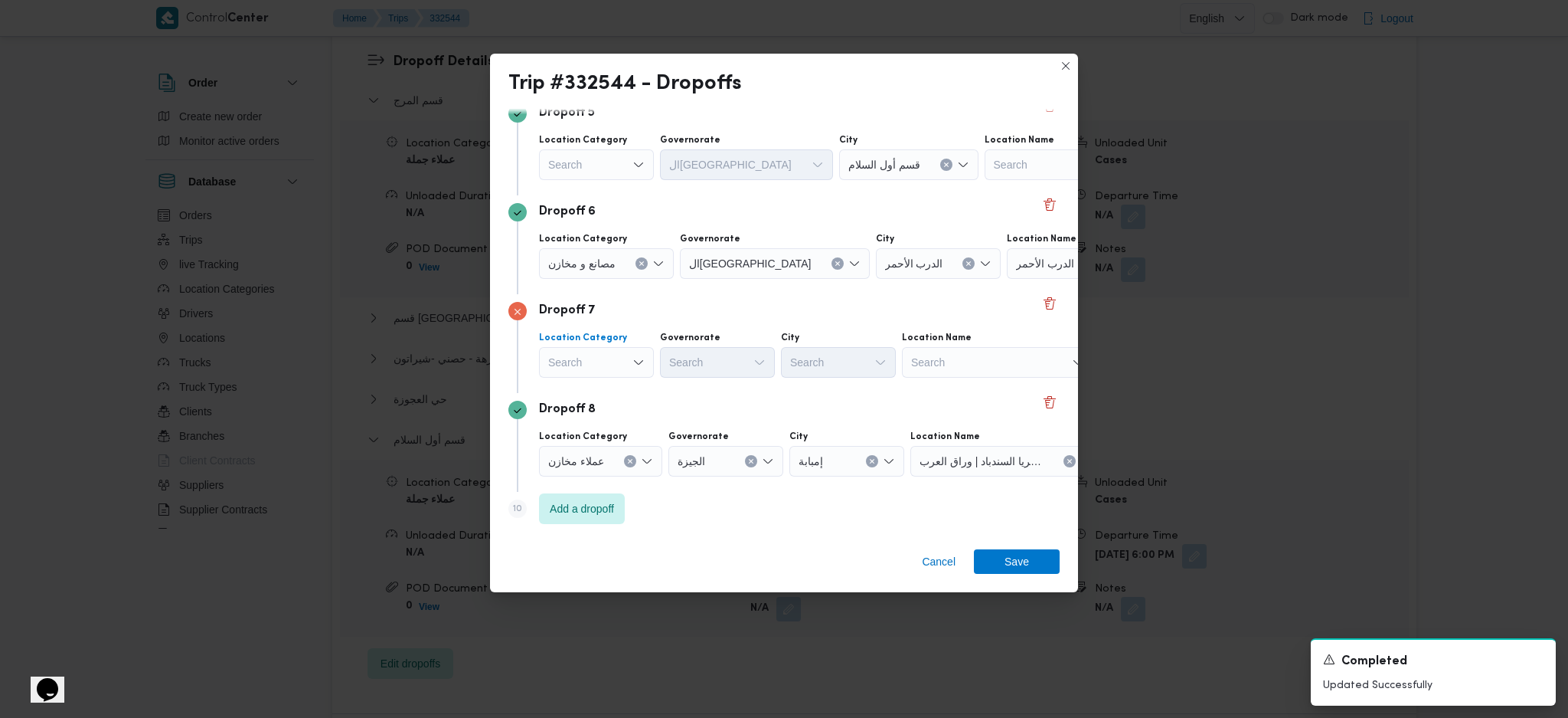
drag, startPoint x: 606, startPoint y: 461, endPoint x: 720, endPoint y: 364, distance: 149.7
click at [605, 460] on span "عملاء جملة" at bounding box center [606, 456] width 78 height 18
type input "قاه"
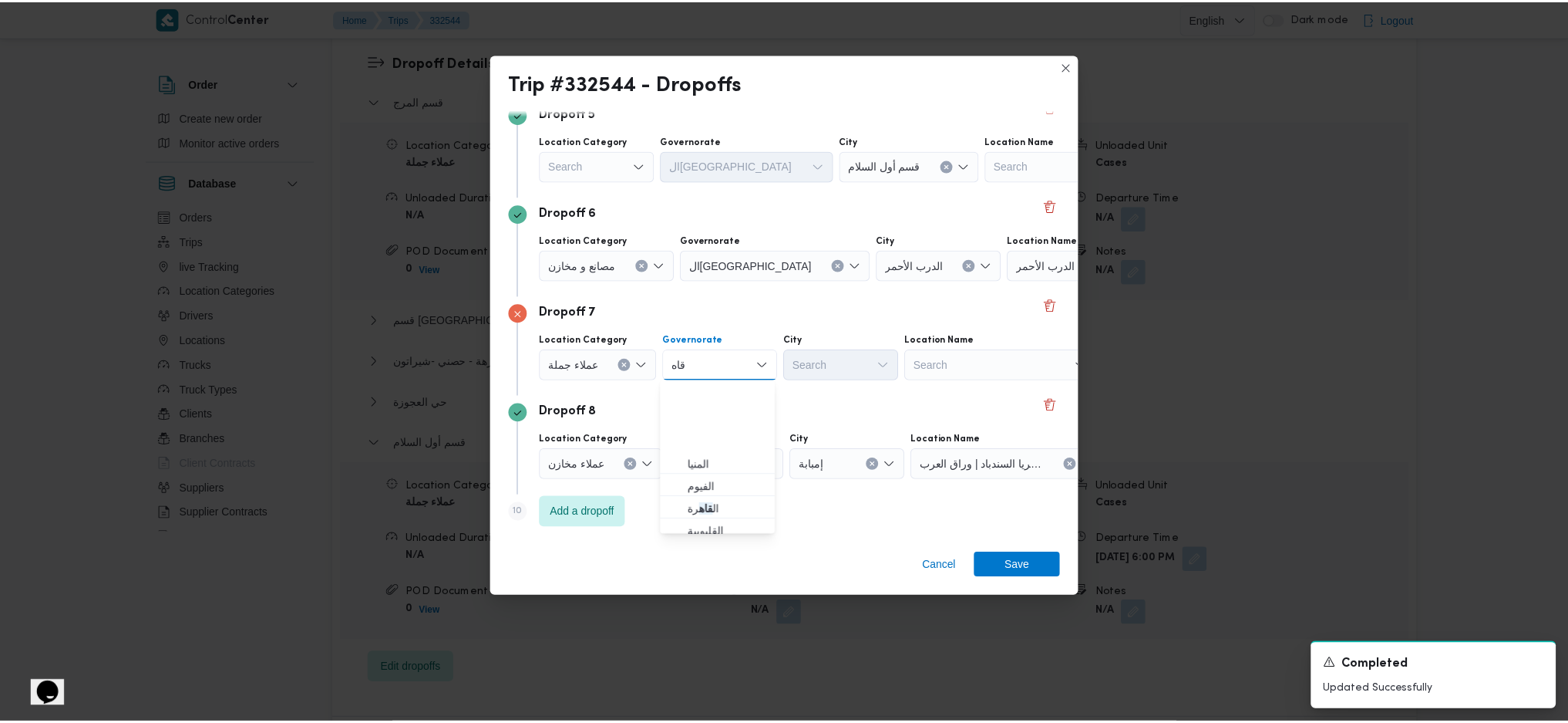
scroll to position [203, 0]
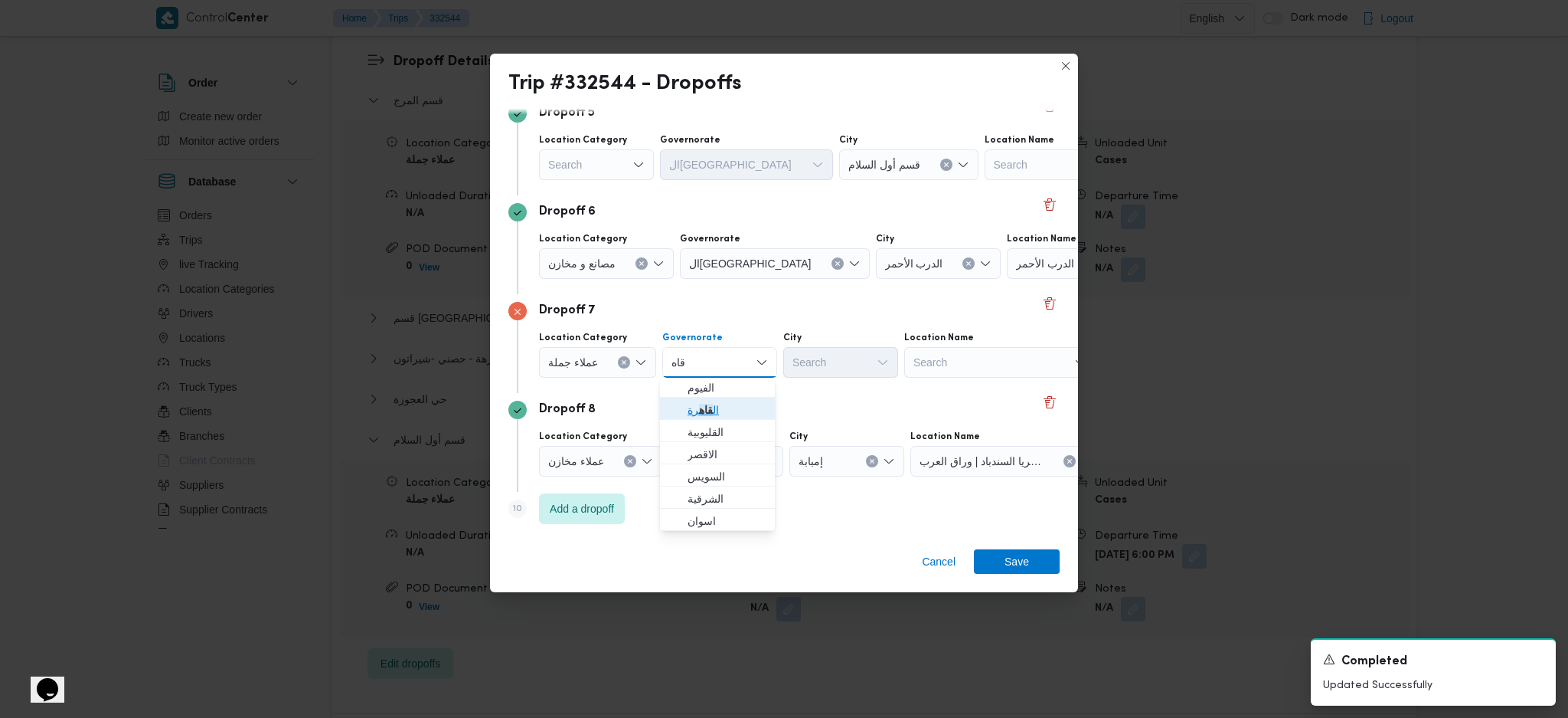
click at [720, 410] on span "ال قاه رة" at bounding box center [726, 409] width 78 height 18
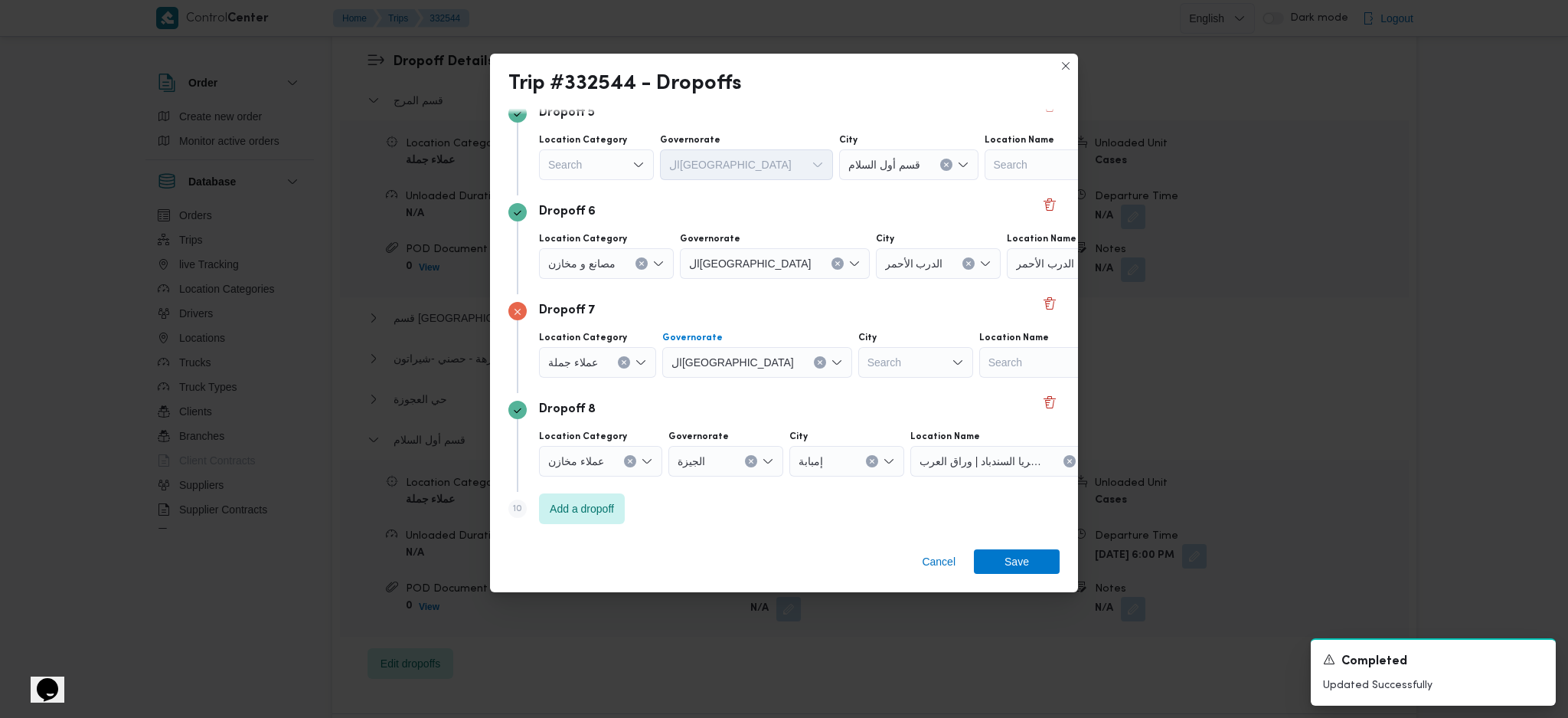
type input "سلا"
click at [799, 387] on icon "button" at bounding box center [796, 389] width 12 height 12
click at [1026, 573] on div "Cancel Save" at bounding box center [784, 565] width 588 height 55
click at [1025, 572] on span "Save" at bounding box center [1017, 561] width 25 height 25
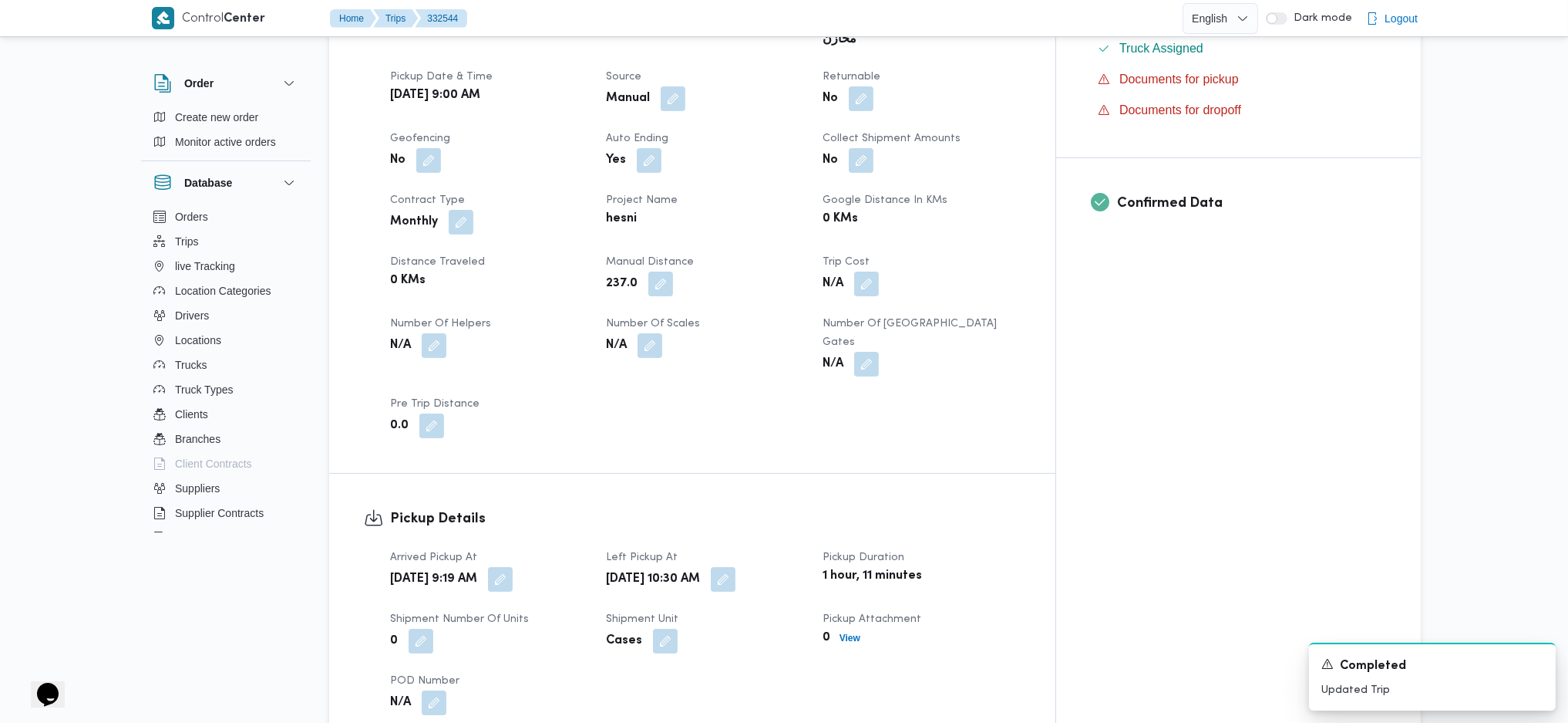
scroll to position [617, 0]
click at [513, 565] on span at bounding box center [497, 578] width 33 height 25
click at [562, 537] on div "Arrived Pickup At [DATE] 9:19 AM Left Pickup At [DATE] 10:30 AM Pickup Duration…" at bounding box center [706, 630] width 649 height 185
click at [513, 564] on button "button" at bounding box center [501, 577] width 25 height 25
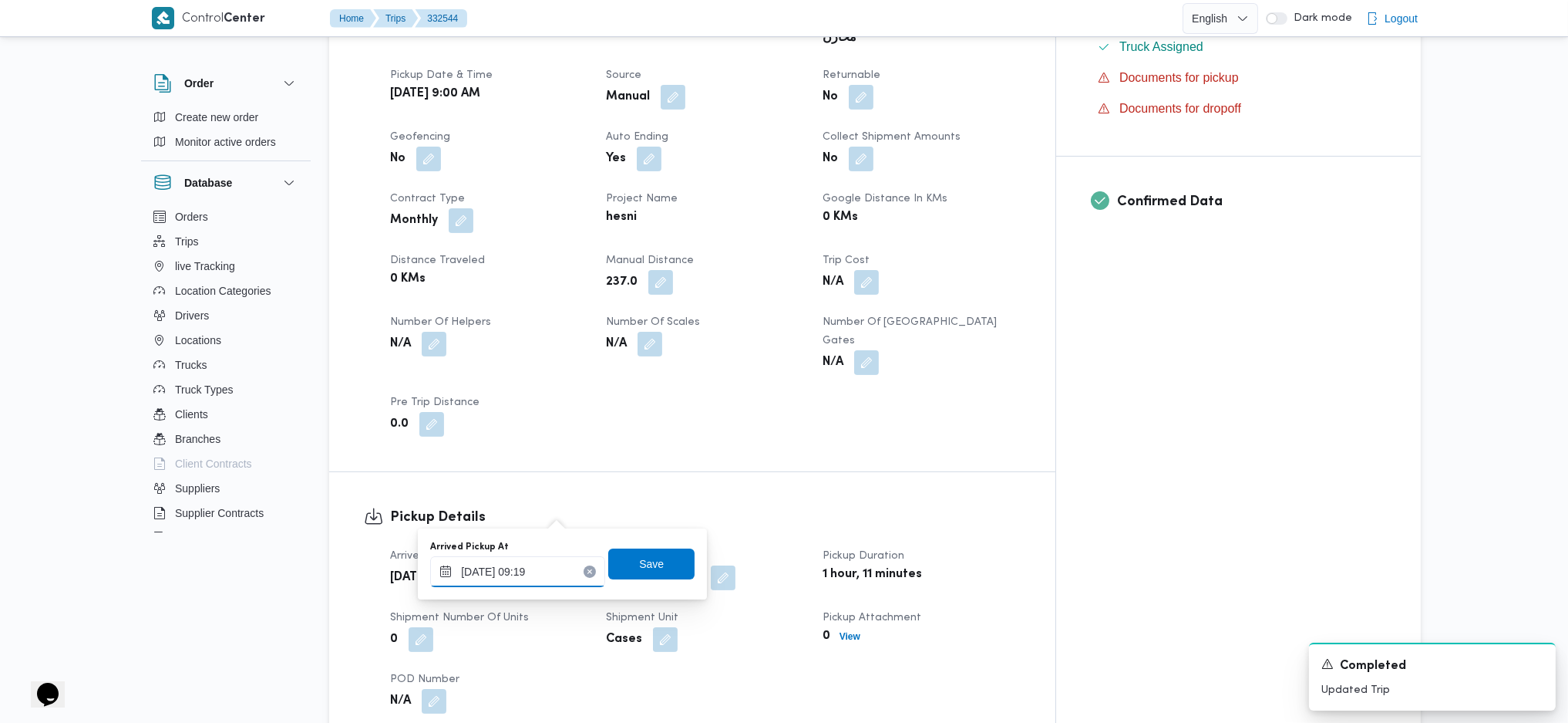
click at [549, 571] on input "[DATE] 09:19" at bounding box center [518, 572] width 175 height 31
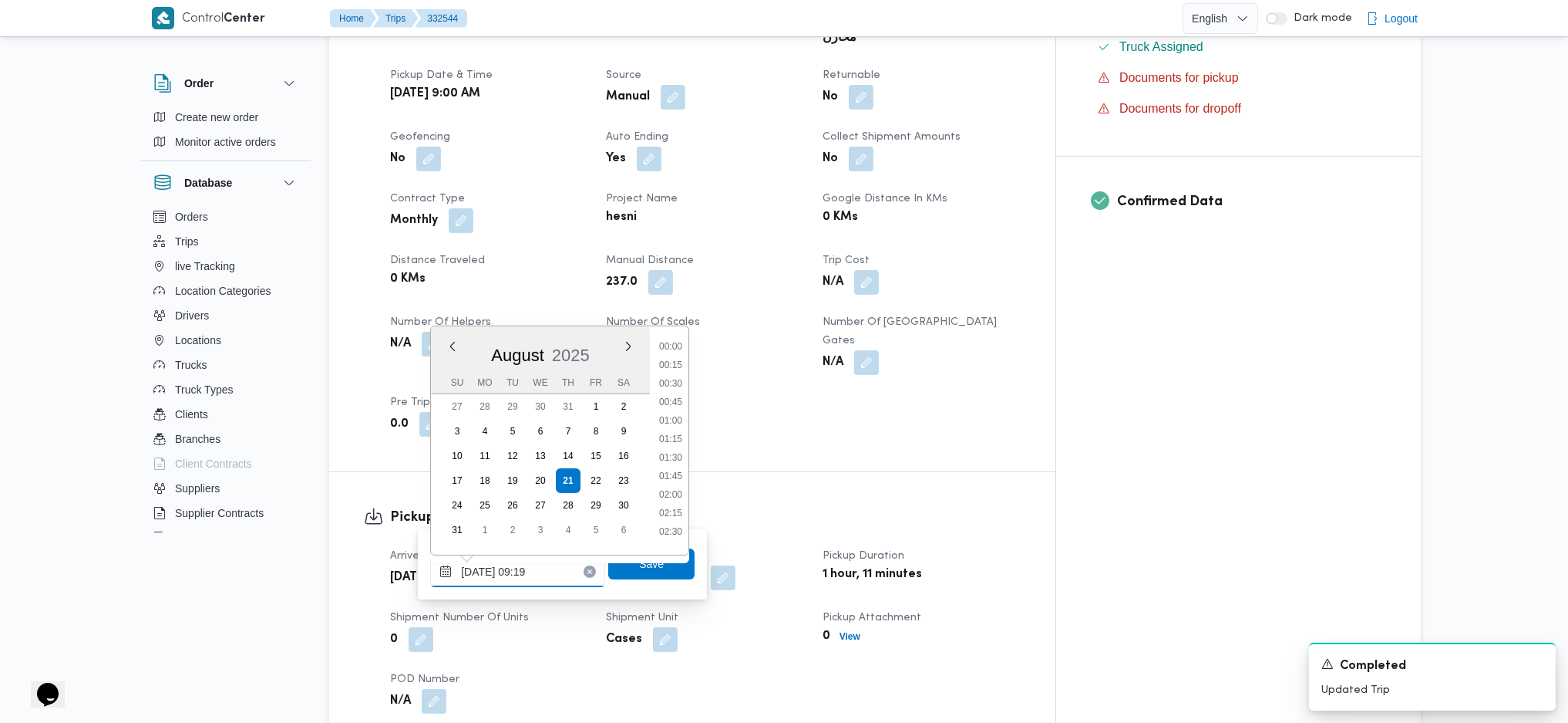
scroll to position [581, 0]
type input "[DATE] 09:14"
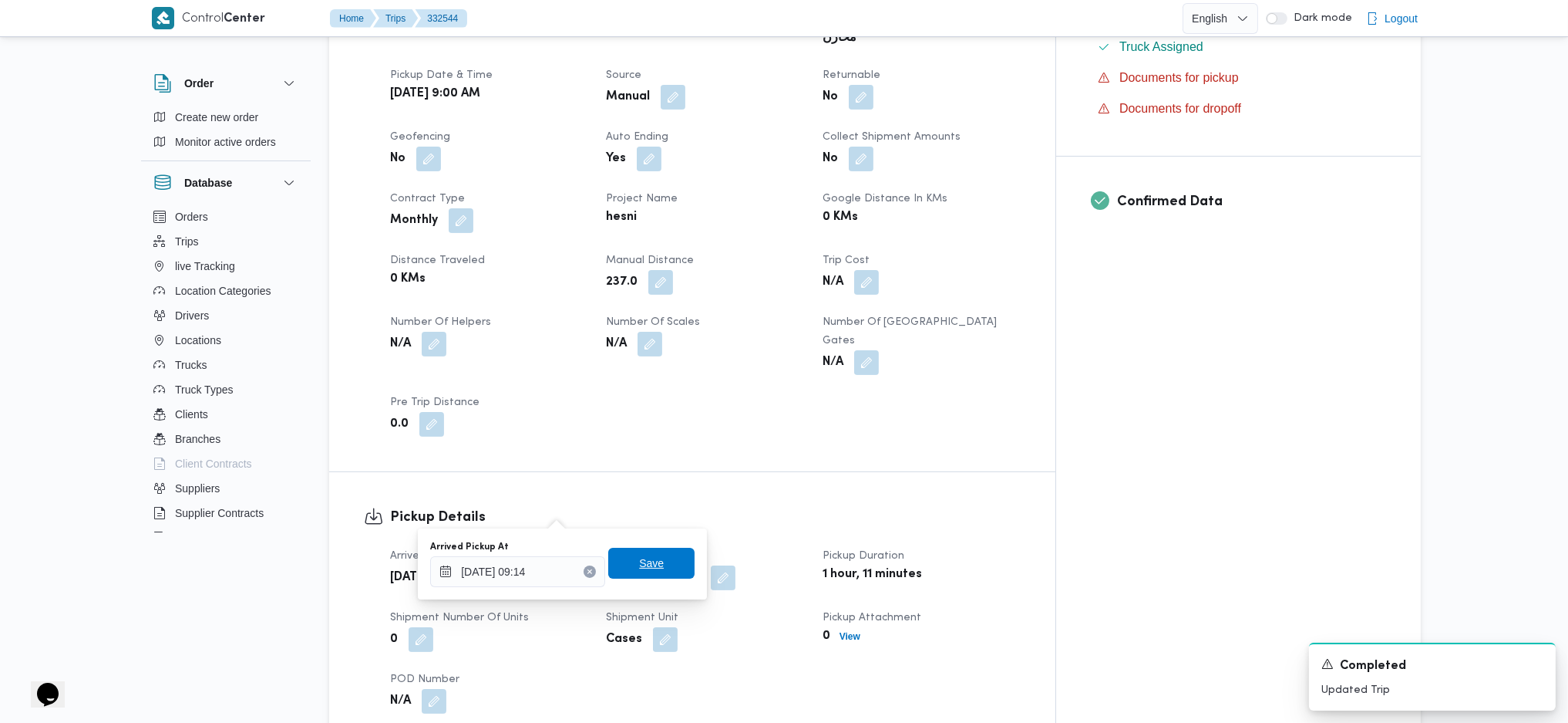
click at [657, 571] on span "Save" at bounding box center [652, 563] width 87 height 31
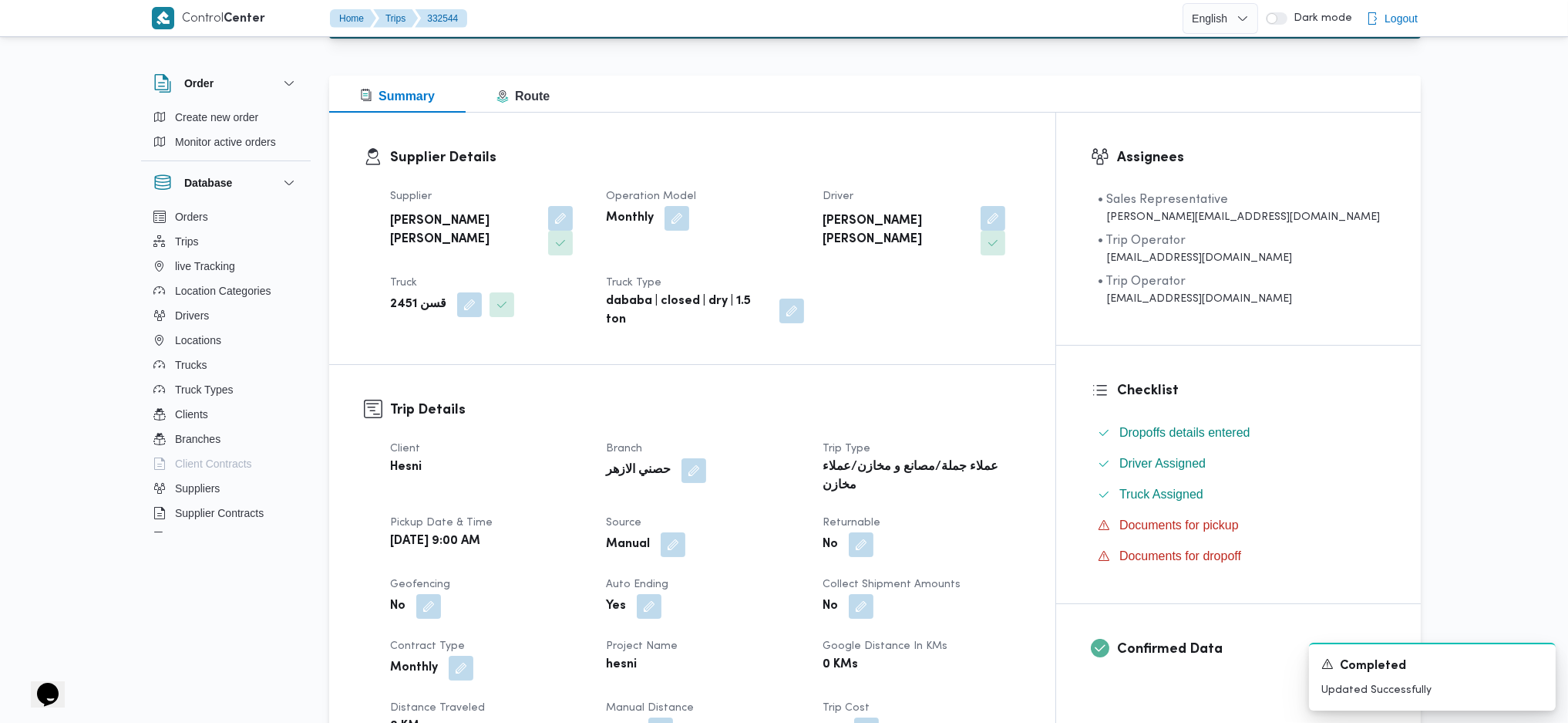
scroll to position [0, 0]
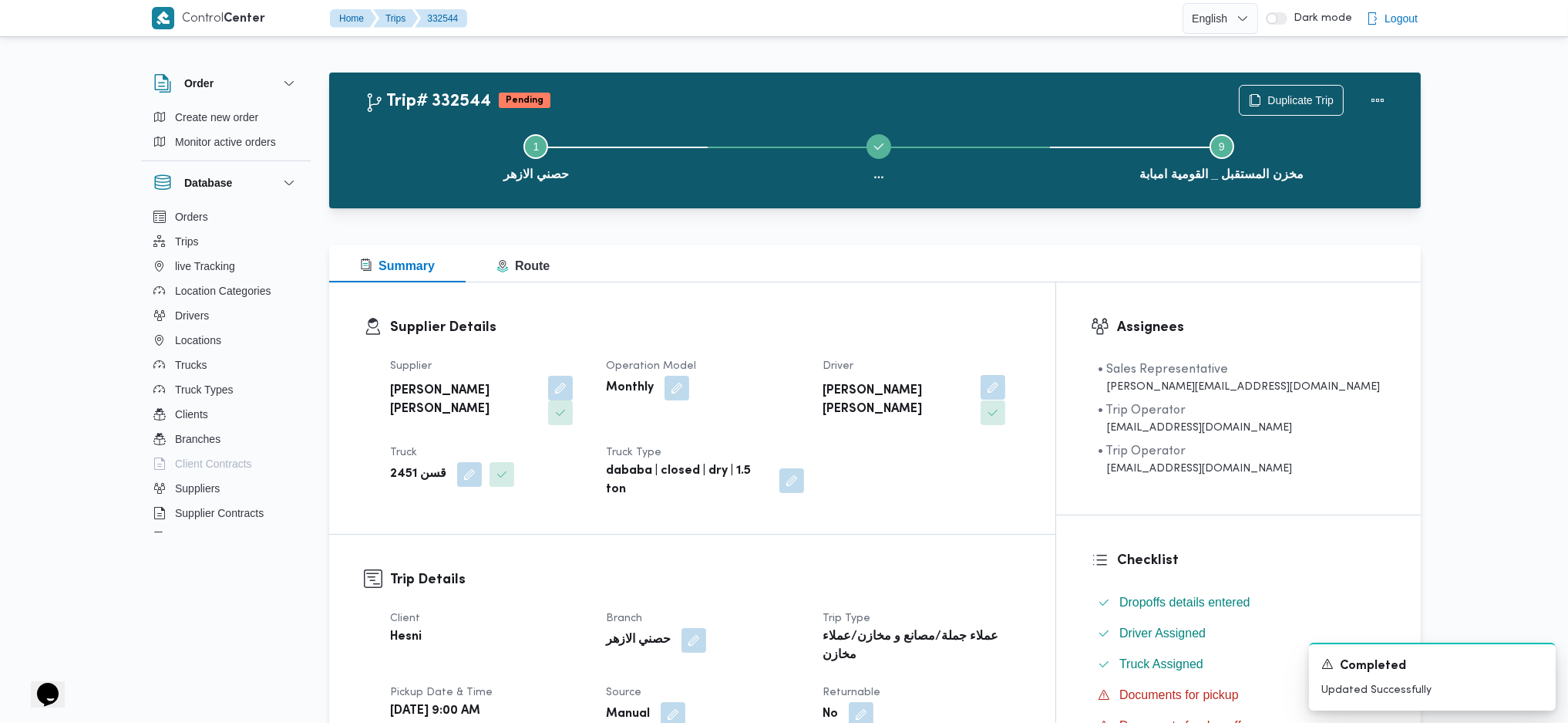
click at [1006, 393] on button "button" at bounding box center [993, 387] width 25 height 25
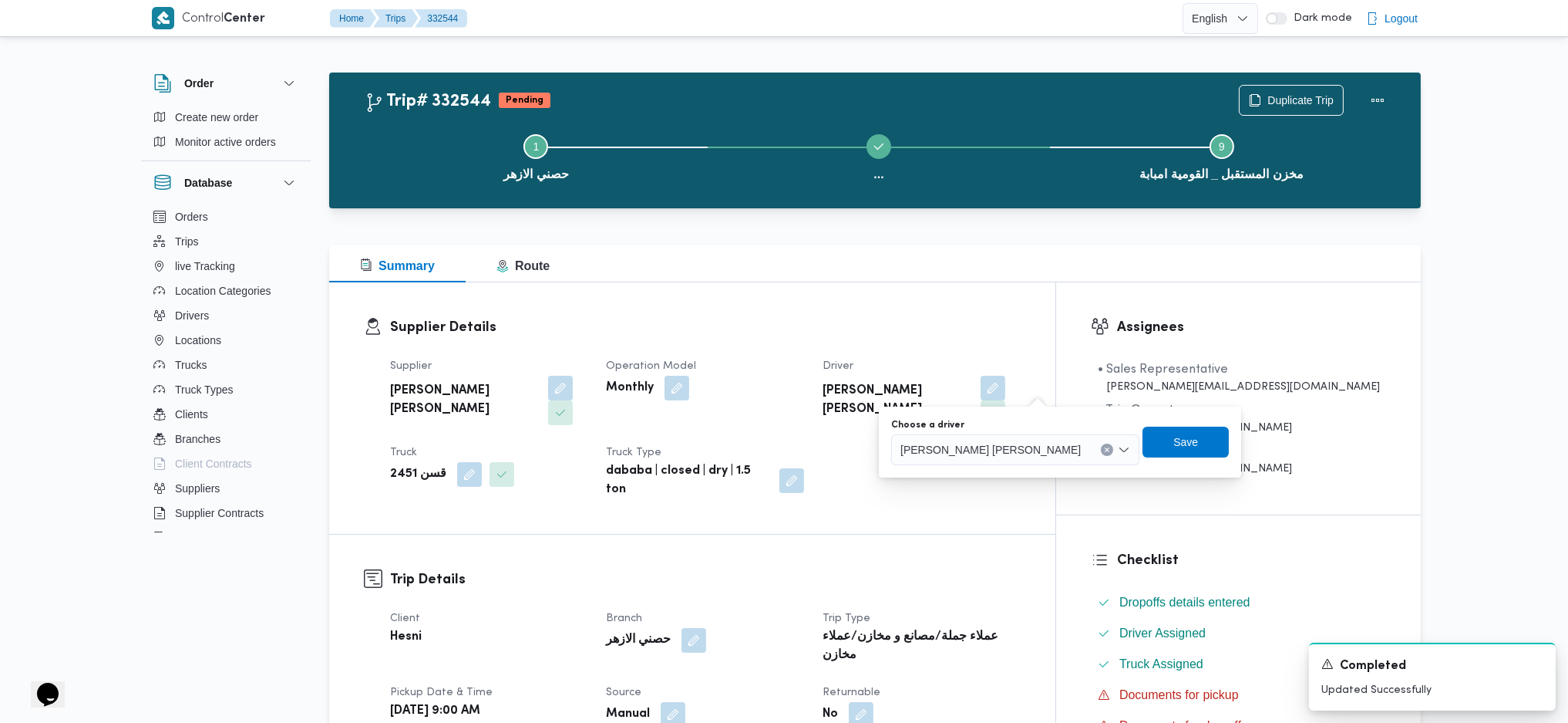
click at [994, 452] on span "[PERSON_NAME] [PERSON_NAME]" at bounding box center [990, 449] width 180 height 17
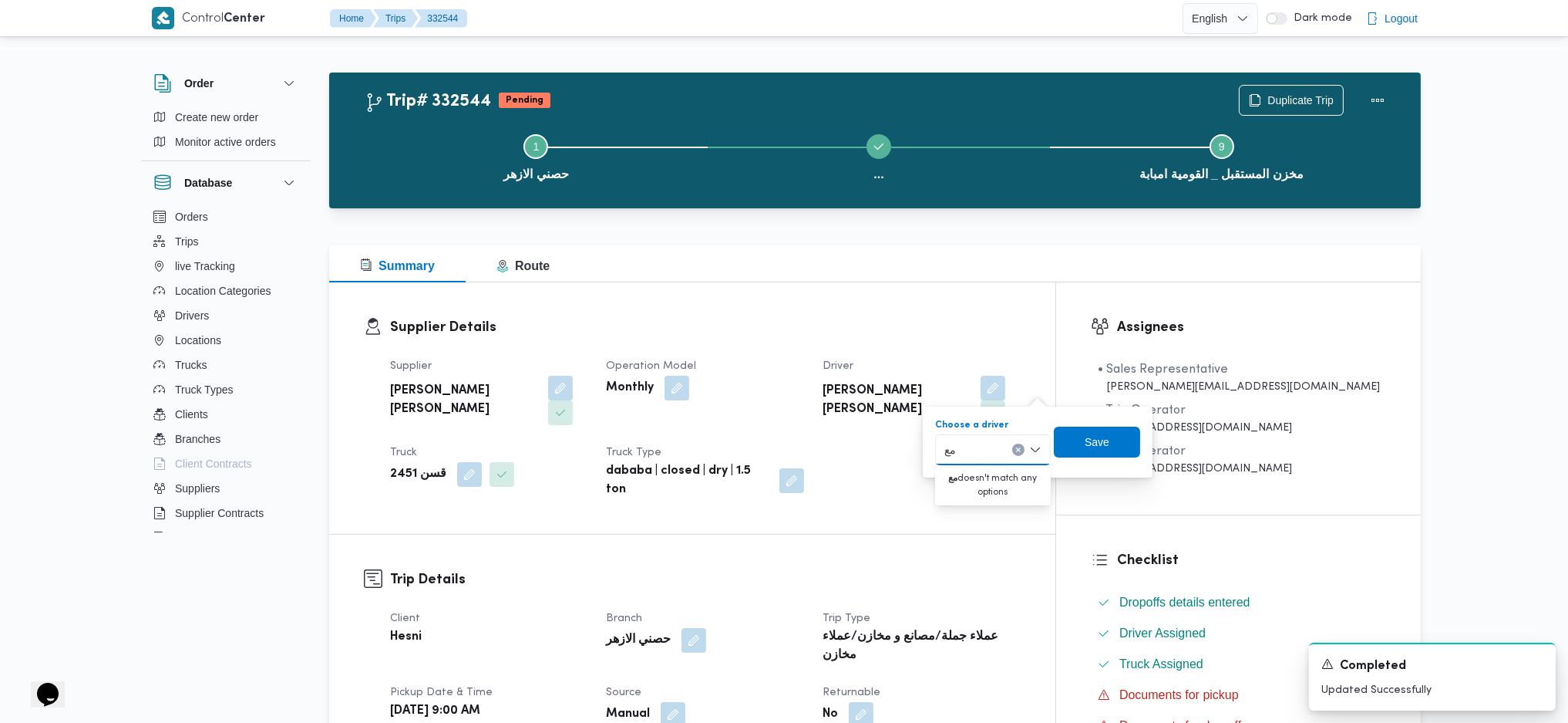
type input "م"
type input "[PERSON_NAME]"
click at [983, 485] on span "[PERSON_NAME][DATE]" at bounding box center [1003, 477] width 79 height 18
click at [1134, 448] on span "Save" at bounding box center [1128, 441] width 25 height 18
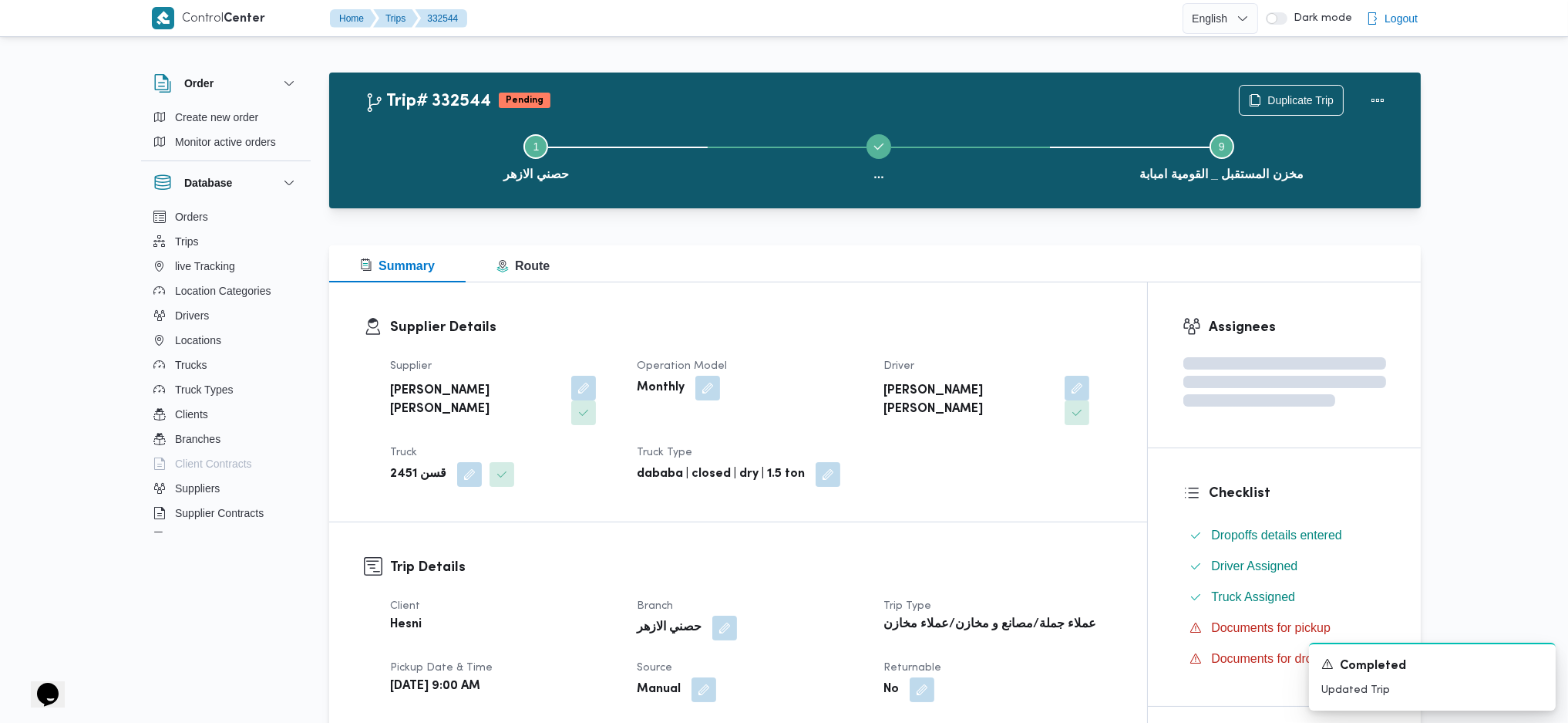
drag, startPoint x: 469, startPoint y: 450, endPoint x: 440, endPoint y: 499, distance: 56.9
click at [466, 462] on button "button" at bounding box center [470, 475] width 25 height 25
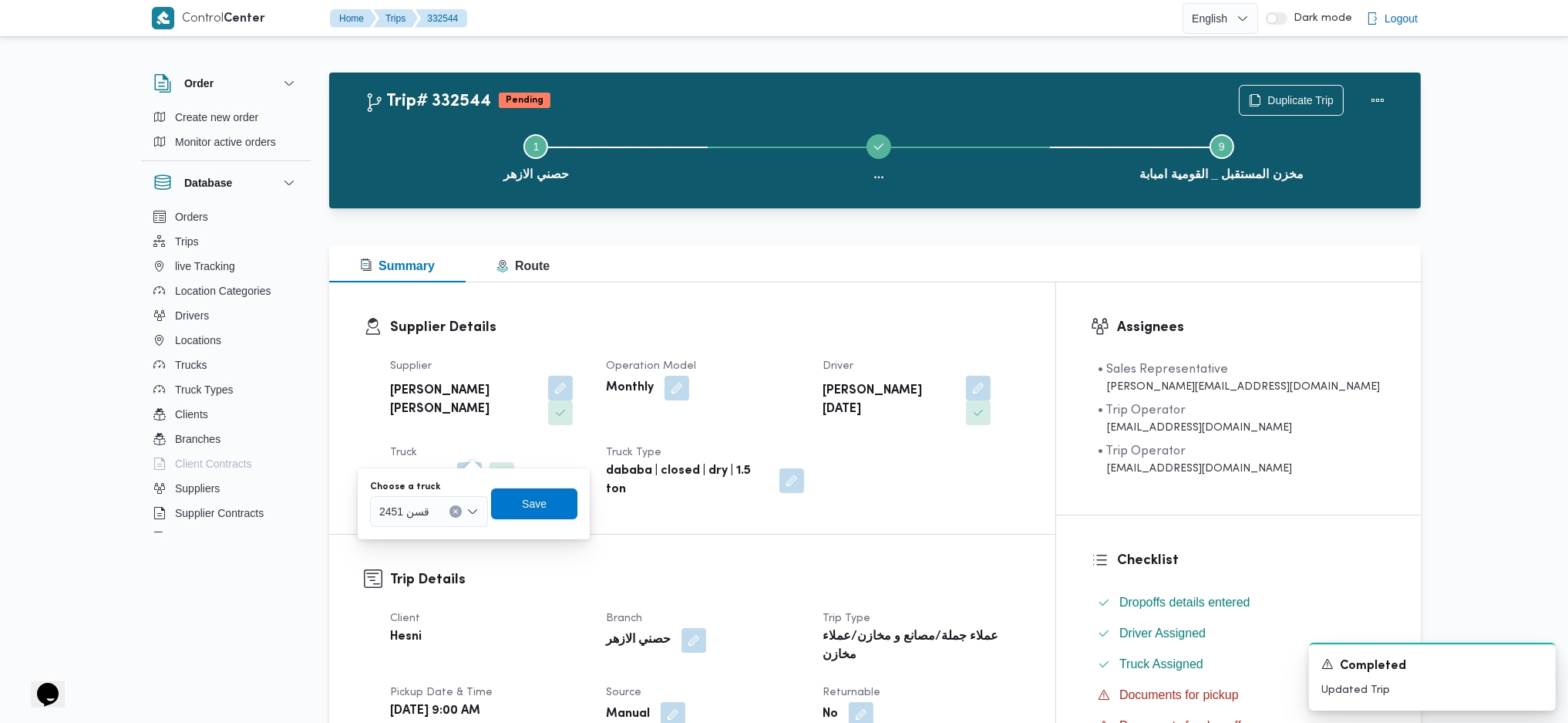
click at [428, 510] on div "قسن 2451" at bounding box center [429, 511] width 118 height 31
type input "1573"
click at [427, 537] on span "1573 قفب |" at bounding box center [437, 538] width 79 height 18
click at [540, 509] on span "Save" at bounding box center [535, 503] width 25 height 18
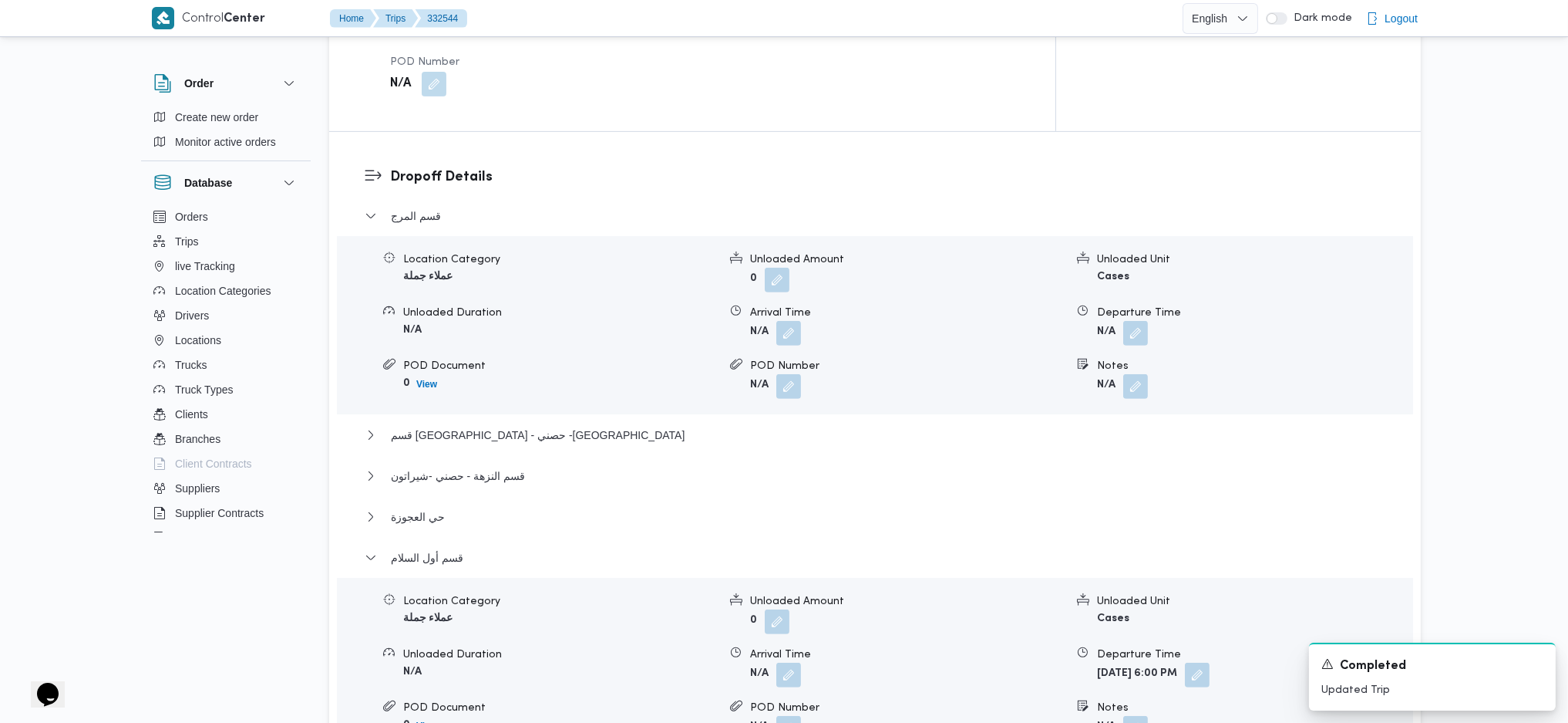
scroll to position [1645, 0]
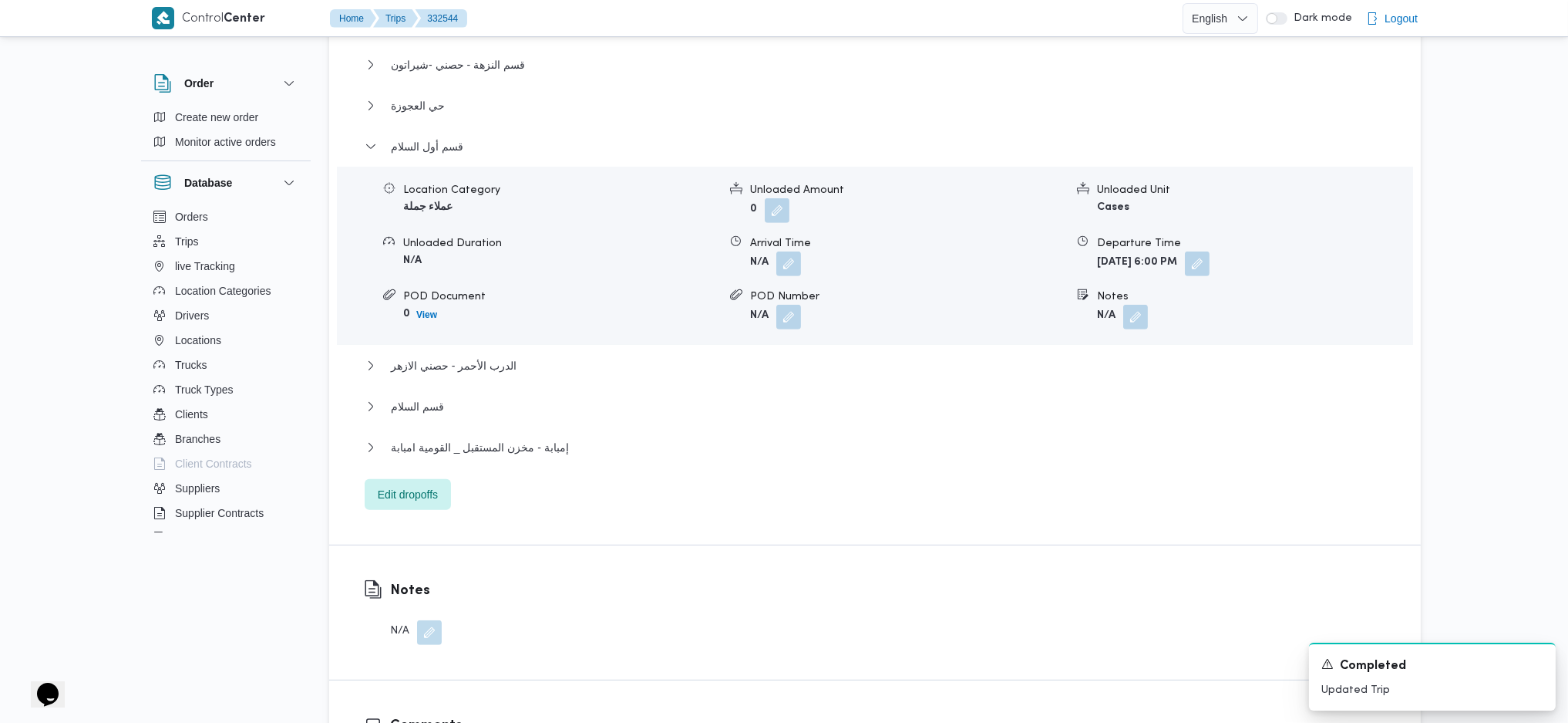
click at [526, 365] on div "قسم المرج Location Category عملاء جملة Unloaded Amount 0 Unloaded Unit Cases Un…" at bounding box center [875, 153] width 1021 height 714
click at [566, 438] on button "إمبابة - مخزن المستقبل _ القومية امبابة" at bounding box center [875, 447] width 1021 height 18
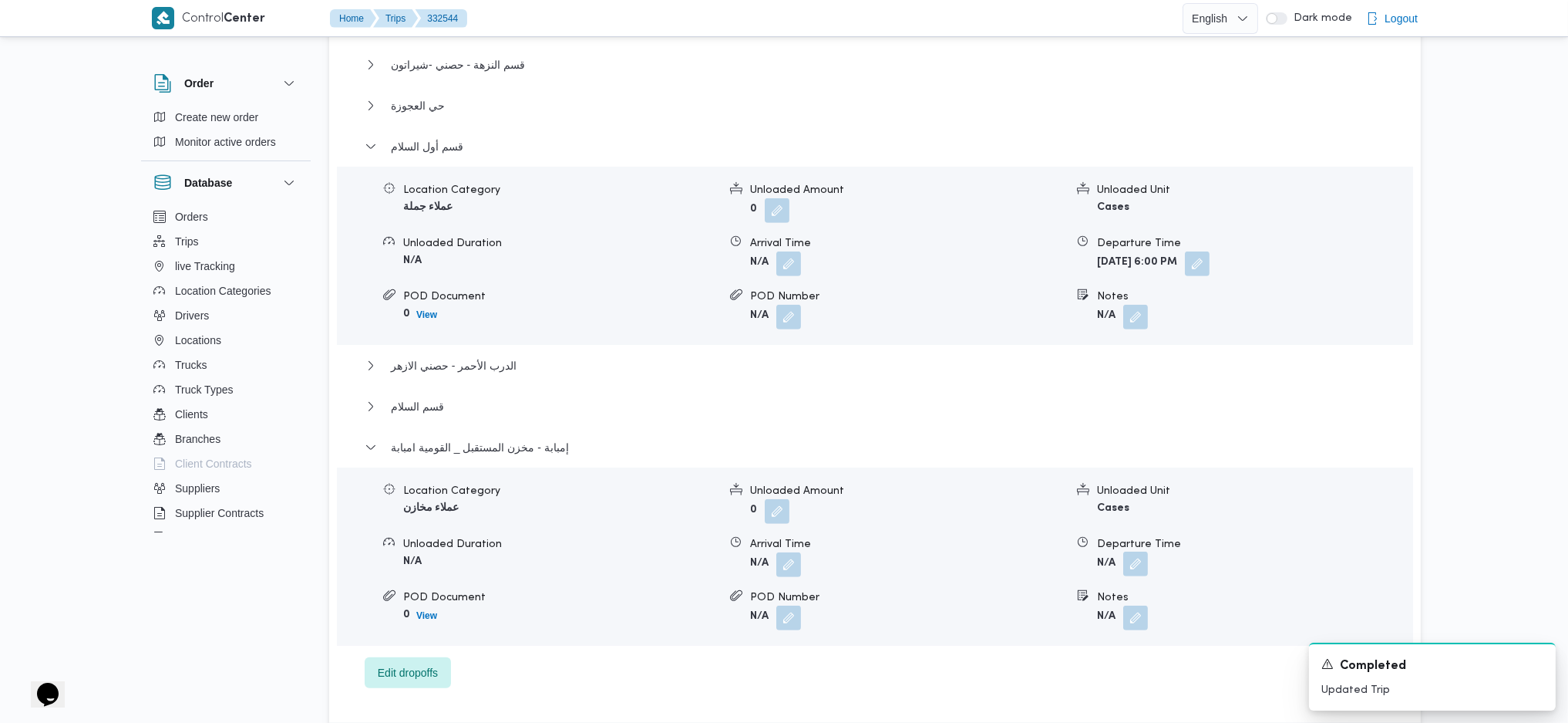
click at [1143, 552] on button "button" at bounding box center [1136, 564] width 25 height 25
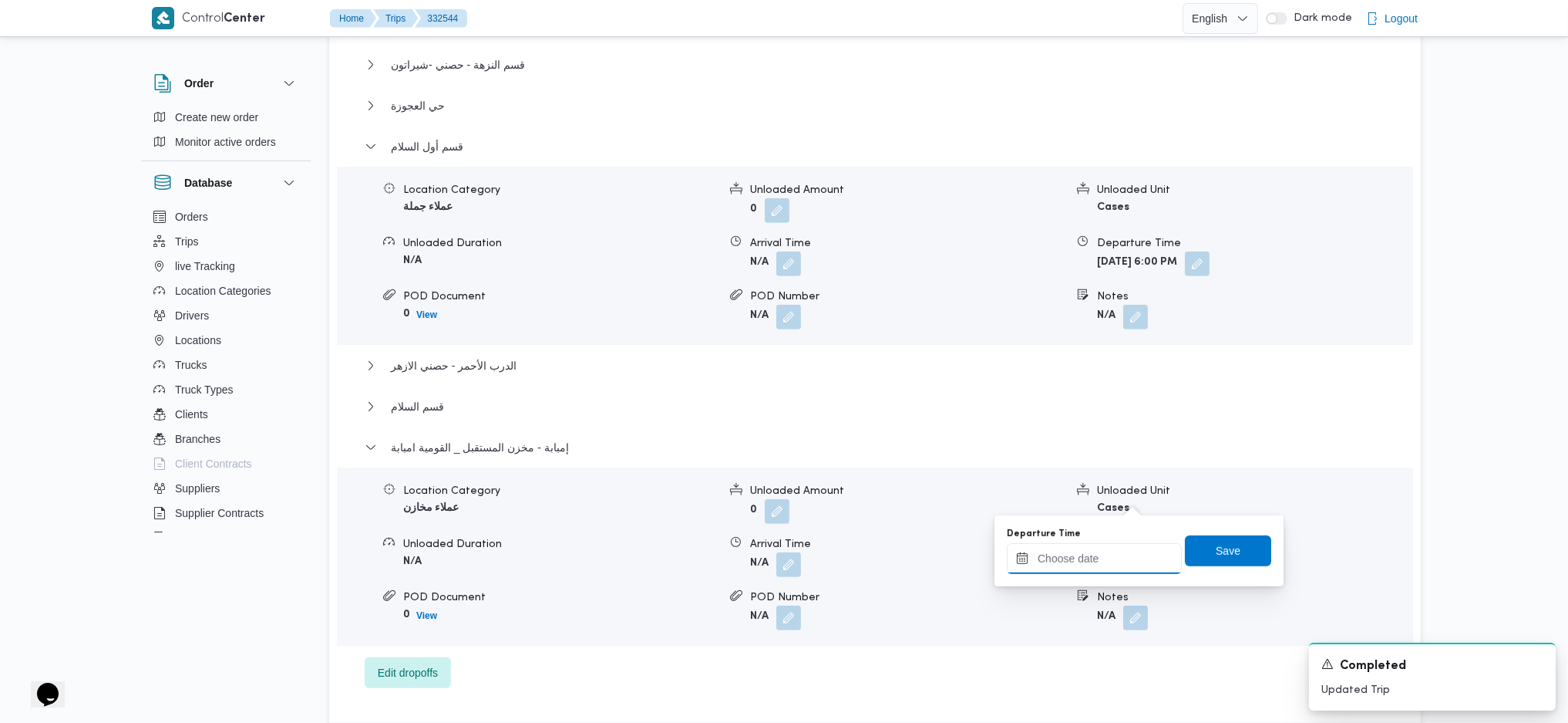
click at [1104, 560] on input "Departure Time" at bounding box center [1094, 558] width 175 height 31
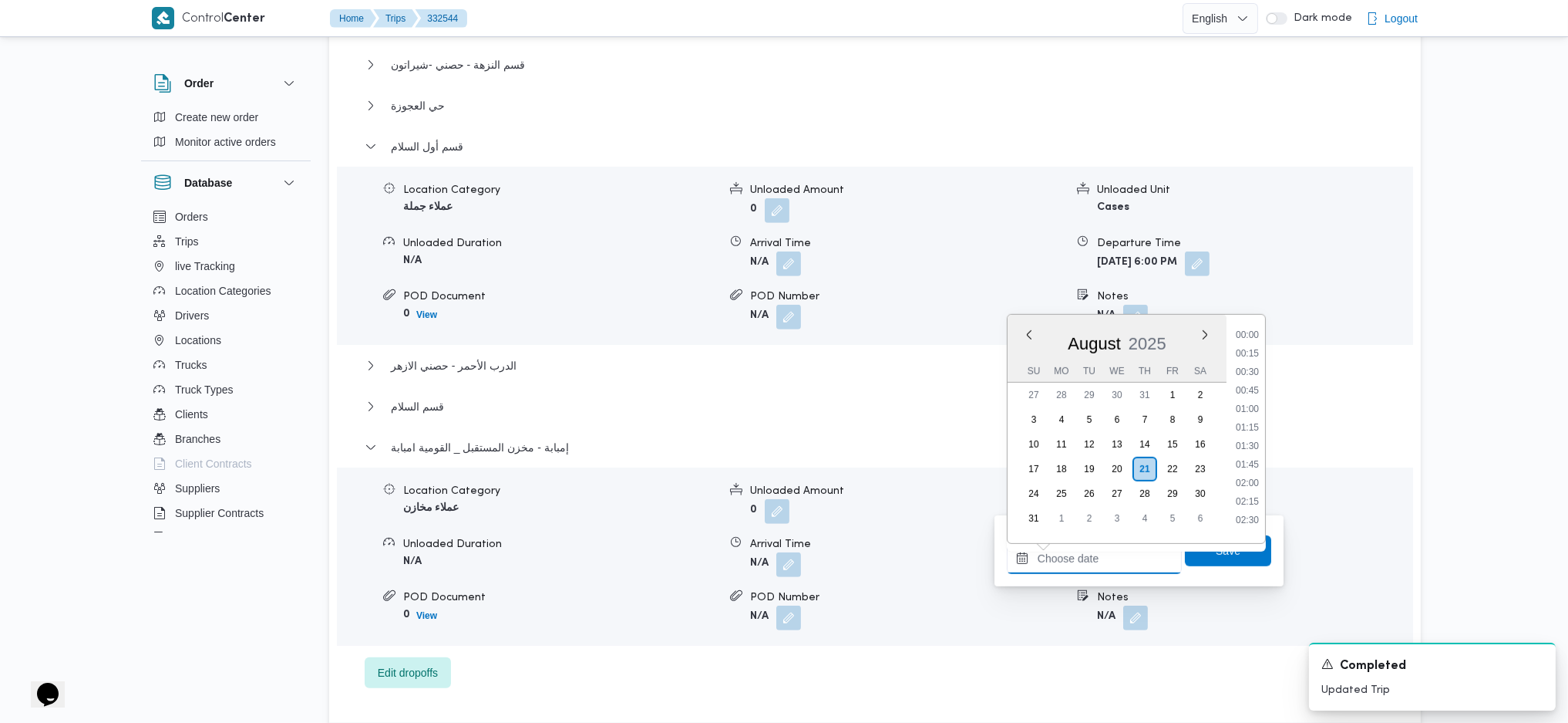
scroll to position [1452, 0]
click at [418, 398] on span "قسم السلام" at bounding box center [417, 406] width 53 height 18
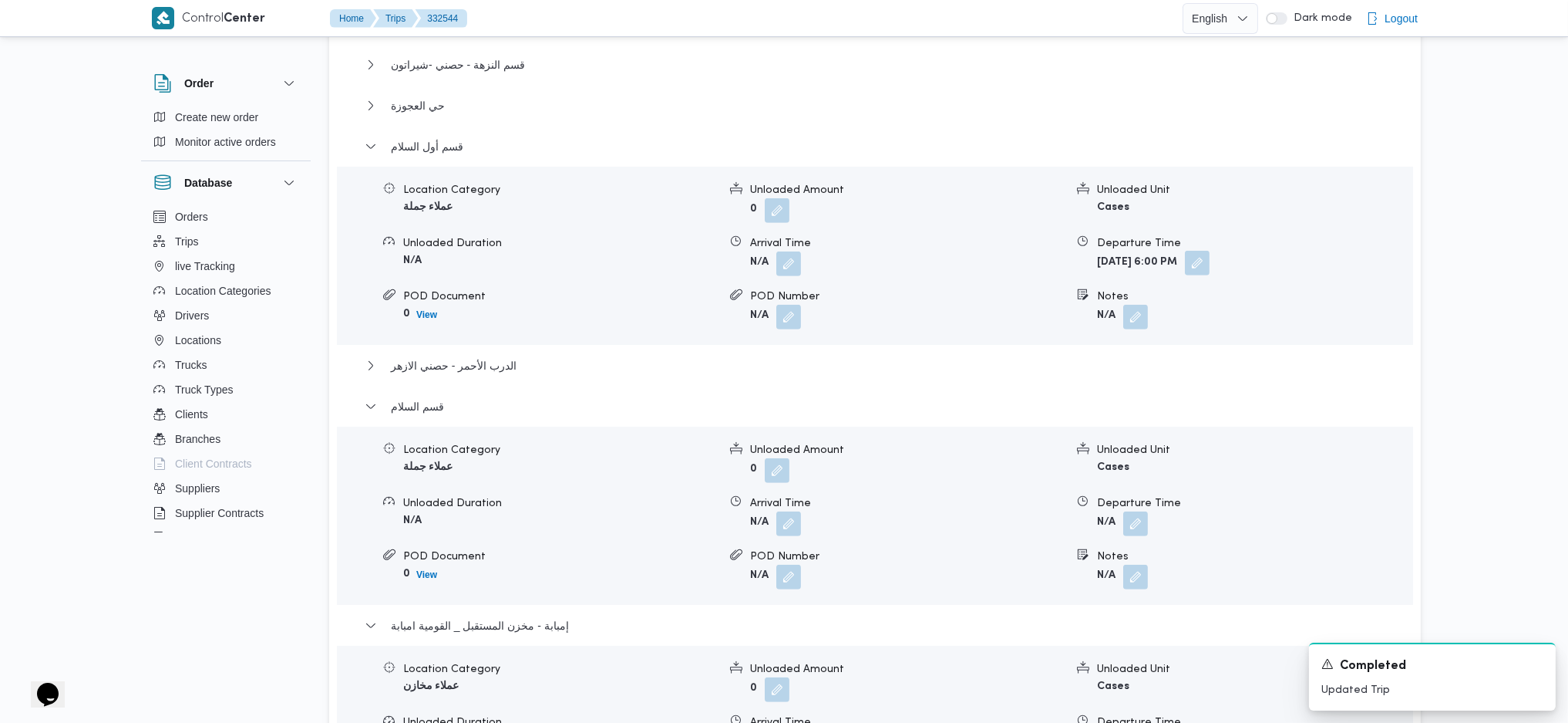
click at [1210, 250] on button "button" at bounding box center [1197, 263] width 25 height 25
click at [1267, 270] on input "[DATE] 18:00" at bounding box center [1205, 258] width 175 height 31
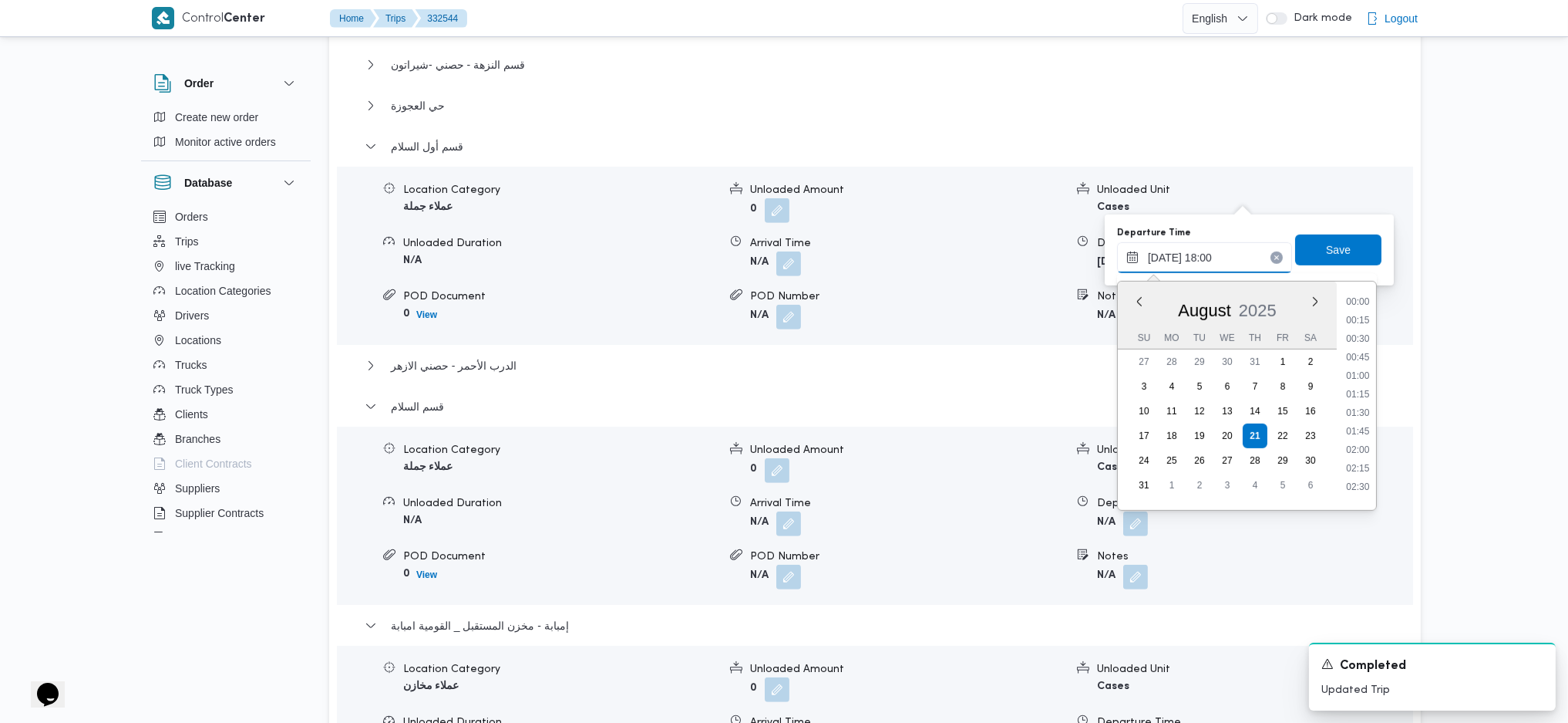
scroll to position [1229, 0]
click at [1273, 258] on icon "Clear input" at bounding box center [1276, 257] width 6 height 6
click at [1301, 253] on span "Save" at bounding box center [1339, 250] width 87 height 31
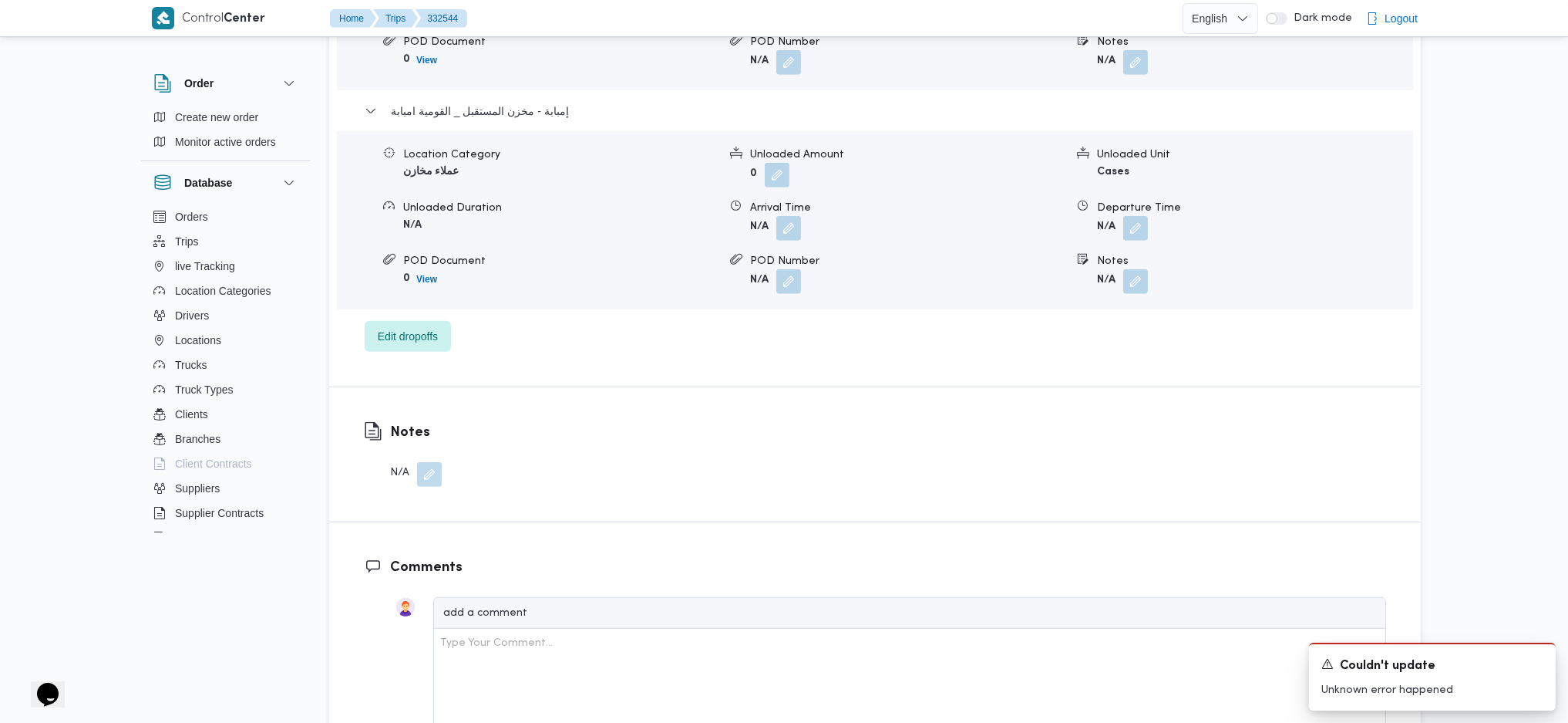
scroll to position [1953, 0]
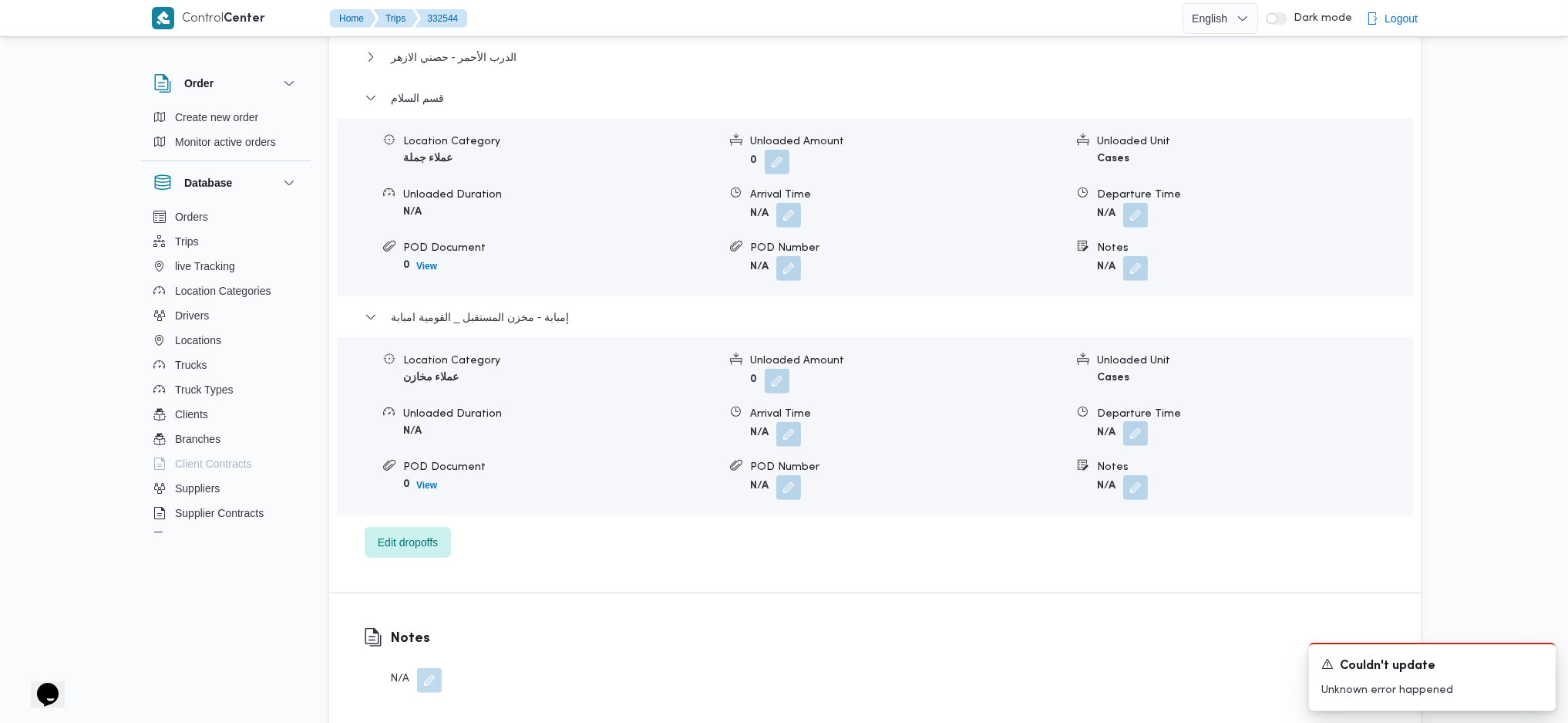
click at [1142, 421] on button "button" at bounding box center [1136, 433] width 25 height 25
click at [1109, 446] on div "You are in a dialog. To close this dialog, hit escape. Departure Time Save" at bounding box center [1139, 421] width 289 height 71
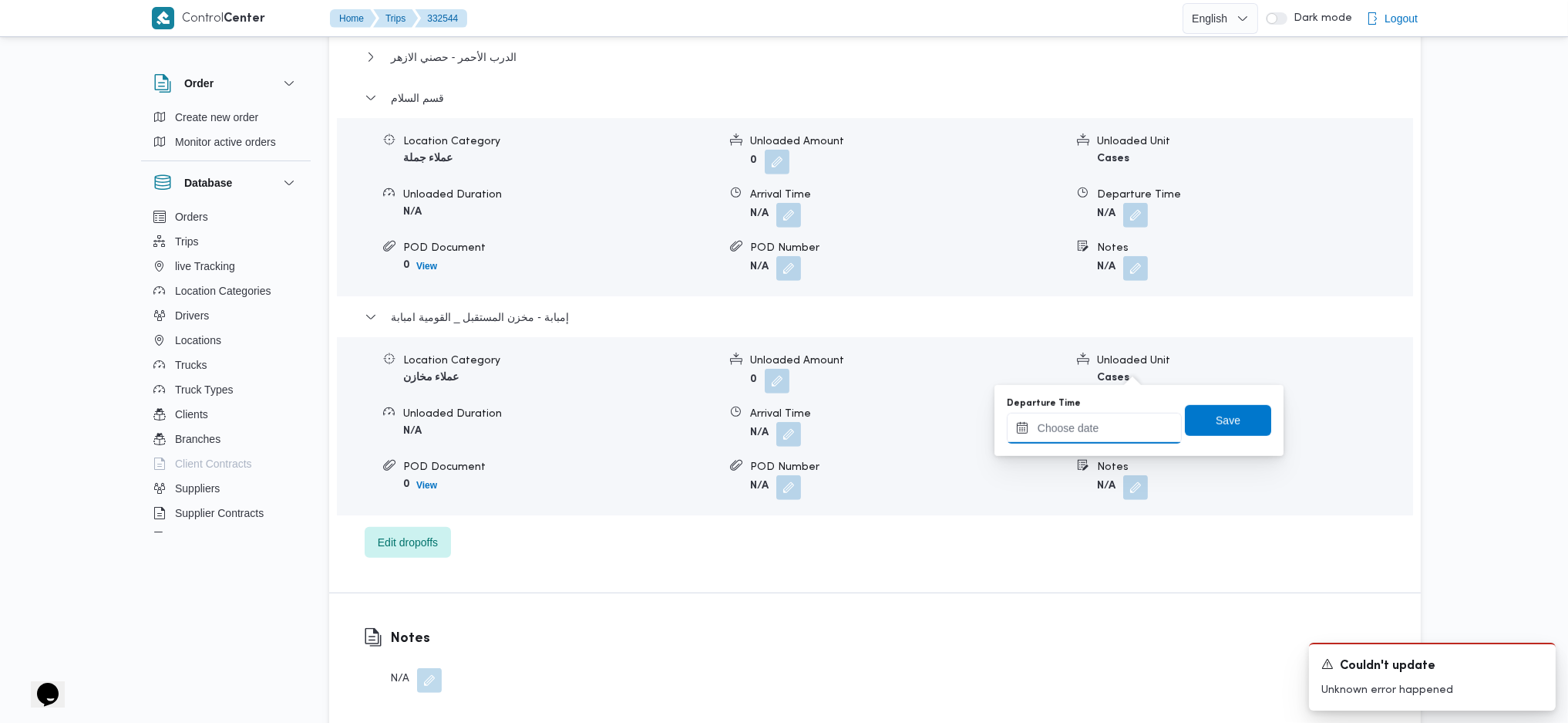
click at [1111, 429] on input "Departure Time" at bounding box center [1094, 428] width 175 height 31
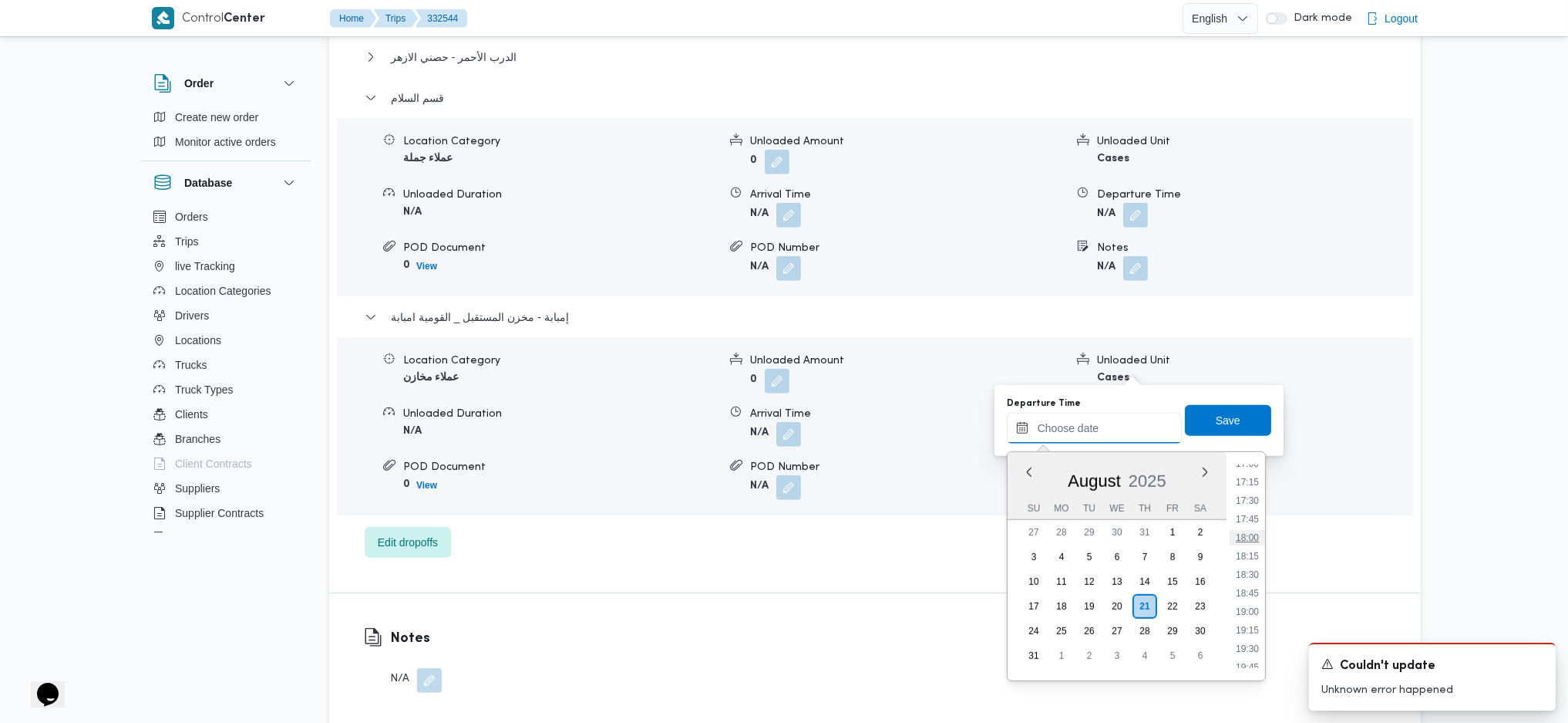
scroll to position [1247, 0]
click at [1243, 505] on li "17:15" at bounding box center [1247, 502] width 36 height 15
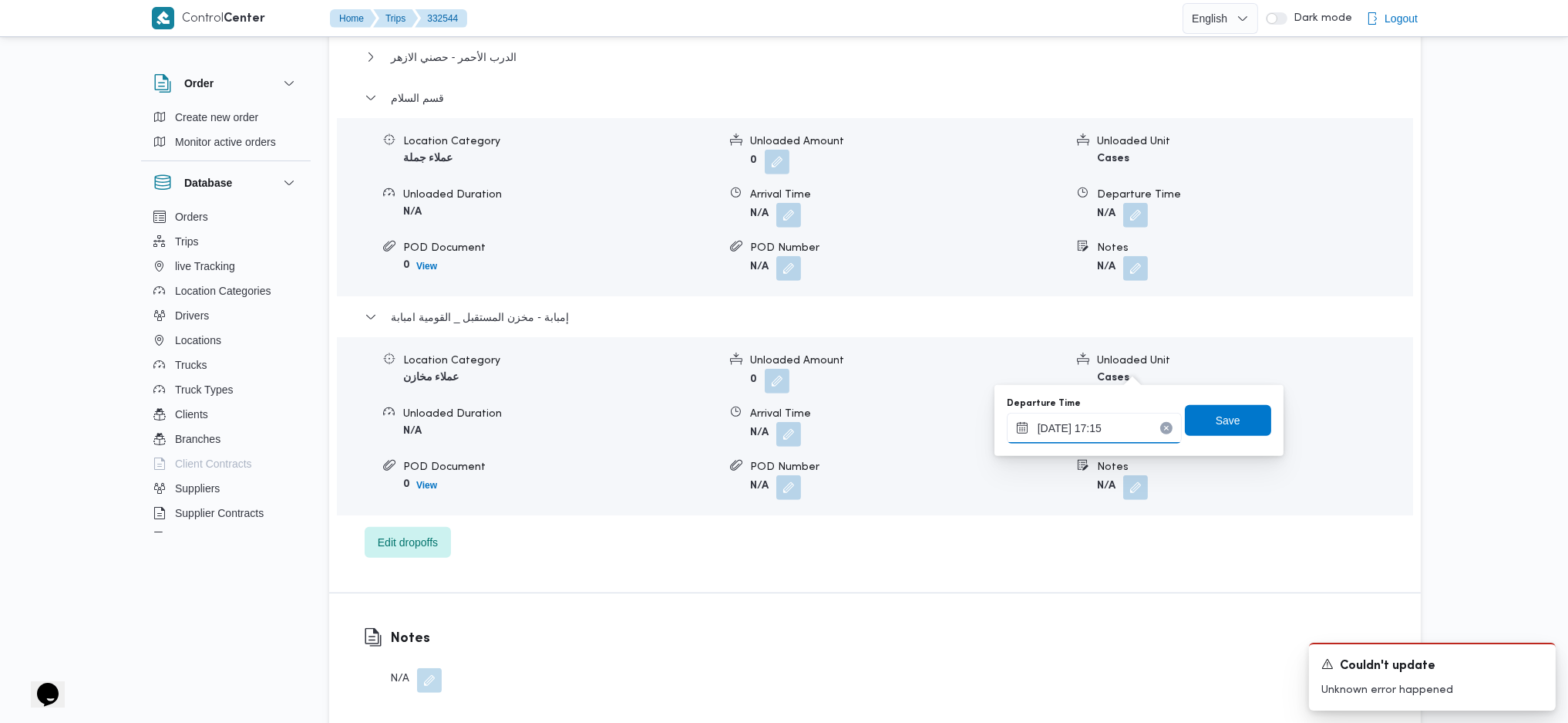
type input "[DATE] 17:15"
click at [1218, 417] on span "Save" at bounding box center [1228, 419] width 25 height 18
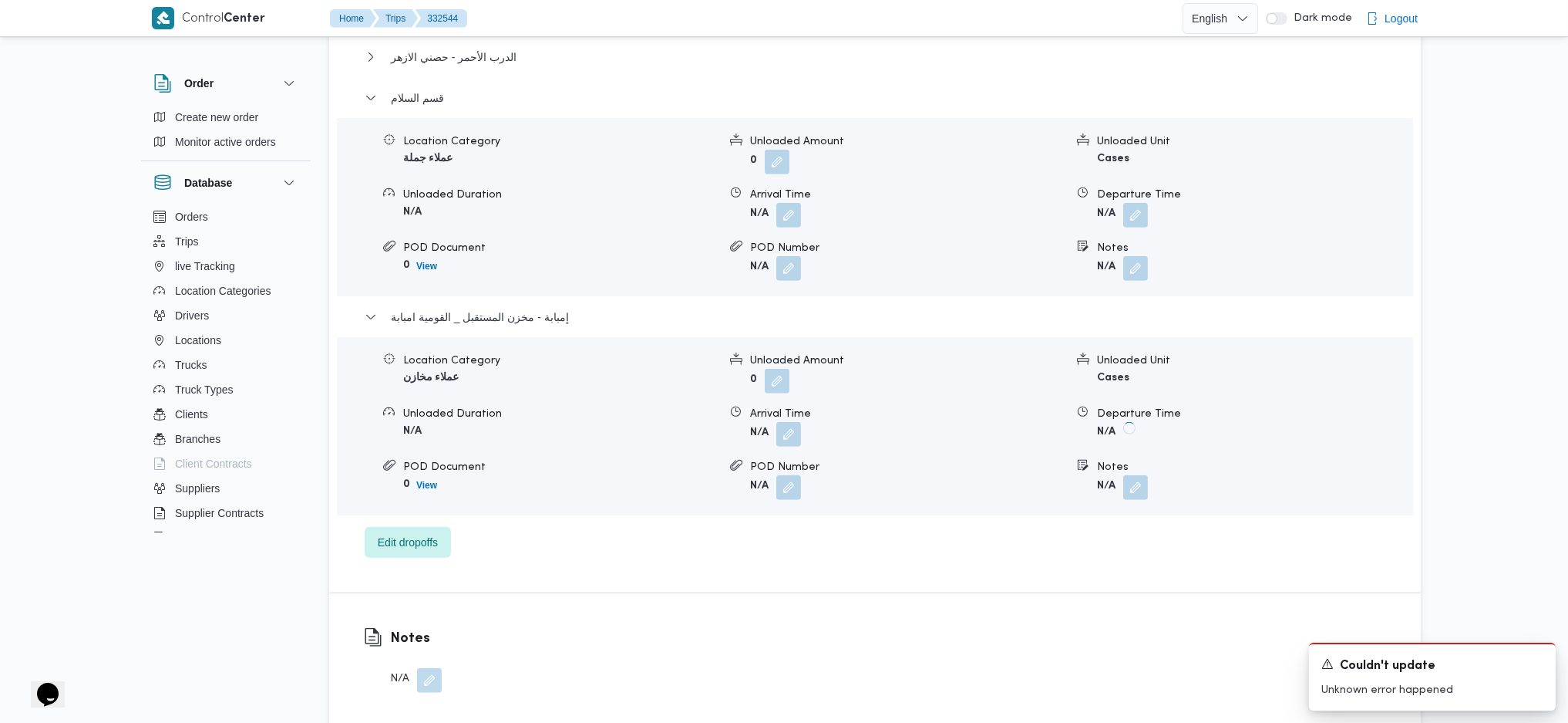
click at [918, 459] on div "POD Number" at bounding box center [907, 467] width 315 height 16
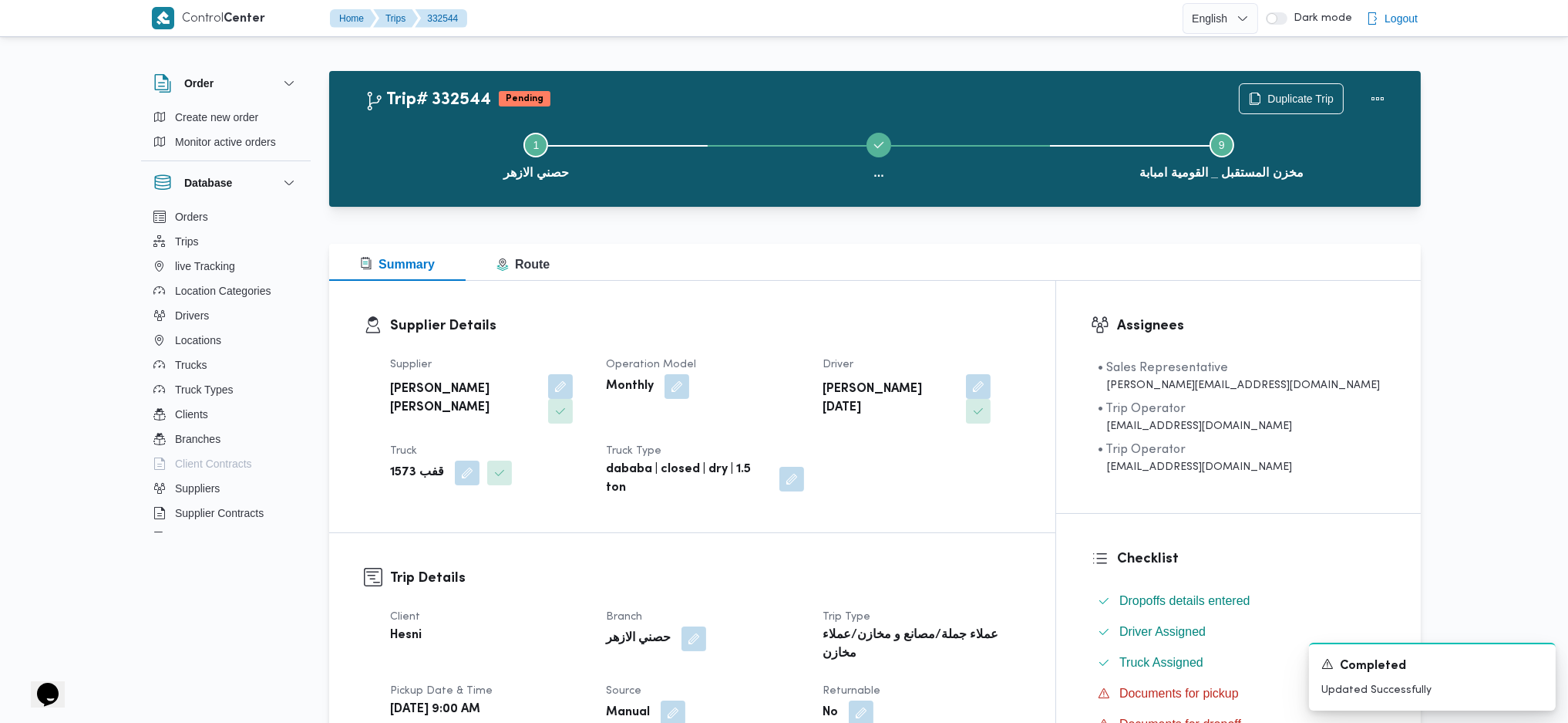
scroll to position [514, 0]
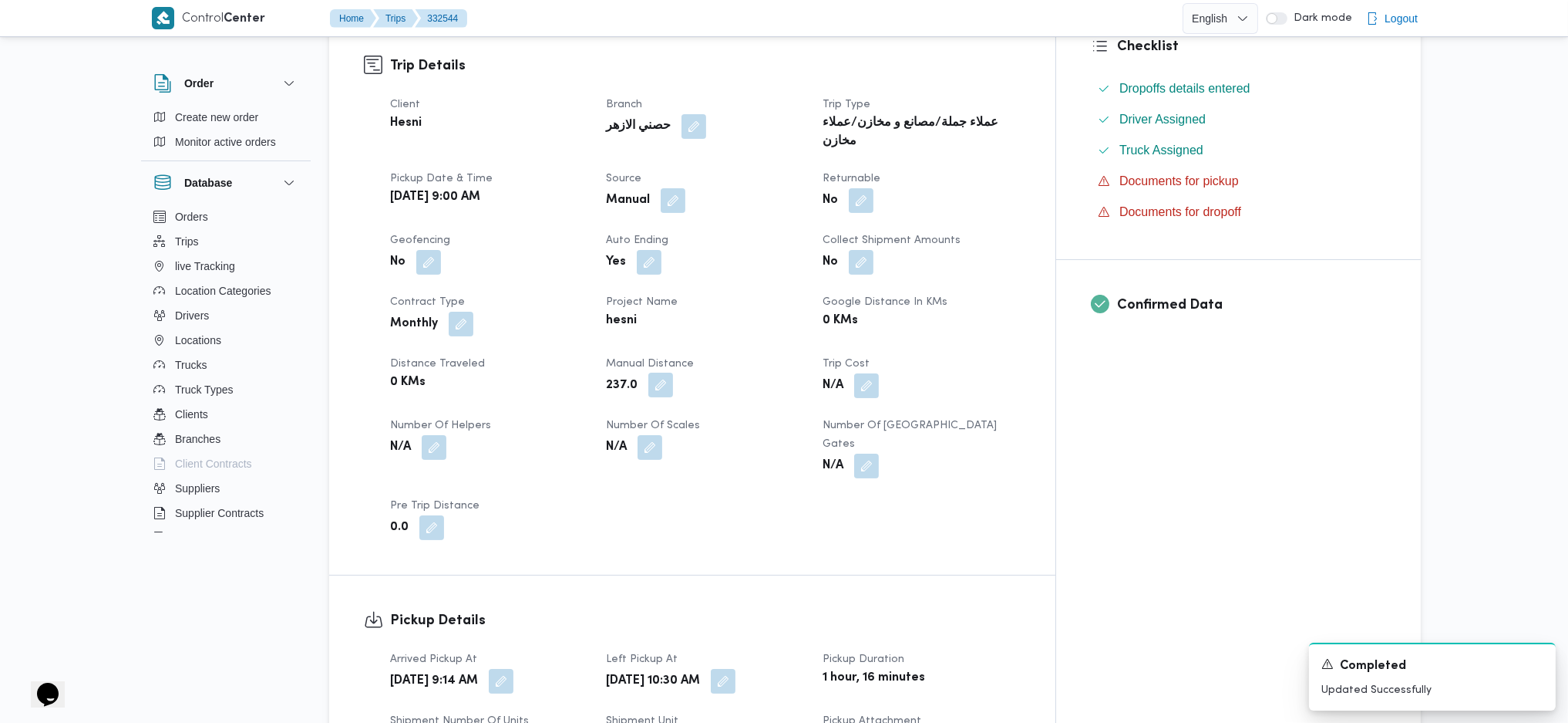
click at [673, 373] on button "button" at bounding box center [661, 385] width 25 height 25
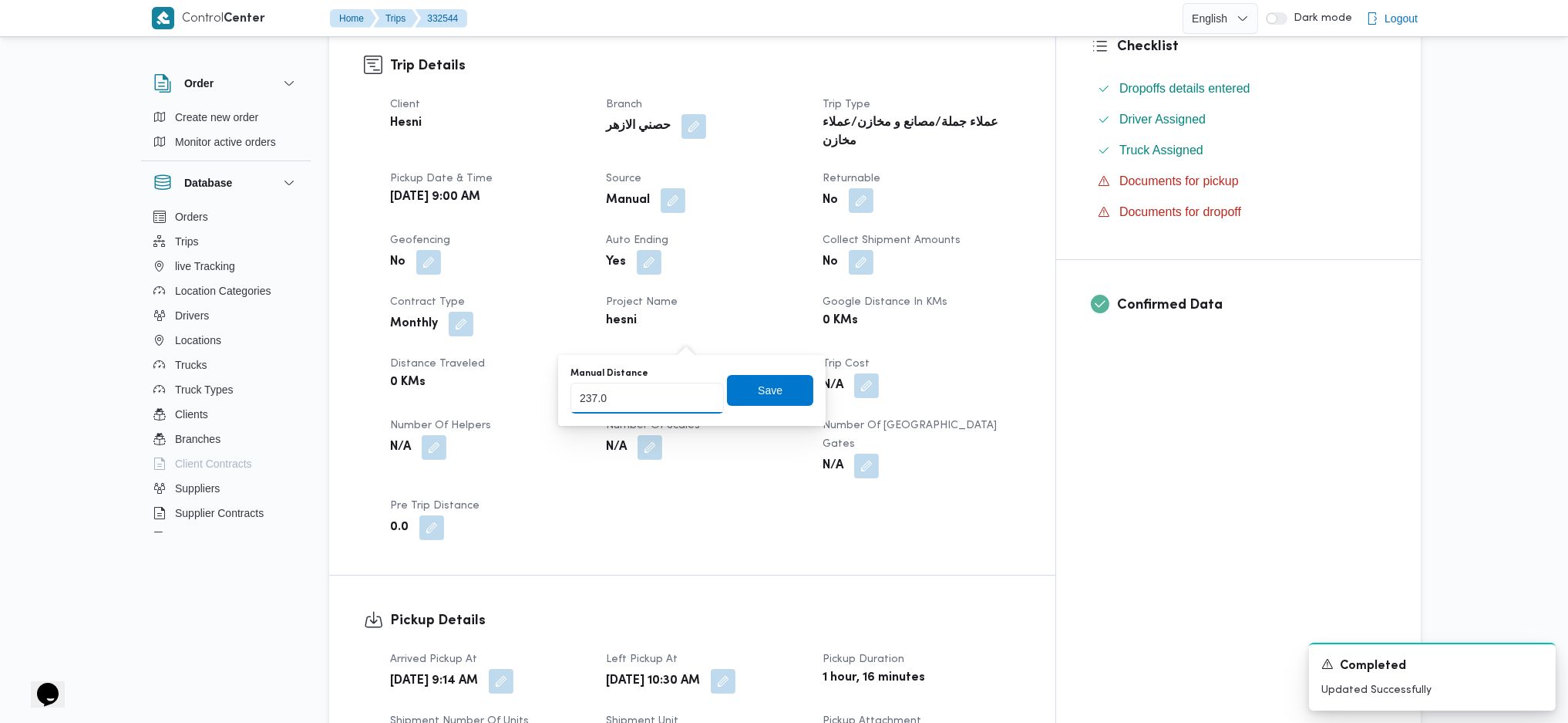
click at [663, 390] on input "237.0" at bounding box center [647, 398] width 153 height 31
type input "2"
type input "179"
click button "Save" at bounding box center [770, 390] width 87 height 31
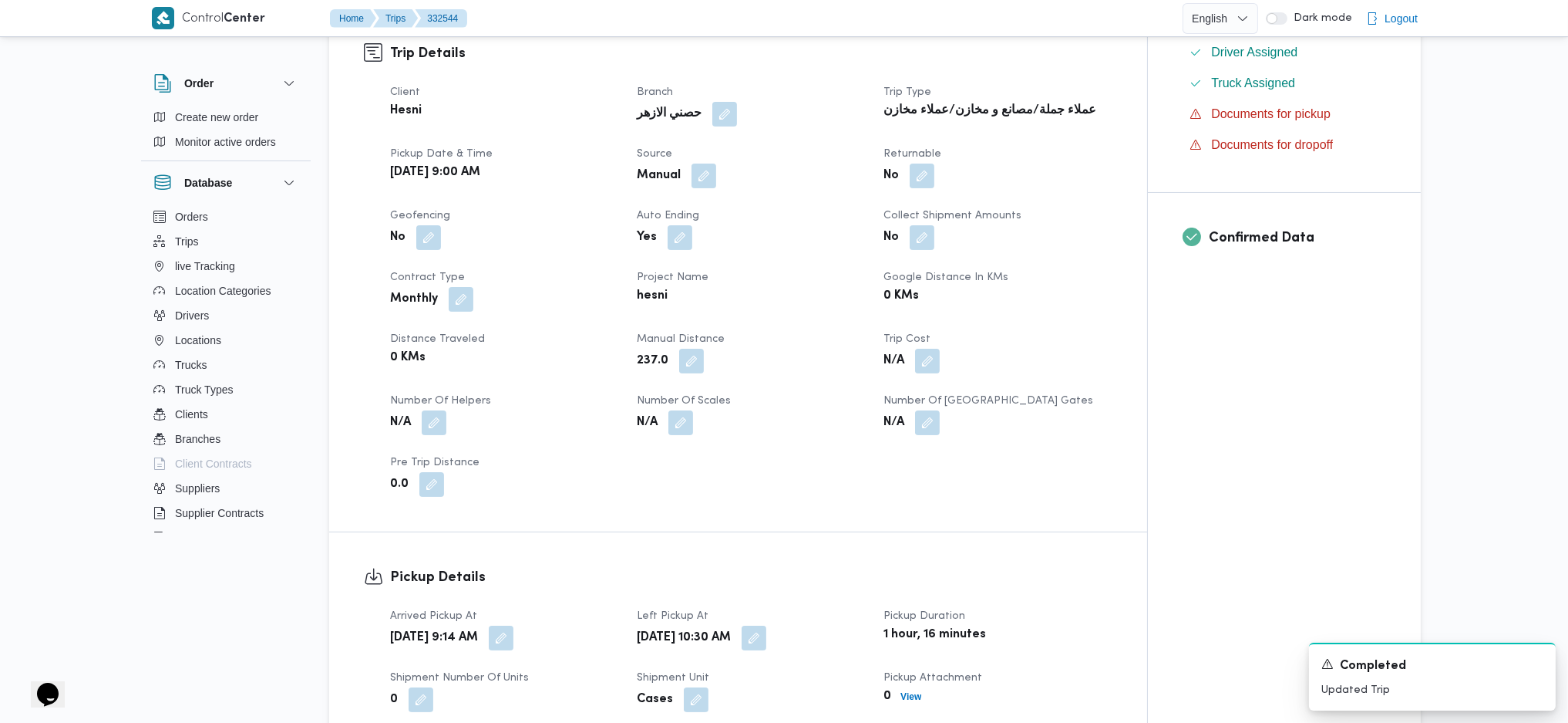
scroll to position [0, 0]
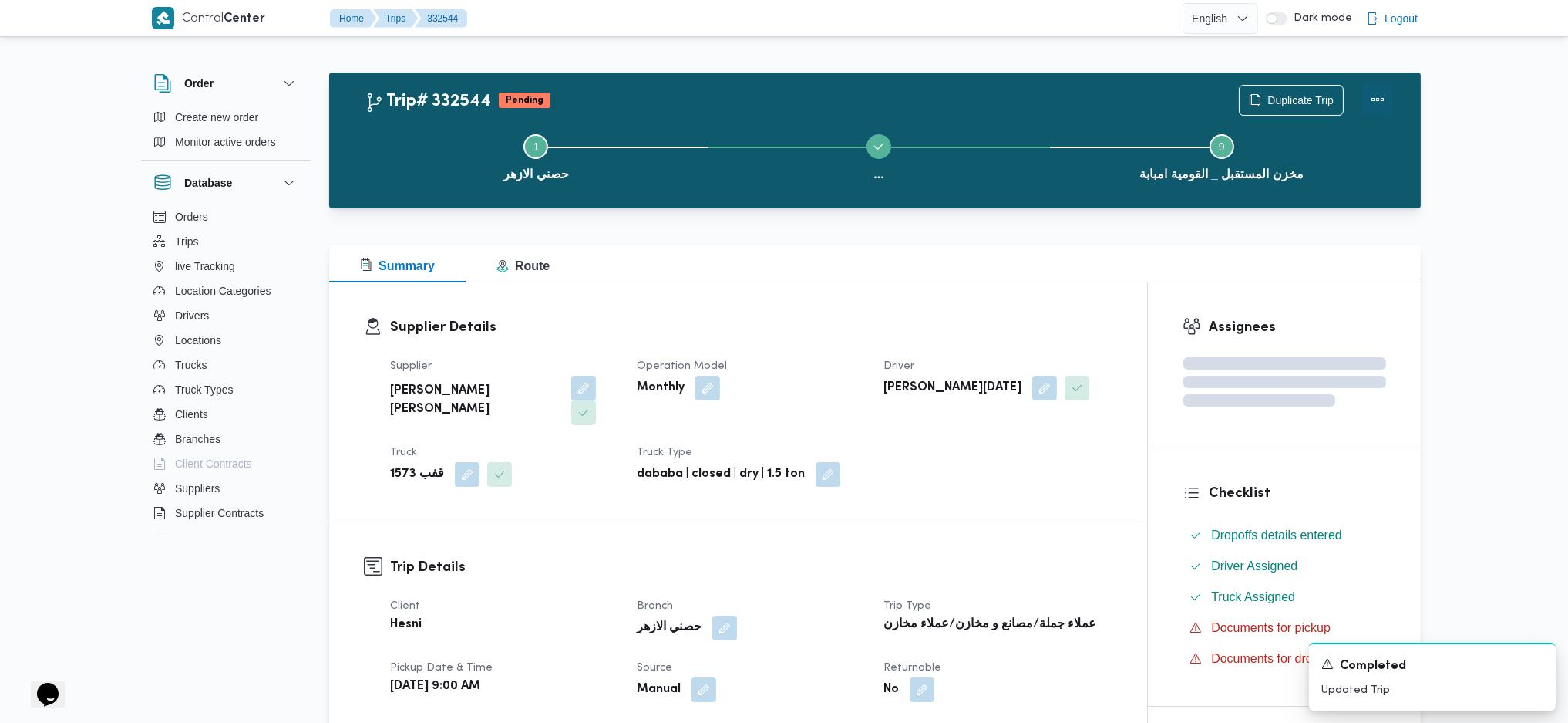
click at [1374, 99] on button "Actions" at bounding box center [1377, 99] width 31 height 31
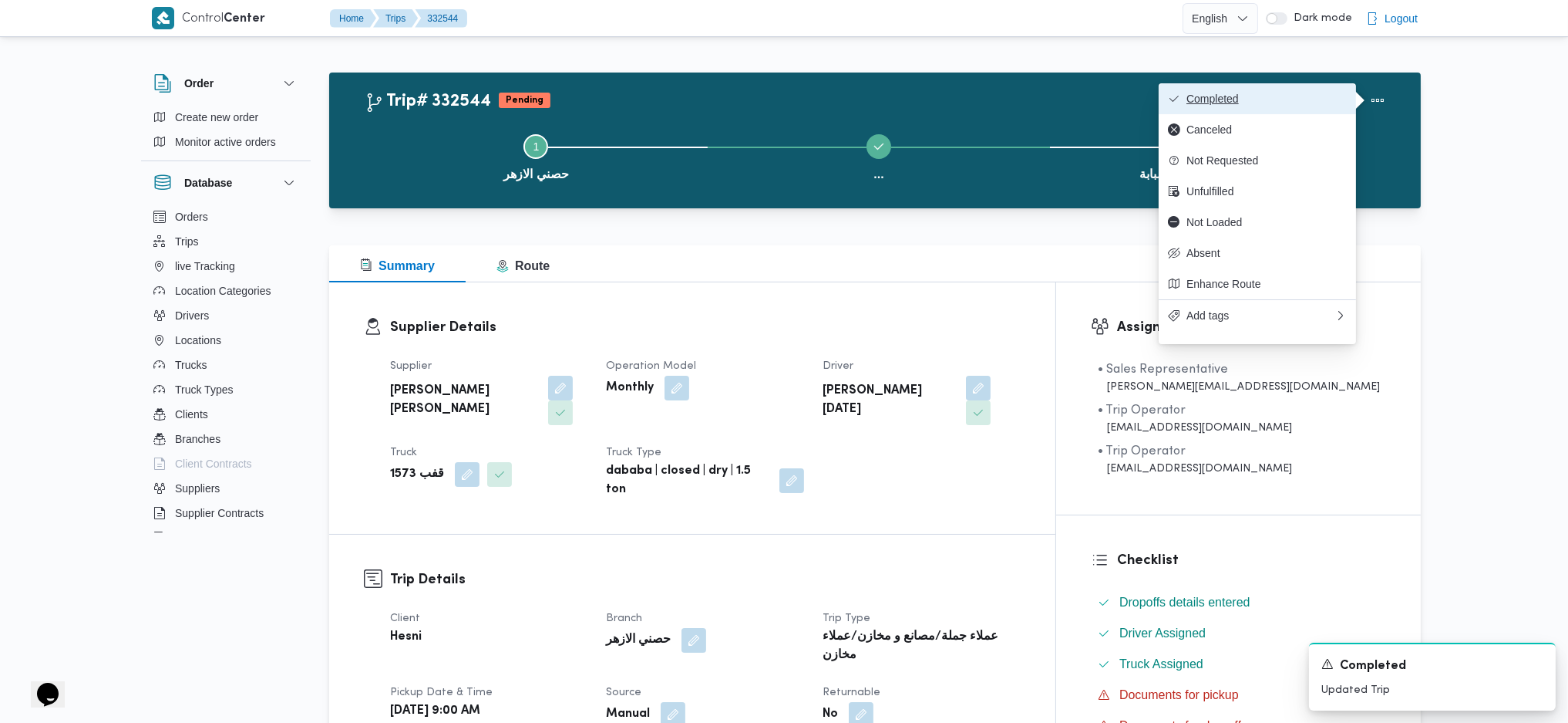
click at [1265, 86] on button "Completed" at bounding box center [1257, 99] width 197 height 31
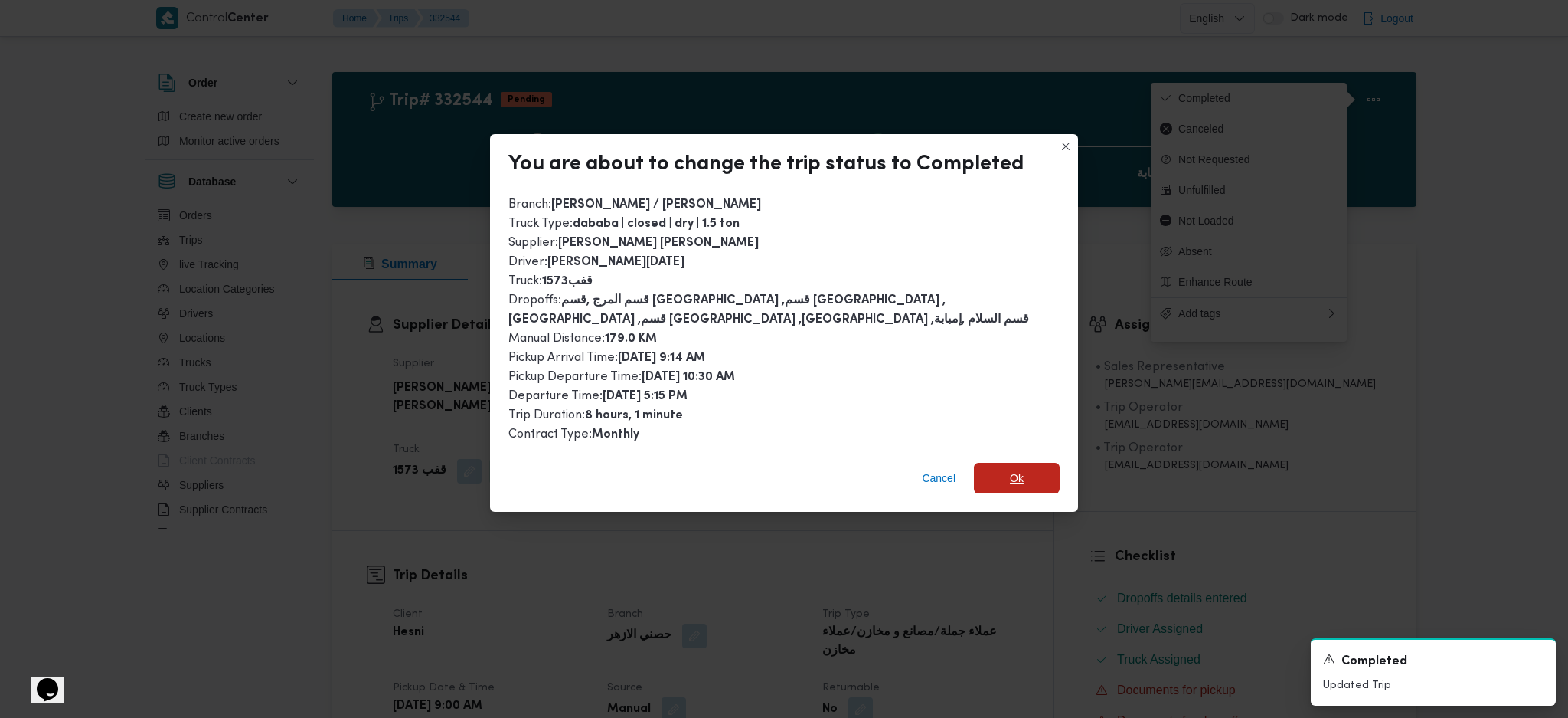
drag, startPoint x: 982, startPoint y: 481, endPoint x: 1046, endPoint y: 460, distance: 67.4
click at [981, 478] on span "Ok" at bounding box center [1017, 478] width 86 height 31
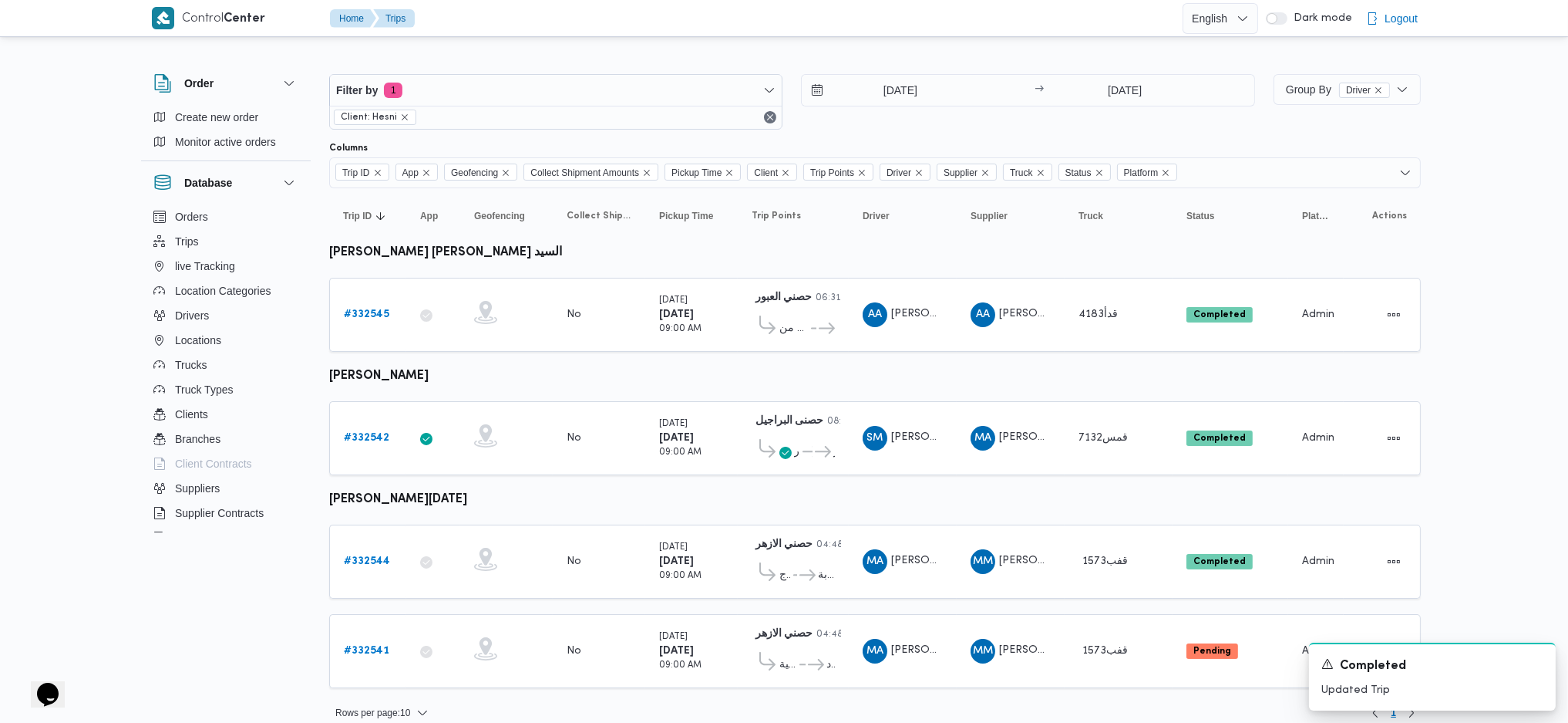
scroll to position [6, 0]
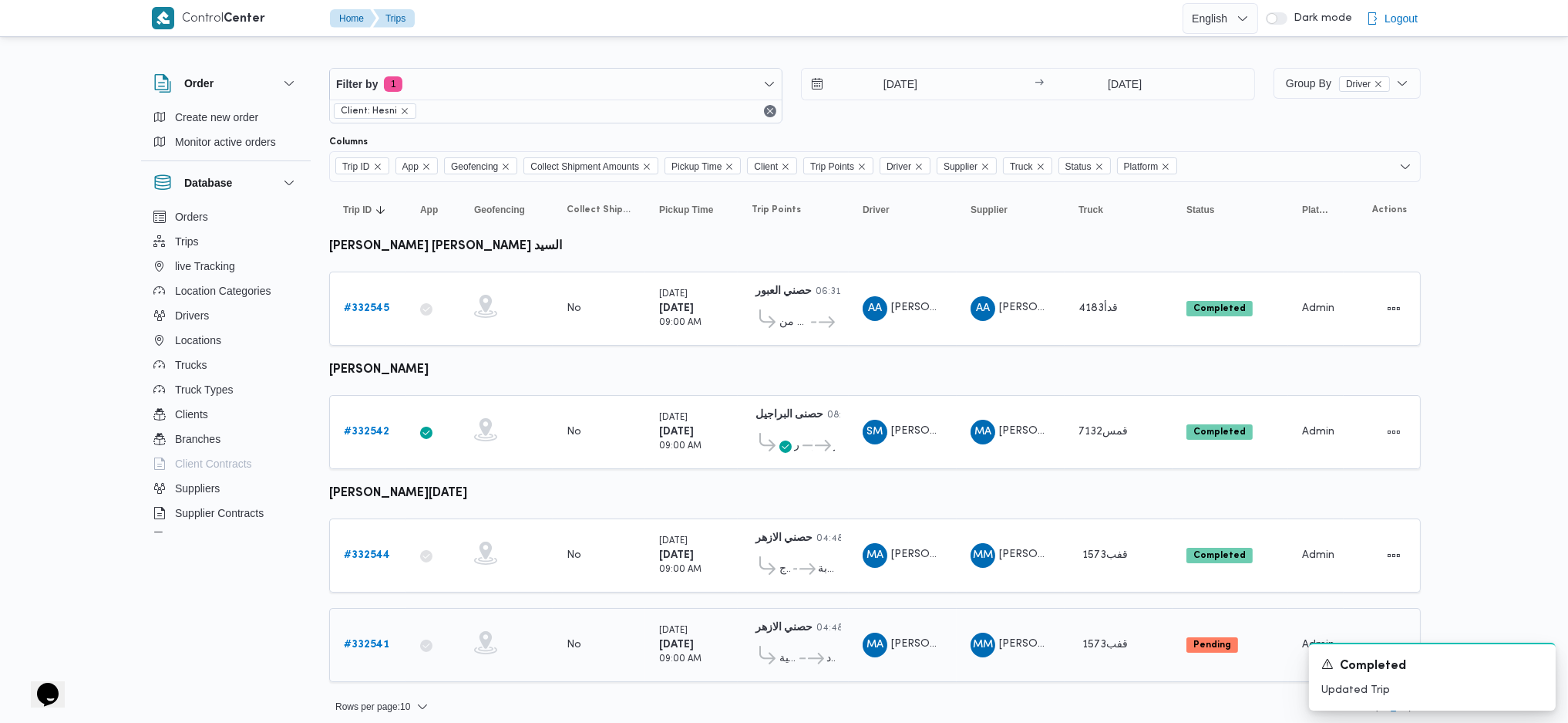
click at [379, 635] on link "# 332541" at bounding box center [366, 644] width 45 height 18
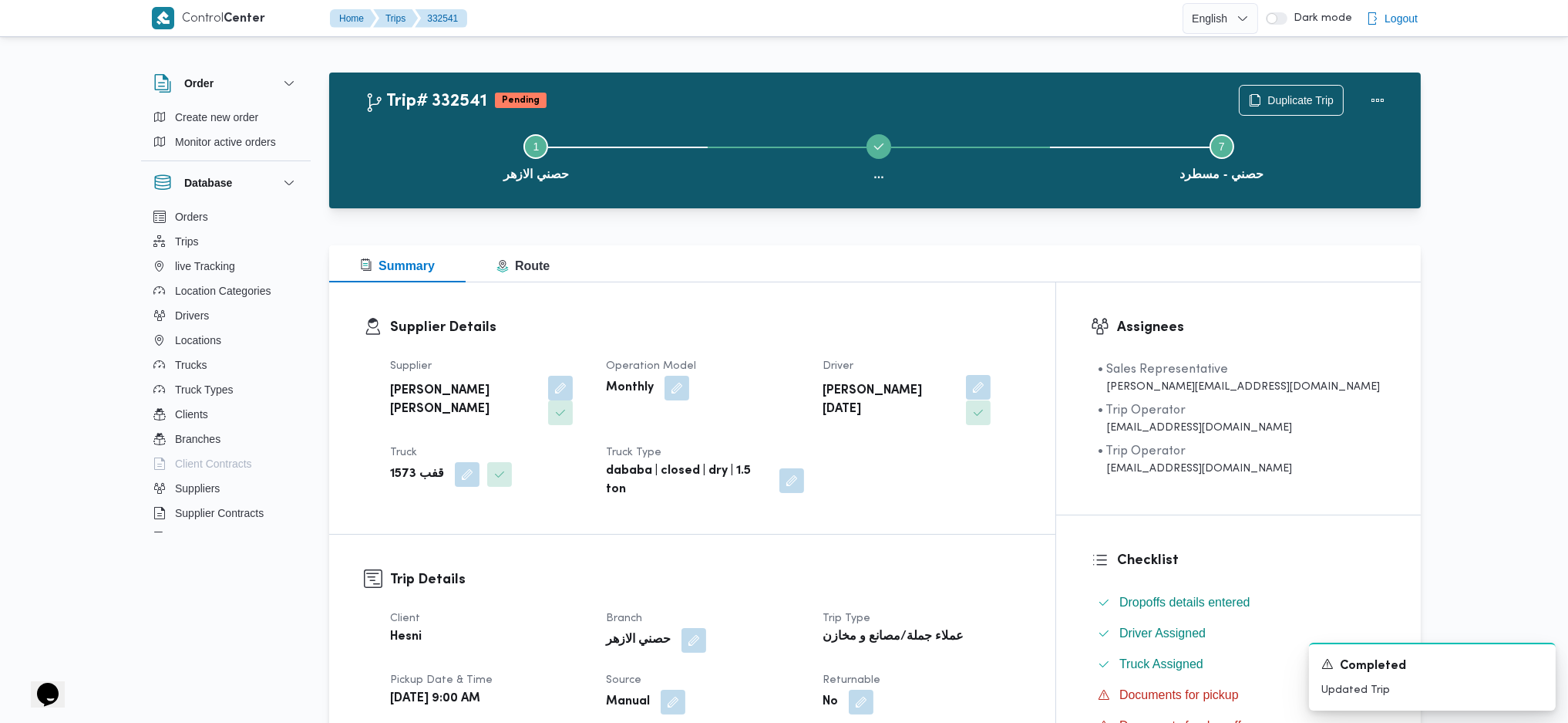
click at [990, 392] on button "button" at bounding box center [979, 387] width 25 height 25
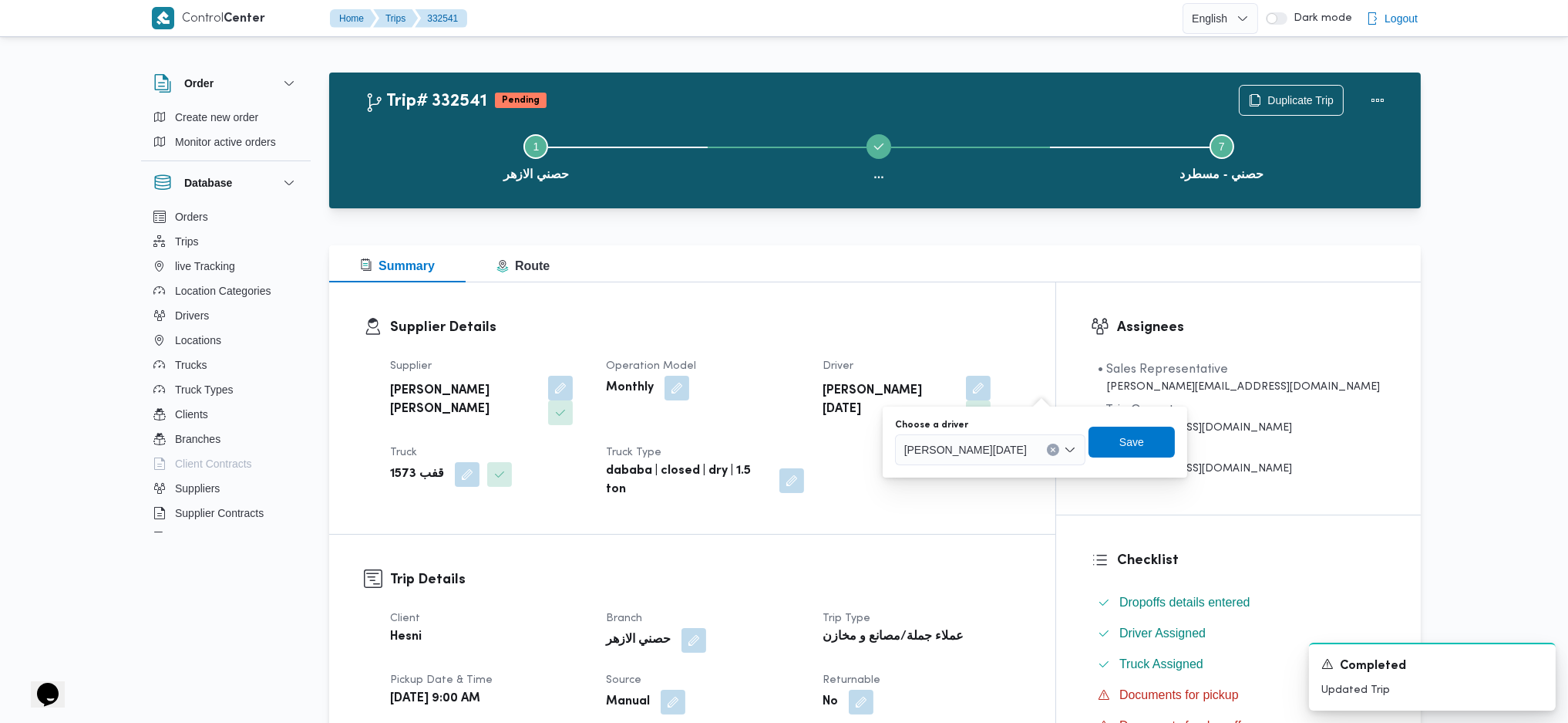
drag, startPoint x: 983, startPoint y: 468, endPoint x: 997, endPoint y: 437, distance: 34.0
click at [983, 460] on div "You are in a dialog. To close this dialog, hit escape. Choose a driver [PERSON_…" at bounding box center [1035, 442] width 304 height 71
click at [997, 437] on div "[PERSON_NAME][DATE]" at bounding box center [990, 450] width 191 height 31
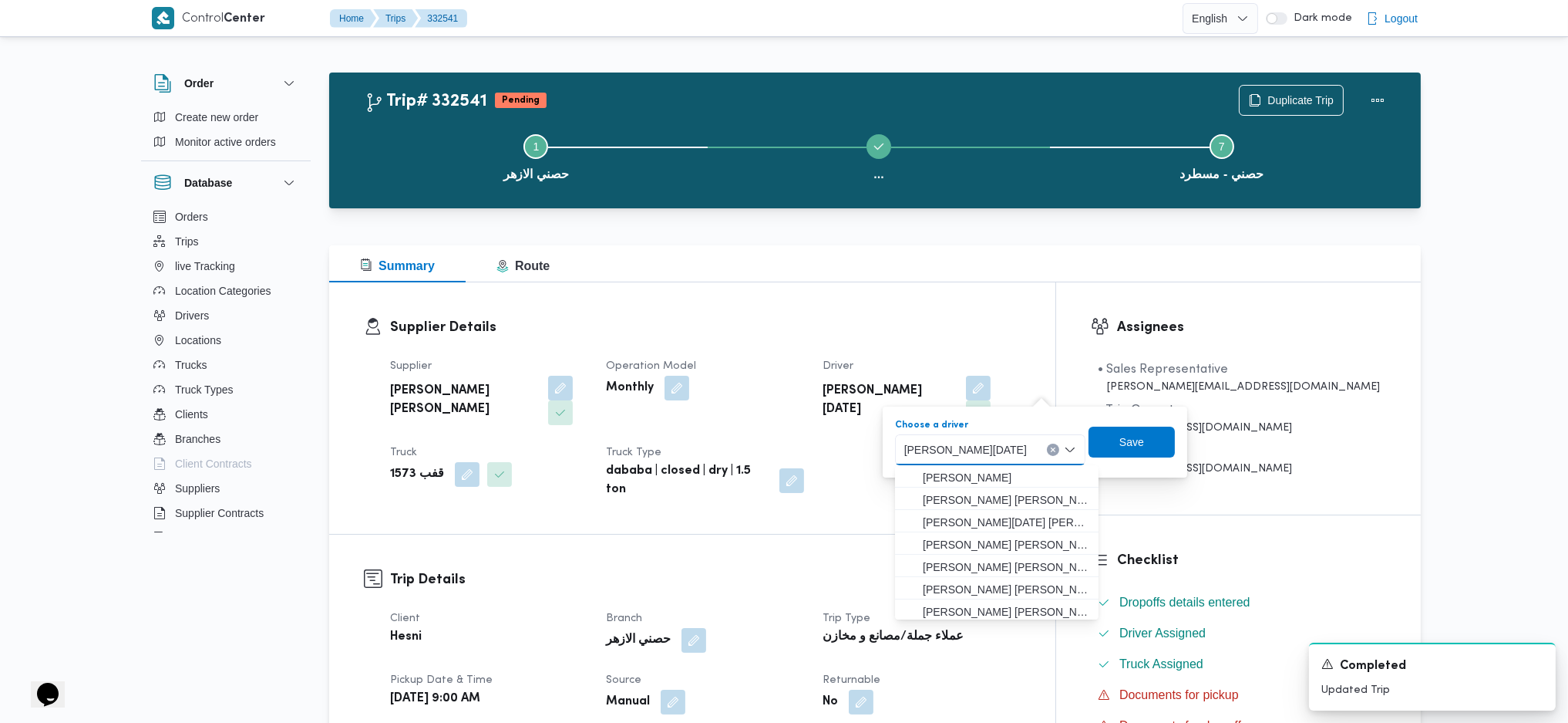
click at [996, 446] on span "[PERSON_NAME][DATE]" at bounding box center [965, 449] width 122 height 17
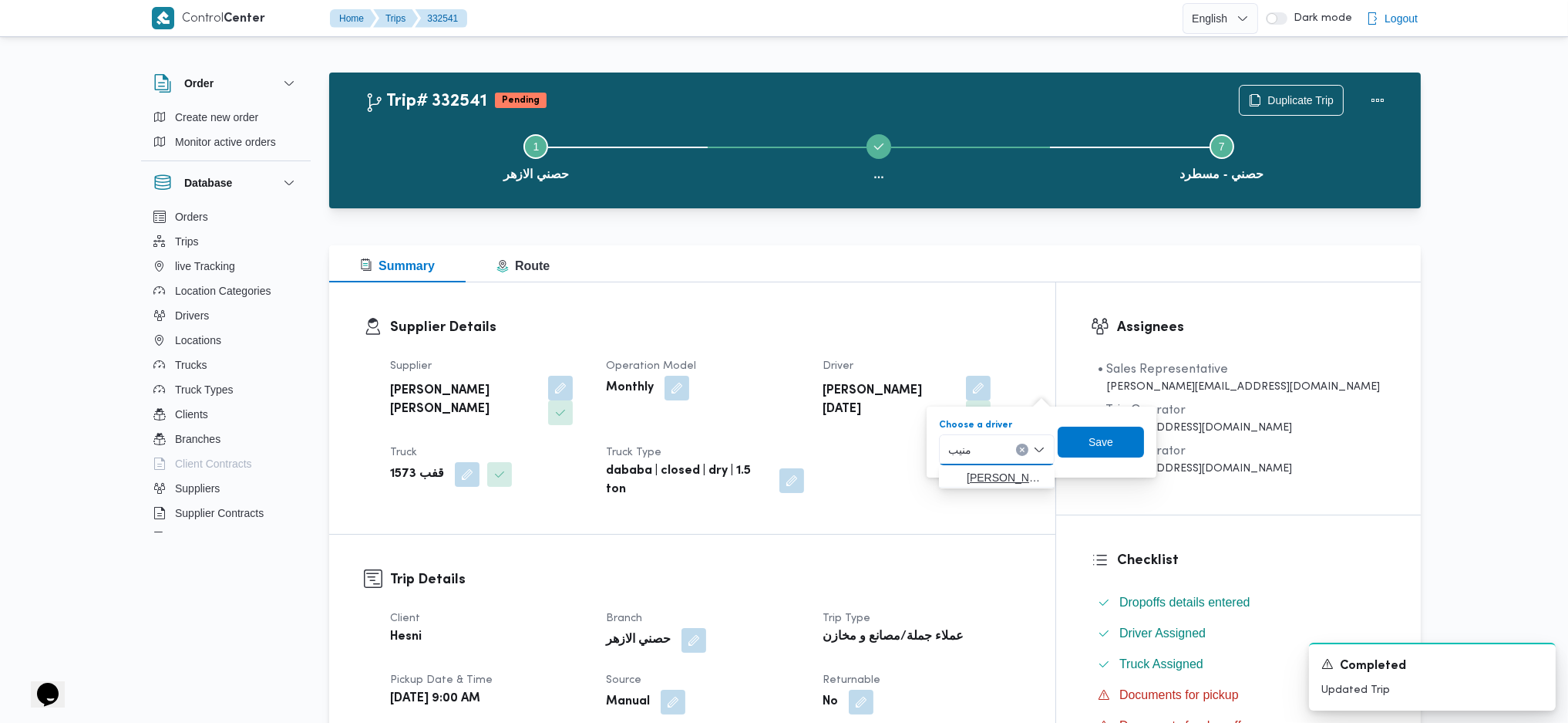
type input "منيب"
drag, startPoint x: 955, startPoint y: 486, endPoint x: 970, endPoint y: 482, distance: 15.5
click at [955, 486] on span "[PERSON_NAME] [PERSON_NAME]" at bounding box center [996, 478] width 103 height 25
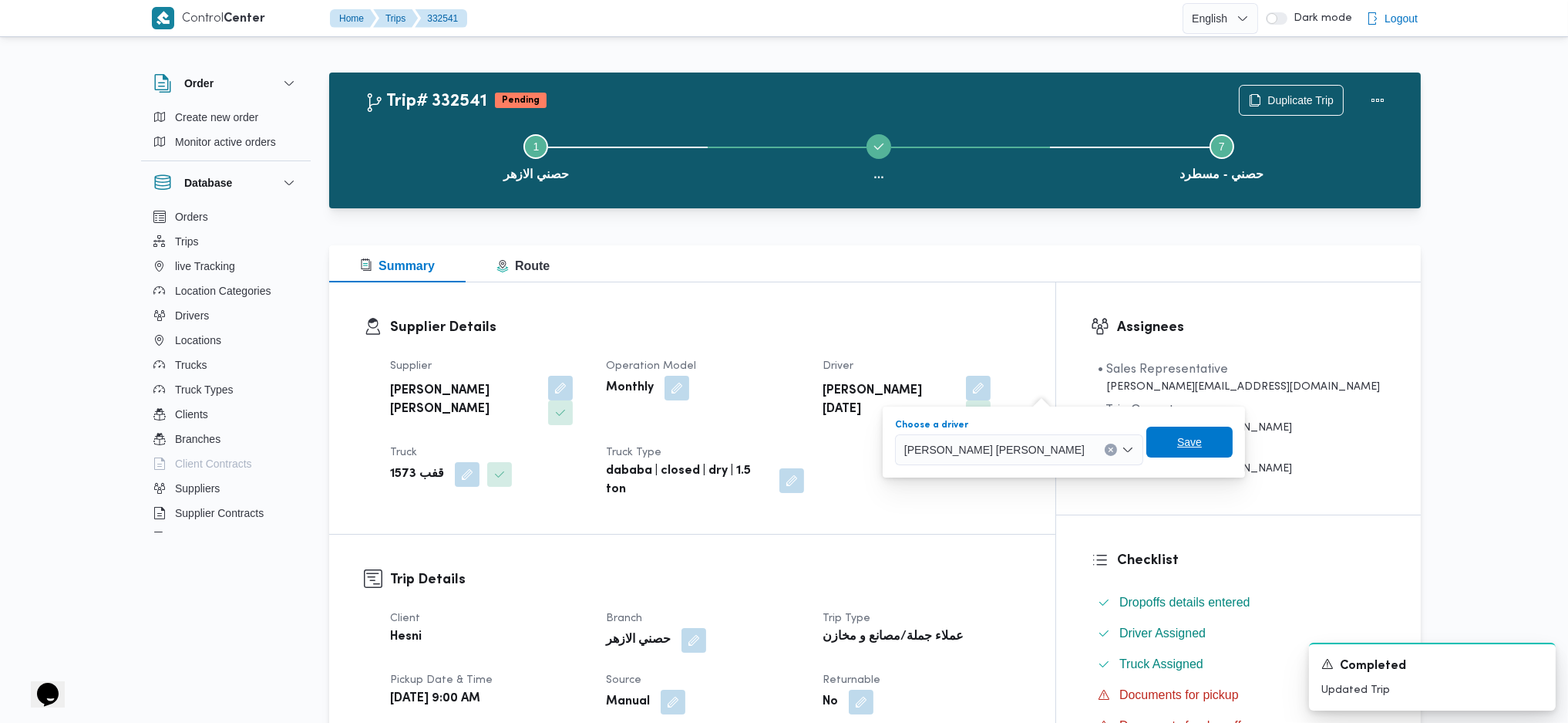
click at [1177, 433] on span "Save" at bounding box center [1190, 441] width 25 height 18
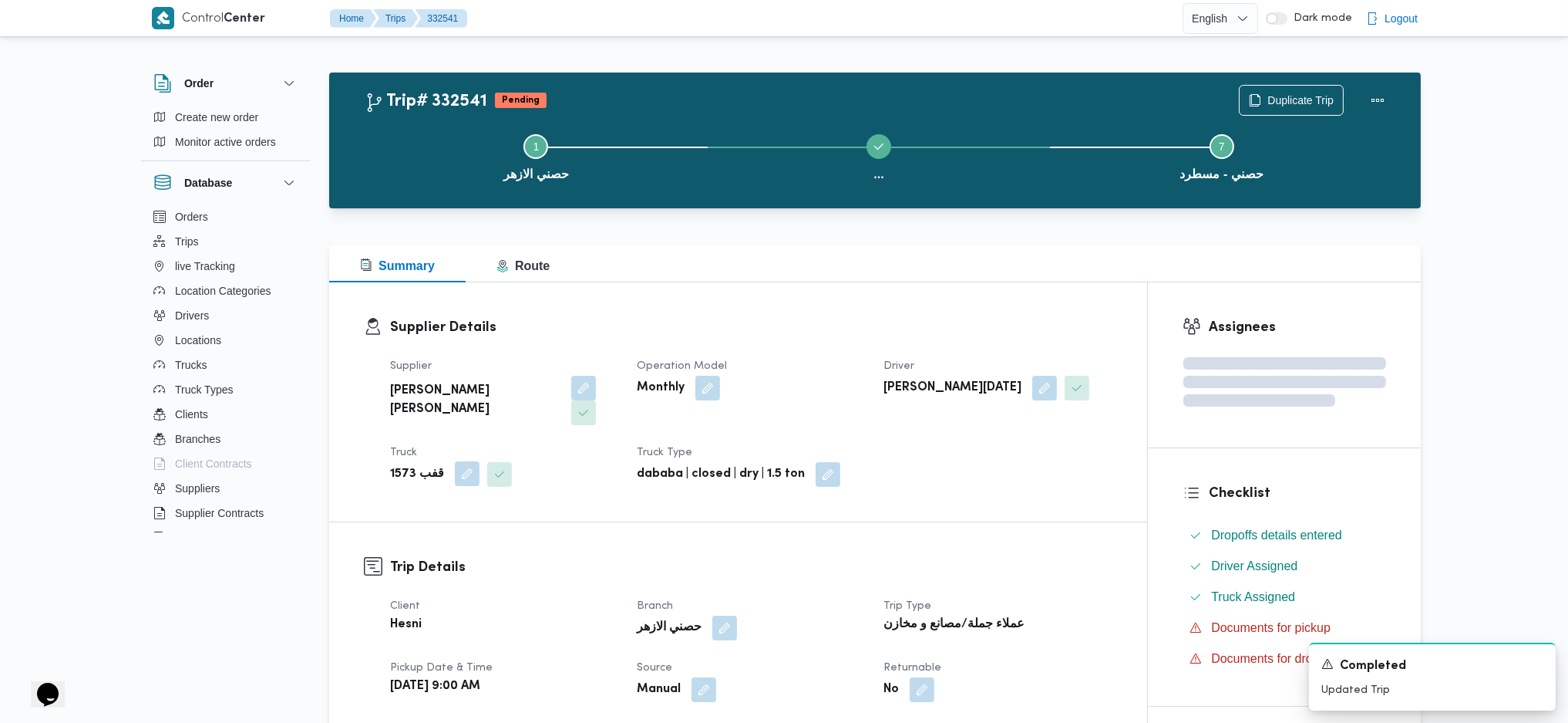
drag, startPoint x: 463, startPoint y: 448, endPoint x: 451, endPoint y: 454, distance: 13.4
click at [459, 461] on button "button" at bounding box center [468, 474] width 25 height 25
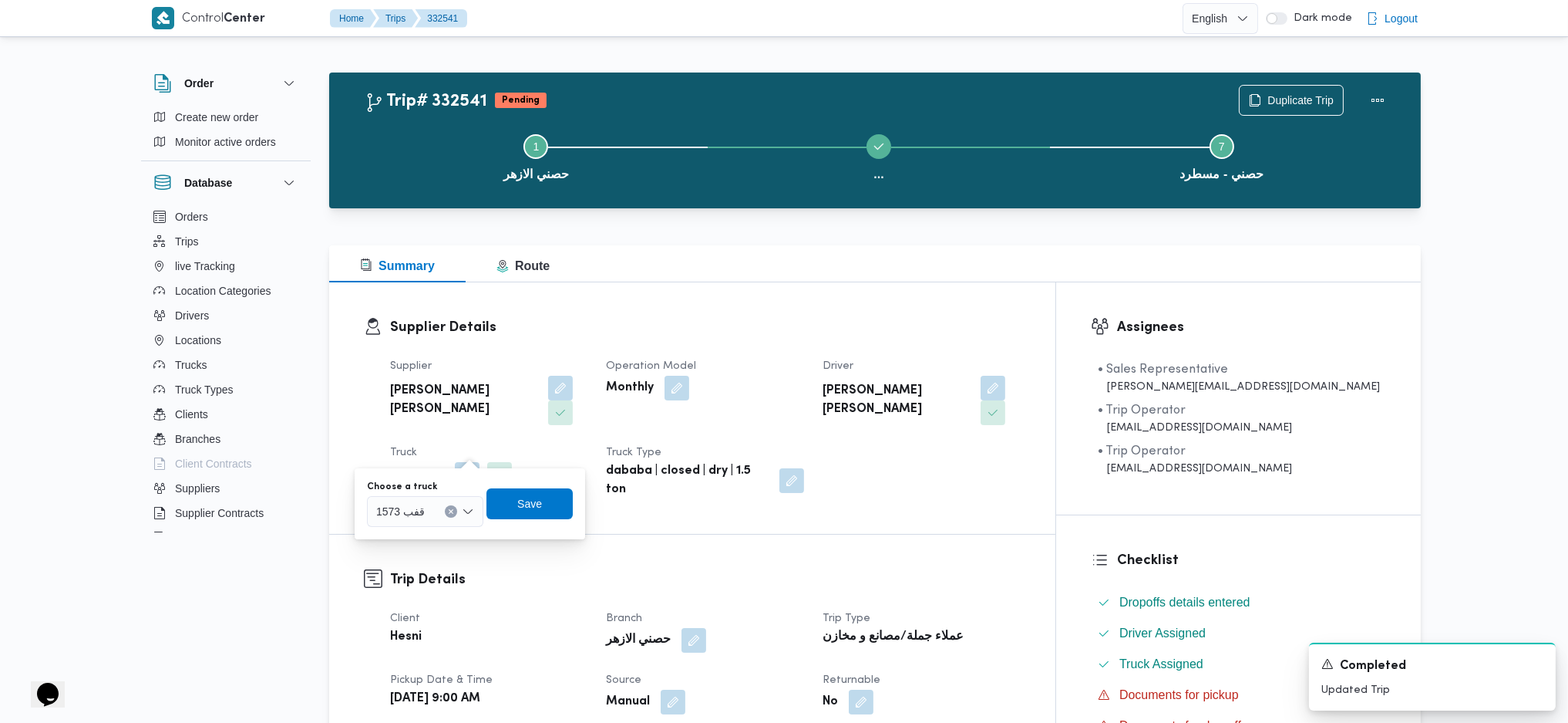
click at [414, 528] on div "Choose a truck 1573 قفب Save" at bounding box center [470, 503] width 209 height 49
click at [417, 519] on div "1573 قفب" at bounding box center [424, 511] width 116 height 31
type input "5"
type input "45"
click at [424, 584] on span "قسن2 45 1 | null" at bounding box center [434, 583] width 79 height 18
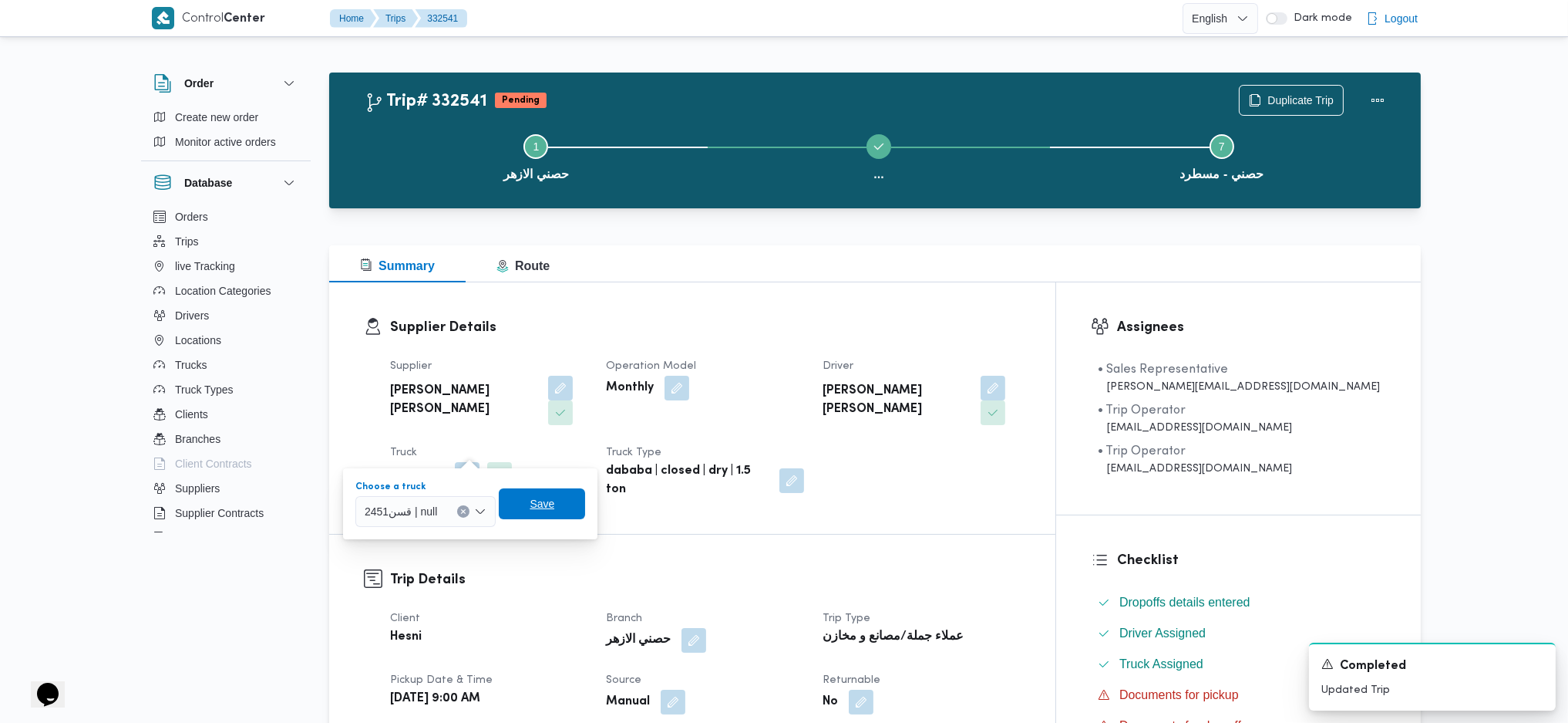
click at [524, 506] on span "Save" at bounding box center [542, 504] width 87 height 31
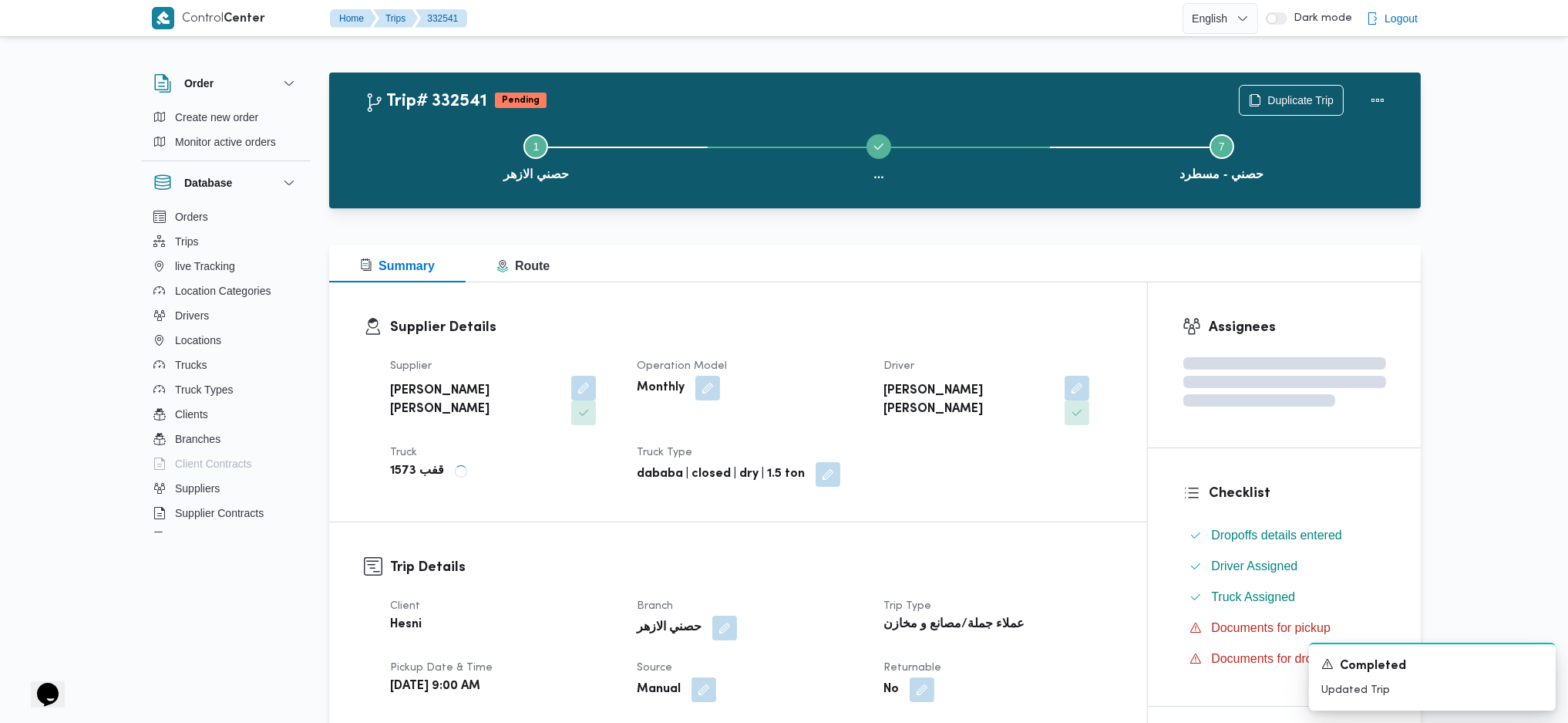
click at [606, 614] on div "Hesni" at bounding box center [504, 625] width 231 height 21
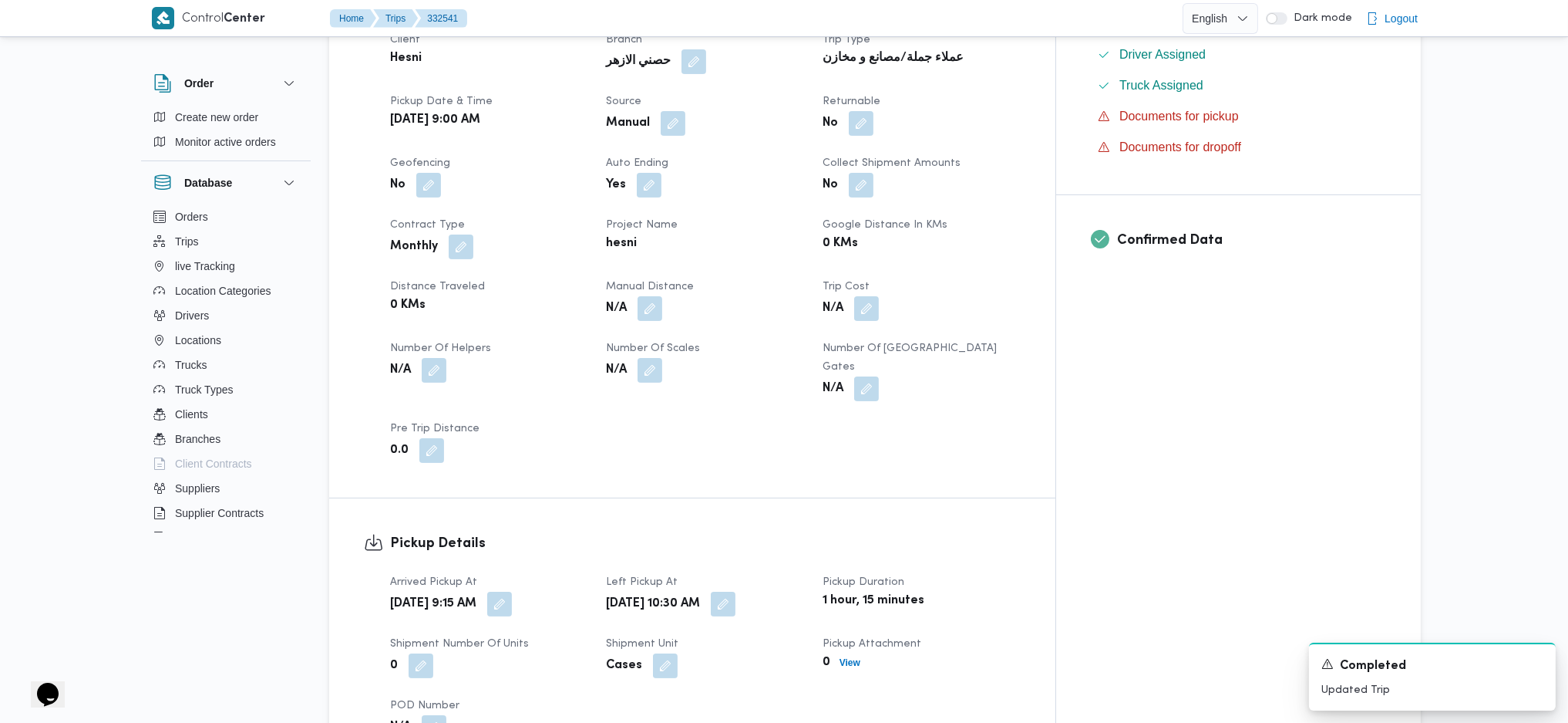
scroll to position [925, 0]
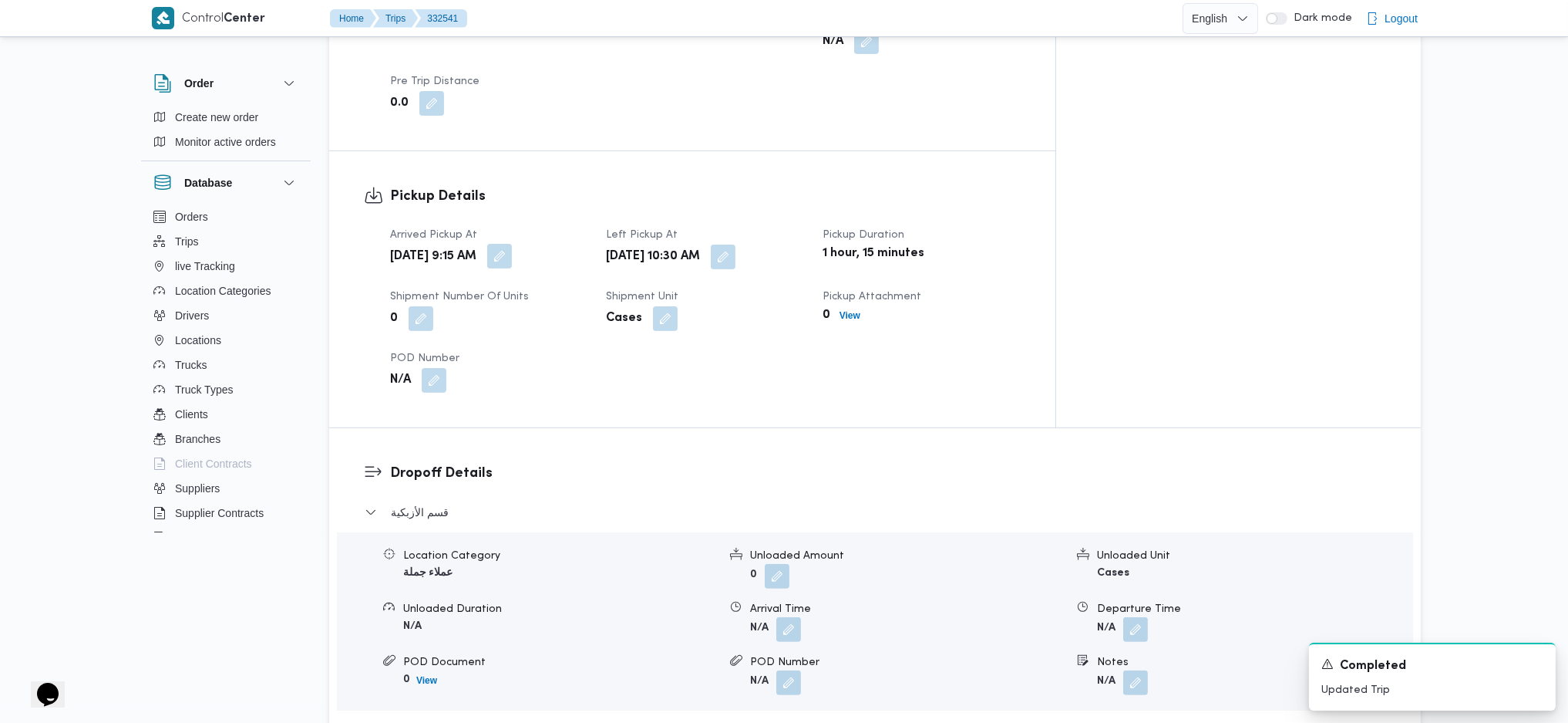
click at [512, 244] on button "button" at bounding box center [500, 256] width 25 height 25
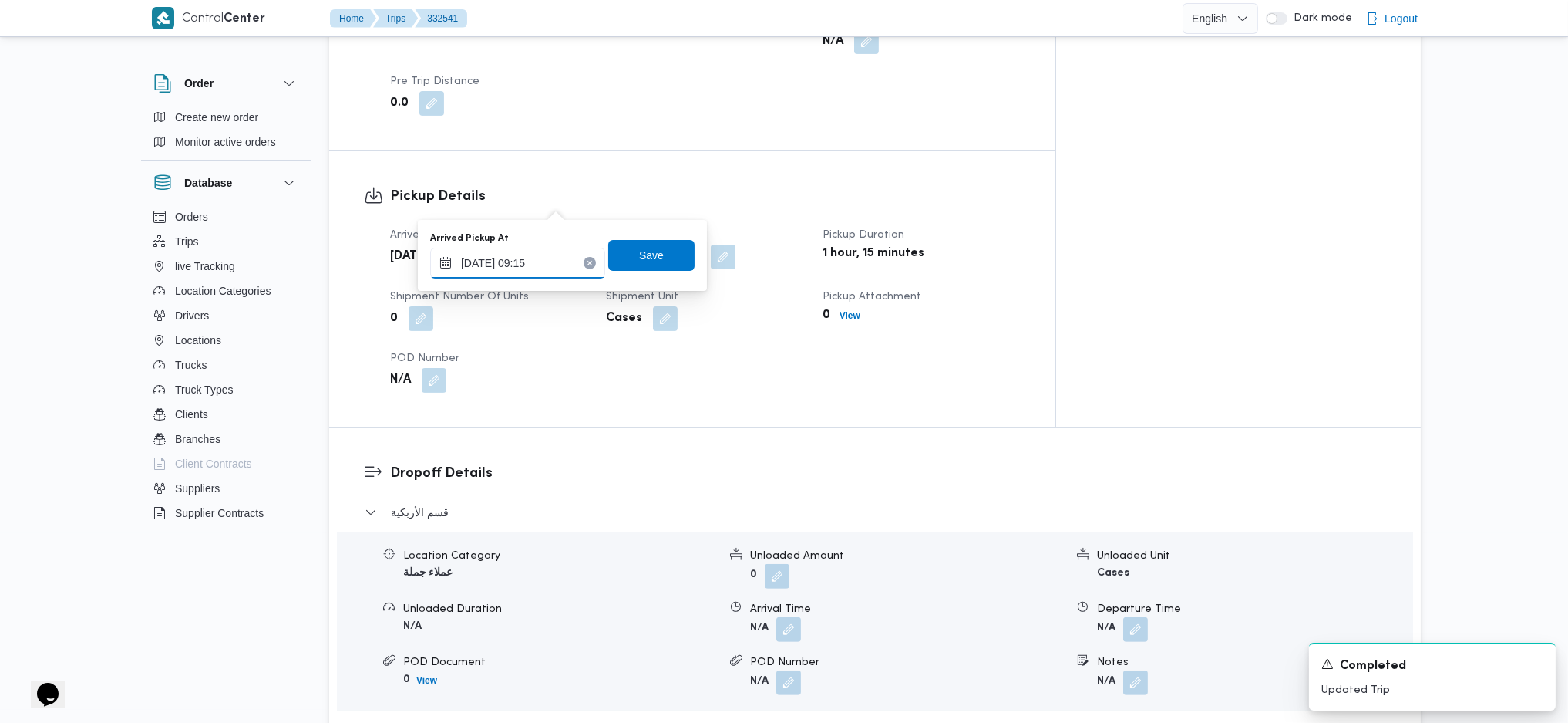
click at [556, 268] on input "[DATE] 09:15" at bounding box center [518, 263] width 175 height 31
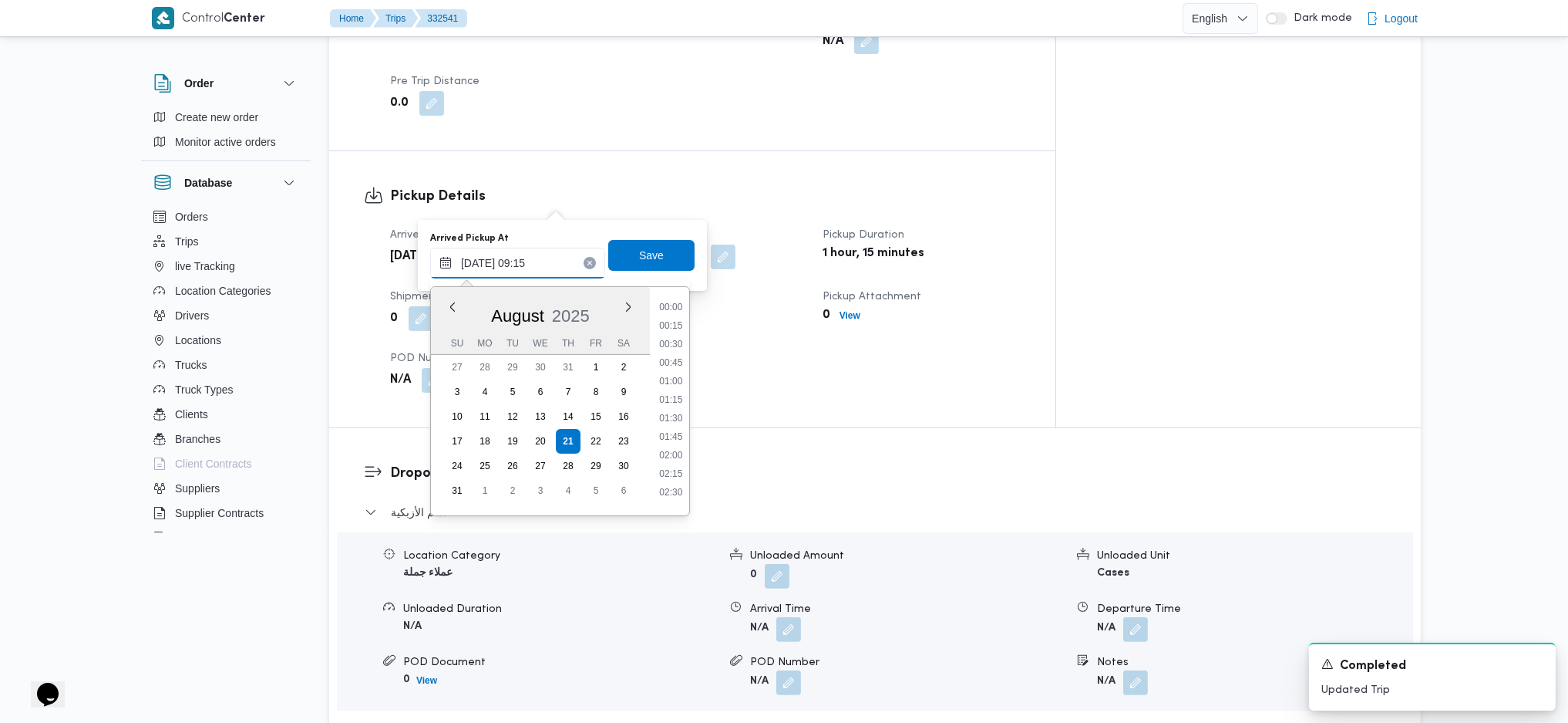
scroll to position [581, 0]
type input "[DATE] 09:20"
click at [642, 250] on span "Save" at bounding box center [652, 255] width 25 height 18
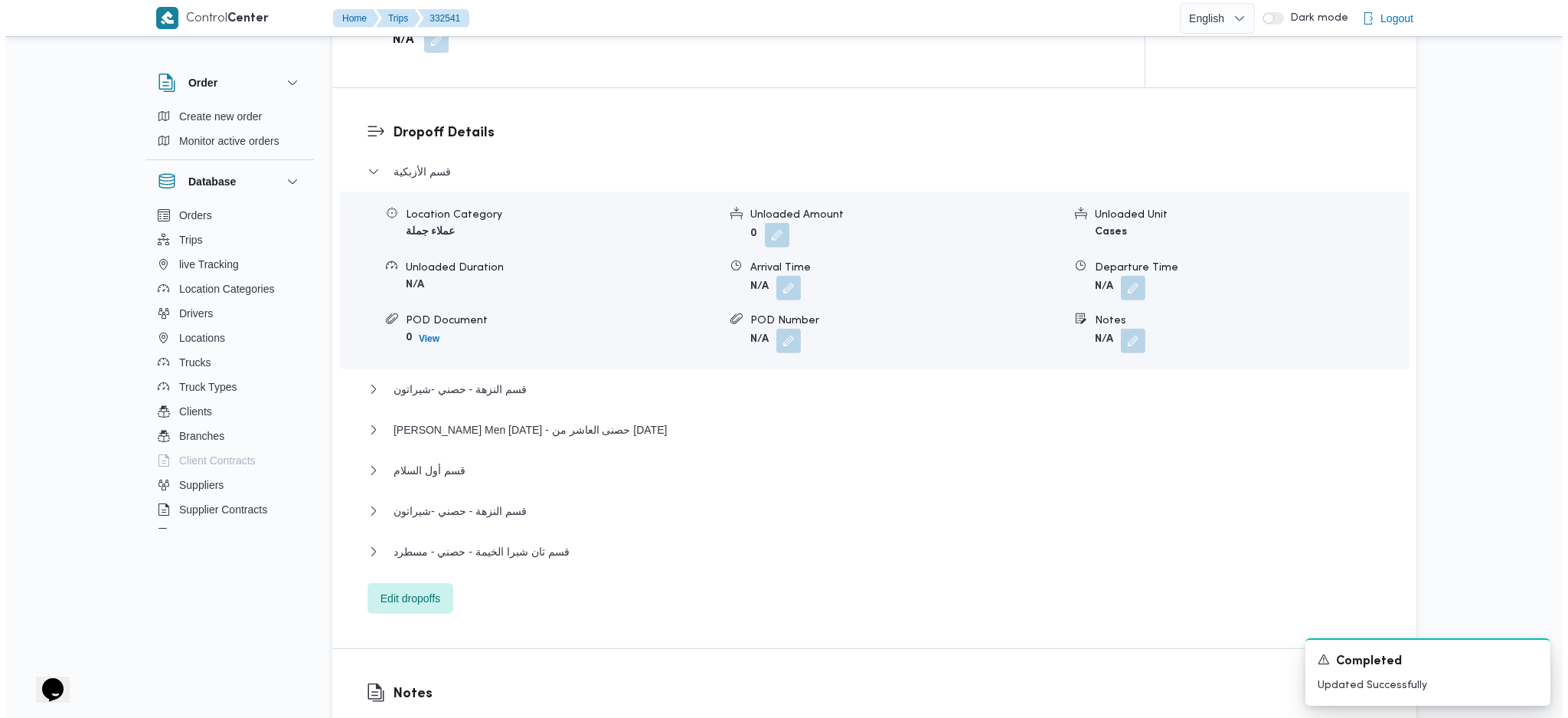
scroll to position [1532, 0]
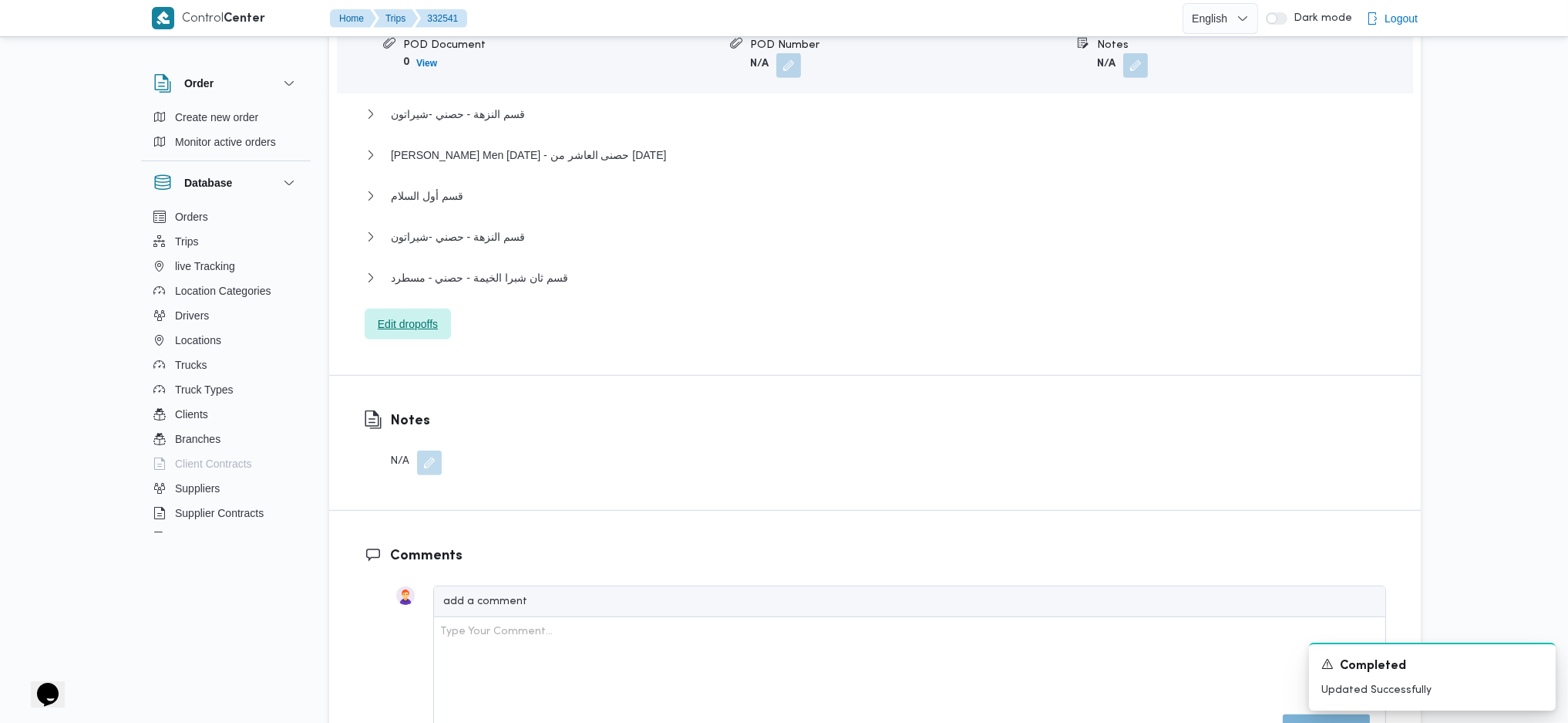
click at [414, 315] on span "Edit dropoffs" at bounding box center [408, 323] width 60 height 18
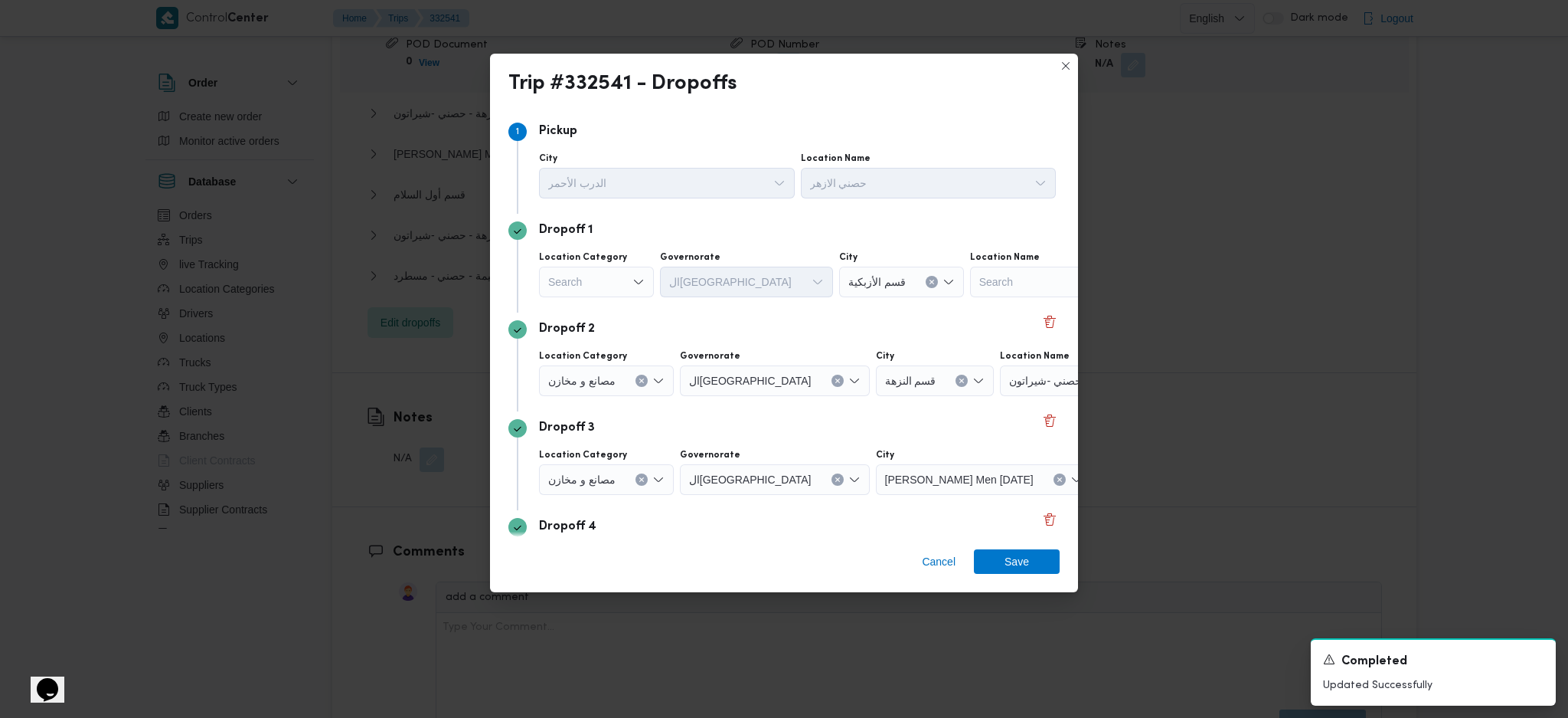
click at [631, 287] on div "Search" at bounding box center [596, 282] width 115 height 31
drag, startPoint x: 617, startPoint y: 315, endPoint x: 760, endPoint y: 308, distance: 143.2
click at [618, 315] on span "مصانع و مخازن" at bounding box center [606, 309] width 78 height 18
click at [999, 279] on div "Search" at bounding box center [1017, 282] width 191 height 31
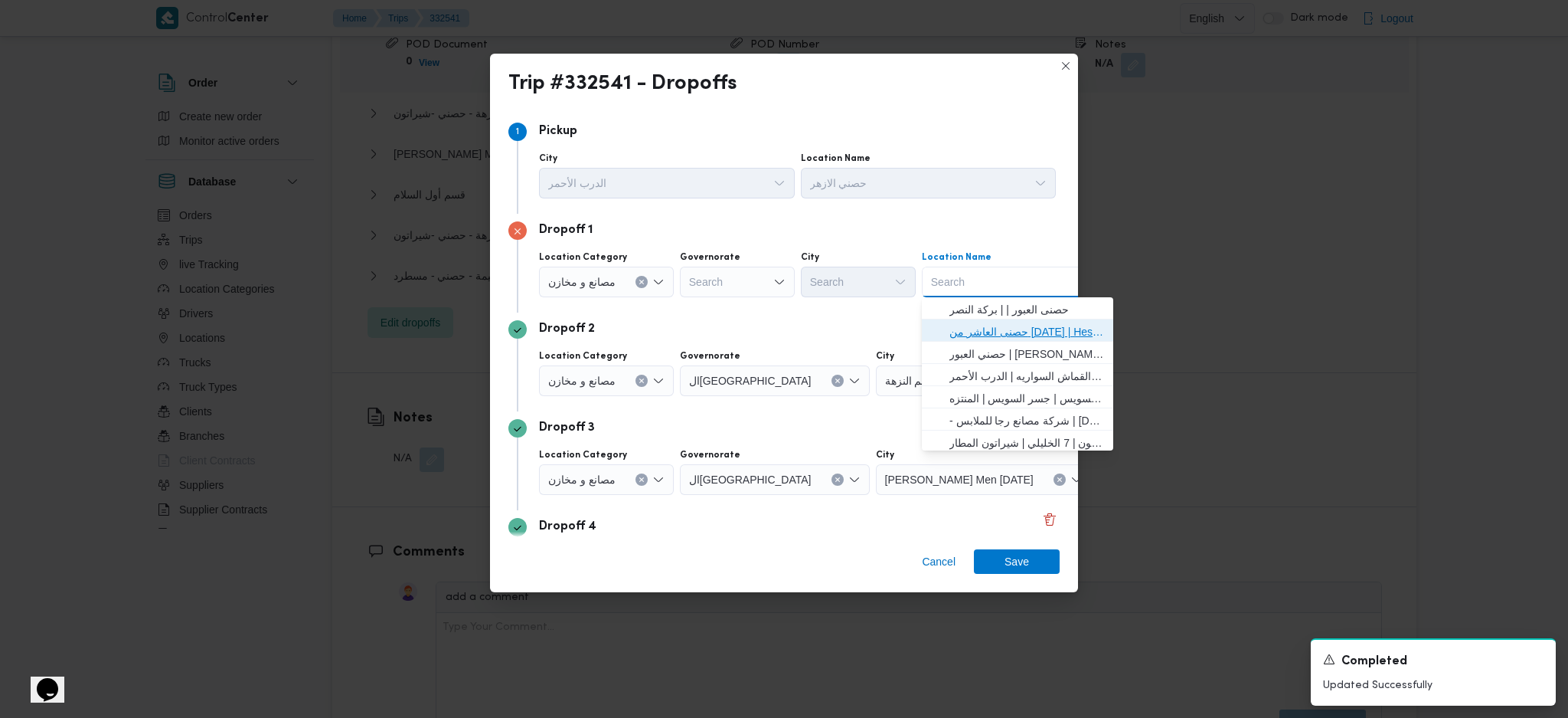
click at [974, 330] on span "حصنى العاشر من [DATE] | Hesni Textiles Factory | جزء من مدينة العاشر-مجاورات" at bounding box center [1026, 331] width 155 height 18
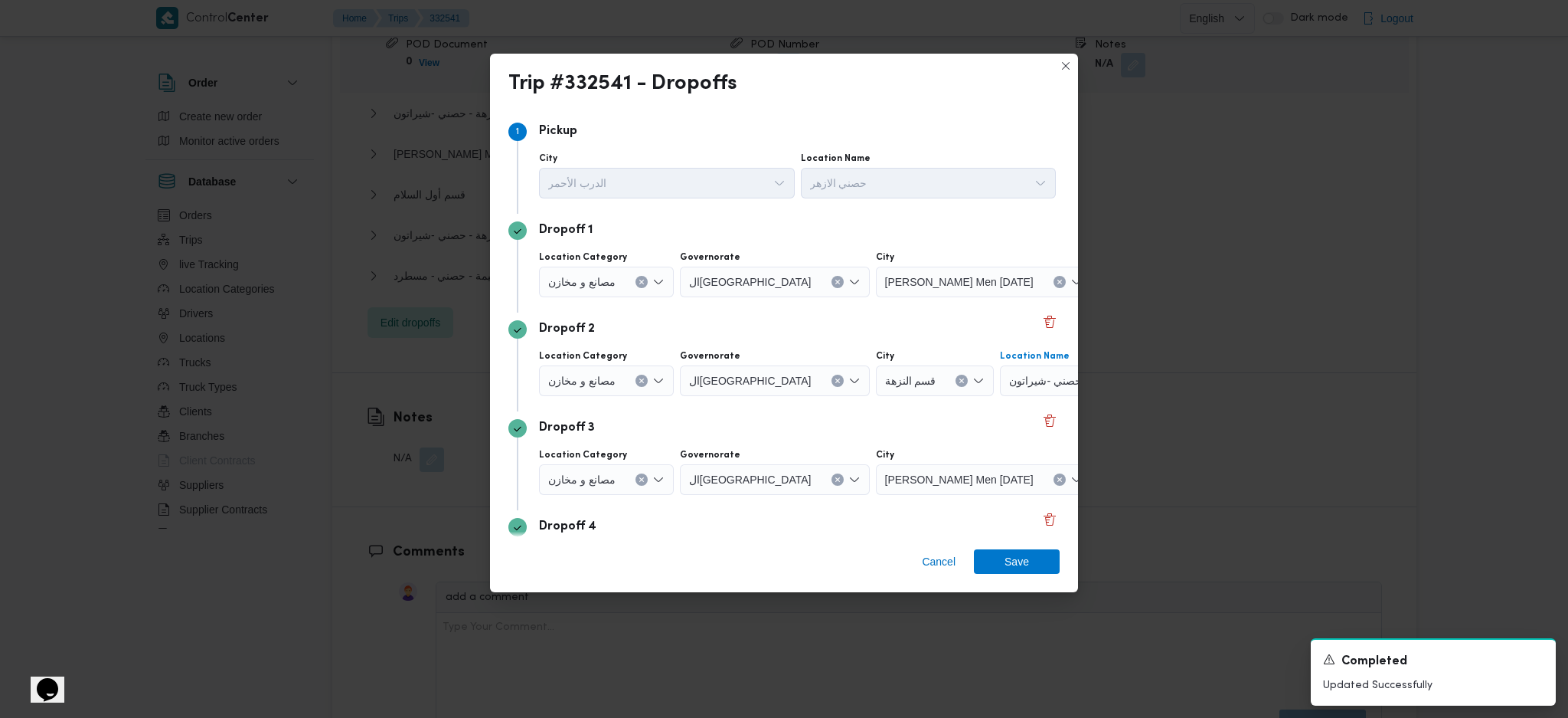
click at [1098, 297] on div "حصني -شيراتون" at bounding box center [1193, 282] width 191 height 31
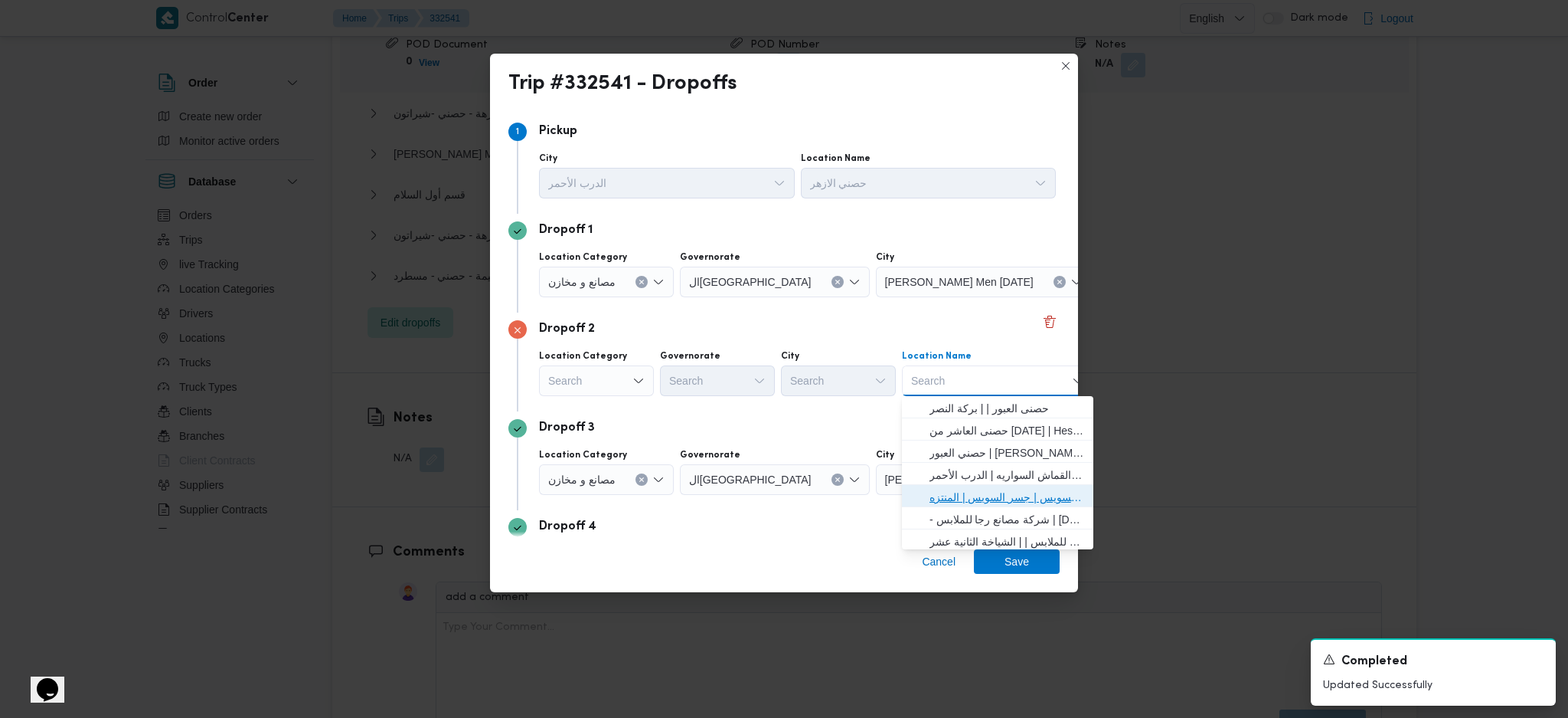
click at [978, 493] on span "حصني -جسر السويس | جسر السويس | المنتزه" at bounding box center [1006, 496] width 155 height 18
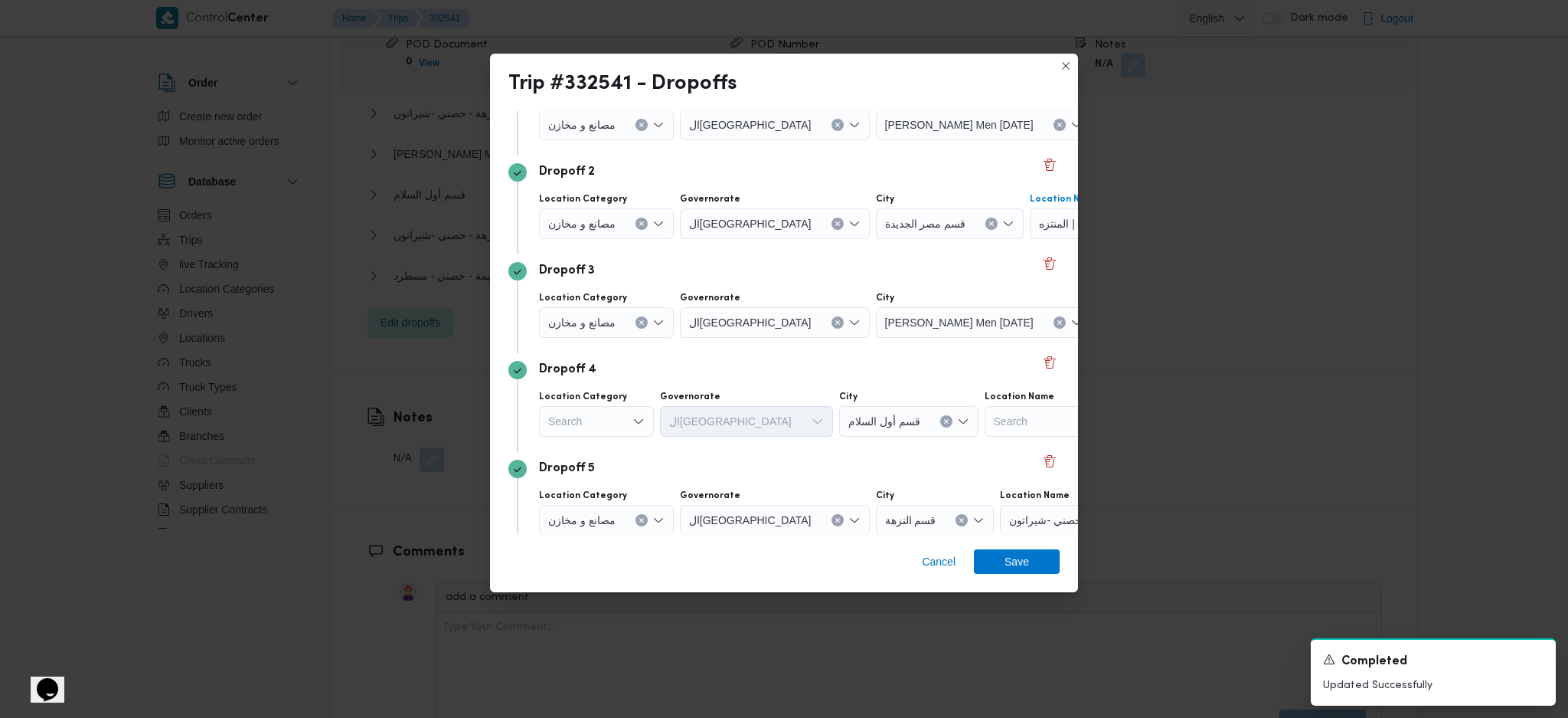
scroll to position [111, 0]
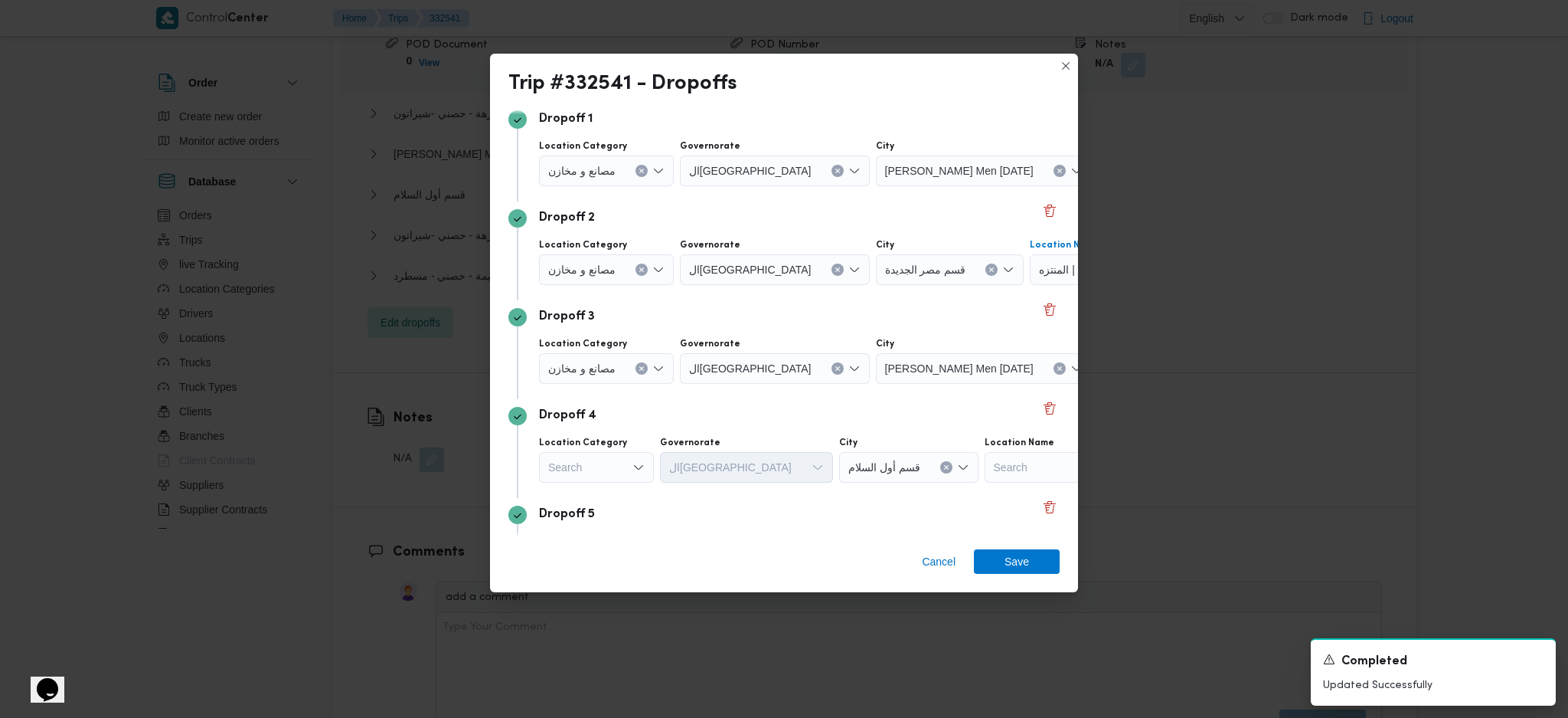
click at [640, 173] on icon "Clear input" at bounding box center [641, 171] width 4 height 4
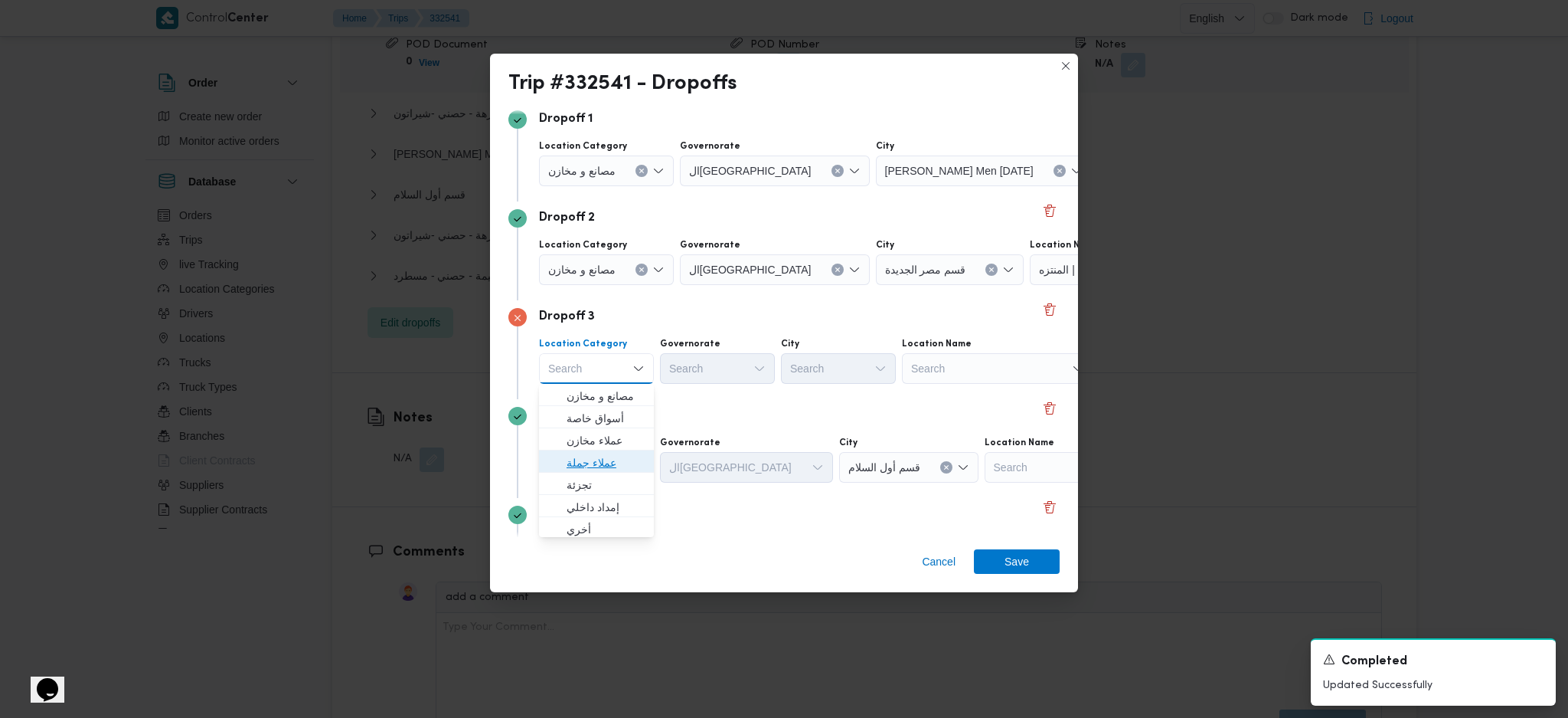
drag, startPoint x: 610, startPoint y: 463, endPoint x: 697, endPoint y: 399, distance: 108.0
click at [610, 461] on span "عملاء جملة" at bounding box center [606, 462] width 78 height 18
click at [726, 186] on div "Search" at bounding box center [774, 171] width 190 height 31
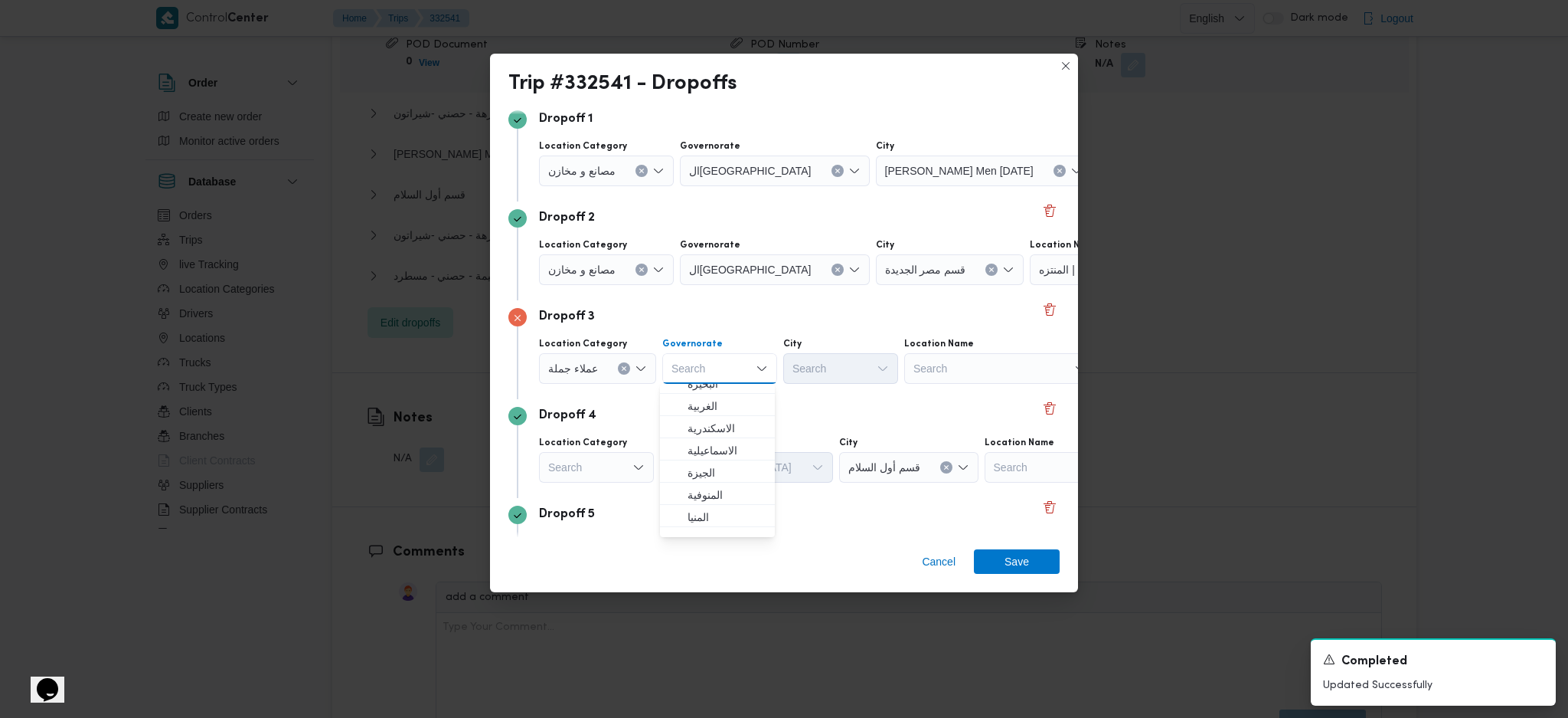
scroll to position [102, 0]
click at [712, 507] on span "ال[GEOGRAPHIC_DATA]" at bounding box center [726, 515] width 78 height 18
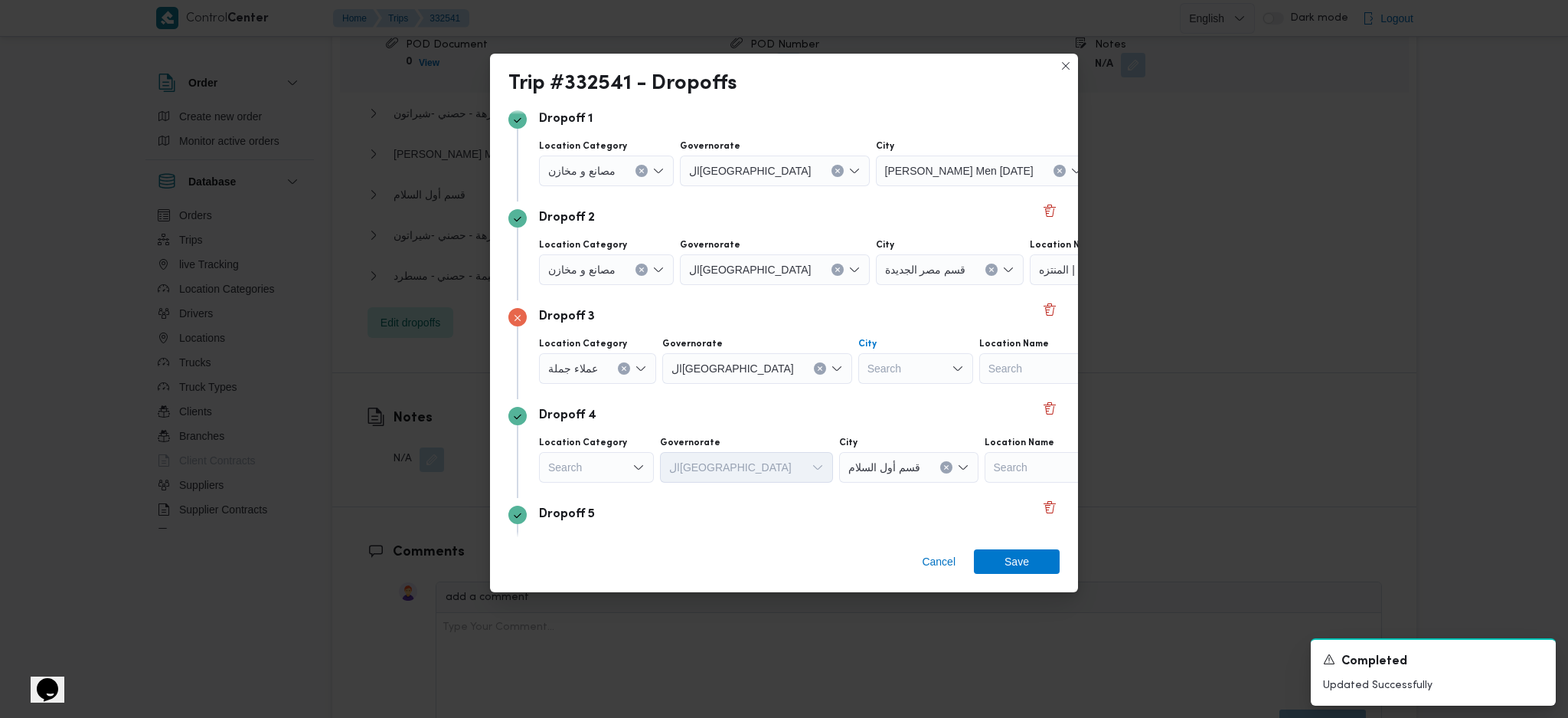
click at [875, 186] on div "Search" at bounding box center [983, 171] width 216 height 31
type input "عين"
click at [805, 399] on span "قسم عين شمس" at bounding box center [837, 396] width 102 height 25
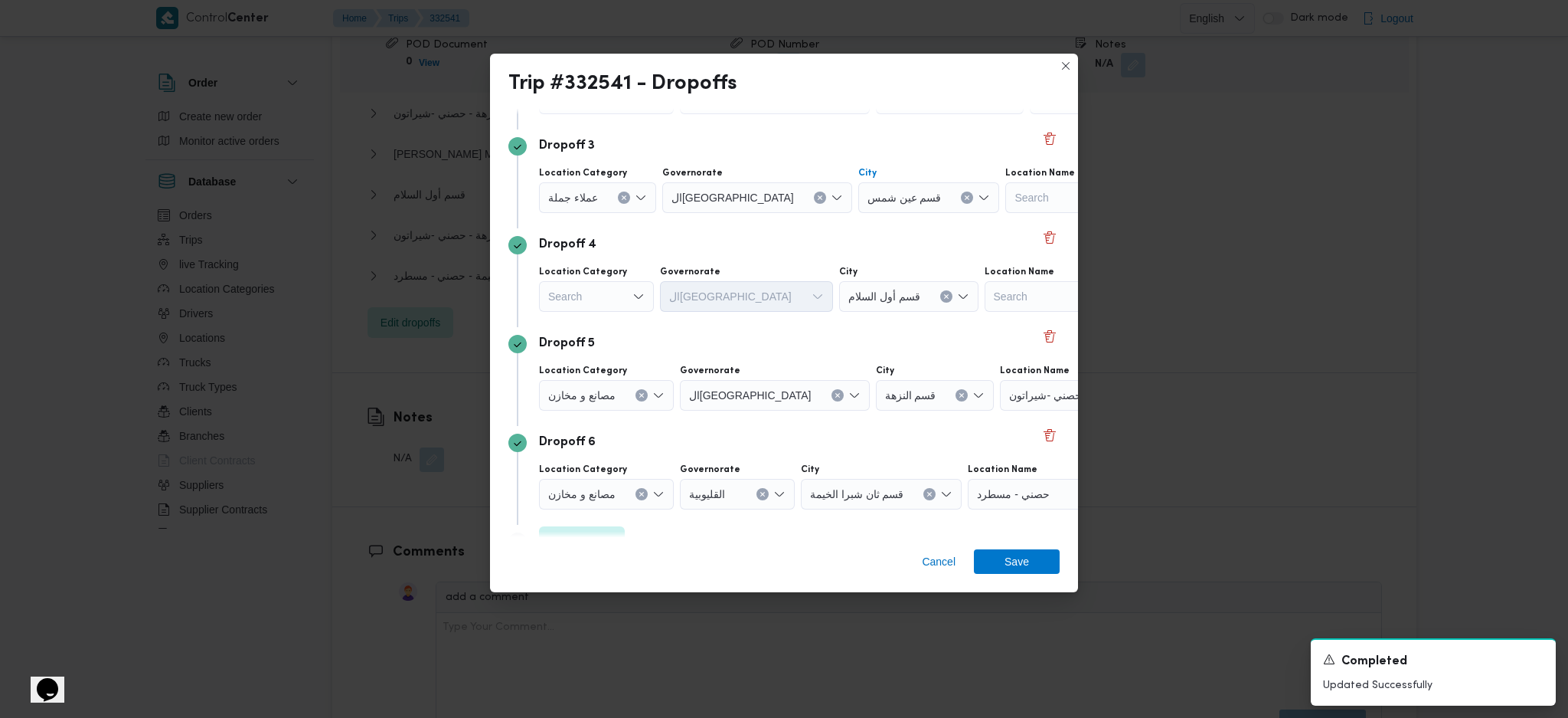
scroll to position [315, 0]
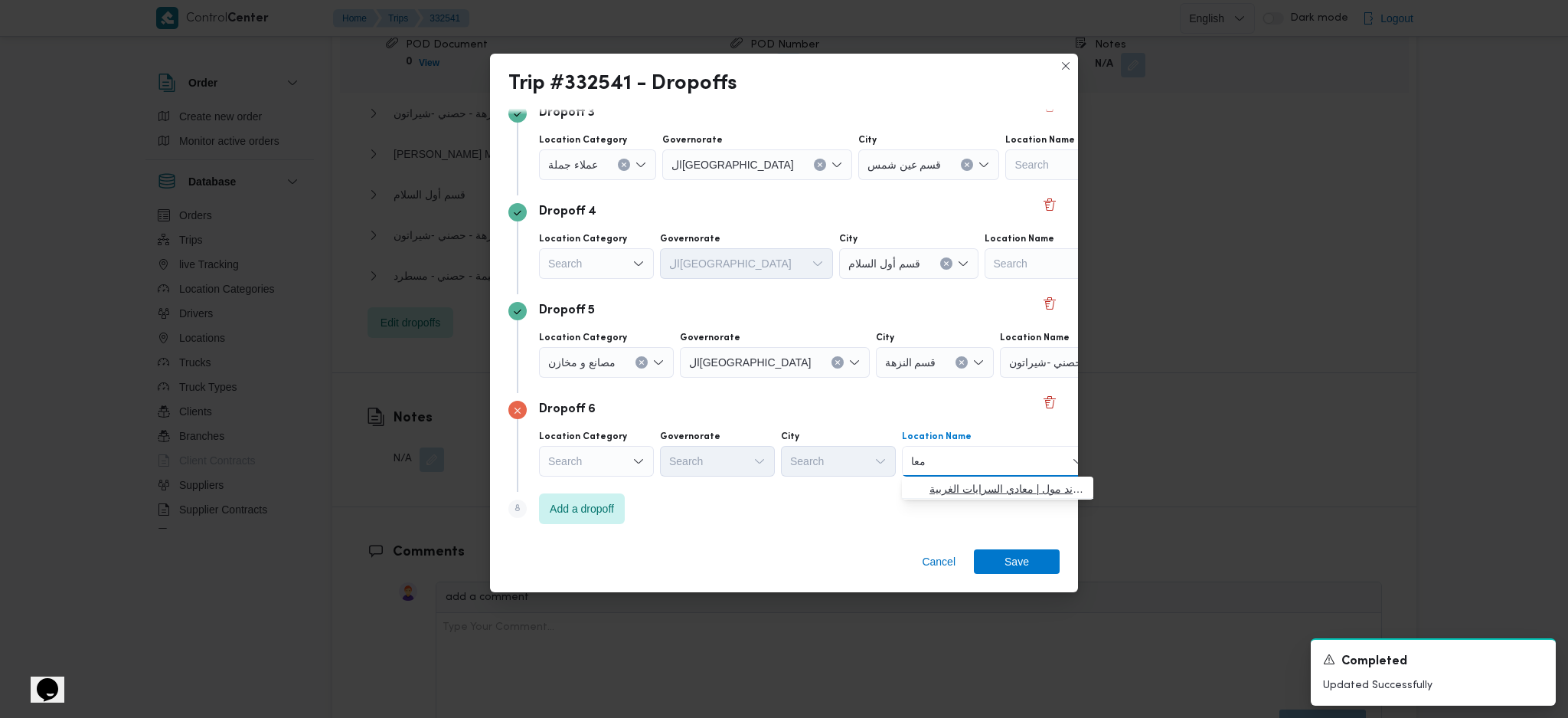
type input "معا"
drag, startPoint x: 904, startPoint y: 491, endPoint x: 1000, endPoint y: 542, distance: 108.7
click at [905, 493] on button "حصني -ال معا دي | ميدان المعادي جراند مول | معادي السرايات الغربية" at bounding box center [998, 487] width 191 height 22
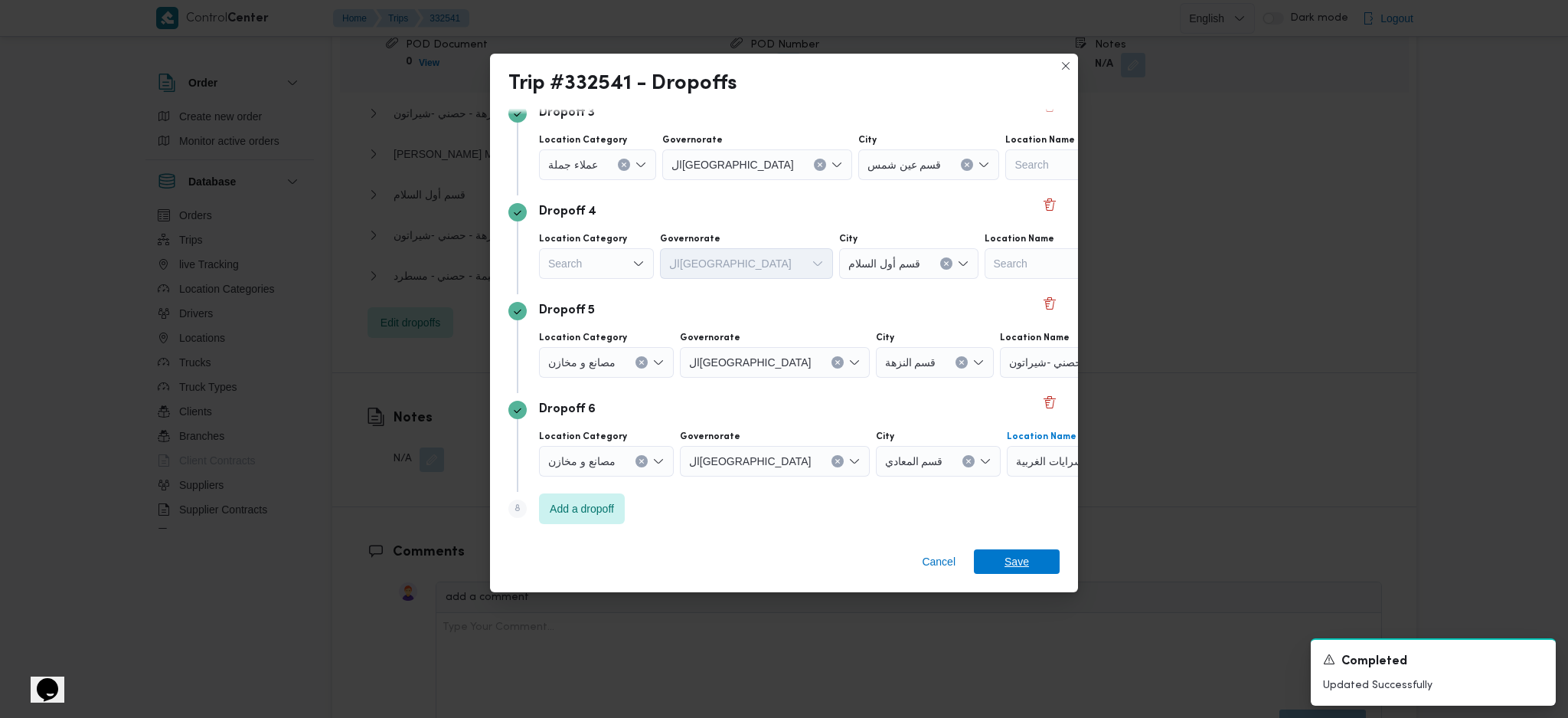
click at [1004, 565] on span "Save" at bounding box center [1017, 561] width 86 height 25
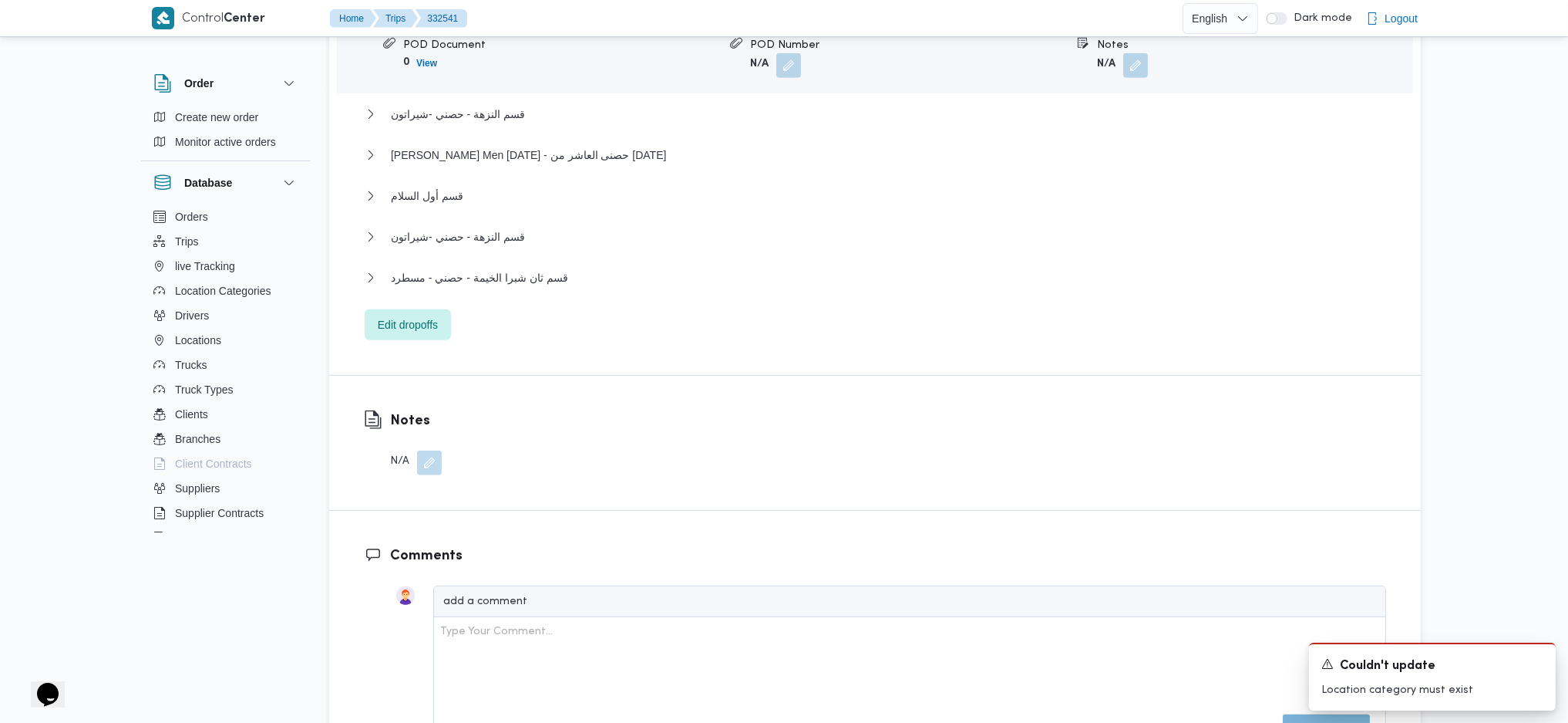
click at [414, 242] on div "قسم الأزبكية Location Category عملاء جملة Unloaded Amount 0 Unloaded Unit Cases…" at bounding box center [875, 113] width 1021 height 454
click at [400, 308] on span "Edit dropoffs" at bounding box center [408, 323] width 87 height 31
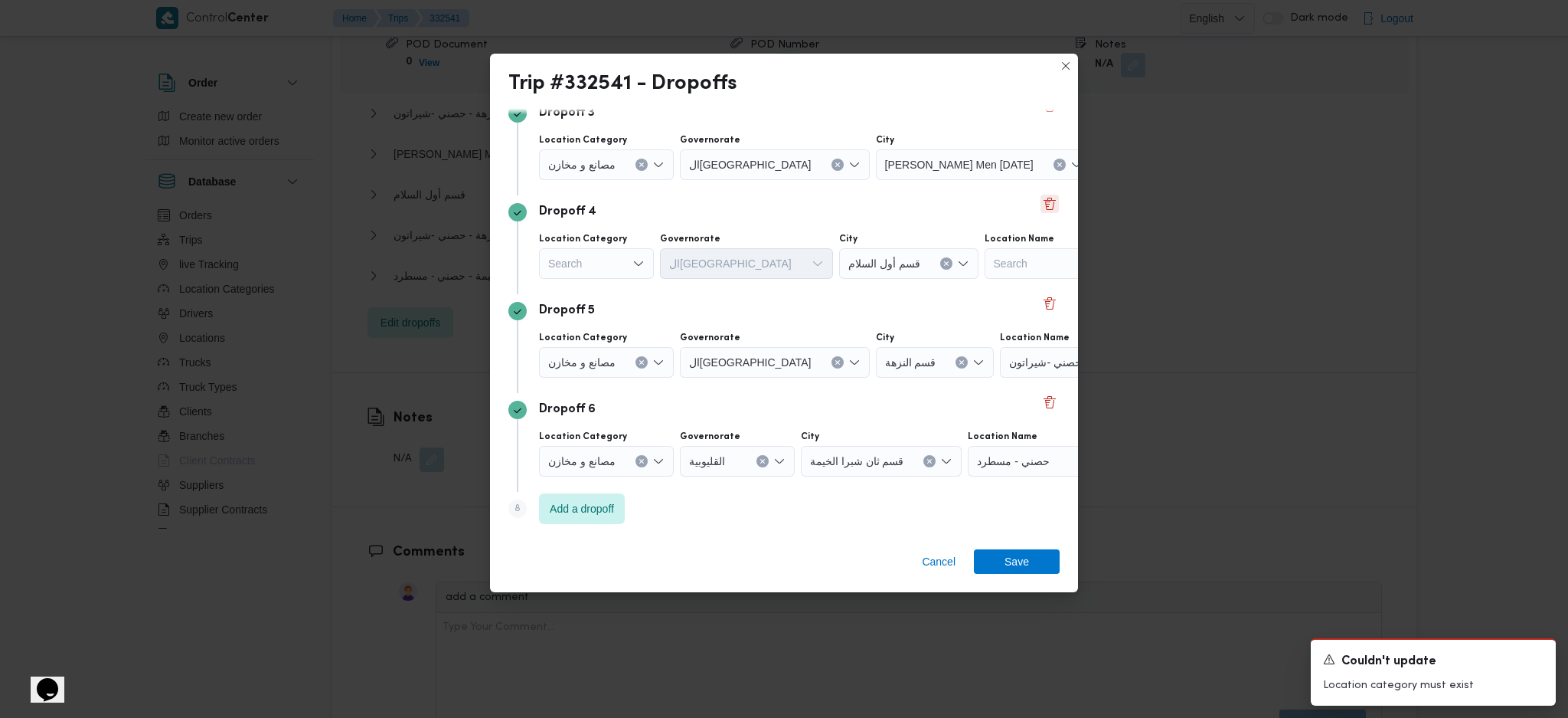
click at [1043, 204] on button "Delete" at bounding box center [1049, 203] width 18 height 18
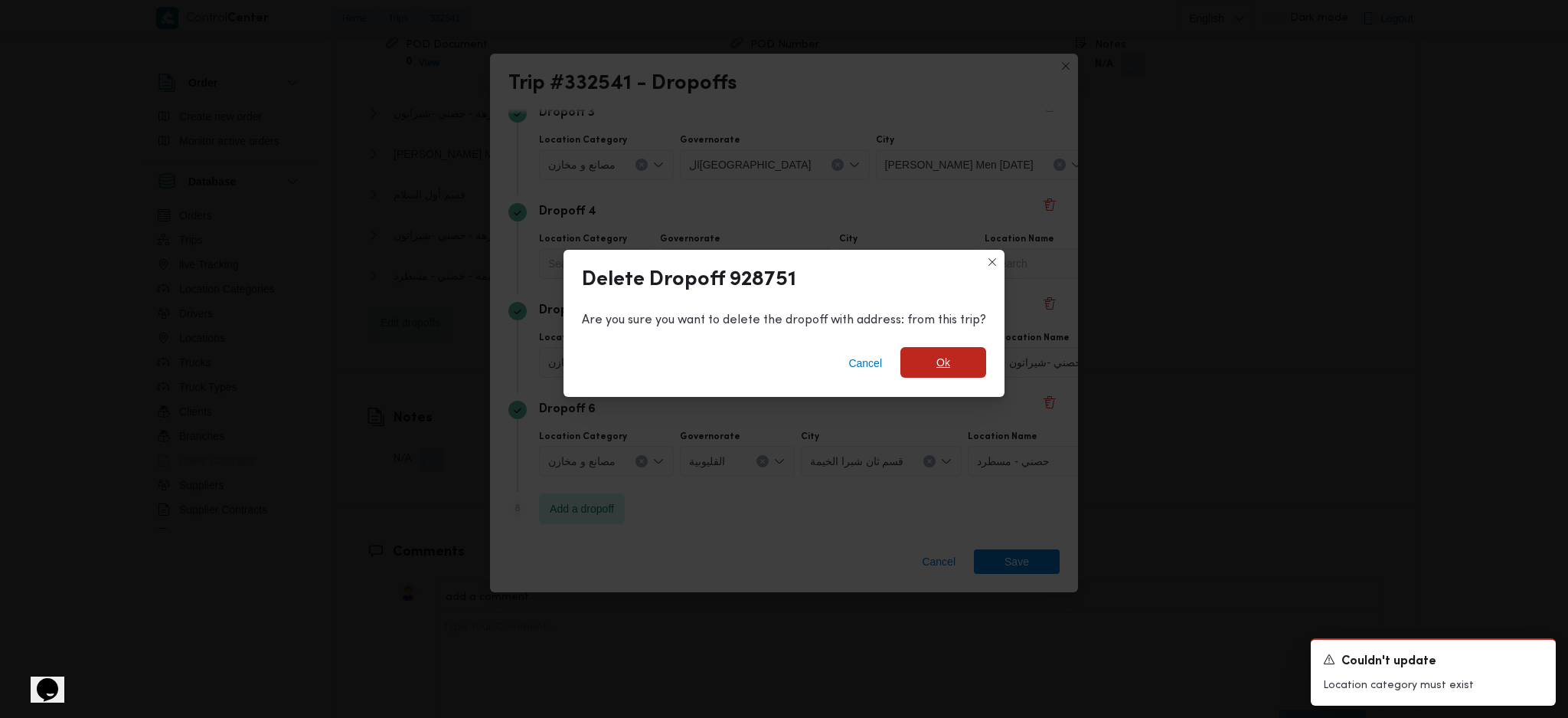
click at [959, 374] on span "Ok" at bounding box center [943, 362] width 86 height 31
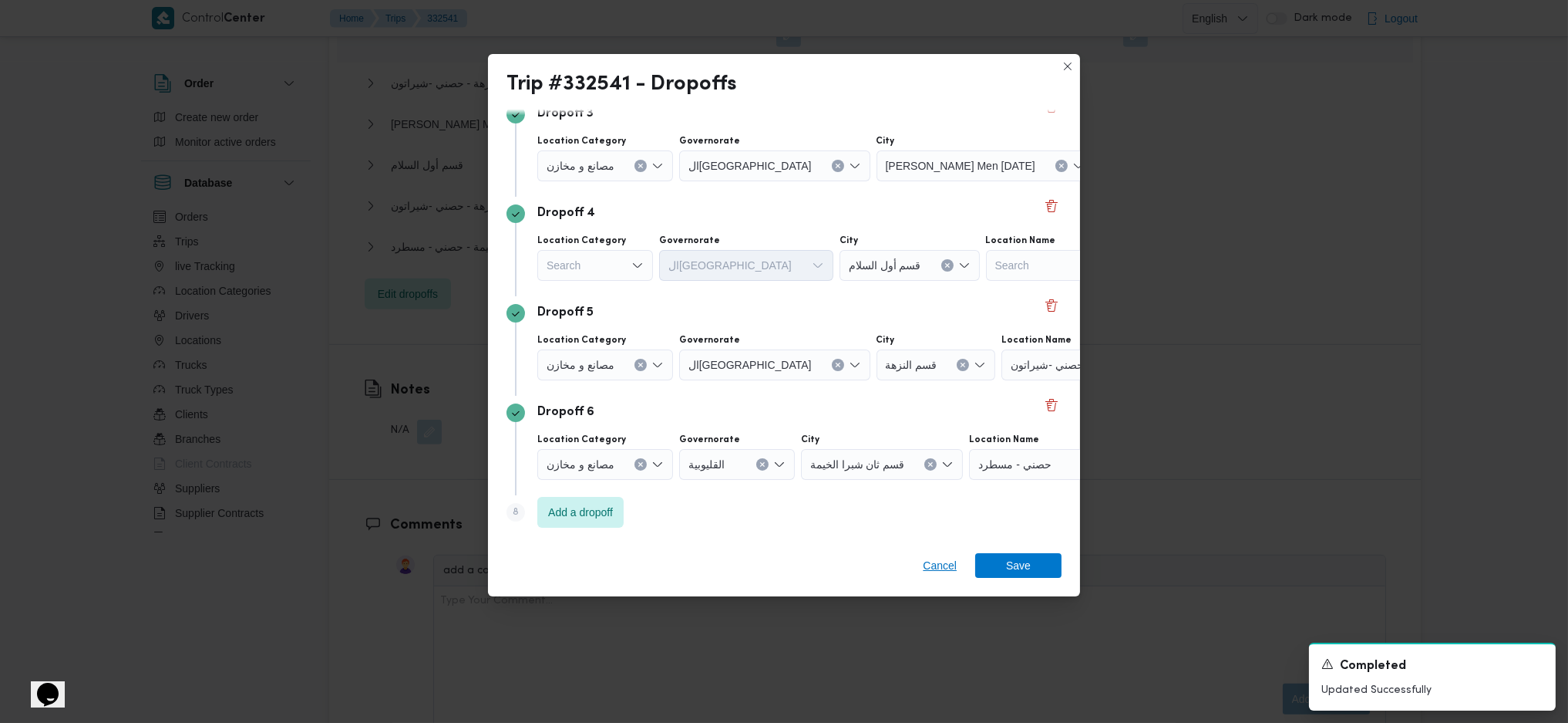
click at [930, 553] on div "Cancel Save" at bounding box center [784, 569] width 592 height 56
click at [929, 576] on span "Cancel" at bounding box center [939, 565] width 46 height 25
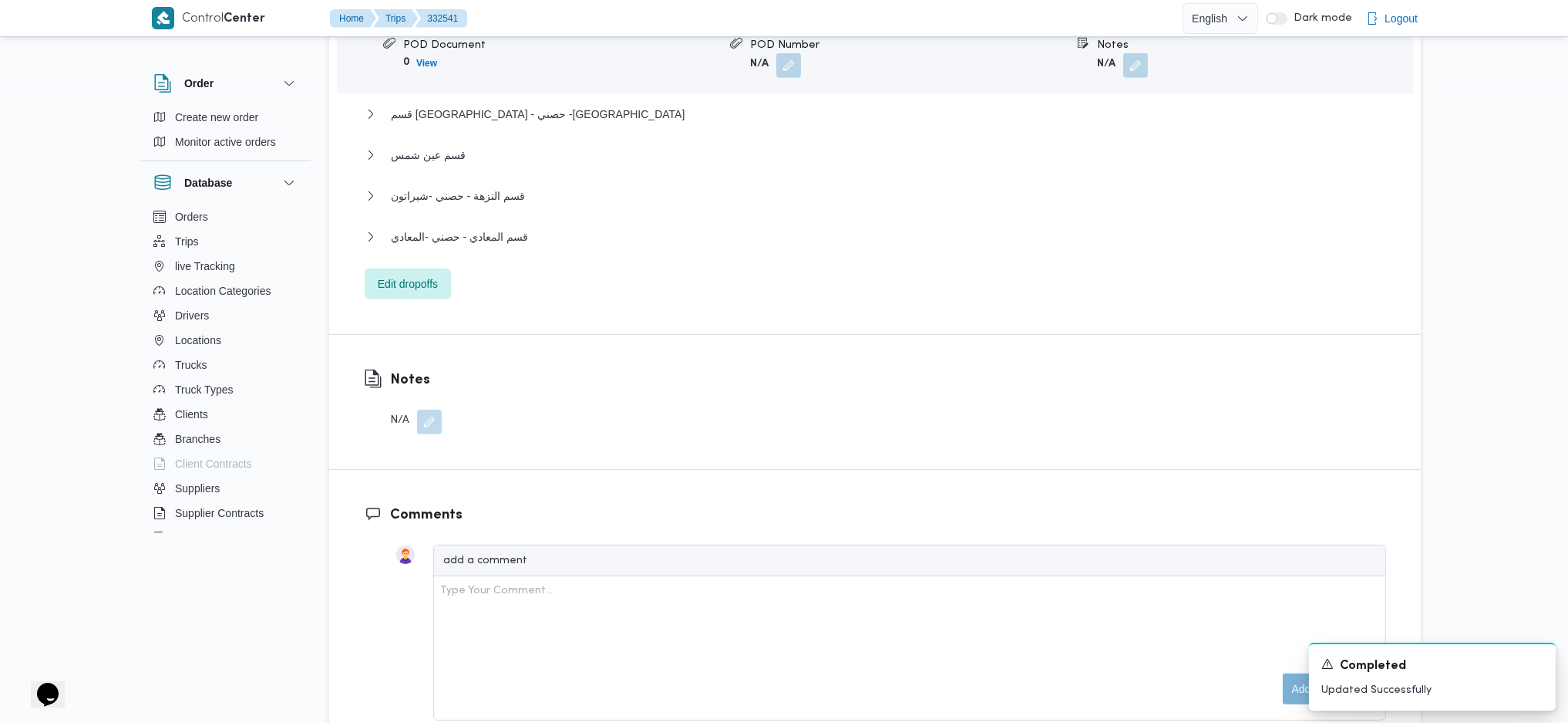
click at [502, 187] on div "قسم النزهة - حصني -شيراتون" at bounding box center [875, 201] width 1021 height 29
click at [502, 170] on div "Thany Ashr Men [DATE] - حصنى العاشر من [DATE] Location Category مصانع و مخازن U…" at bounding box center [875, 91] width 1021 height 413
click at [506, 227] on span "قسم المعادي - حصني -المعادي" at bounding box center [459, 236] width 138 height 18
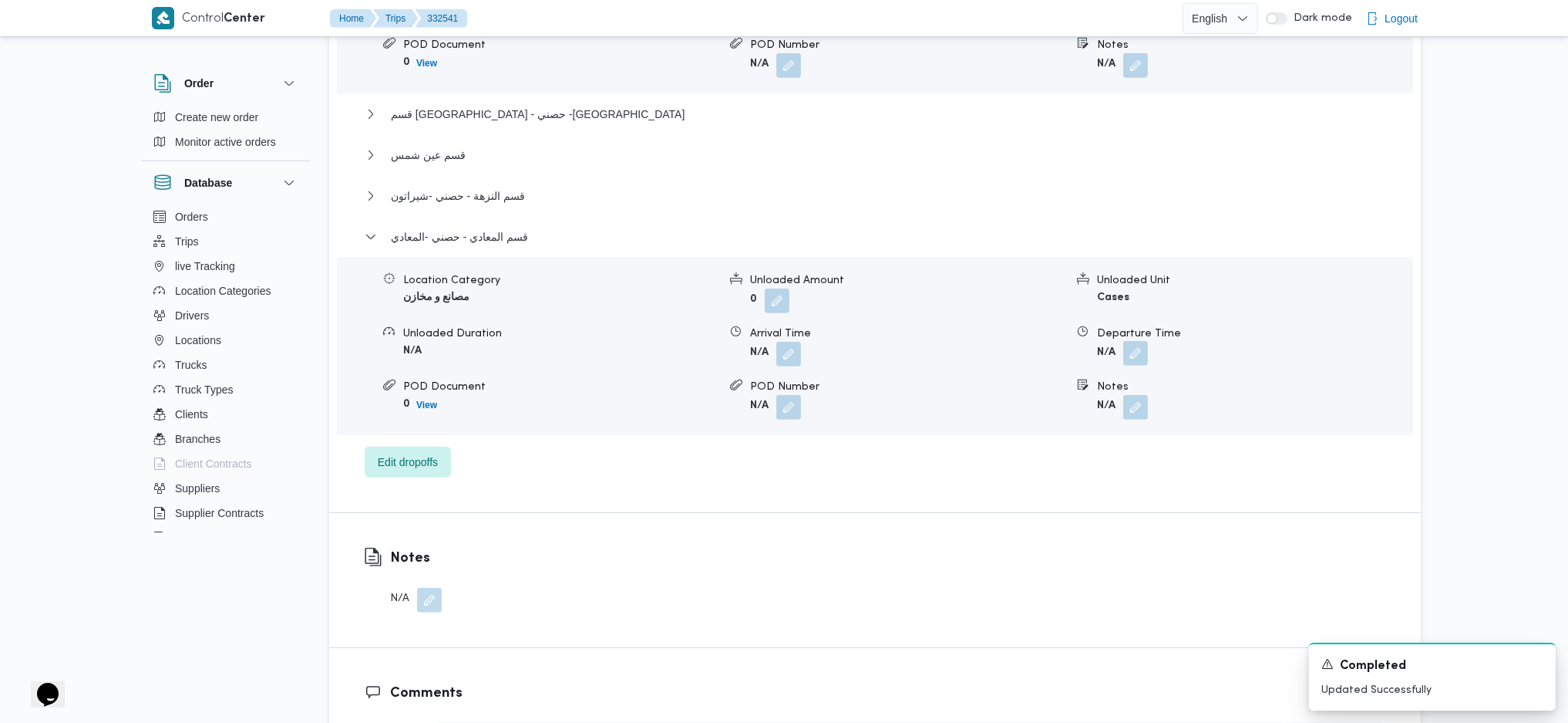
drag, startPoint x: 1139, startPoint y: 293, endPoint x: 1130, endPoint y: 300, distance: 11.4
click at [1138, 341] on button "button" at bounding box center [1136, 353] width 25 height 25
click at [1098, 389] on div "Thany Ashr Men [DATE] - حصنى العاشر من [DATE] Location Category مصانع و مخازن U…" at bounding box center [875, 181] width 1021 height 591
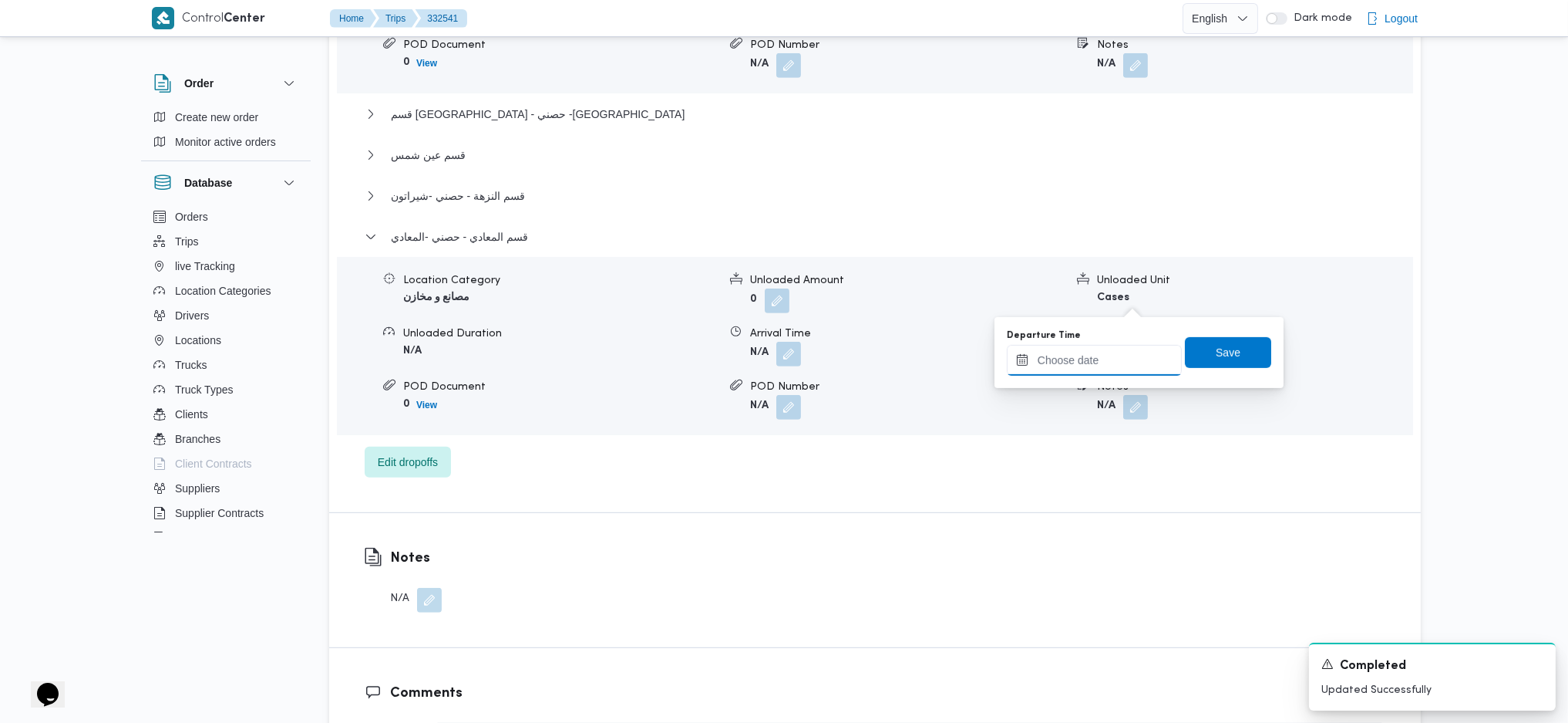
click at [1103, 349] on input "Departure Time" at bounding box center [1094, 360] width 175 height 31
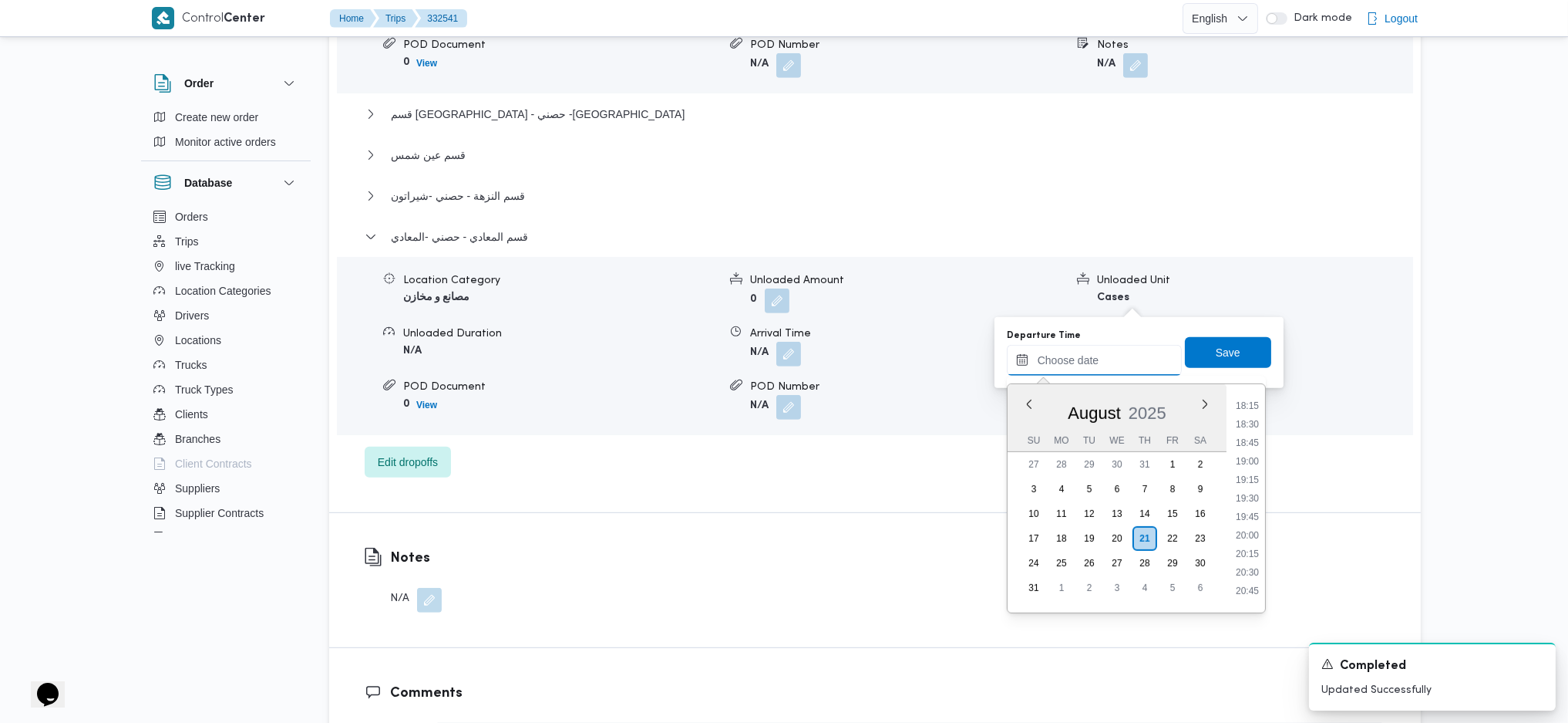
scroll to position [1247, 0]
drag, startPoint x: 1244, startPoint y: 495, endPoint x: 1241, endPoint y: 478, distance: 17.3
click at [1244, 495] on li "18:00" at bounding box center [1247, 490] width 36 height 15
type input "[DATE] 18:00"
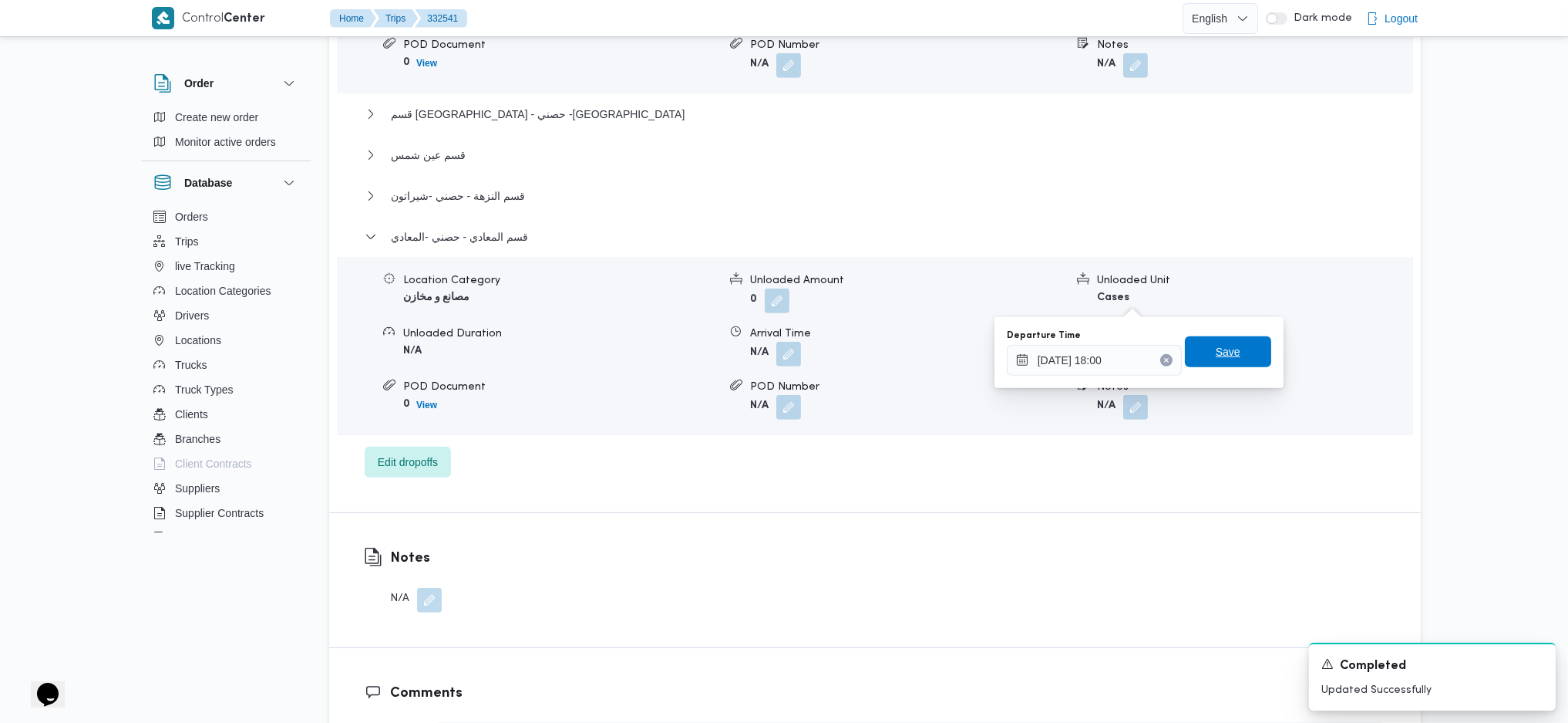
click at [1216, 352] on span "Save" at bounding box center [1228, 351] width 25 height 18
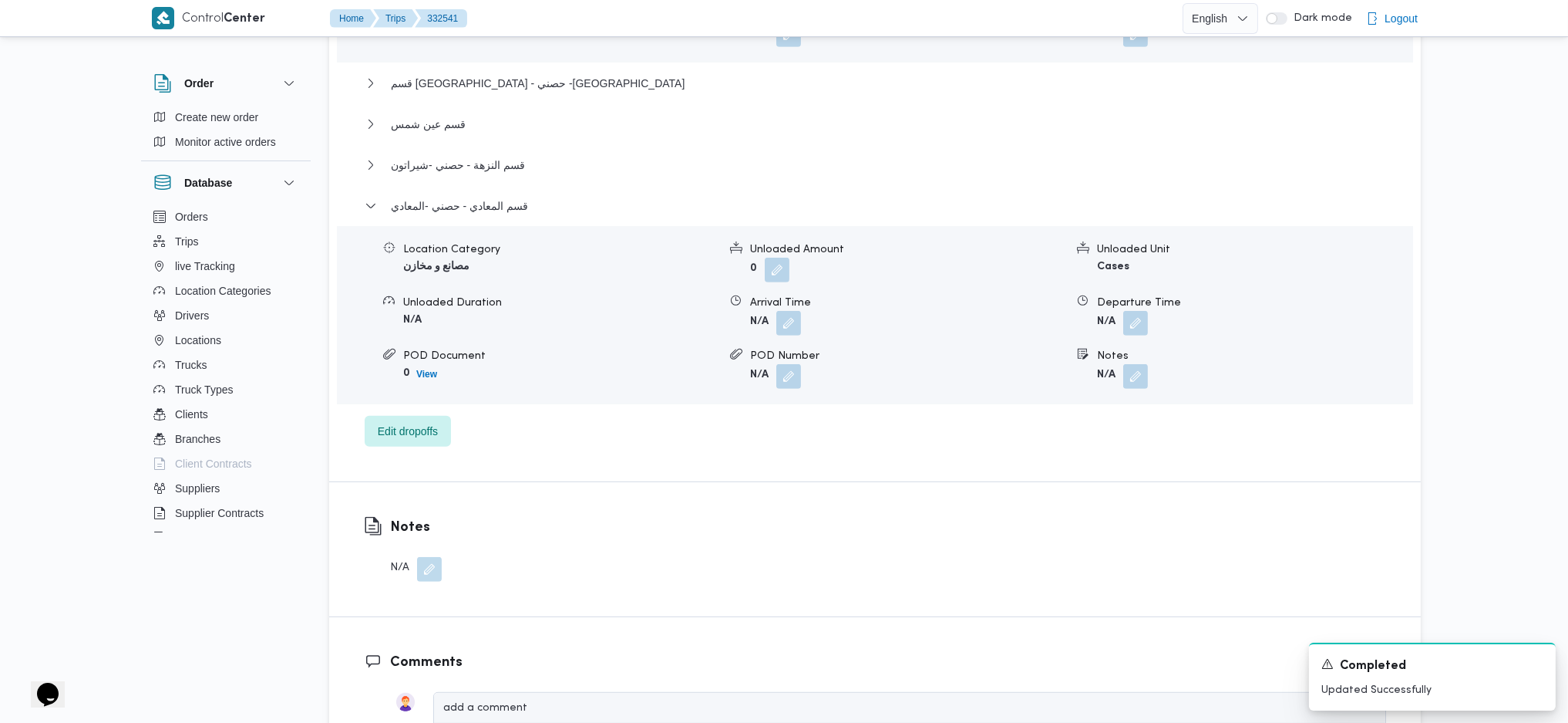
scroll to position [719, 0]
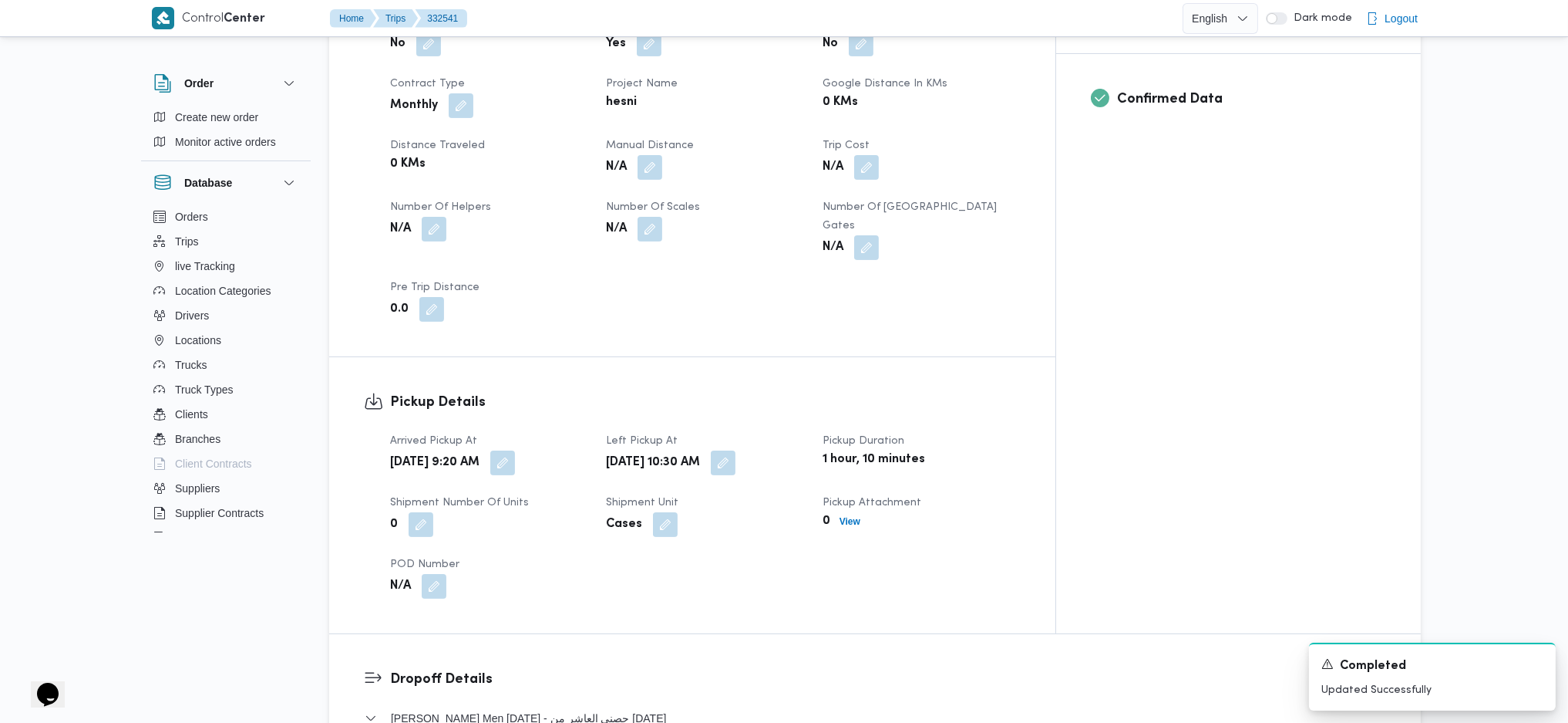
click at [695, 153] on div "N/A" at bounding box center [705, 167] width 200 height 28
click at [662, 154] on button "button" at bounding box center [650, 167] width 25 height 25
click at [638, 194] on input "Manual Distance" at bounding box center [639, 192] width 153 height 31
type input "237"
click at [769, 198] on span "Save" at bounding box center [762, 184] width 87 height 31
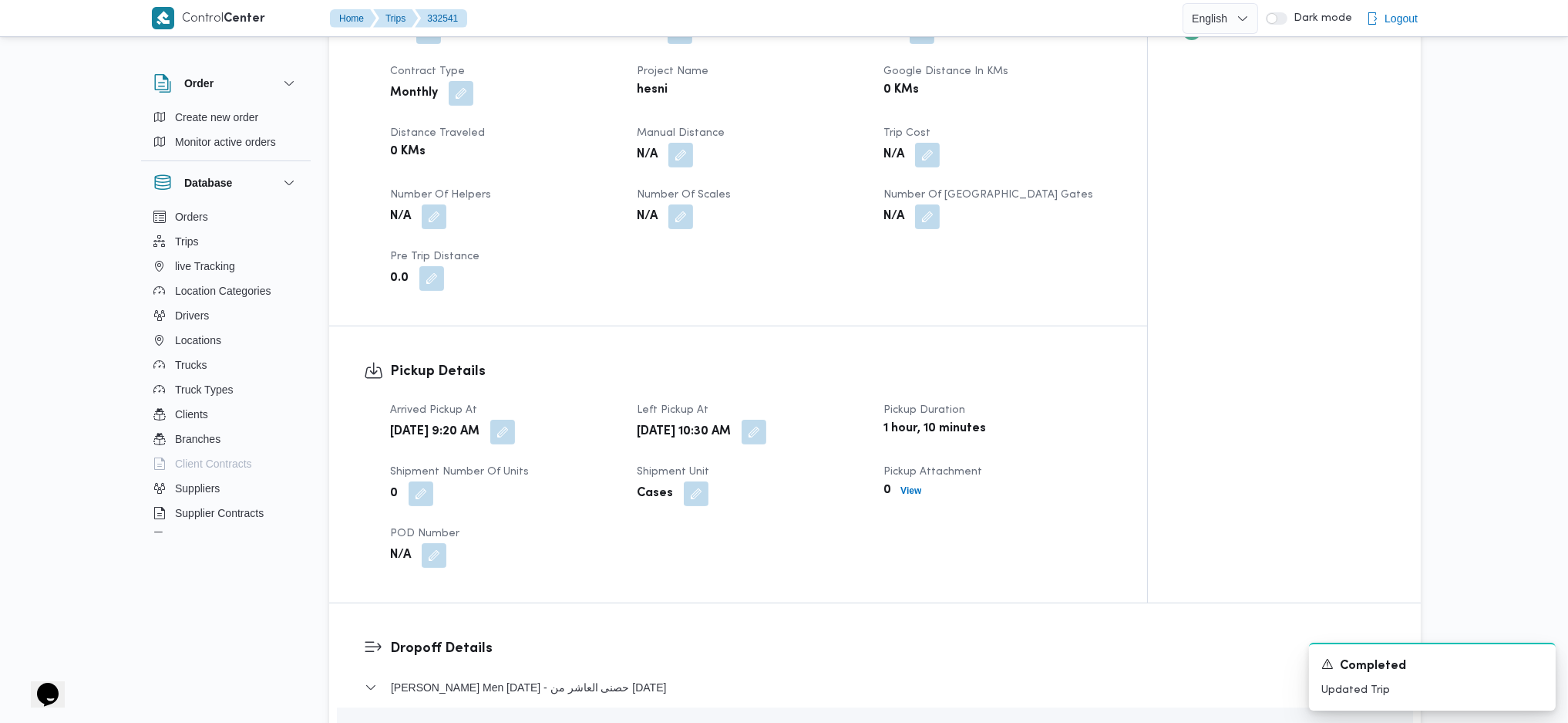
scroll to position [0, 0]
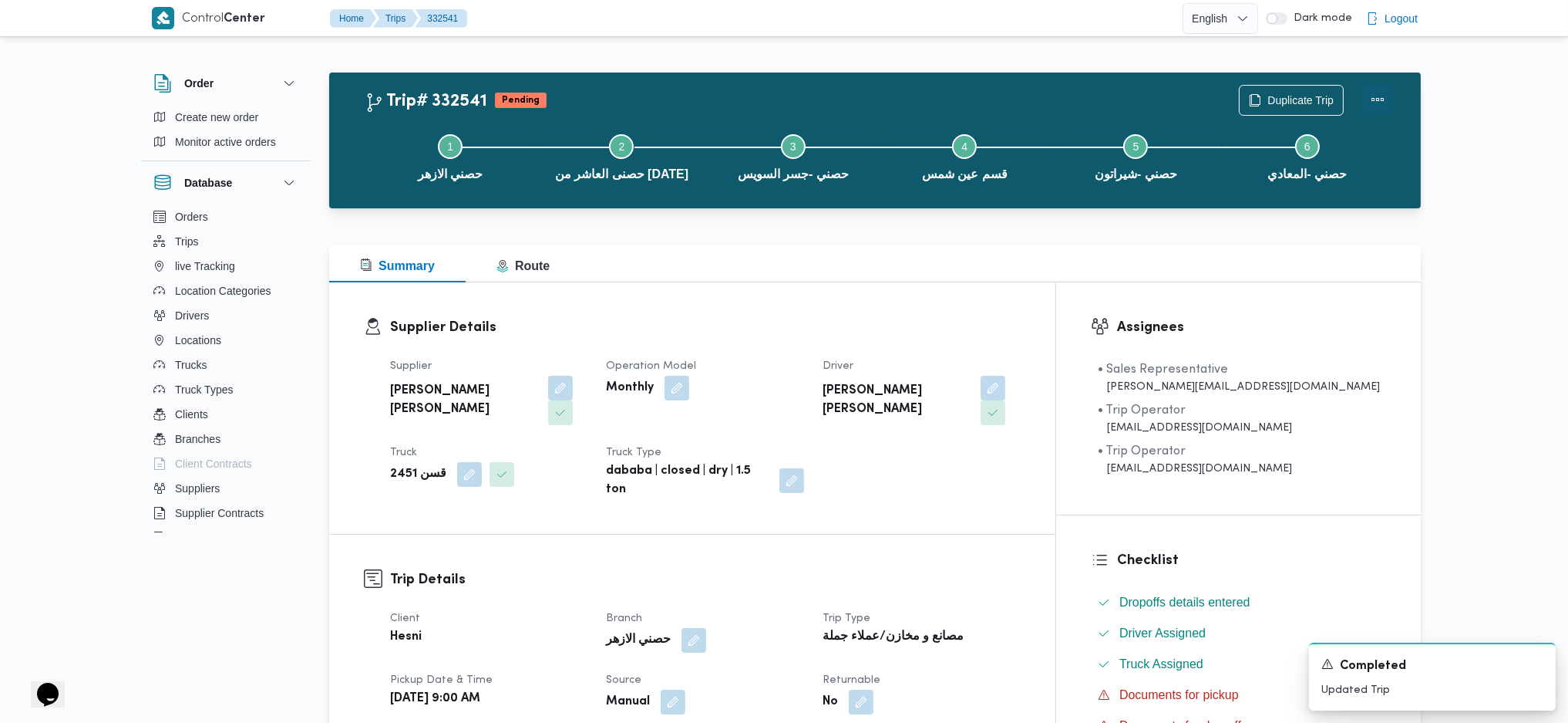
click at [1372, 108] on button "Actions" at bounding box center [1377, 99] width 31 height 31
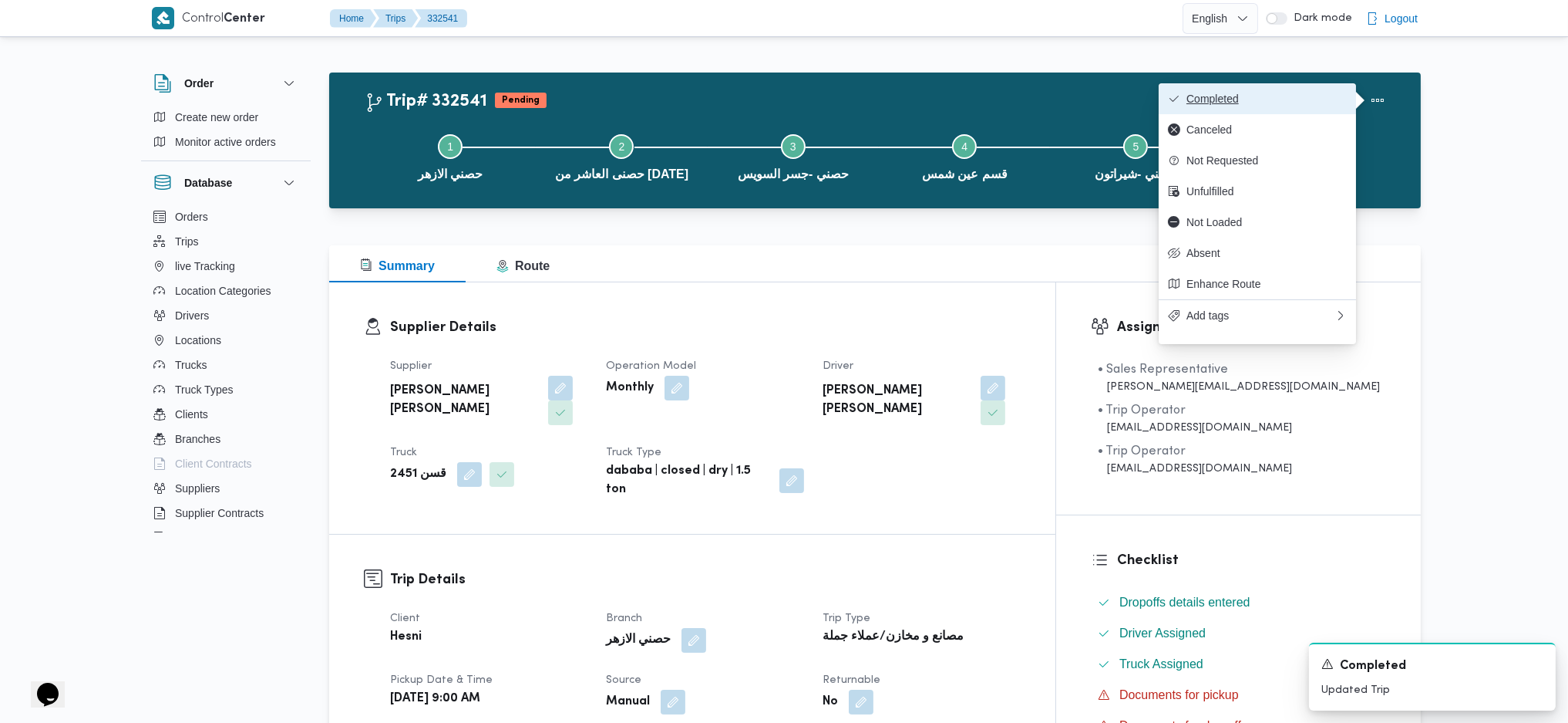
click at [1258, 98] on span "Completed" at bounding box center [1267, 98] width 161 height 13
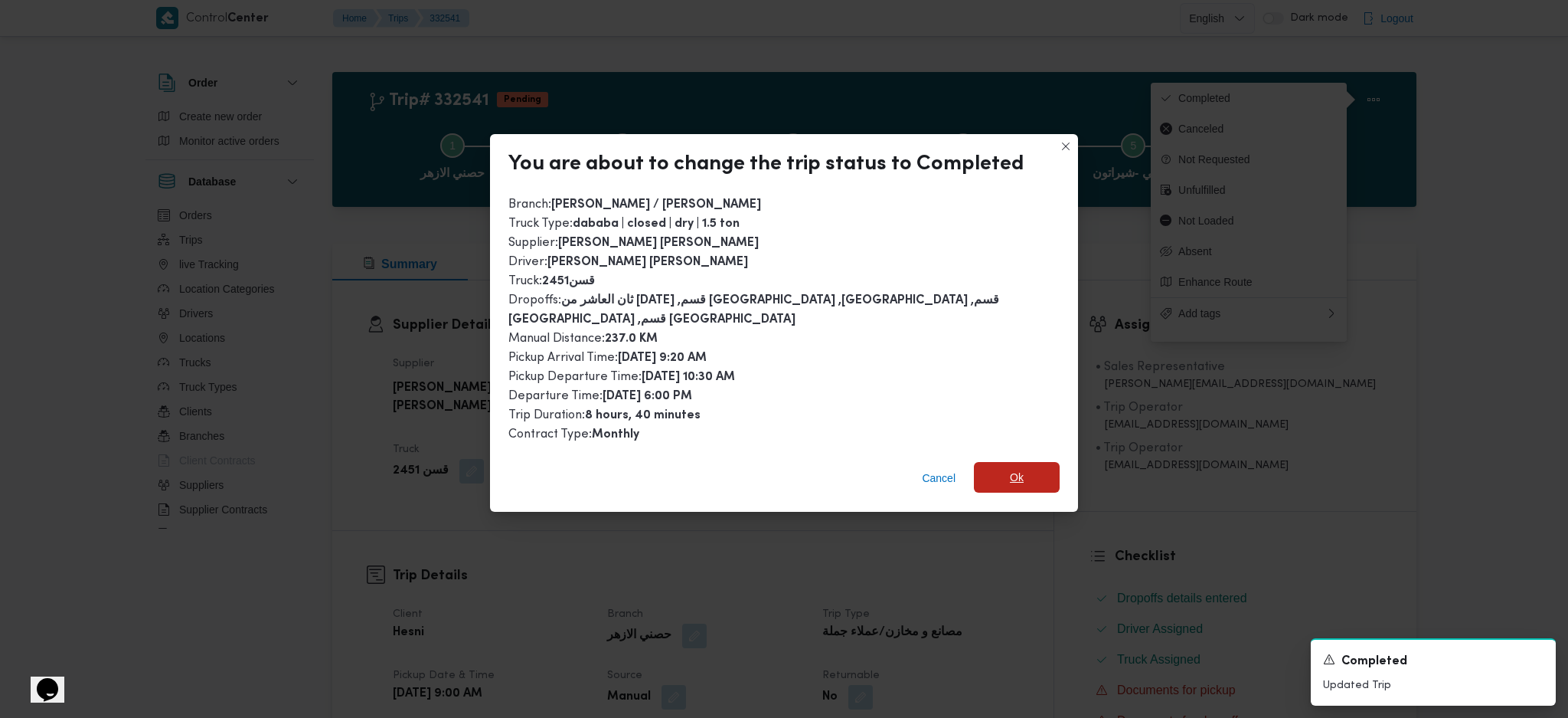
click at [974, 462] on span "Ok" at bounding box center [1017, 477] width 86 height 31
